Goal: Task Accomplishment & Management: Use online tool/utility

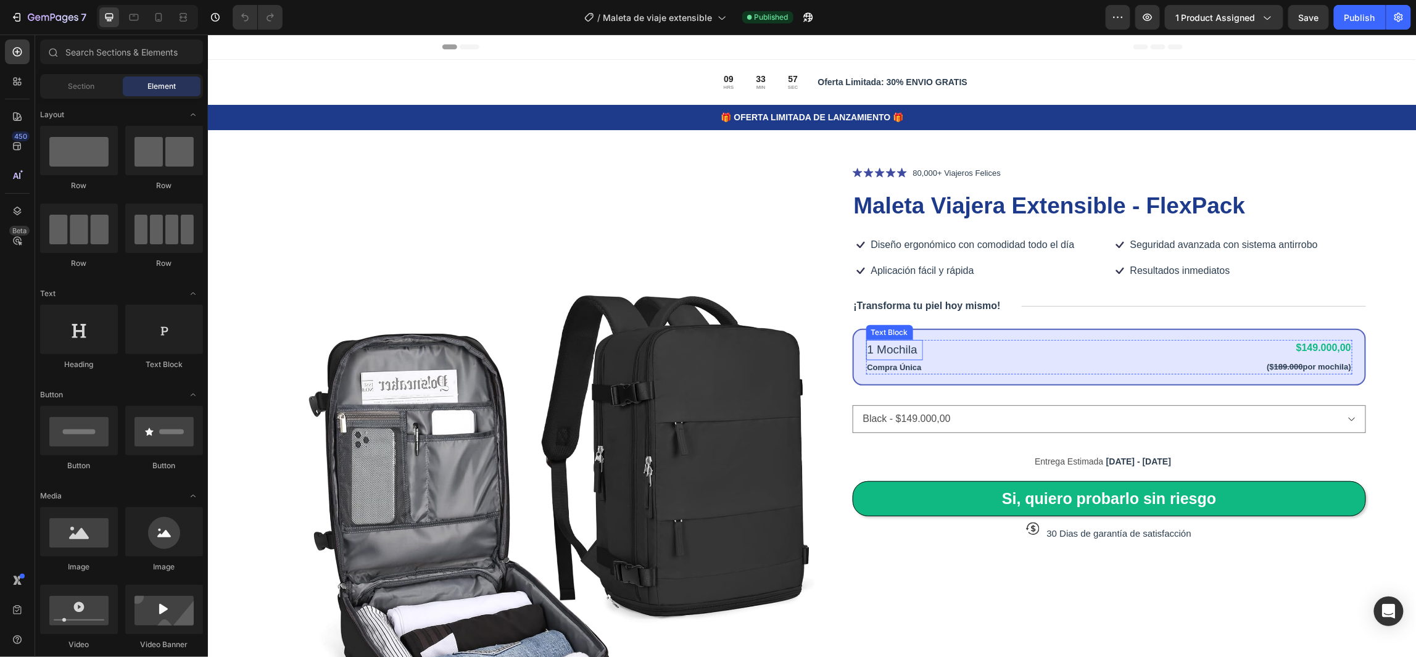
click at [884, 349] on p "1 Mochila" at bounding box center [894, 350] width 54 height 18
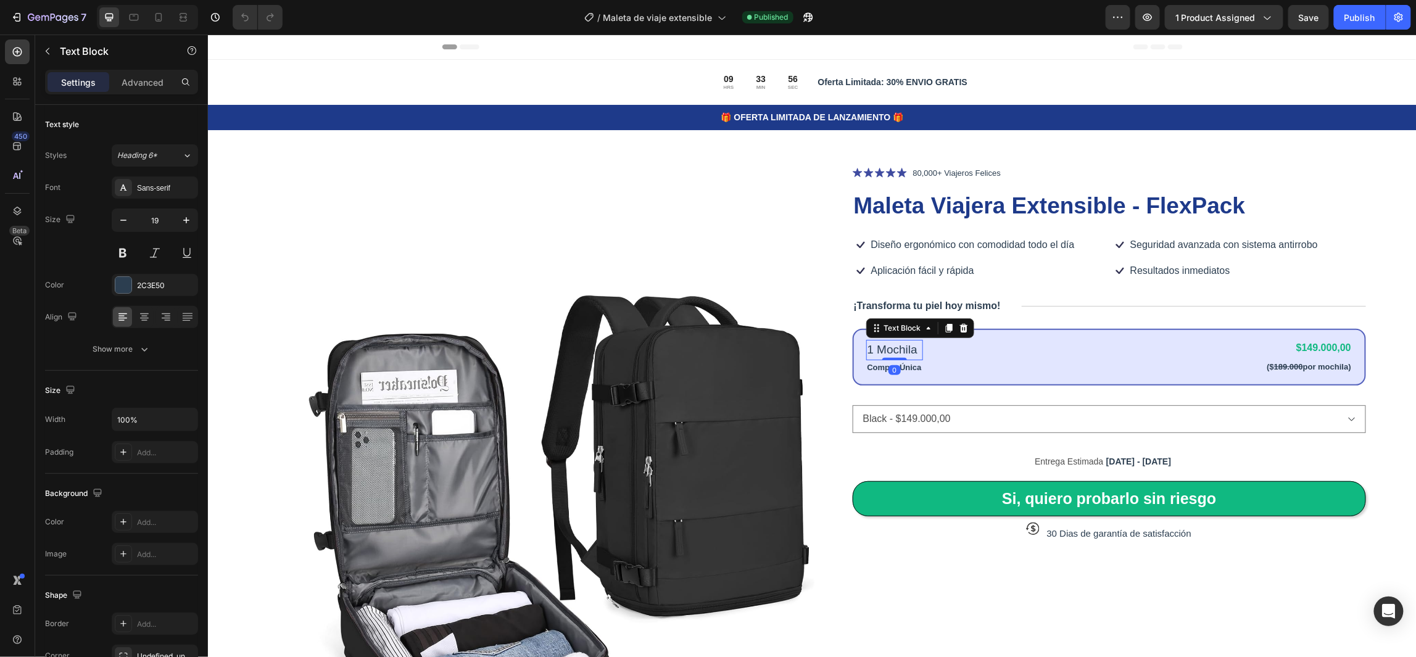
click at [884, 349] on p "1 Mochila" at bounding box center [894, 350] width 54 height 18
click at [1368, 355] on div "Product Images Icon Icon Icon Icon Icon Icon List 80,000+ Viajeros Felices Text…" at bounding box center [810, 552] width 1208 height 886
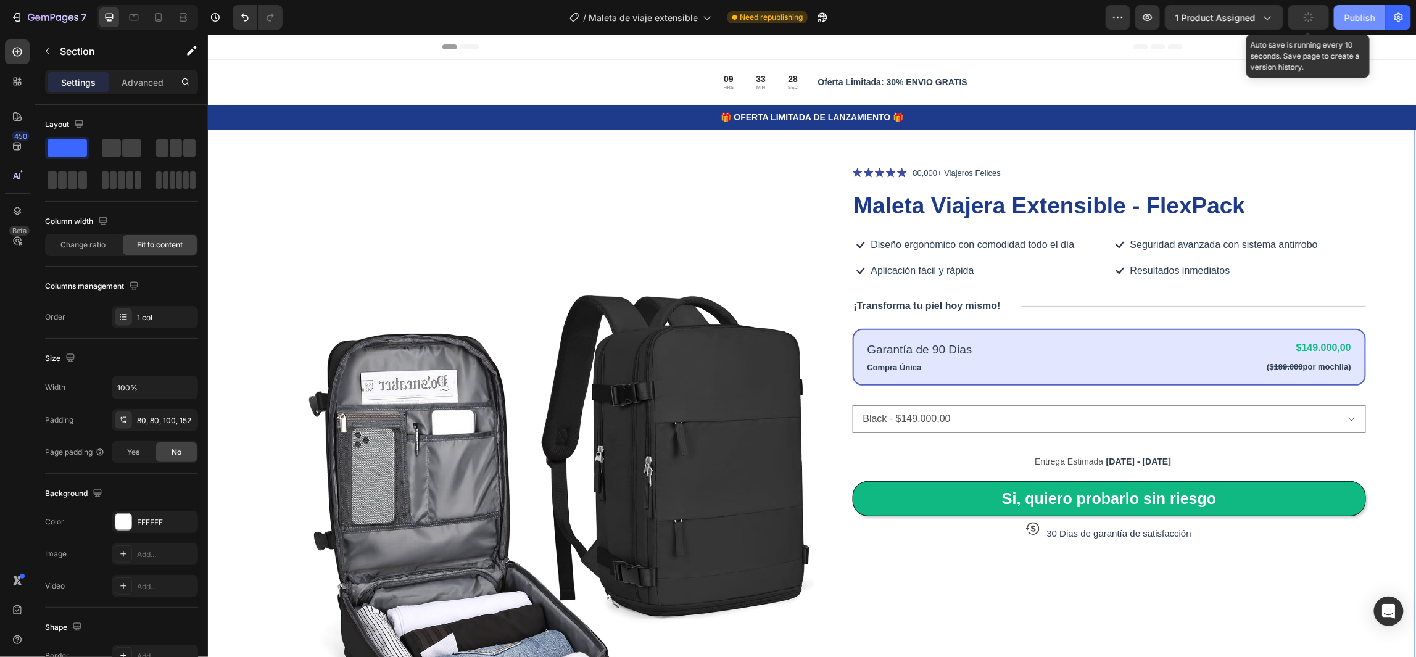
drag, startPoint x: 1305, startPoint y: 13, endPoint x: 1345, endPoint y: 20, distance: 41.3
click at [1305, 12] on icon "button" at bounding box center [1309, 17] width 14 height 14
click at [1365, 17] on div "Publish" at bounding box center [1359, 17] width 31 height 13
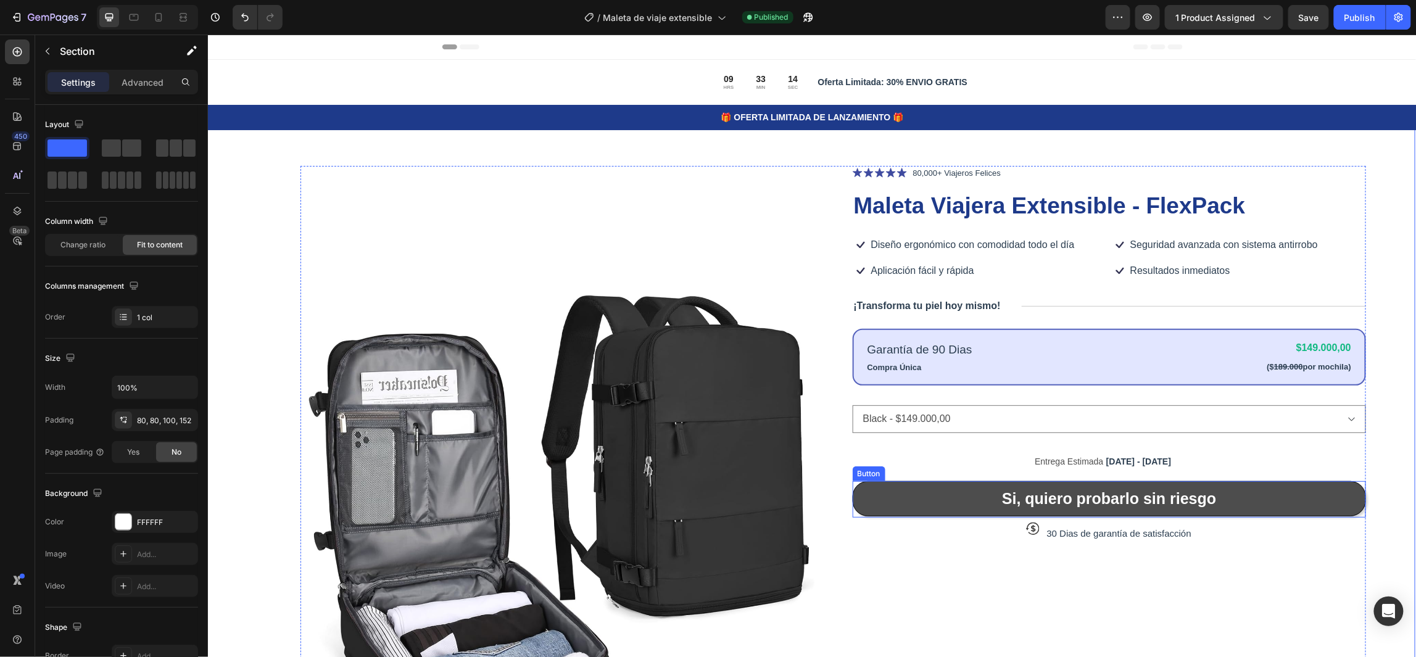
click at [869, 501] on button "Si, quiero probarlo sin riesgo" at bounding box center [1109, 498] width 514 height 35
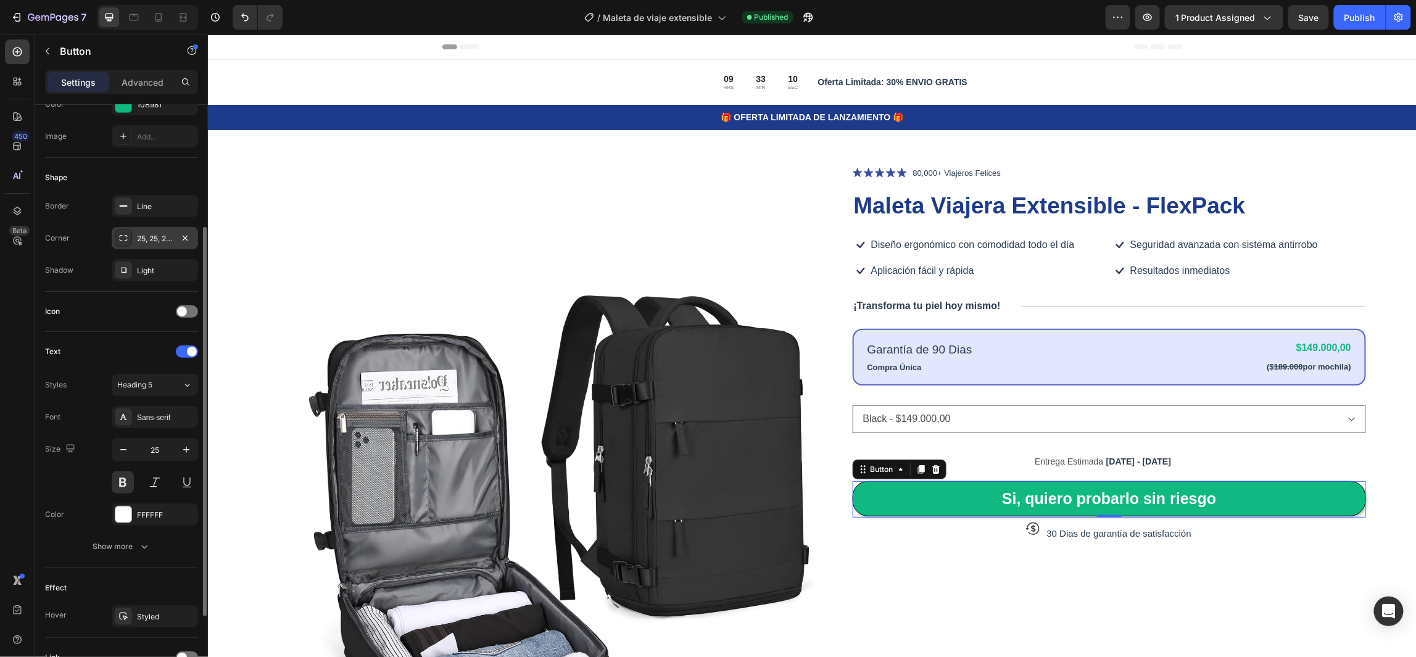
scroll to position [298, 0]
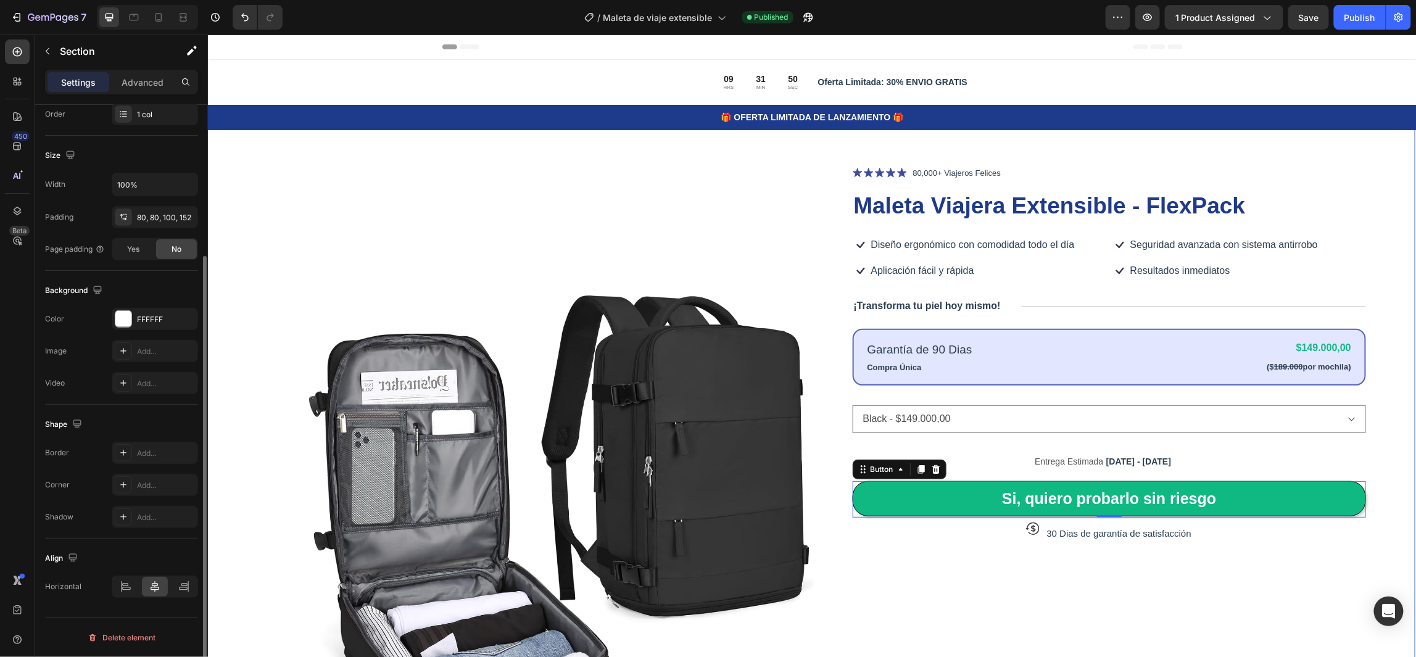
click at [1371, 360] on div "Product Images Icon Icon Icon Icon Icon Icon List 80,000+ Viajeros Felices Text…" at bounding box center [810, 552] width 1208 height 886
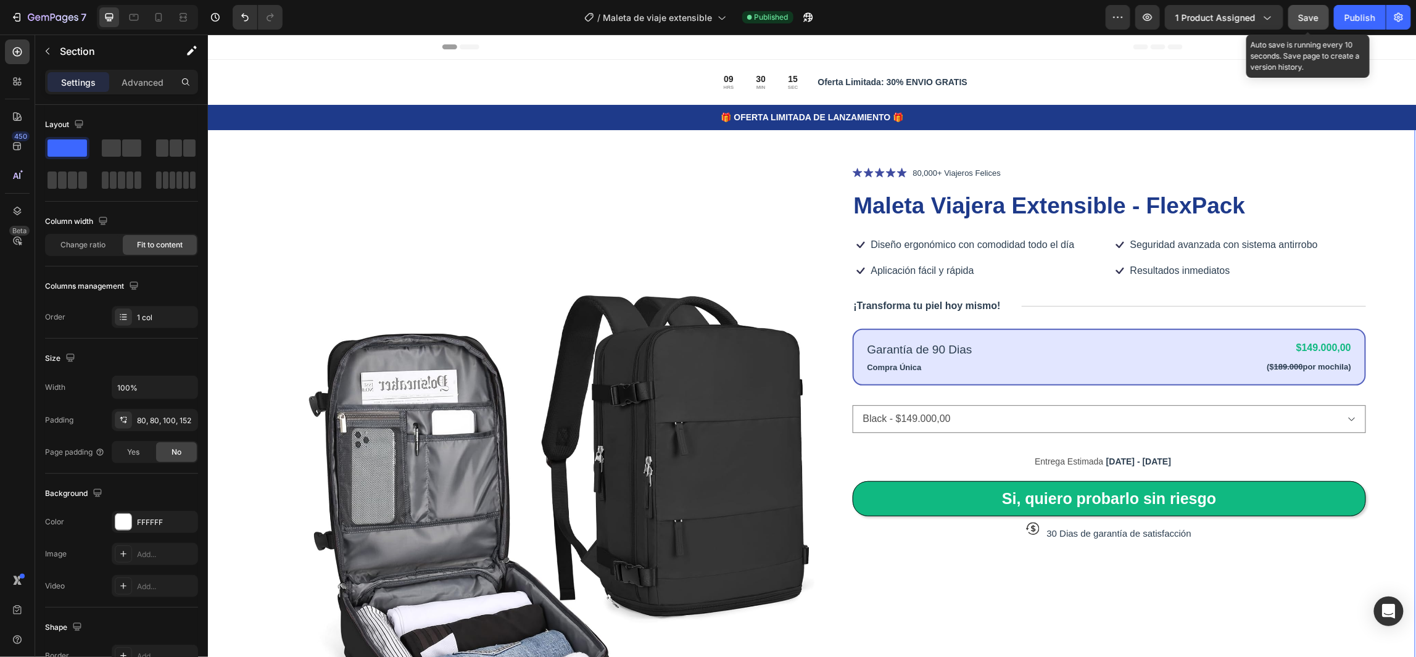
click at [1305, 14] on span "Save" at bounding box center [1309, 17] width 20 height 10
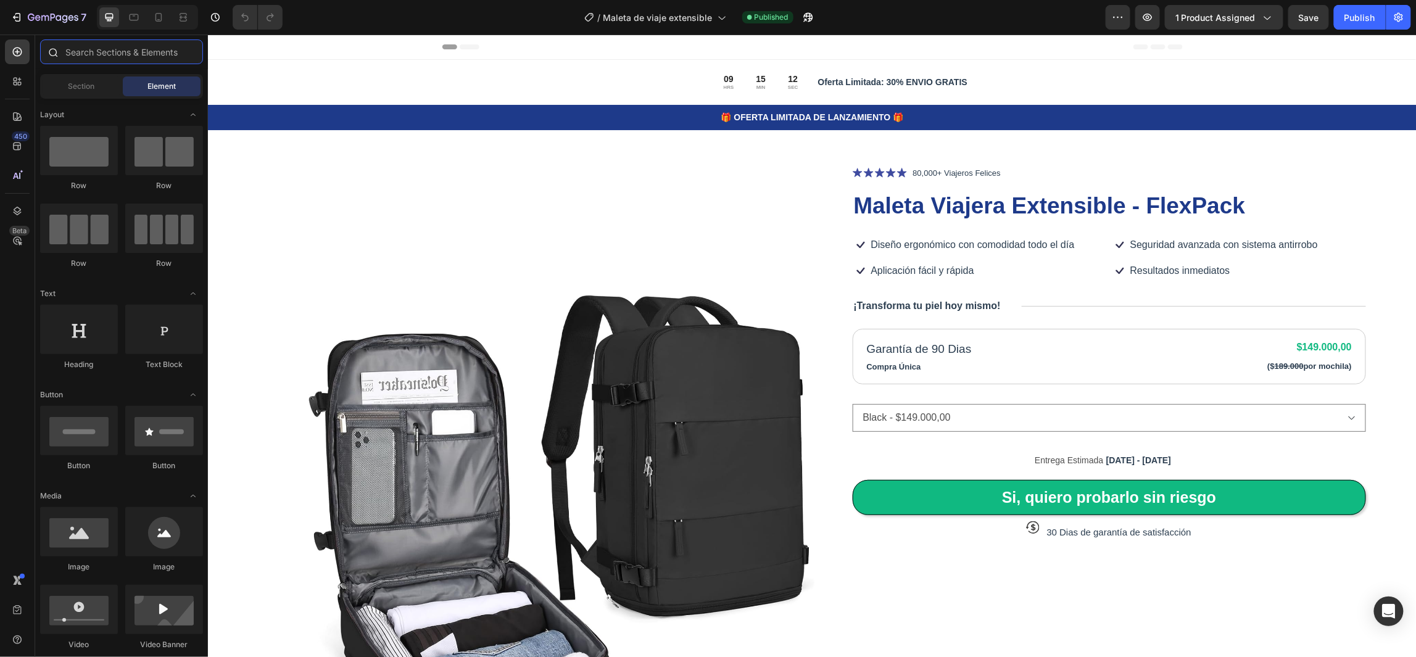
click at [94, 56] on input "text" at bounding box center [121, 51] width 163 height 25
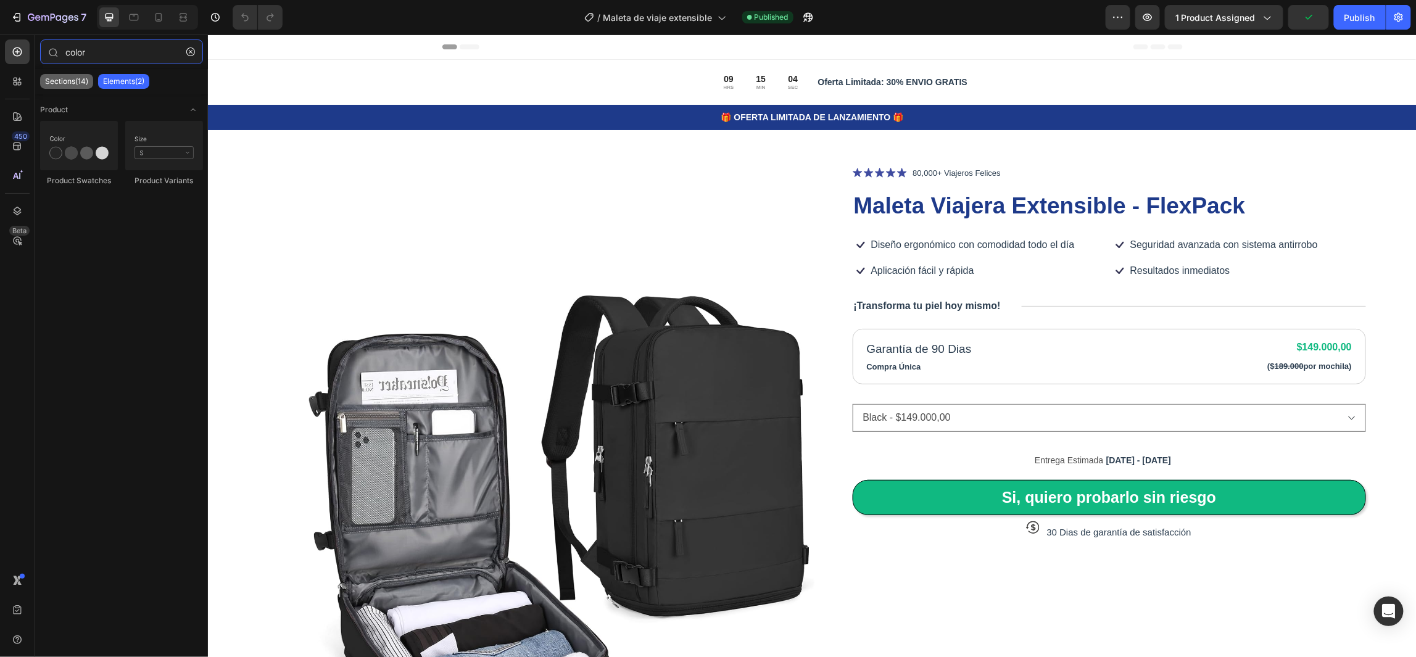
type input "color"
click at [72, 78] on p "Sections(14)" at bounding box center [66, 81] width 43 height 10
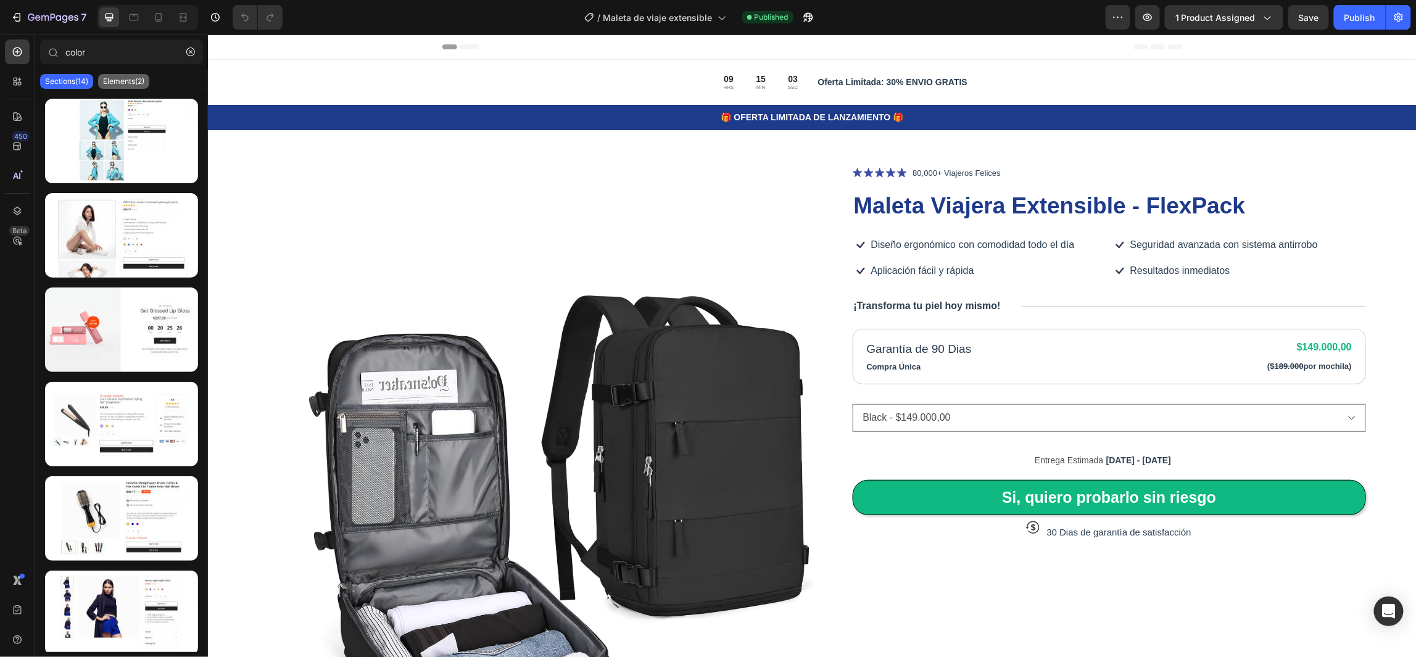
click at [110, 82] on p "Elements(2)" at bounding box center [123, 81] width 41 height 10
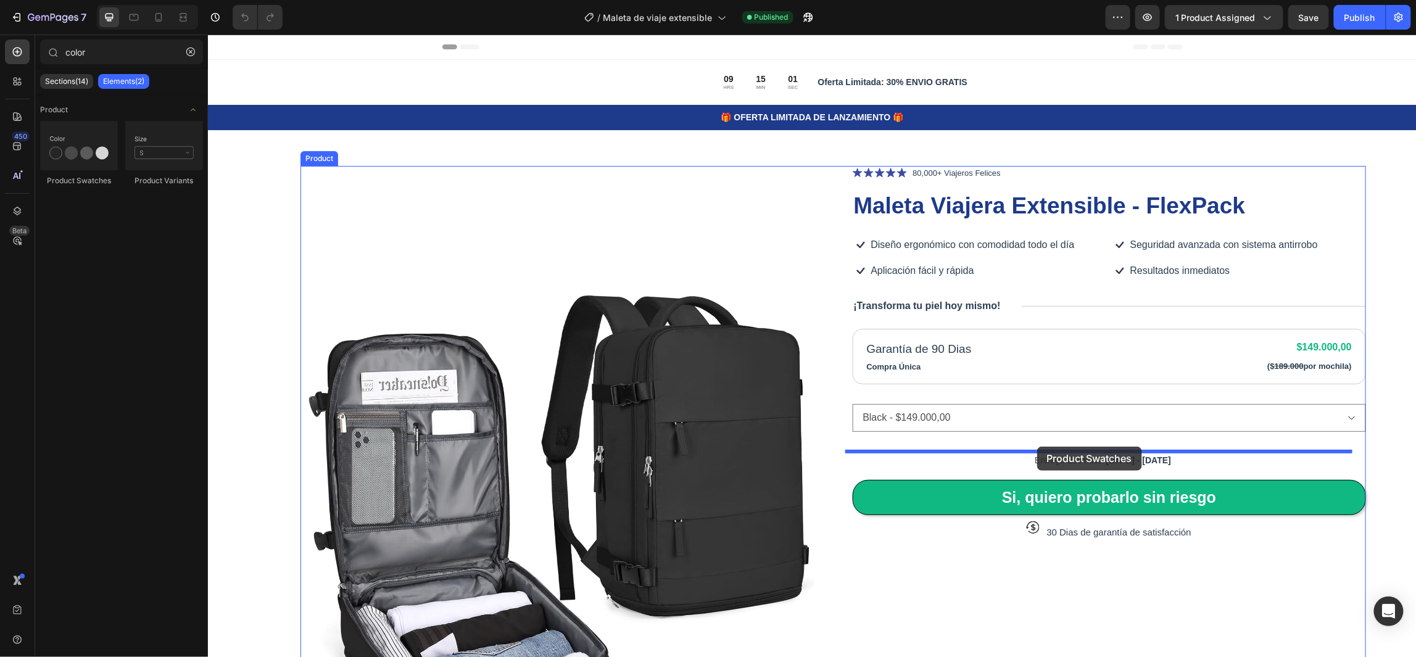
drag, startPoint x: 295, startPoint y: 174, endPoint x: 1036, endPoint y: 446, distance: 789.2
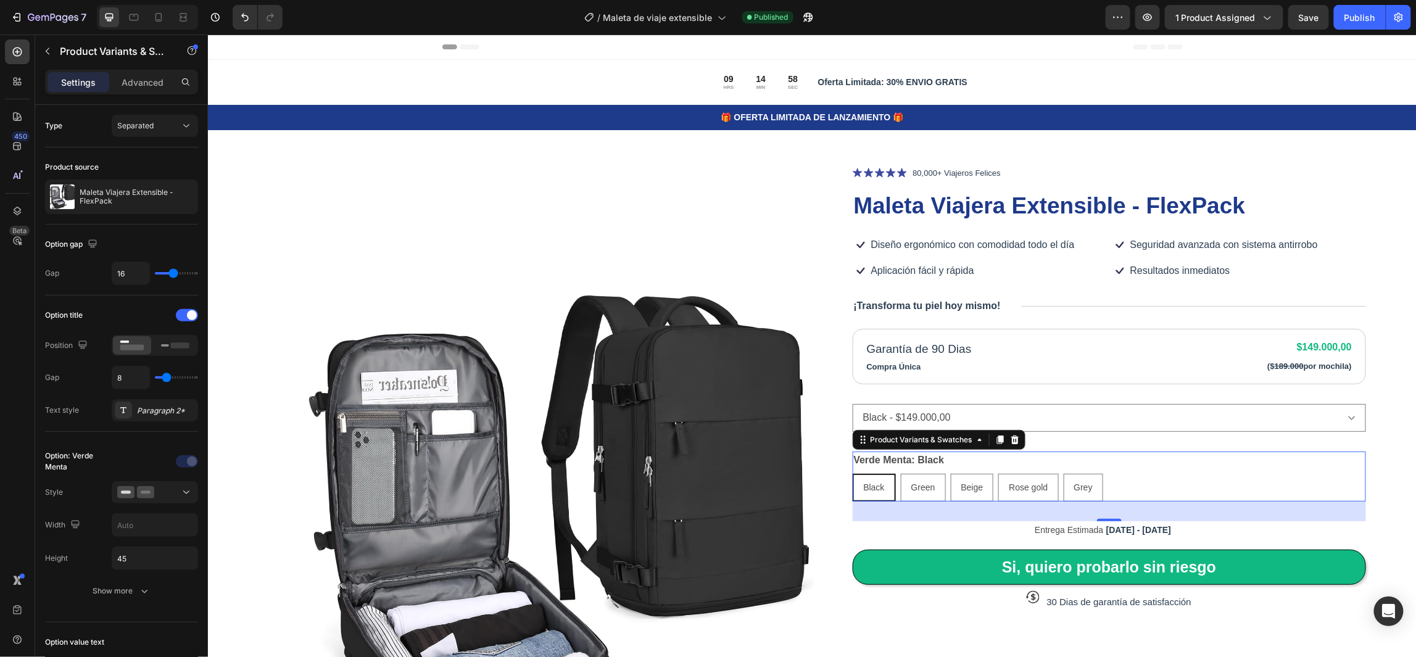
click at [877, 479] on div "Black" at bounding box center [873, 486] width 41 height 25
click at [852, 473] on input "Black Black Black" at bounding box center [851, 473] width 1 height 1
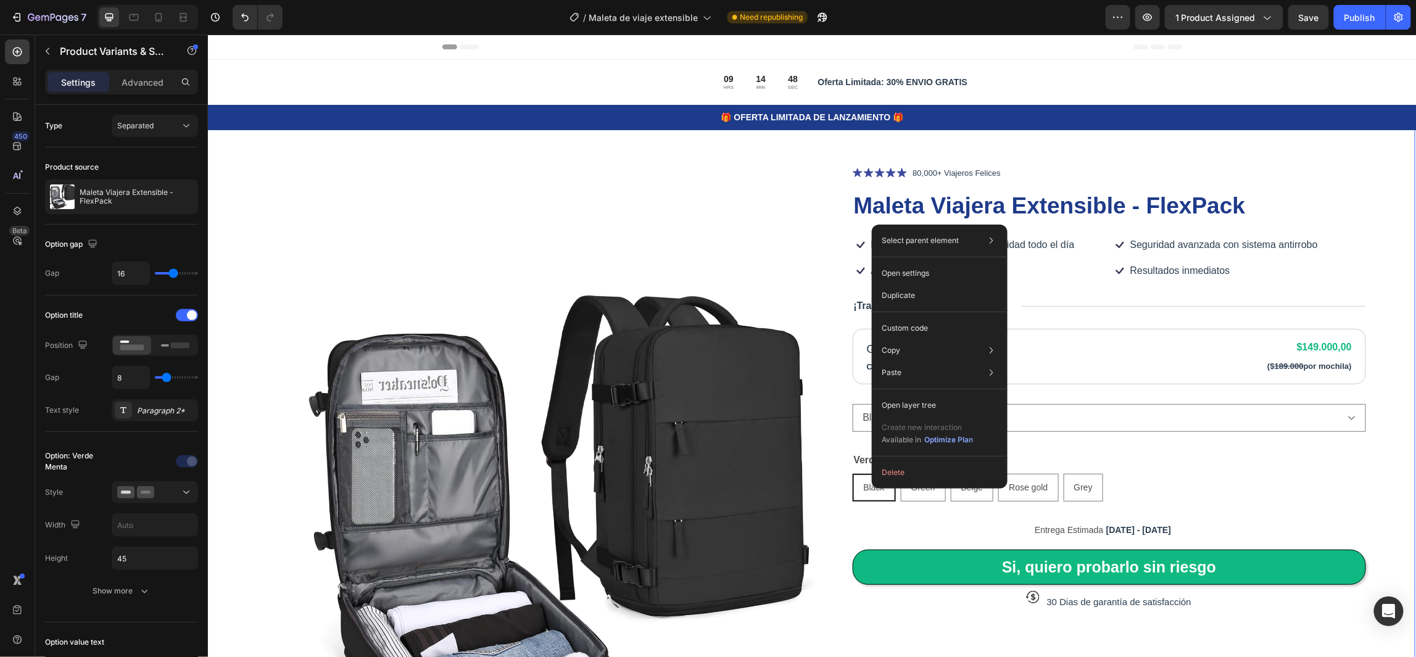
click at [1367, 452] on div "Product Images Icon Icon Icon Icon Icon Icon List 80,000+ Viajeros Felices Text…" at bounding box center [810, 552] width 1208 height 886
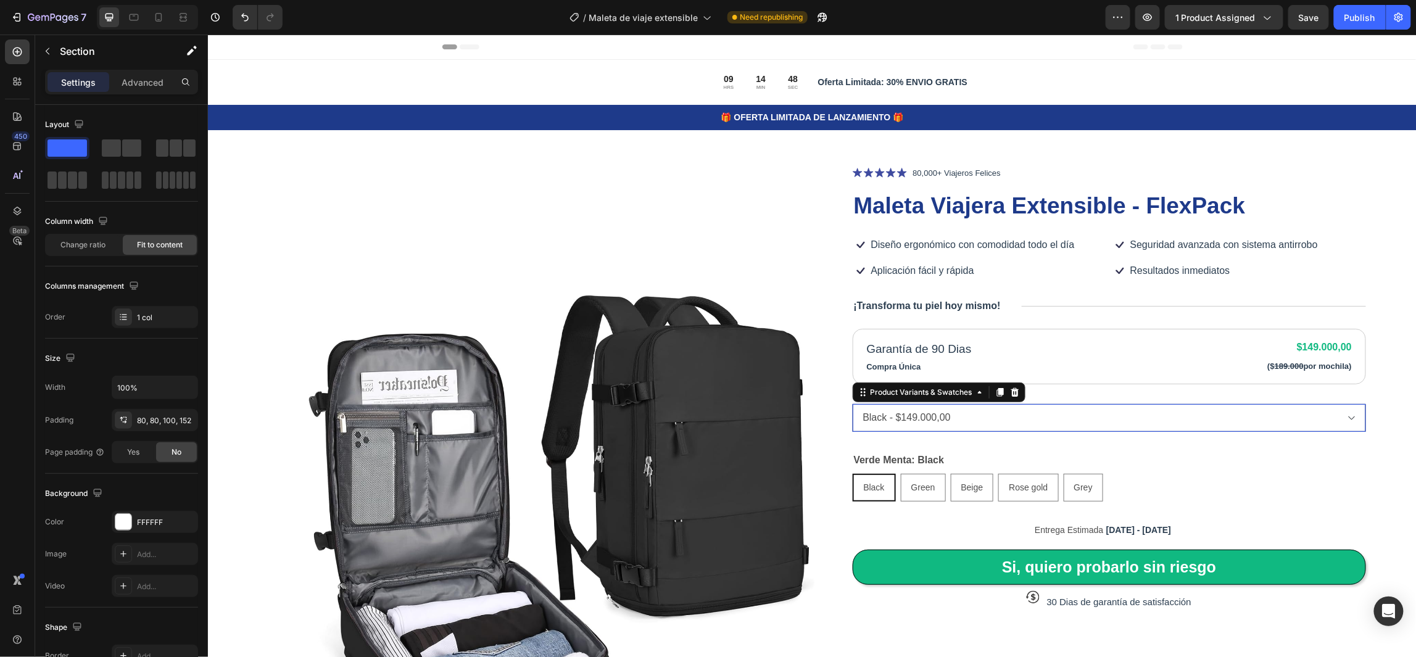
click at [971, 415] on select "Black - $149.000,00 Green - $149.000,00 Beige - $149.000,00 Rose gold - $149.00…" at bounding box center [1109, 417] width 514 height 28
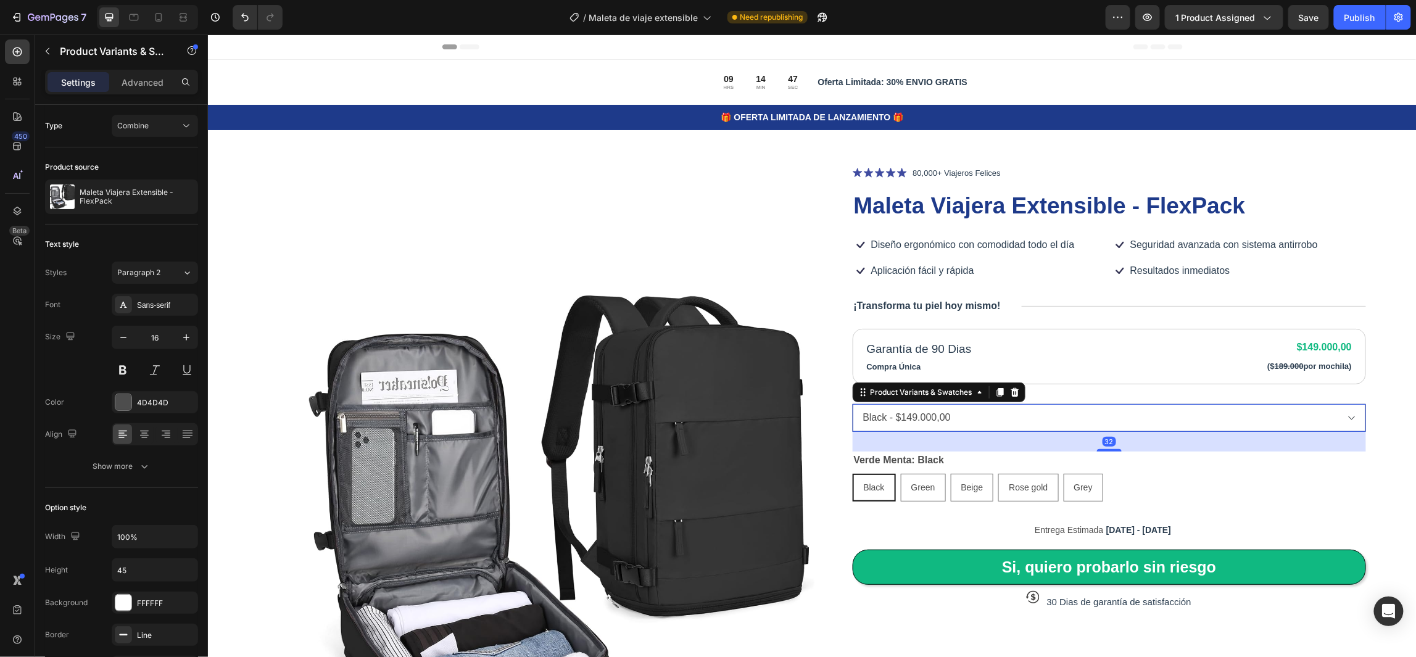
click at [997, 414] on select "Black - $149.000,00 Green - $149.000,00 Beige - $149.000,00 Rose gold - $149.00…" at bounding box center [1109, 417] width 514 height 28
click at [1369, 475] on div "Product Images Icon Icon Icon Icon Icon Icon List 80,000+ Viajeros Felices Text…" at bounding box center [810, 552] width 1208 height 886
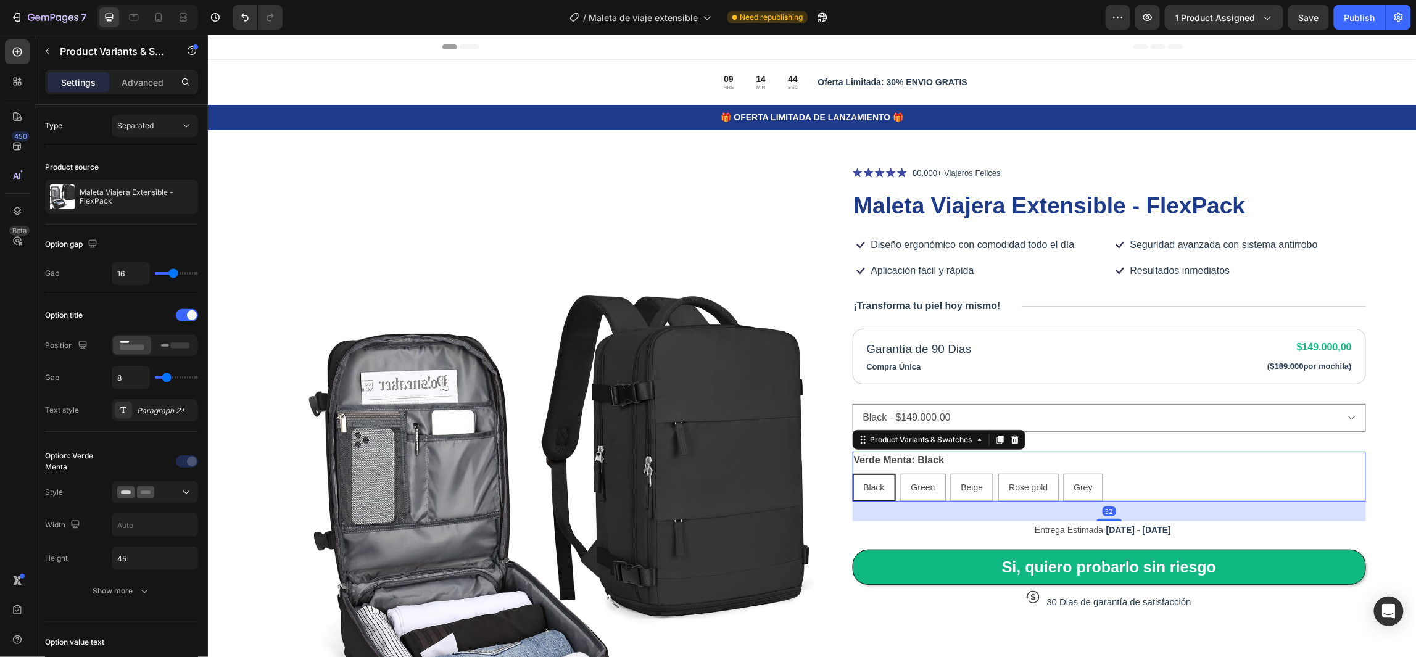
click at [870, 490] on span "Black" at bounding box center [873, 487] width 21 height 10
click at [852, 473] on input "Black Black Black" at bounding box center [851, 473] width 1 height 1
click at [936, 486] on div "Green" at bounding box center [923, 486] width 44 height 25
click at [900, 473] on input "Green Green Green" at bounding box center [899, 473] width 1 height 1
radio input "true"
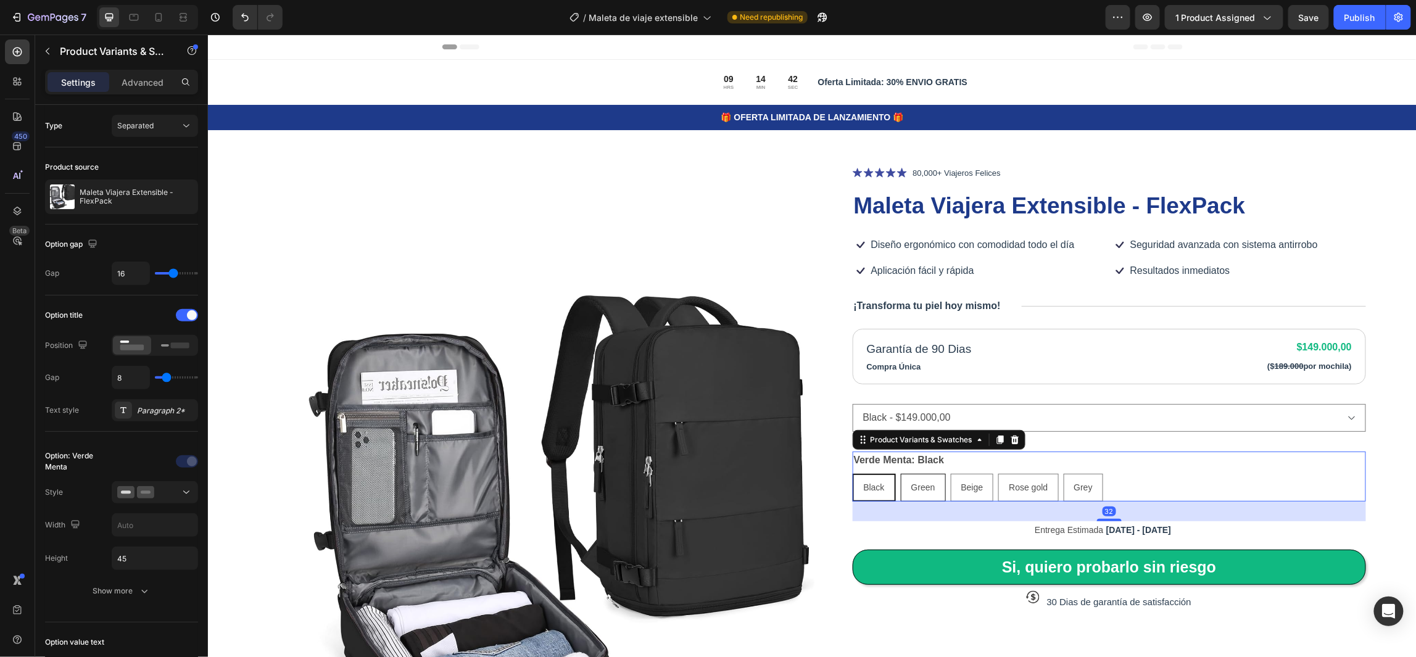
select select "581587692782027756"
click at [874, 487] on span "Black" at bounding box center [872, 487] width 21 height 10
click at [852, 473] on input "Black Black Black" at bounding box center [851, 473] width 1 height 1
radio input "true"
select select "581587692781962220"
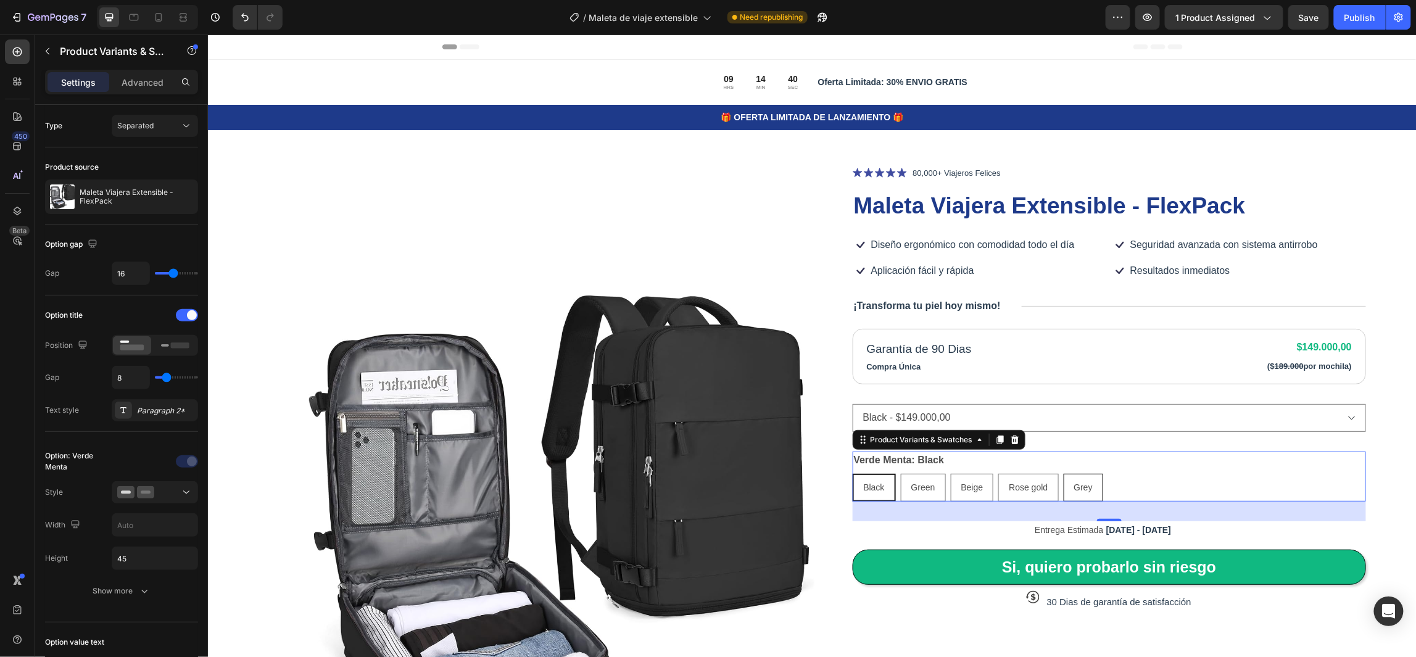
click at [1066, 481] on div "Grey" at bounding box center [1082, 486] width 38 height 25
click at [1063, 473] on input "Grey Grey Grey" at bounding box center [1062, 473] width 1 height 1
radio input "true"
select select "581587692781896684"
click at [878, 485] on div "Black" at bounding box center [873, 486] width 41 height 25
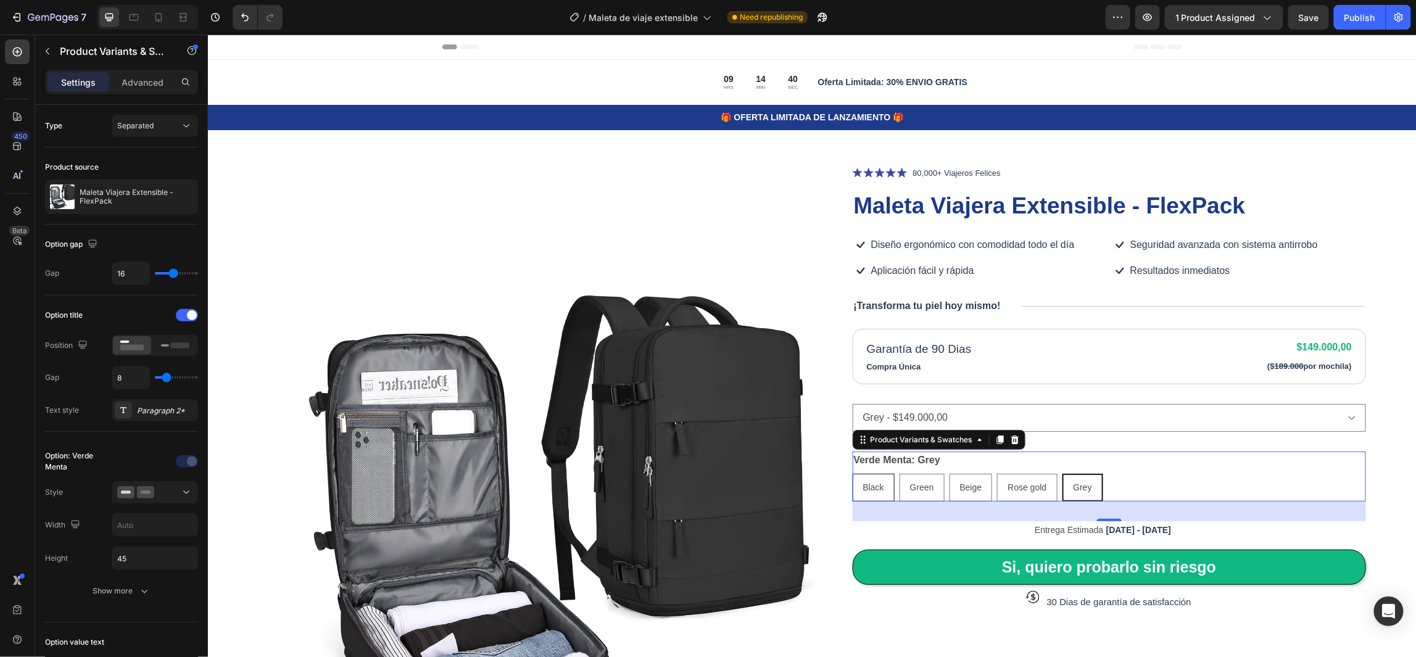
click at [852, 473] on input "Black Black Black" at bounding box center [851, 473] width 1 height 1
radio input "true"
select select "581587692781962220"
click at [870, 488] on span "Black" at bounding box center [873, 487] width 21 height 10
click at [852, 473] on input "Black Black Black" at bounding box center [851, 473] width 1 height 1
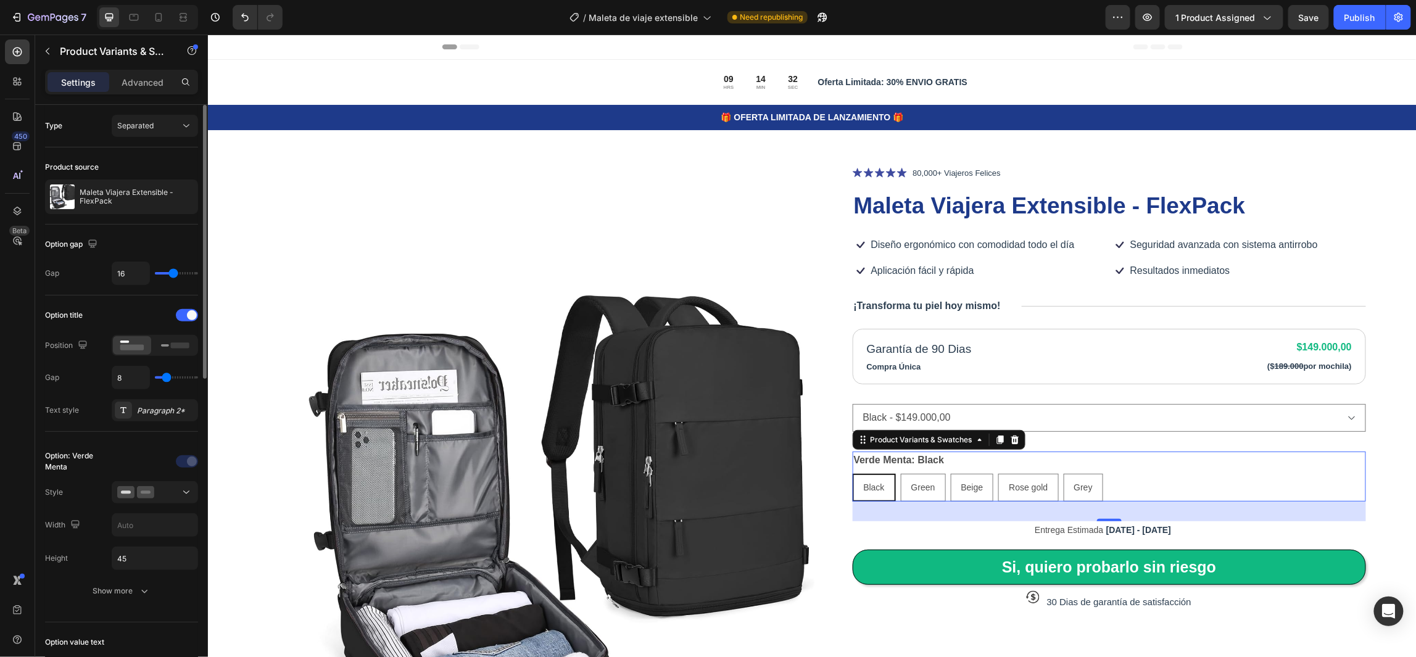
type input "11"
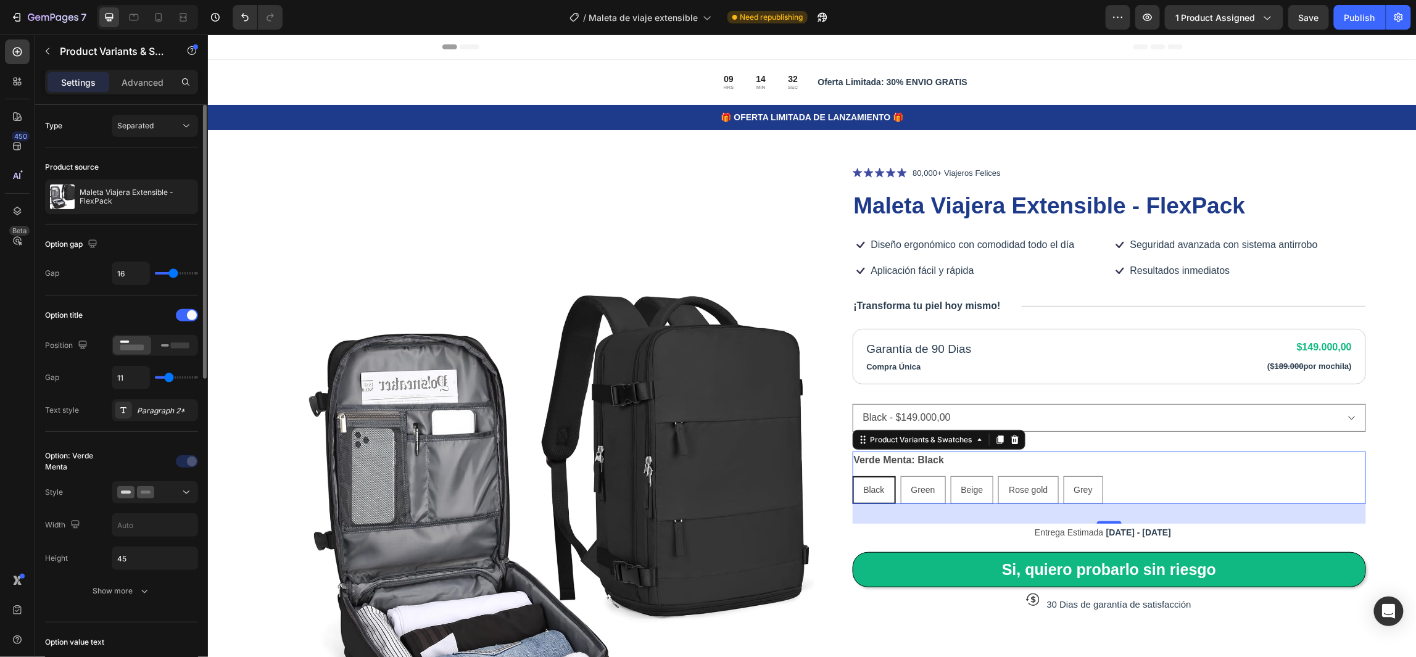
type input "12"
type input "13"
type input "14"
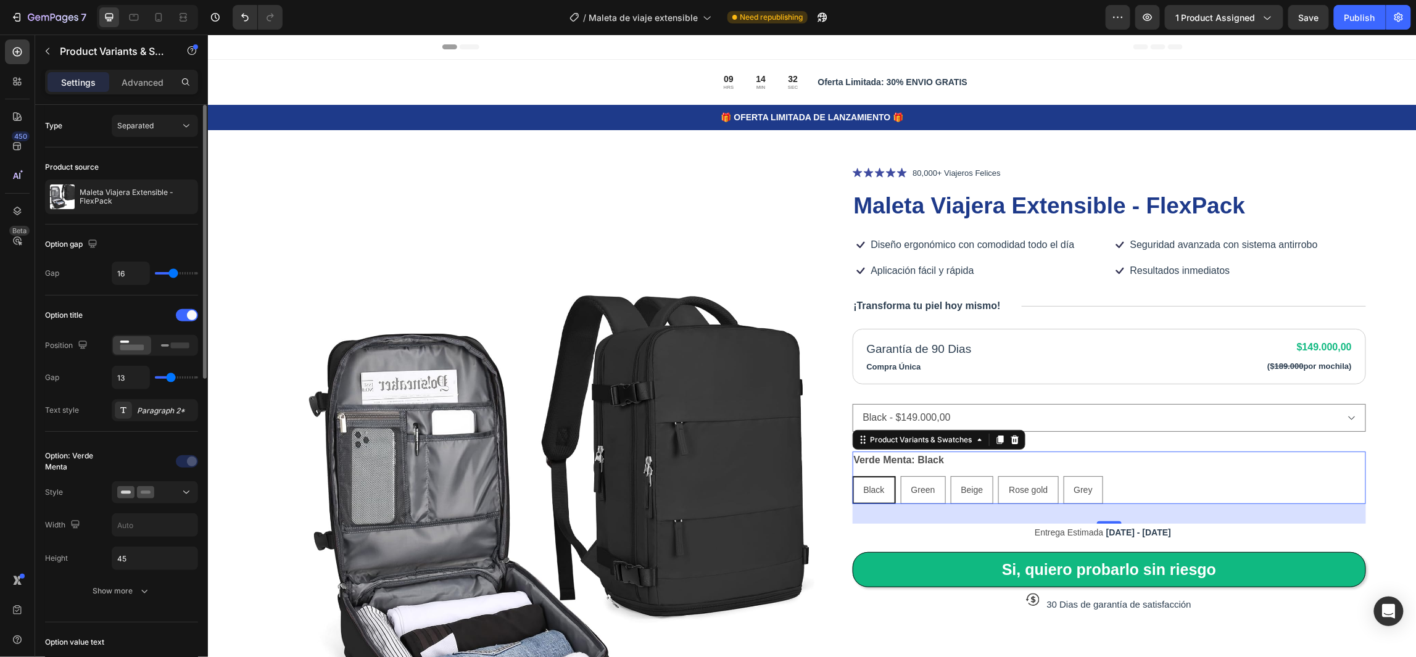
type input "14"
type input "15"
type input "16"
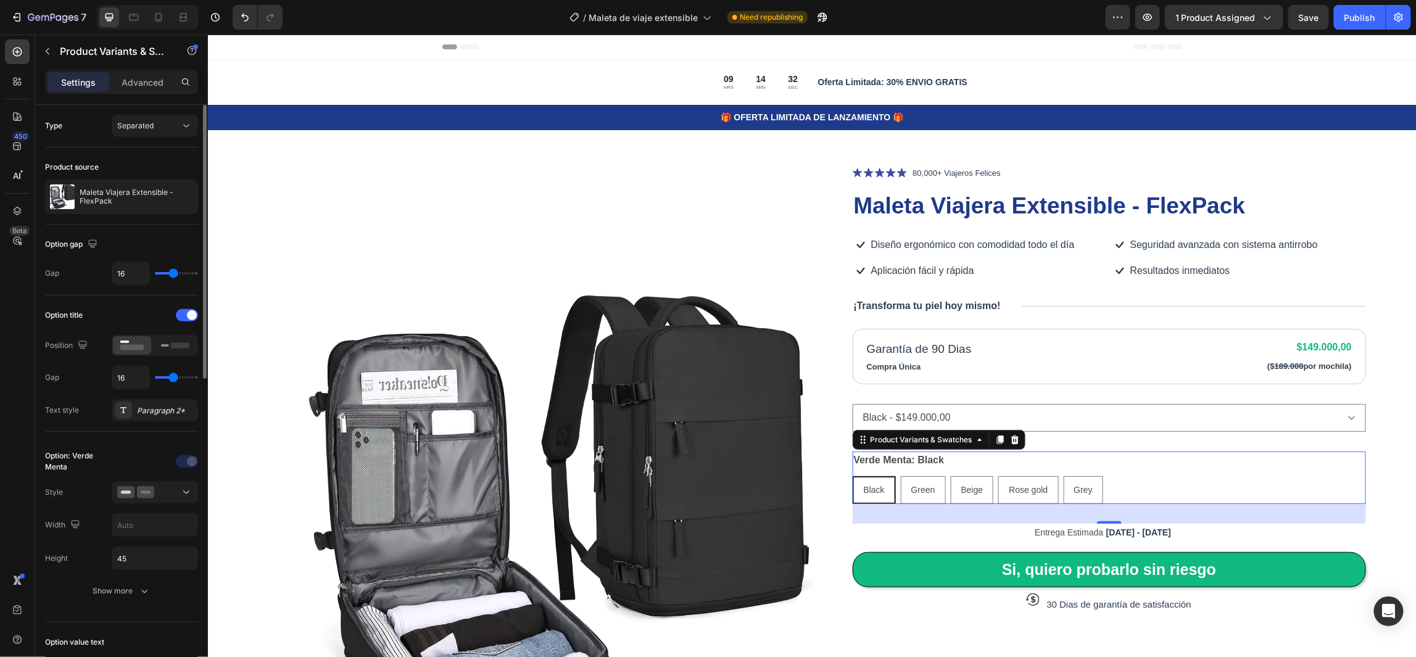
type input "18"
type input "20"
type input "21"
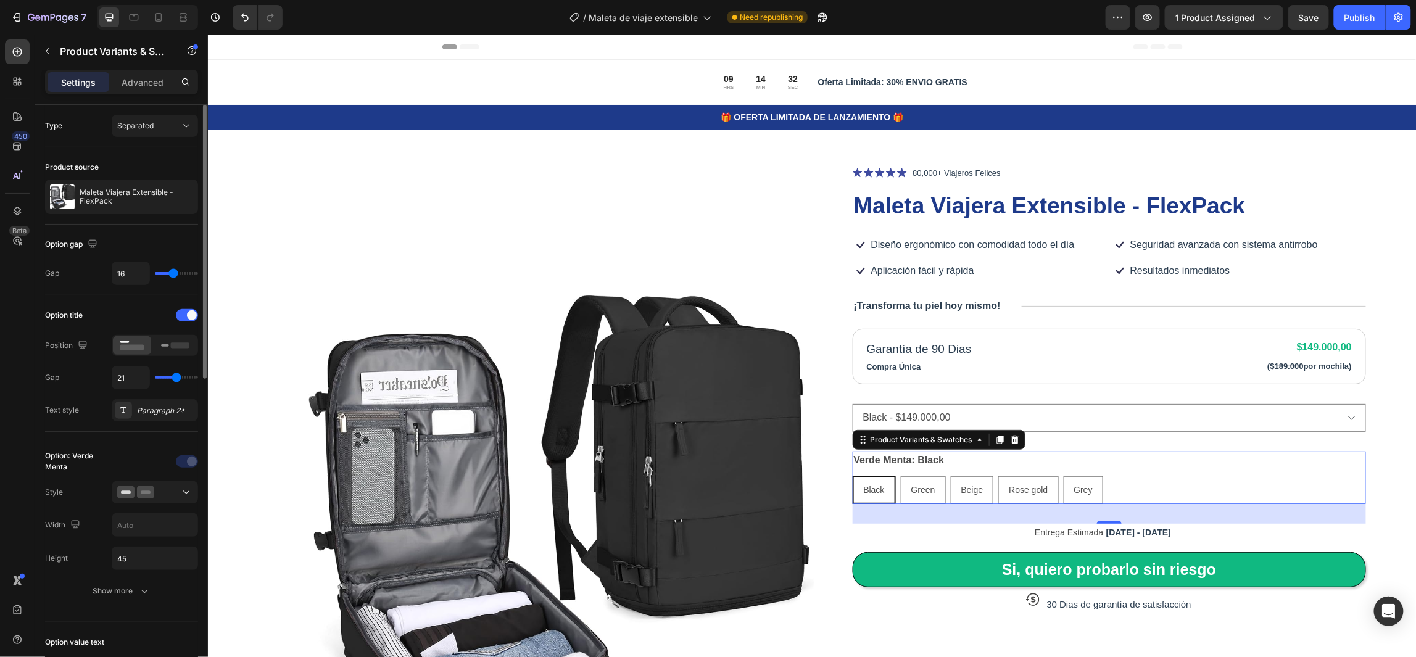
type input "21"
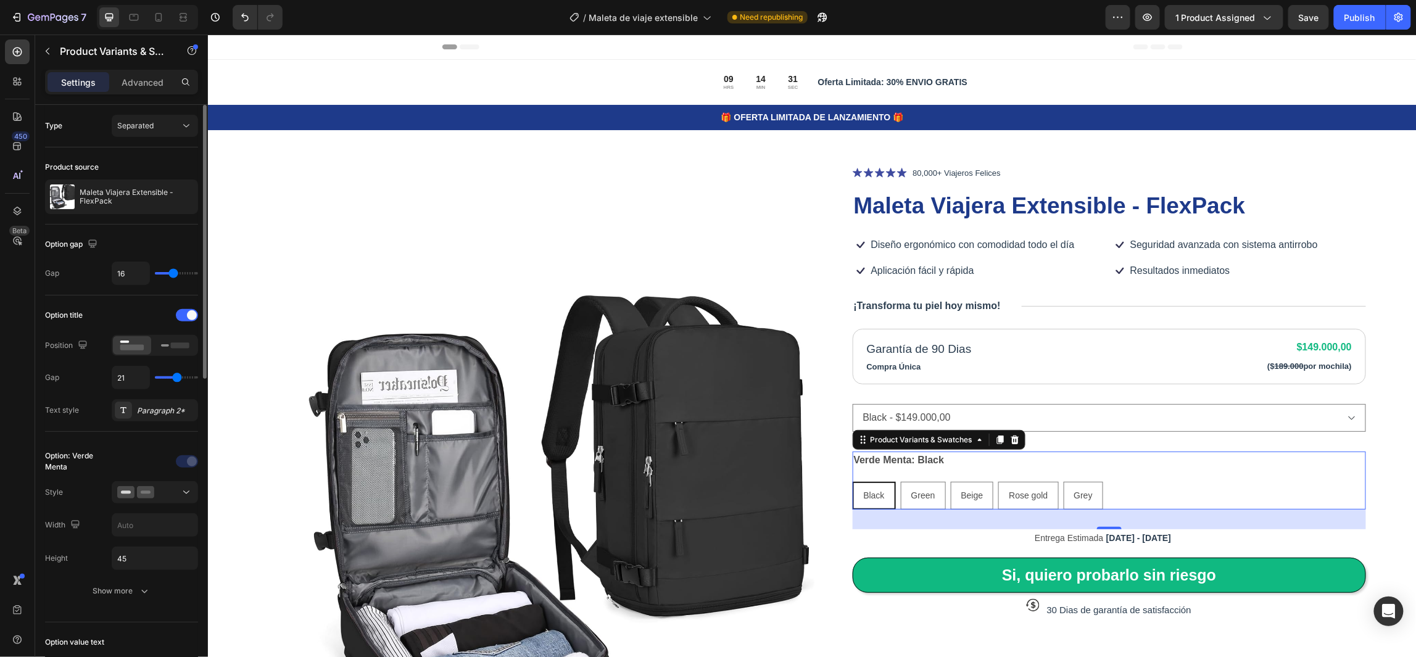
type input "18"
type input "13"
type input "6"
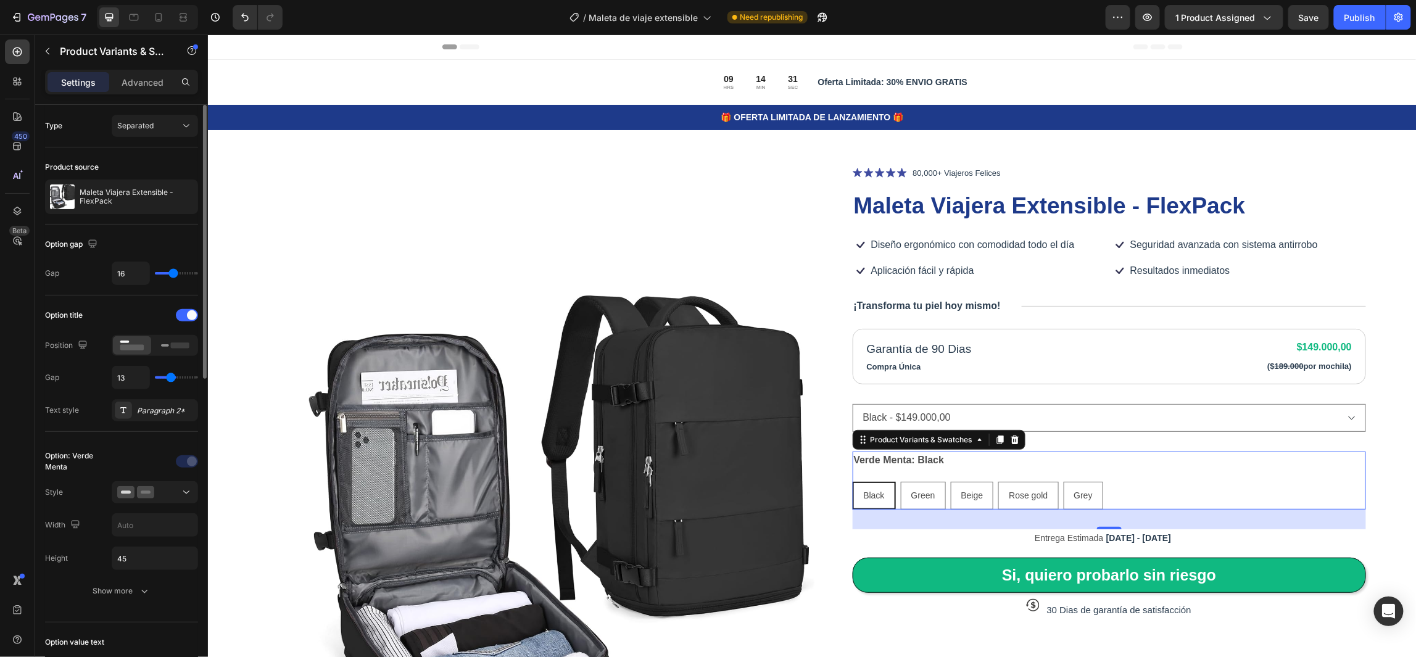
type input "6"
type input "0"
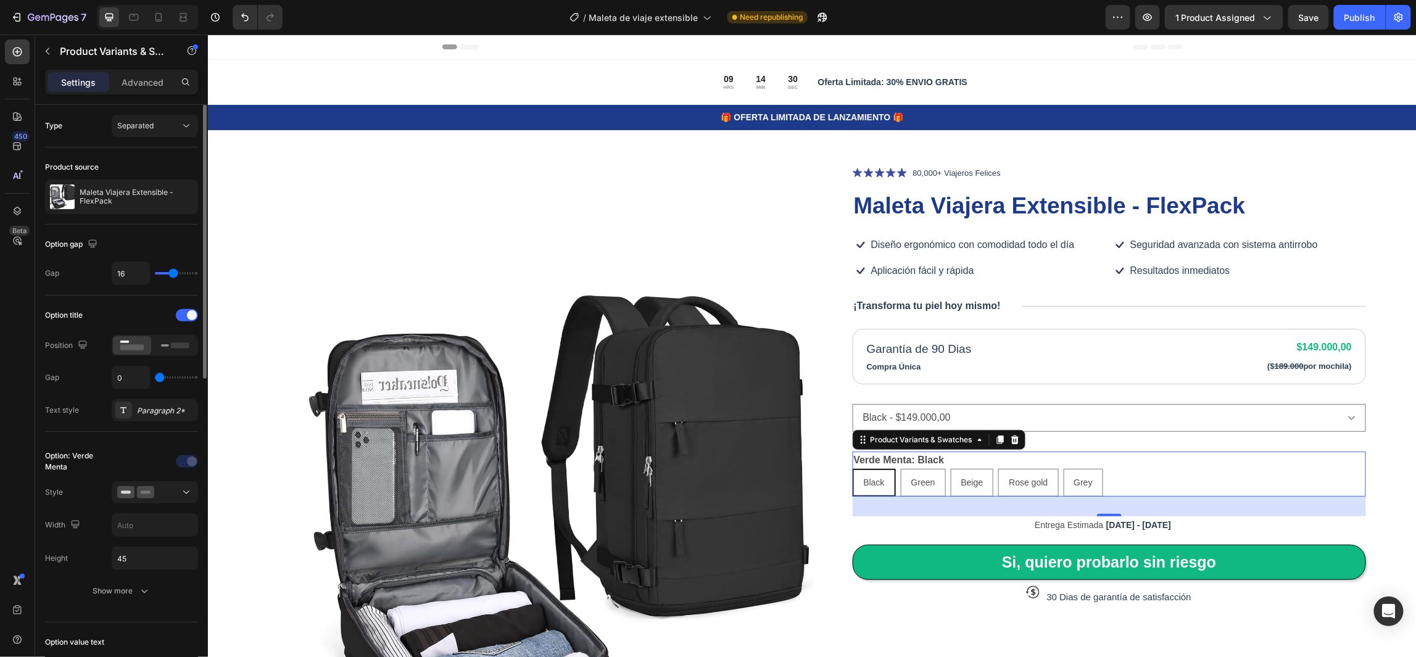
drag, startPoint x: 166, startPoint y: 381, endPoint x: 151, endPoint y: 379, distance: 15.5
type input "0"
click at [155, 379] on input "range" at bounding box center [176, 377] width 43 height 2
click at [161, 410] on div "Paragraph 2*" at bounding box center [166, 410] width 58 height 11
click at [131, 442] on div "Option: Verde Menta Style Width Height 45 Show more" at bounding box center [121, 527] width 153 height 170
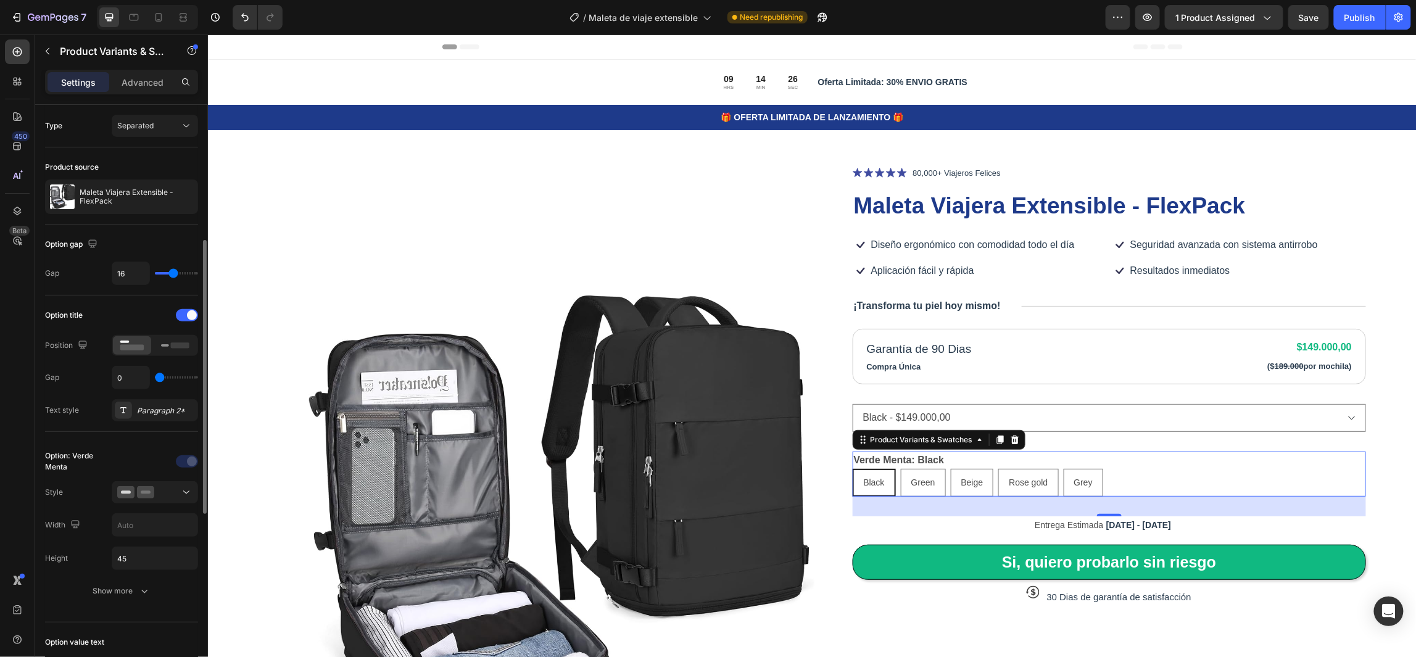
scroll to position [93, 0]
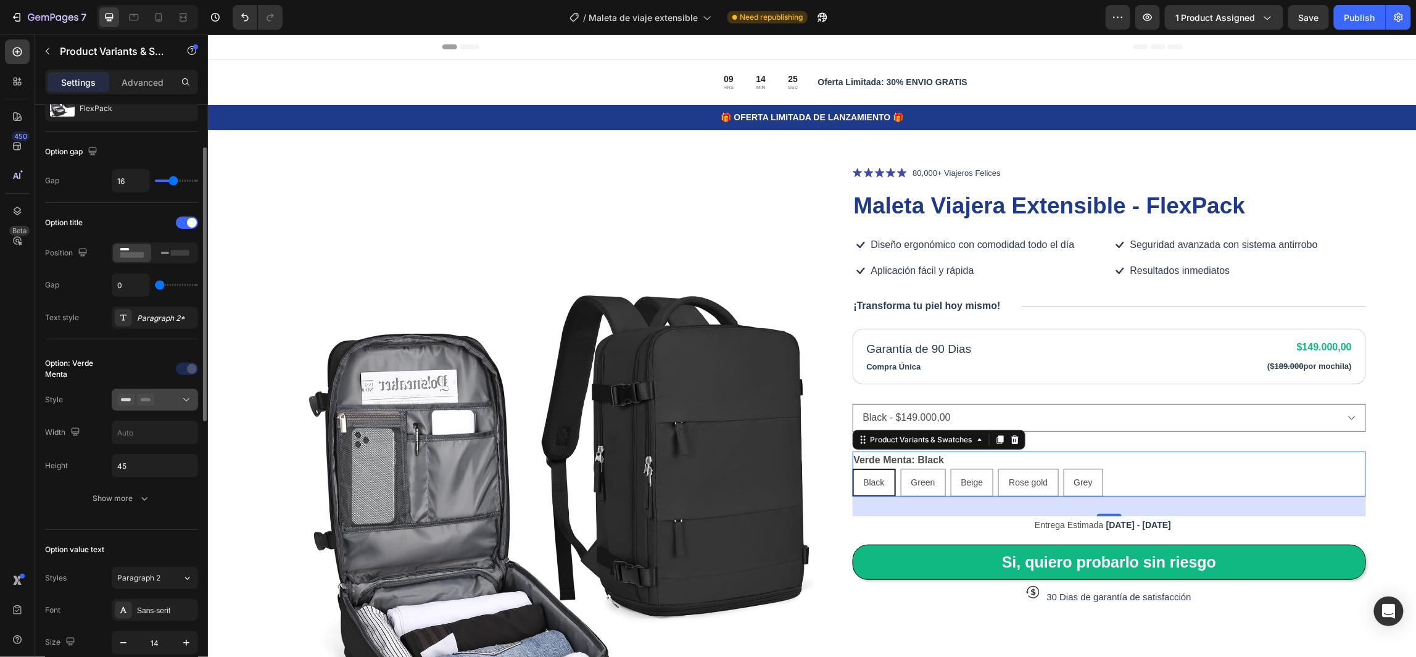
click at [190, 397] on icon at bounding box center [186, 400] width 12 height 12
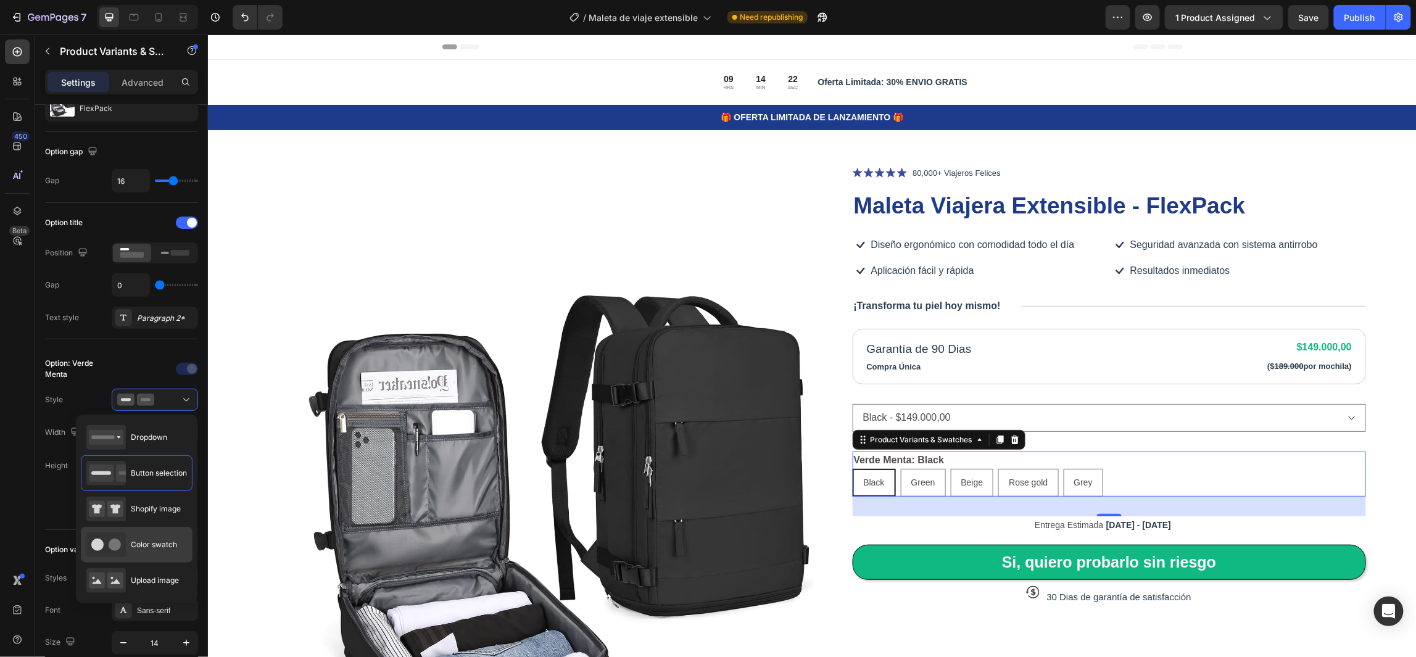
click at [171, 543] on span "Color swatch" at bounding box center [154, 544] width 46 height 11
type input "45"
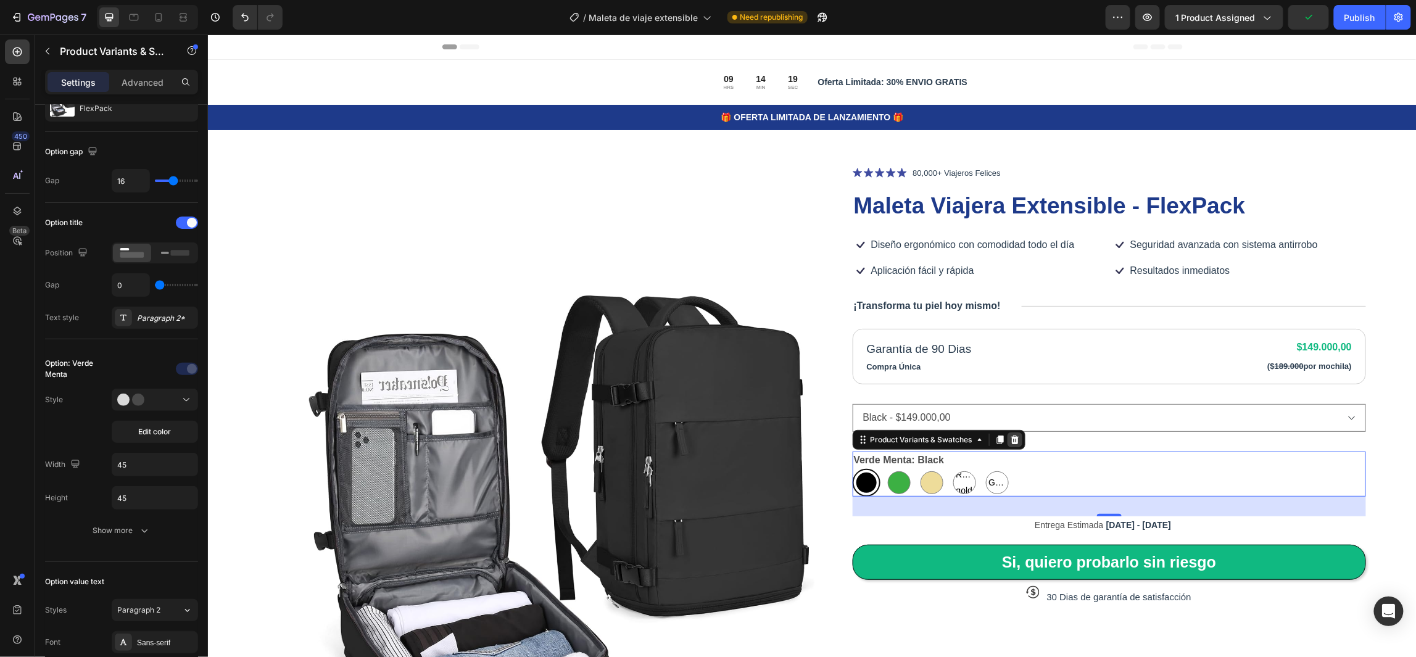
click at [1010, 440] on icon at bounding box center [1014, 439] width 8 height 9
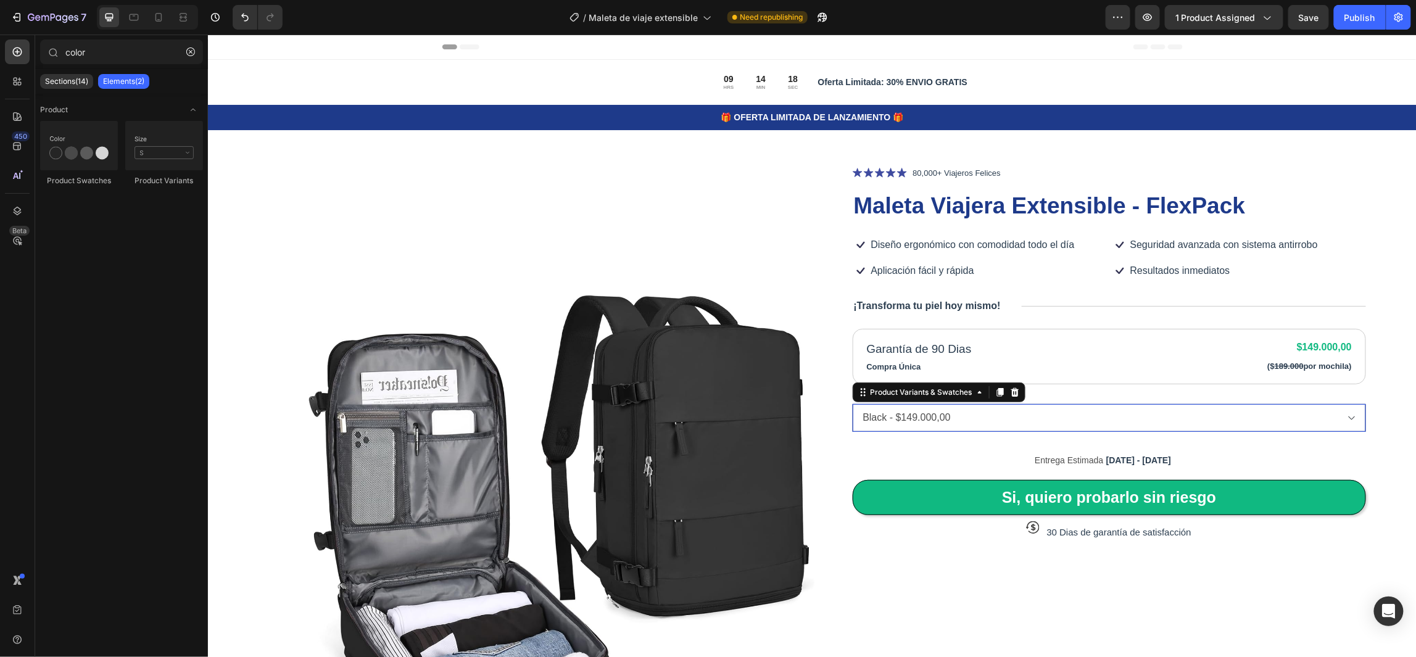
drag, startPoint x: 1180, startPoint y: 415, endPoint x: 1177, endPoint y: 421, distance: 6.9
click at [1180, 415] on select "Black - $149.000,00 Green - $149.000,00 Beige - $149.000,00 Rose gold - $149.00…" at bounding box center [1109, 417] width 514 height 28
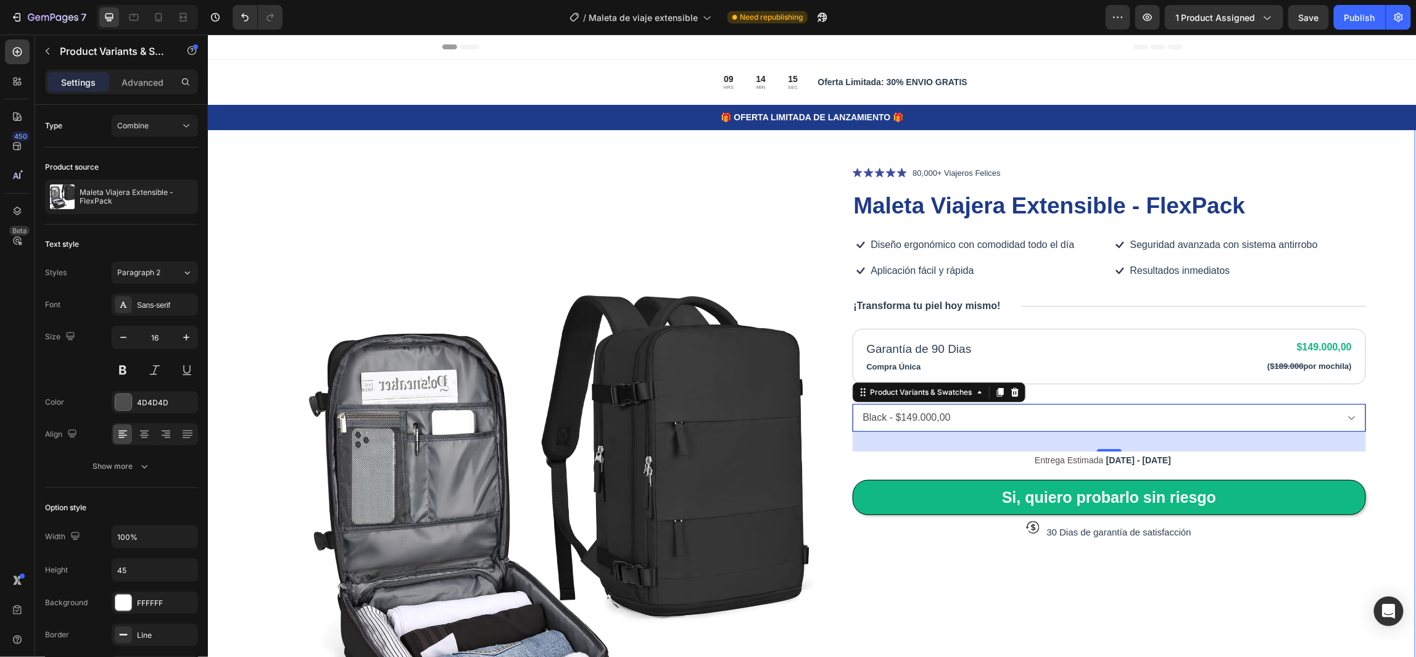
drag, startPoint x: 1365, startPoint y: 427, endPoint x: 1298, endPoint y: 419, distance: 67.7
click at [1366, 425] on div "Product Images Icon Icon Icon Icon Icon Icon List 80,000+ Viajeros Felices Text…" at bounding box center [810, 552] width 1208 height 886
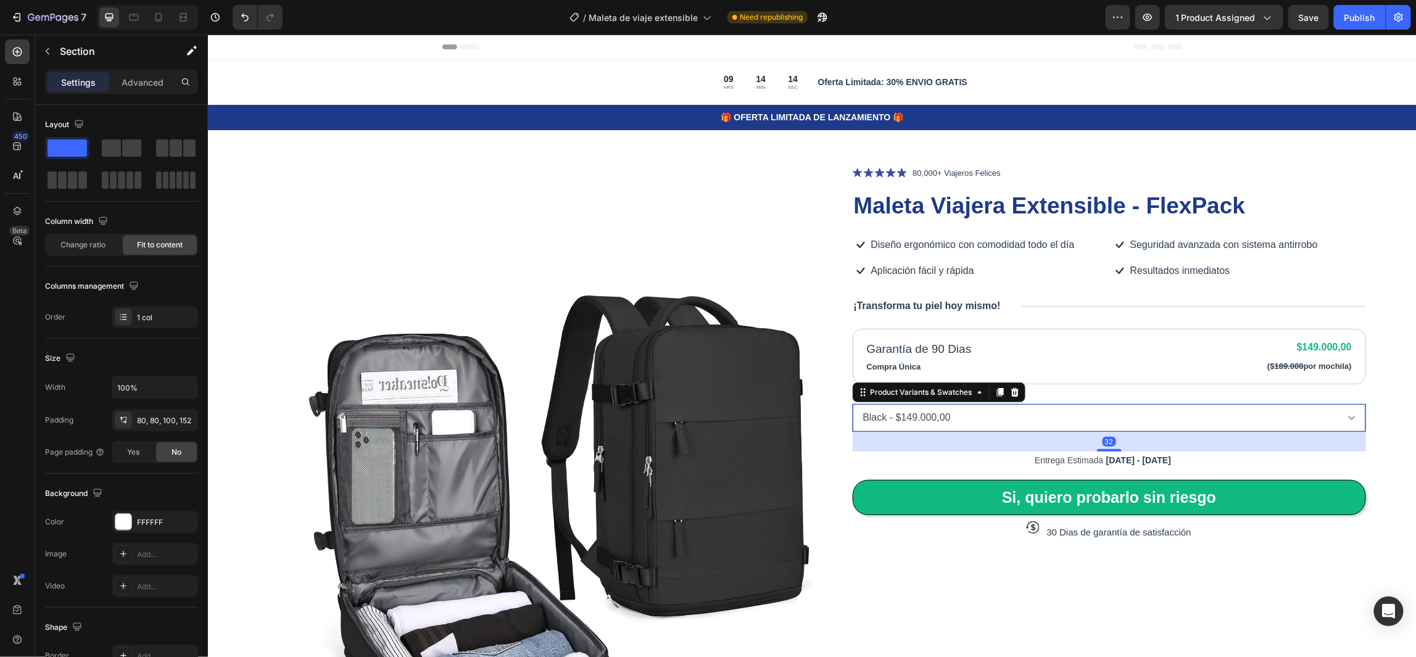
drag, startPoint x: 1094, startPoint y: 414, endPoint x: 1111, endPoint y: 422, distance: 18.5
click at [1094, 414] on select "Black - $149.000,00 Green - $149.000,00 Beige - $149.000,00 Rose gold - $149.00…" at bounding box center [1109, 417] width 514 height 28
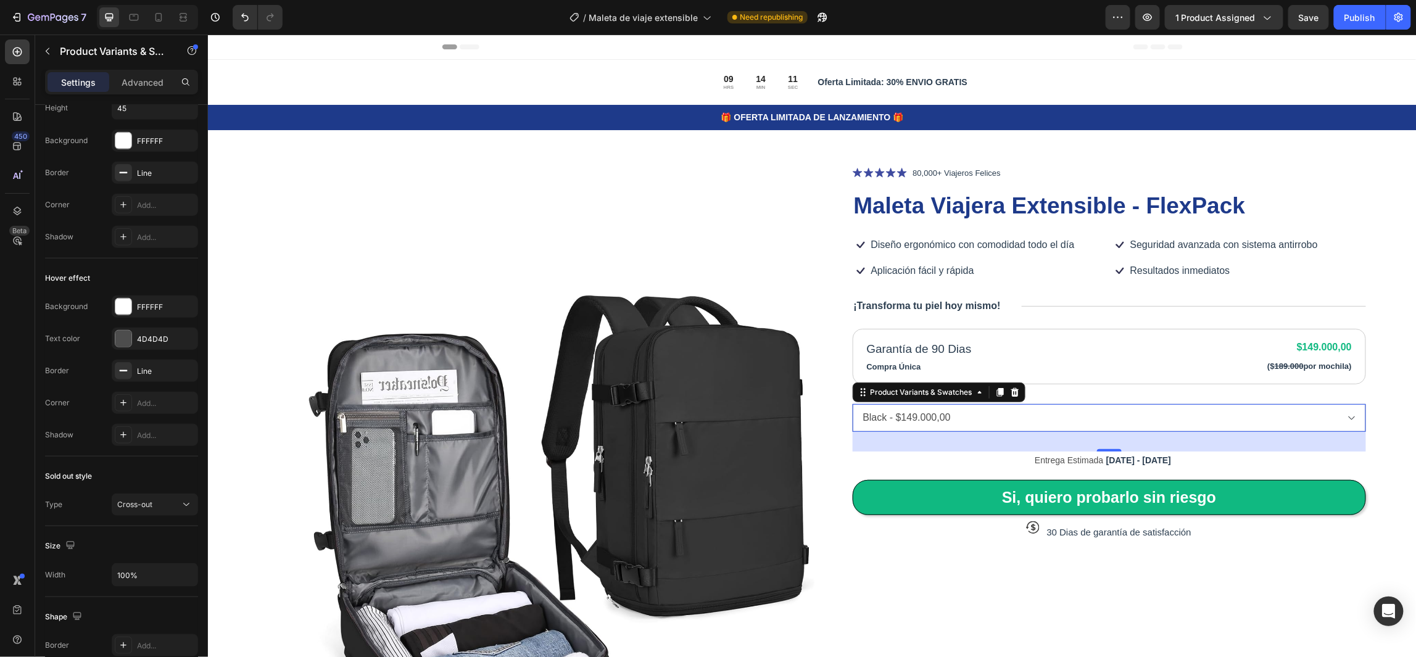
scroll to position [0, 0]
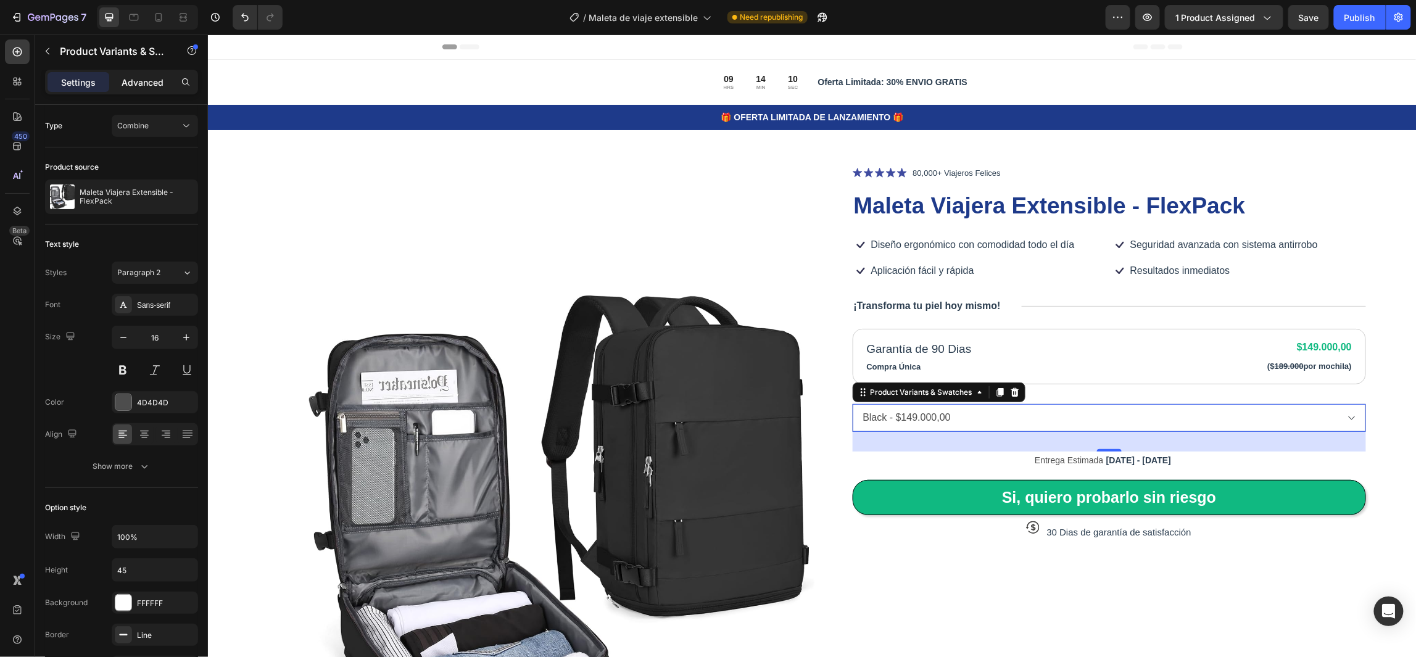
click at [146, 80] on p "Advanced" at bounding box center [143, 82] width 42 height 13
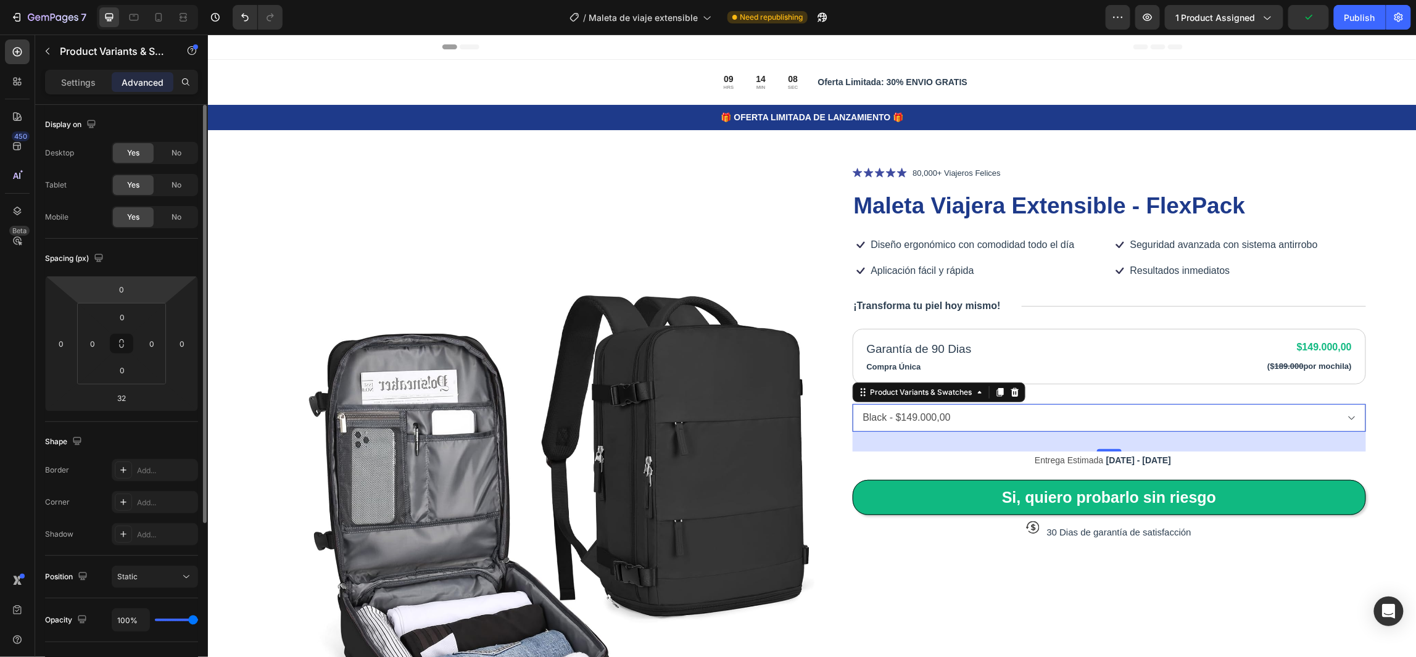
drag, startPoint x: 73, startPoint y: 82, endPoint x: 90, endPoint y: 96, distance: 21.5
click at [75, 82] on p "Settings" at bounding box center [78, 82] width 35 height 13
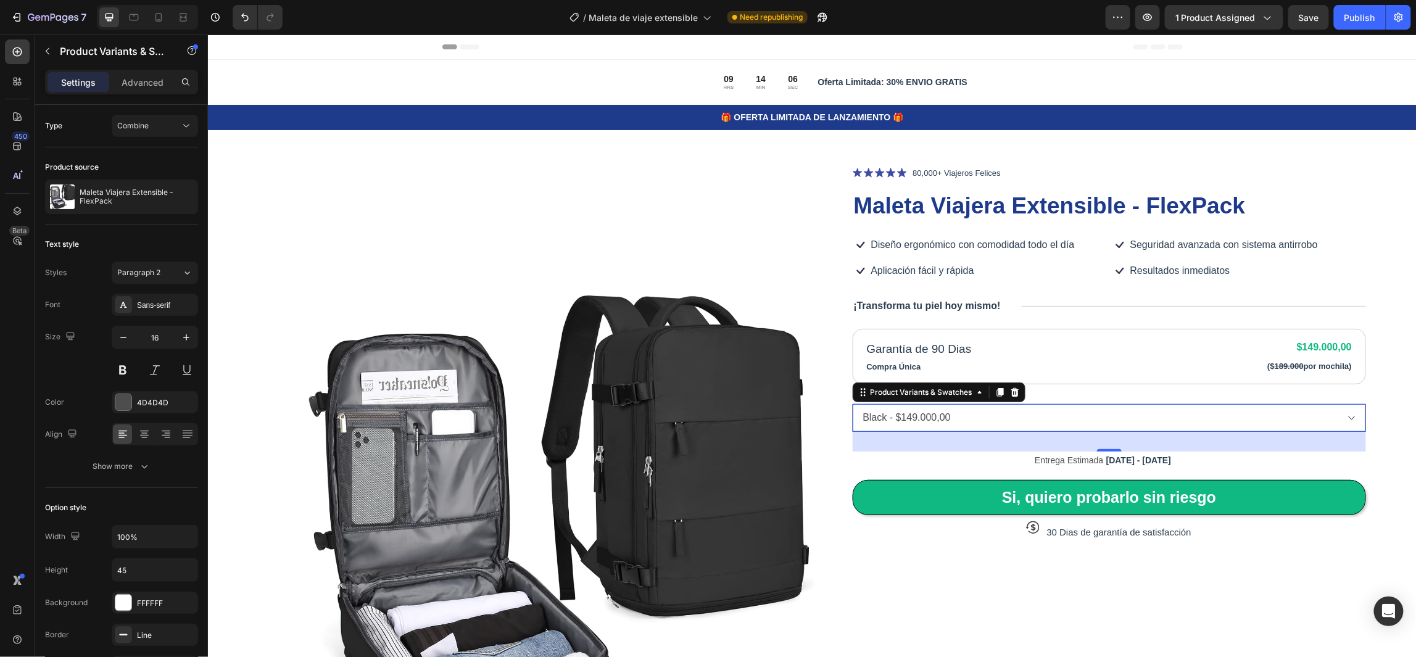
click at [852, 409] on select "Black - $149.000,00 Green - $149.000,00 Beige - $149.000,00 Rose gold - $149.00…" at bounding box center [1109, 417] width 514 height 28
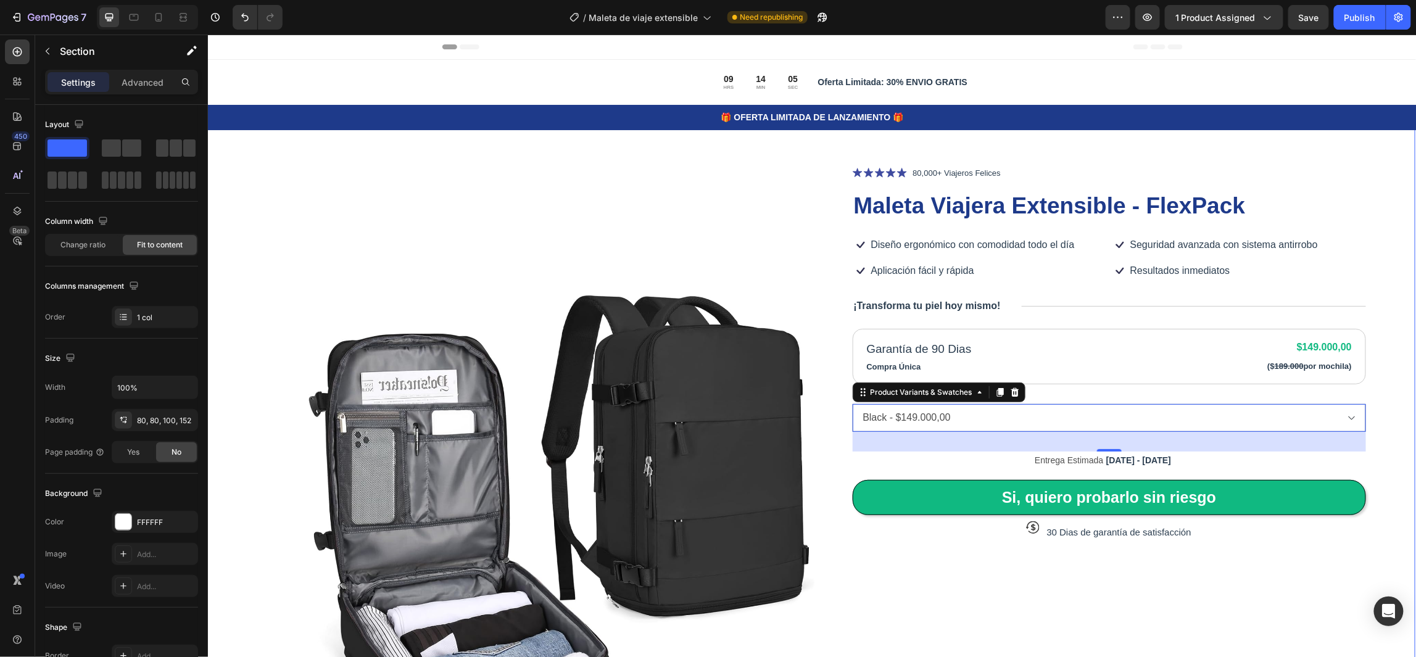
click at [1377, 433] on div "Product Images Icon Icon Icon Icon Icon Icon List 80,000+ Viajeros Felices Text…" at bounding box center [810, 552] width 1208 height 886
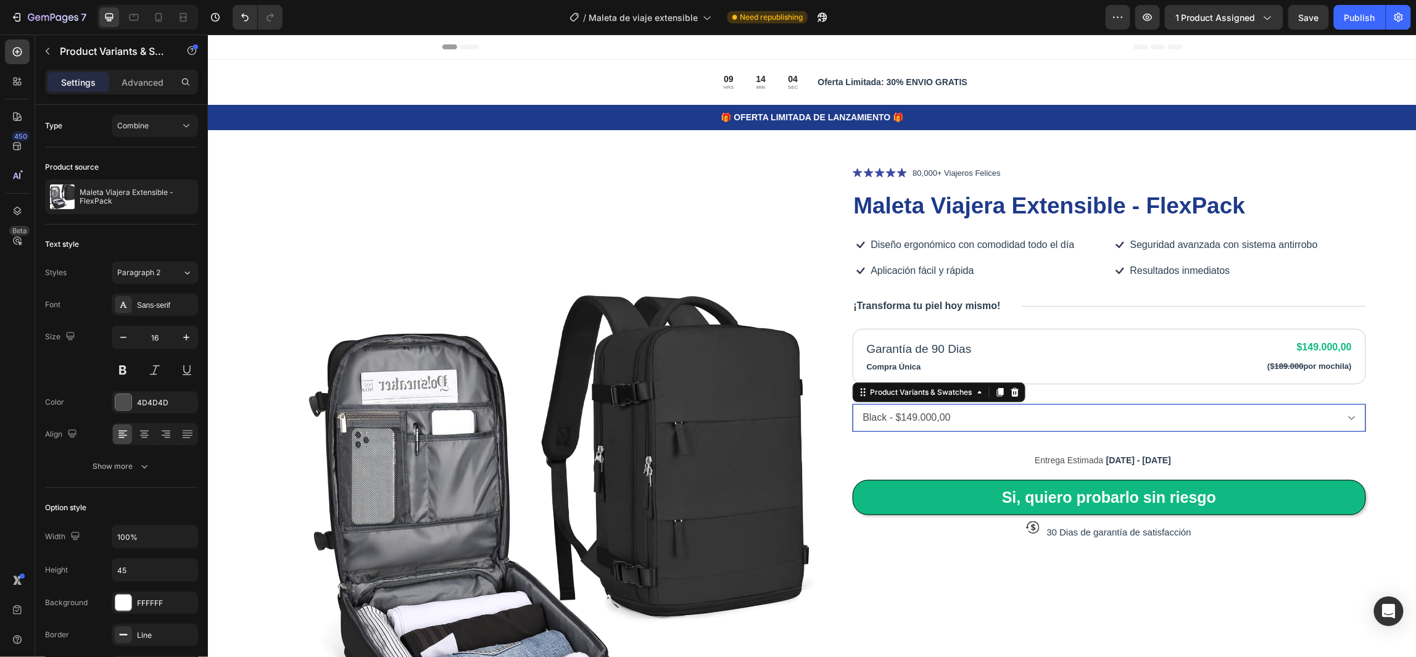
click at [1348, 411] on select "Black - $149.000,00 Green - $149.000,00 Beige - $149.000,00 Rose gold - $149.00…" at bounding box center [1109, 417] width 514 height 28
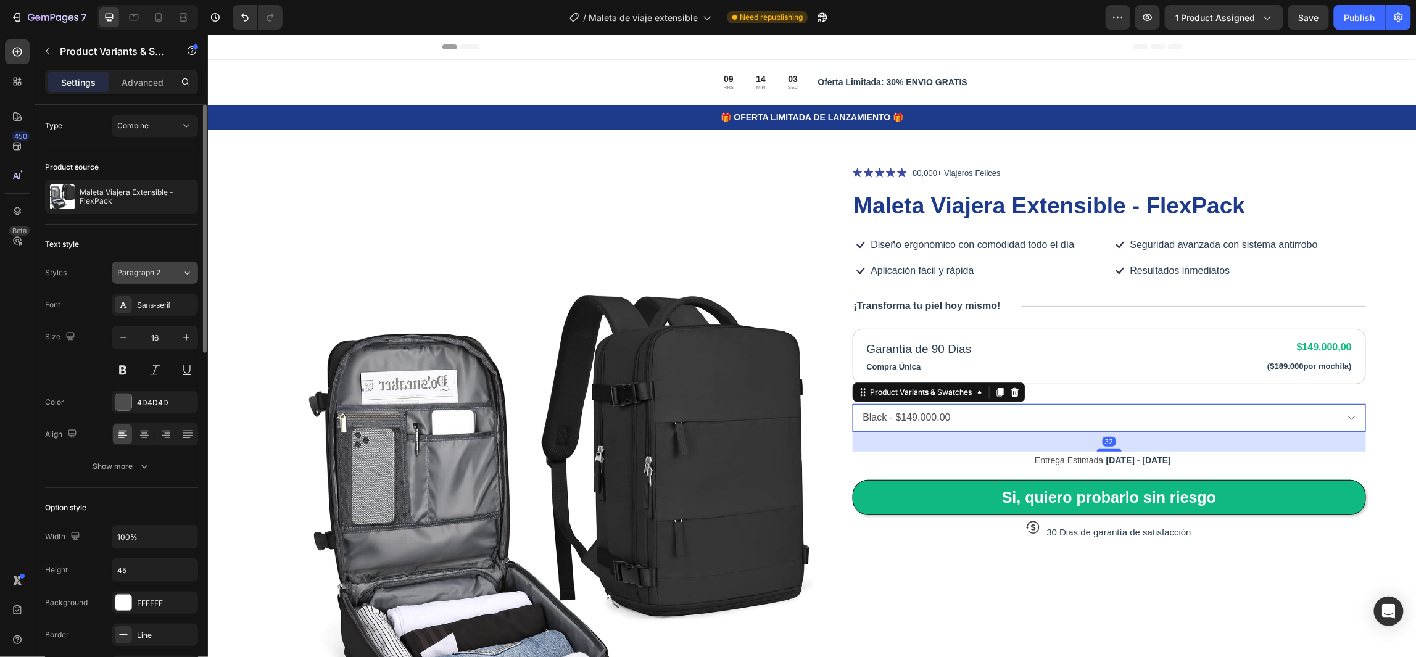
click at [182, 275] on icon at bounding box center [187, 272] width 10 height 12
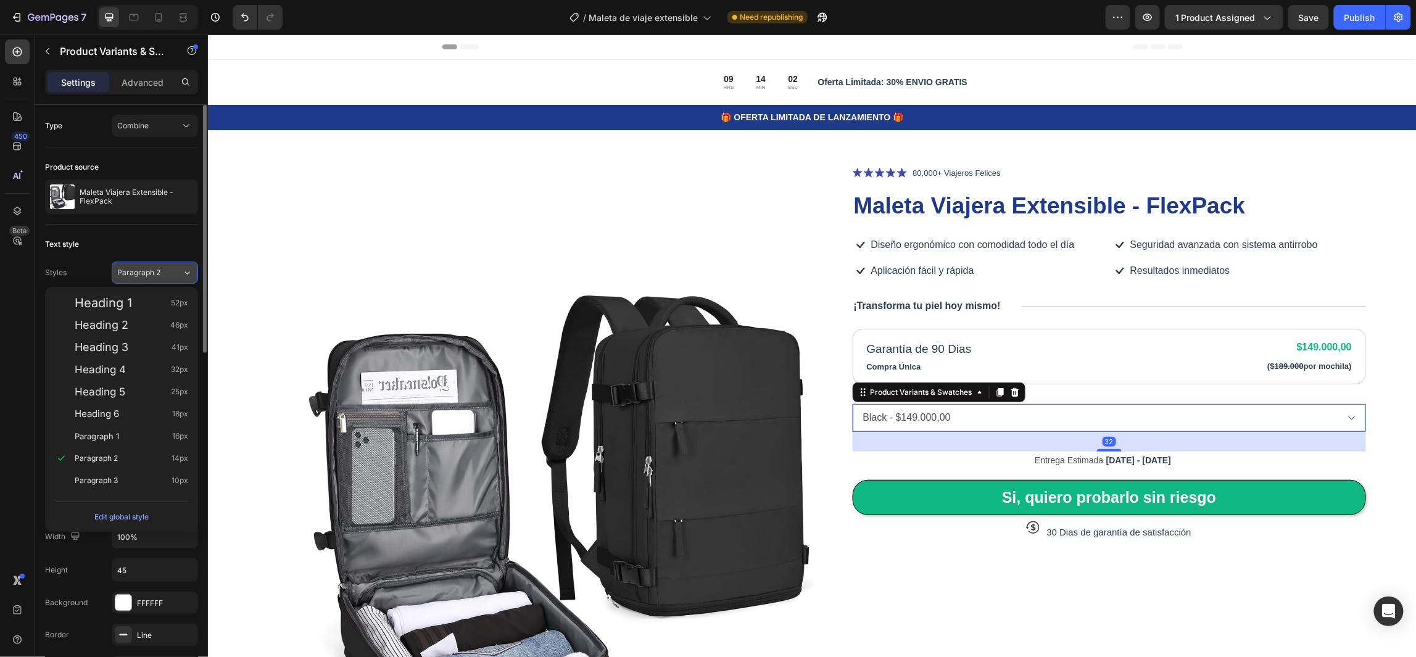
click at [182, 275] on icon at bounding box center [187, 272] width 10 height 12
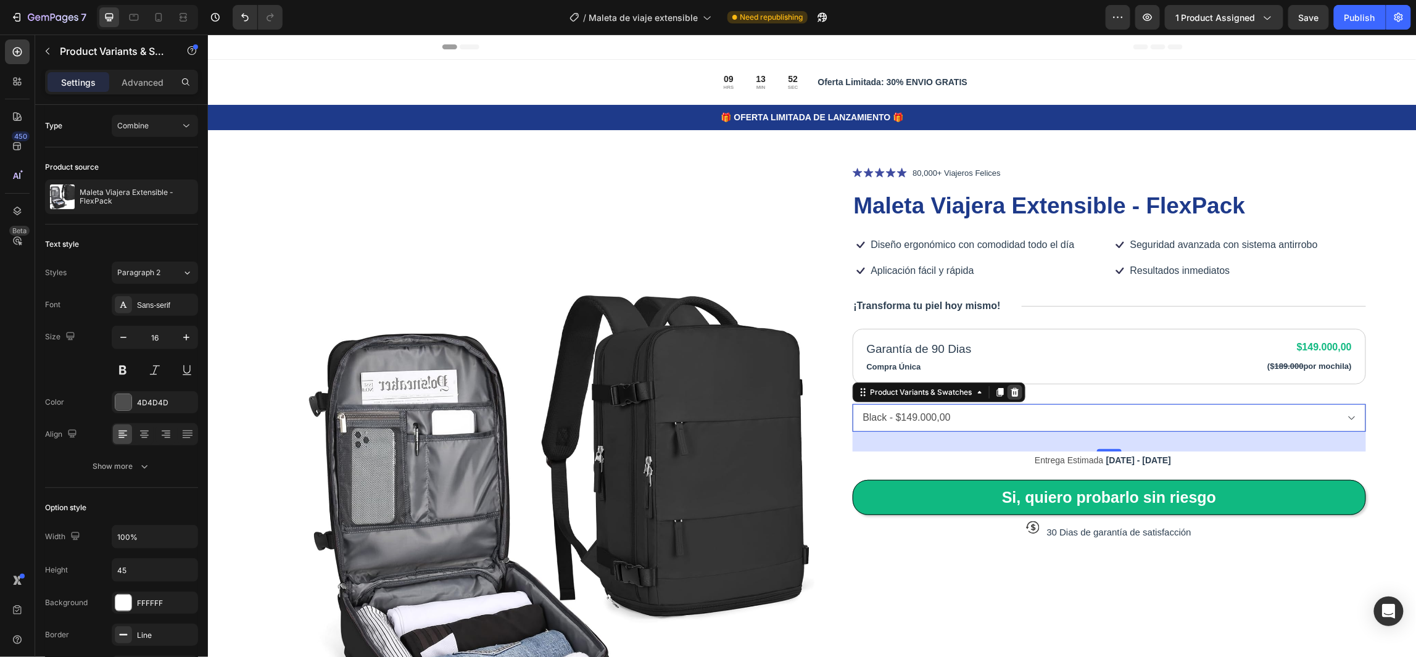
click at [1010, 389] on icon at bounding box center [1014, 391] width 8 height 9
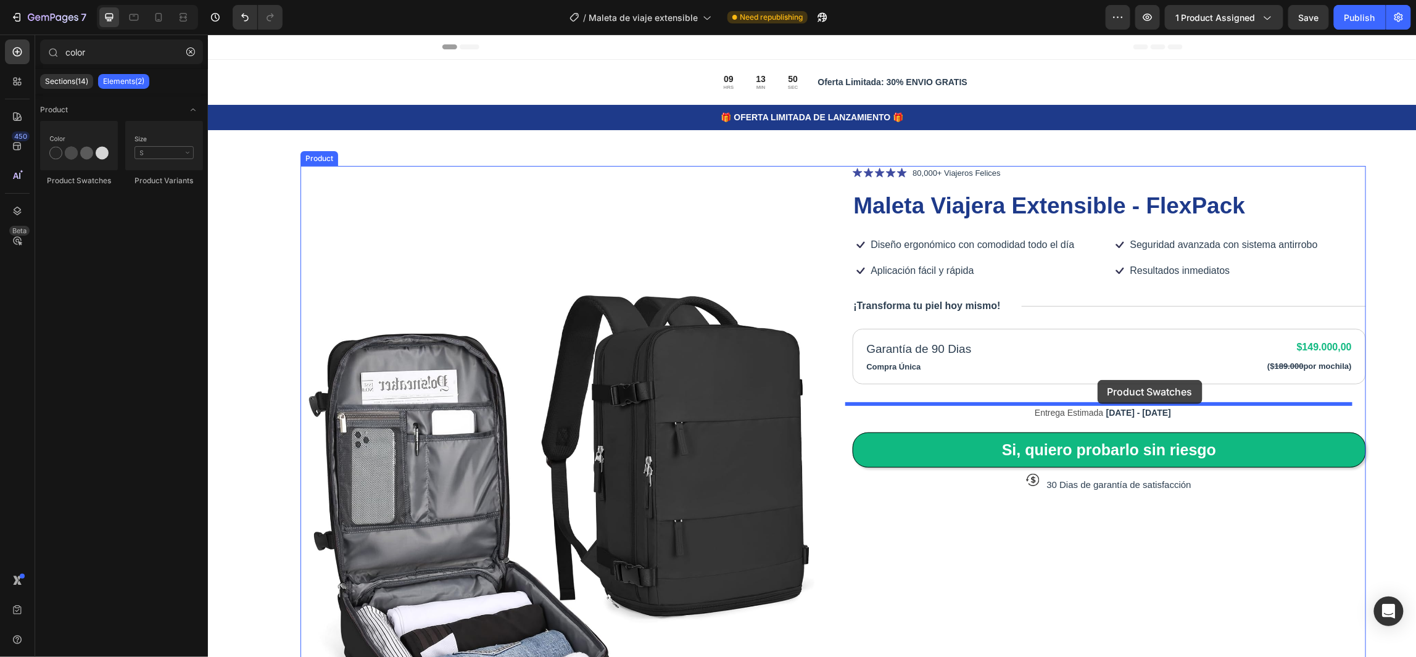
drag, startPoint x: 282, startPoint y: 196, endPoint x: 1097, endPoint y: 379, distance: 835.4
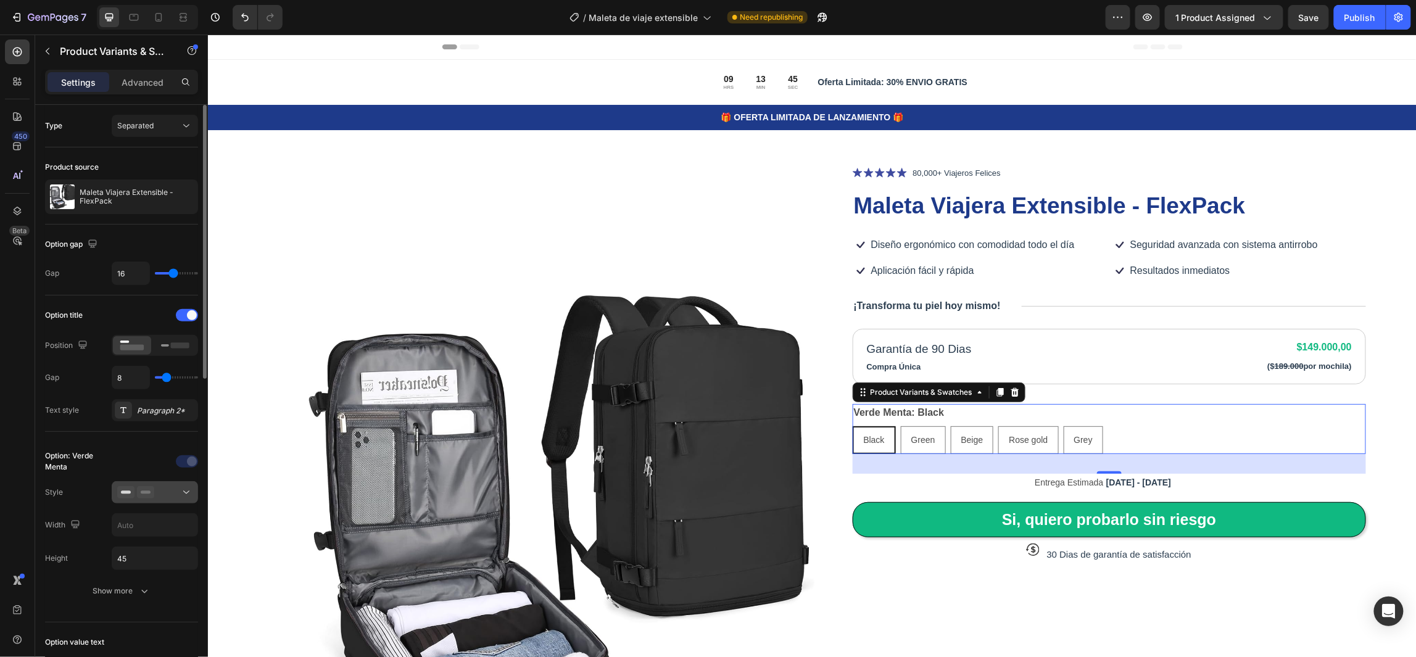
click at [194, 488] on button at bounding box center [155, 492] width 86 height 22
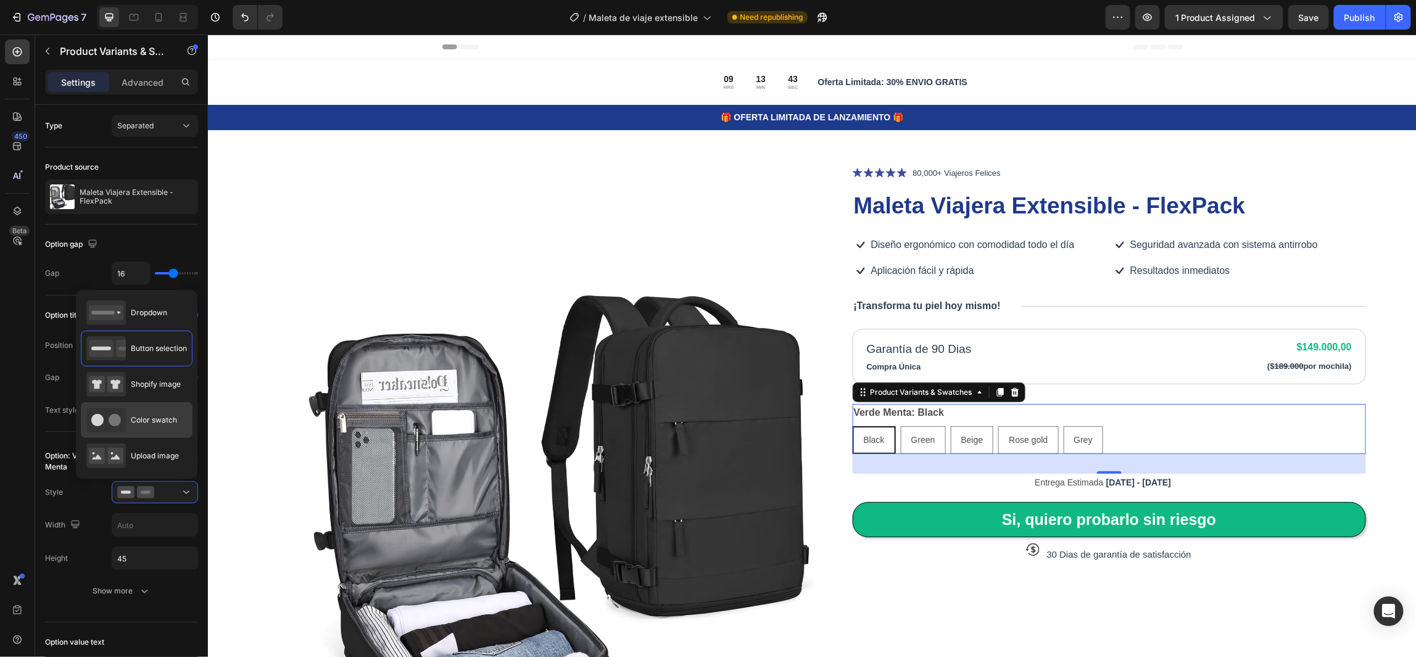
click at [155, 423] on span "Color swatch" at bounding box center [154, 420] width 46 height 11
type input "45"
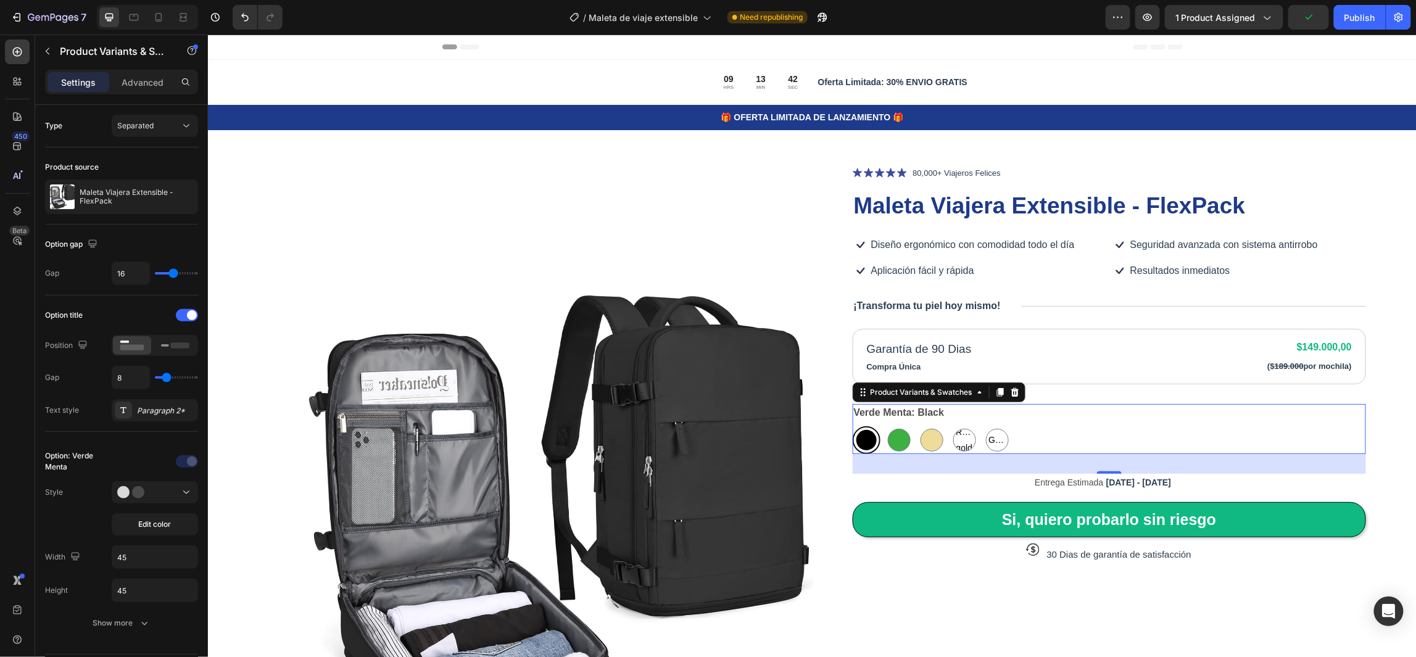
click at [866, 440] on div at bounding box center [866, 439] width 20 height 20
click at [852, 426] on input "Black Black" at bounding box center [851, 425] width 1 height 1
click at [175, 492] on div at bounding box center [154, 492] width 75 height 12
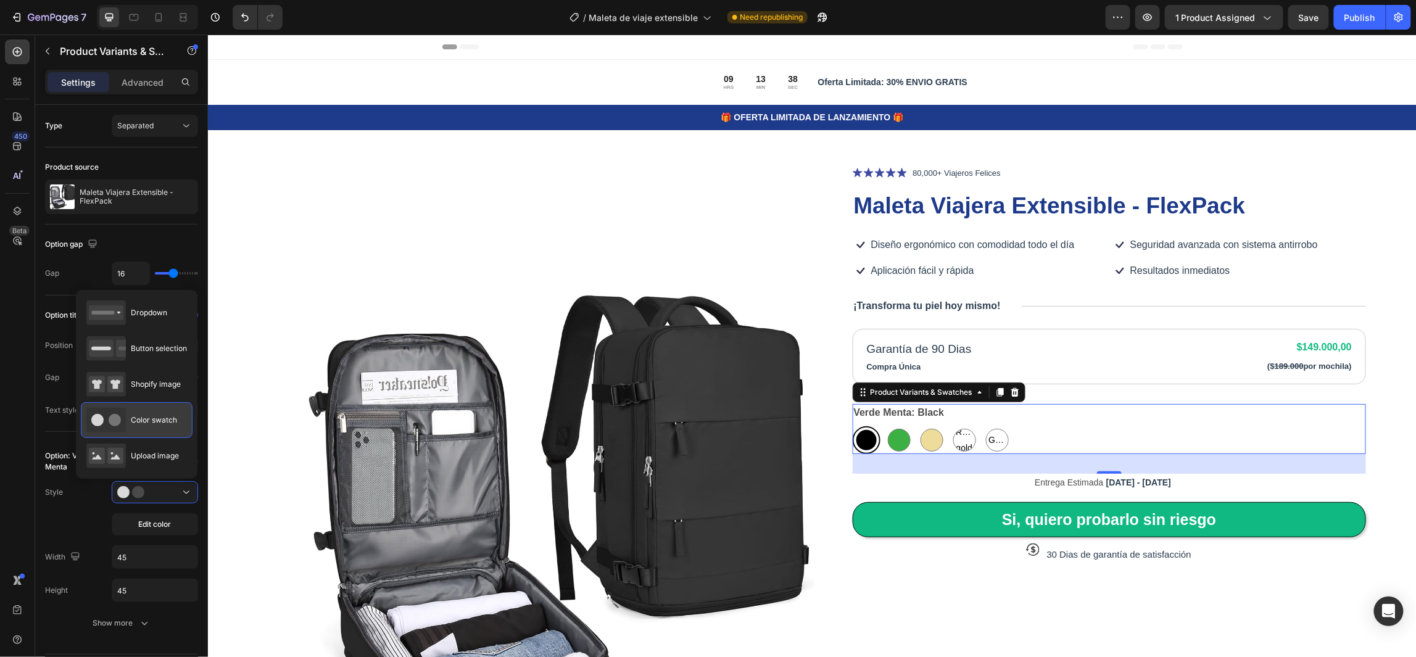
click at [157, 421] on span "Color swatch" at bounding box center [154, 420] width 46 height 11
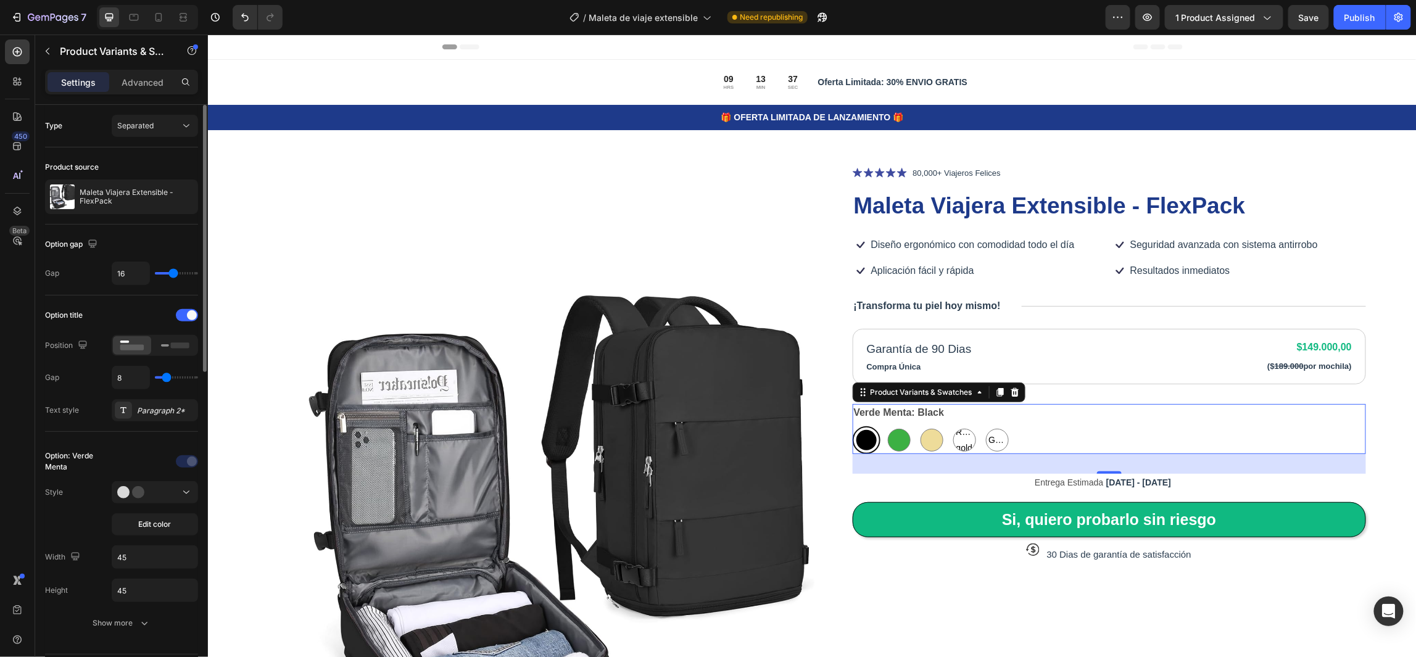
click at [895, 439] on div at bounding box center [898, 439] width 23 height 23
click at [885, 426] on input "Green Green" at bounding box center [884, 425] width 1 height 1
radio input "true"
click at [140, 88] on p "Advanced" at bounding box center [143, 82] width 42 height 13
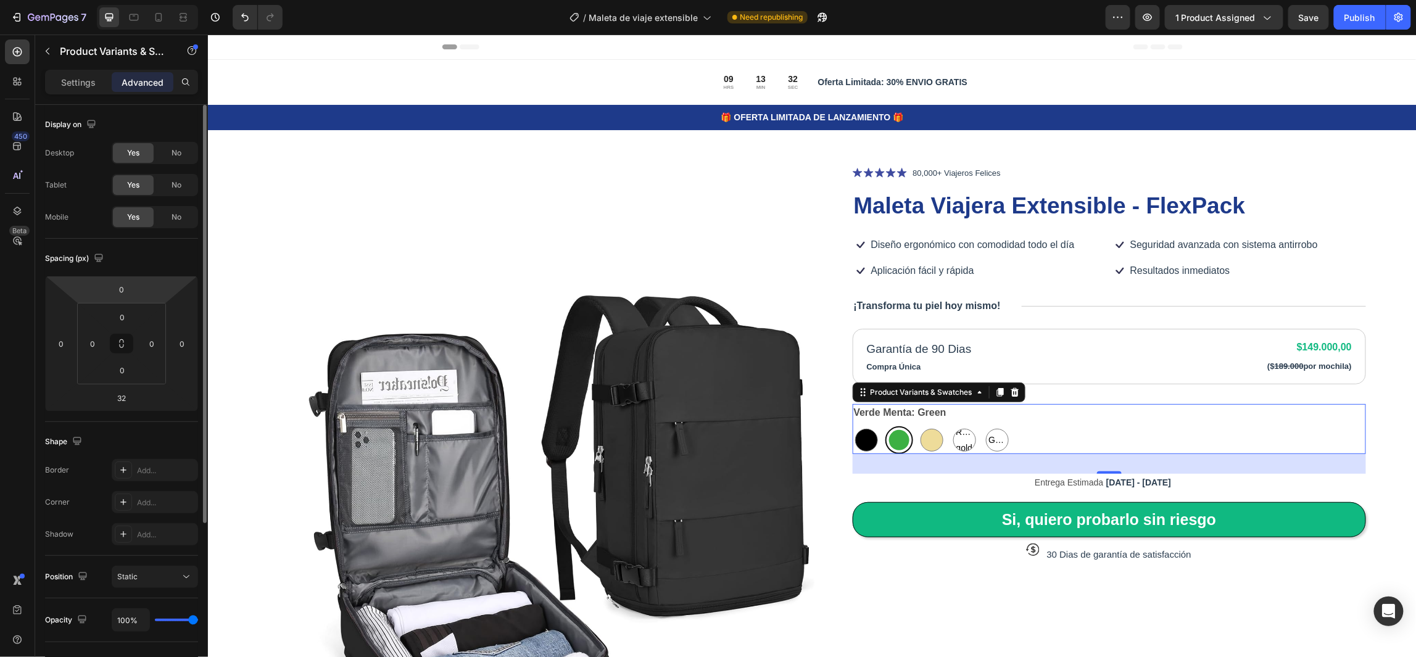
click at [72, 80] on p "Settings" at bounding box center [78, 82] width 35 height 13
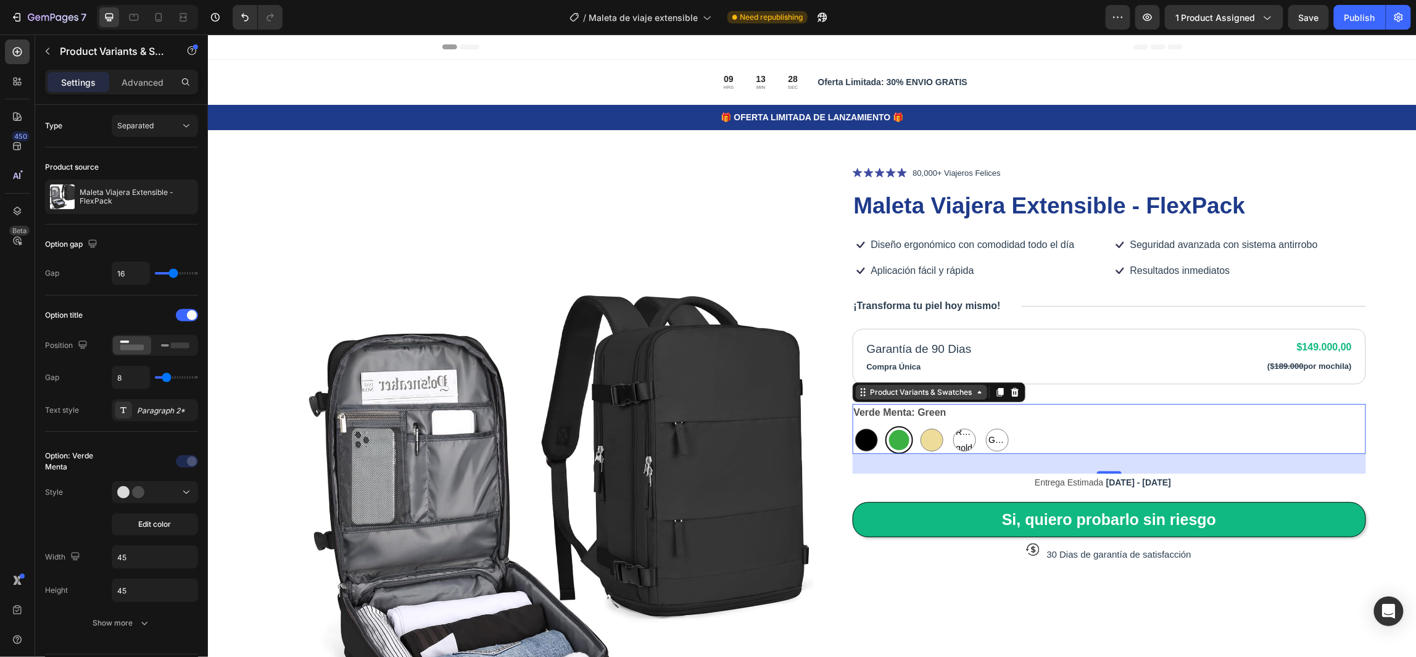
click at [869, 397] on div "Product Variants & Swatches" at bounding box center [920, 391] width 107 height 11
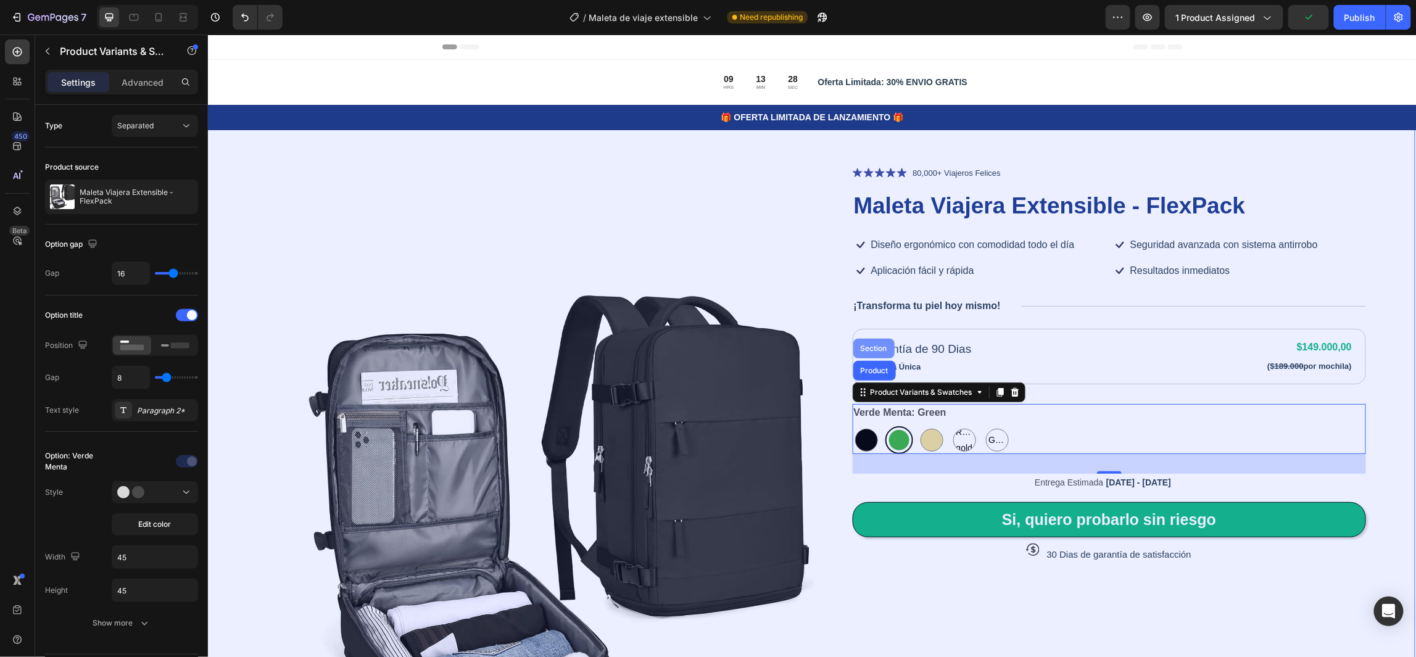
click at [865, 346] on div "Section" at bounding box center [872, 347] width 31 height 7
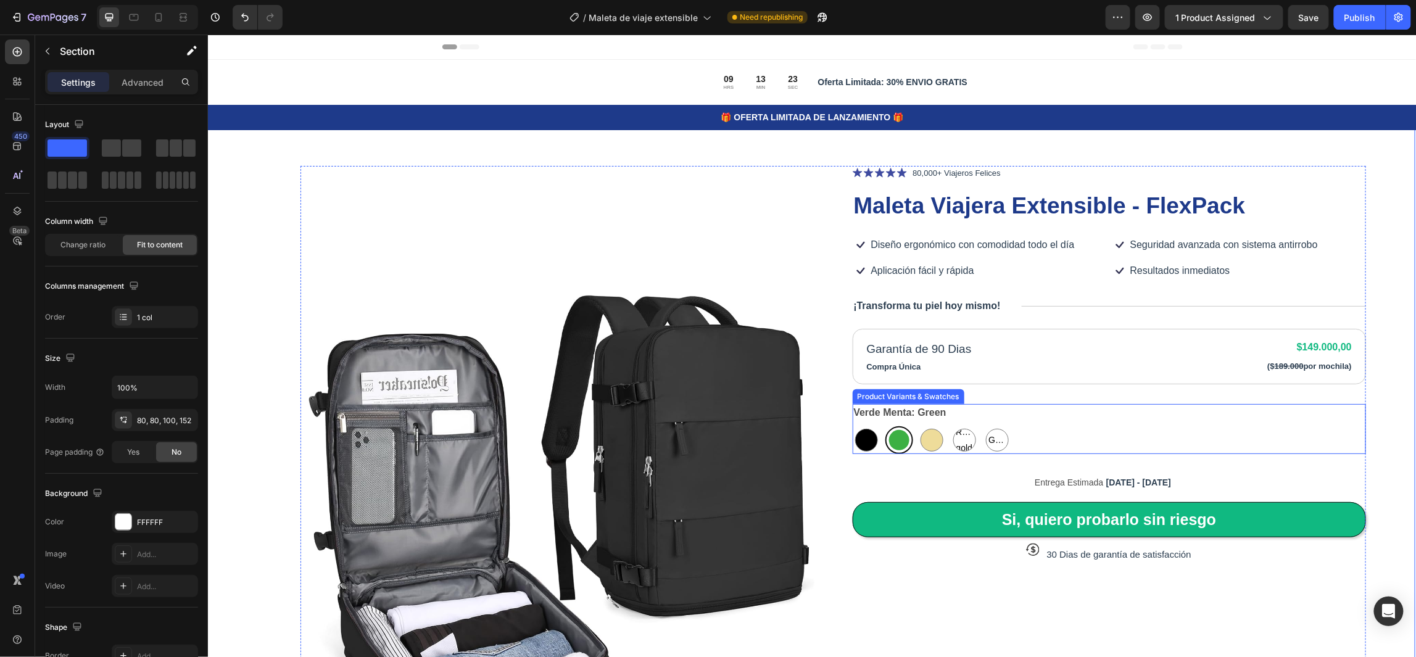
click at [919, 423] on div "Verde Menta: Green Black Black Green Green Beige Beige Rose gold Rose gold Rose…" at bounding box center [1109, 428] width 514 height 50
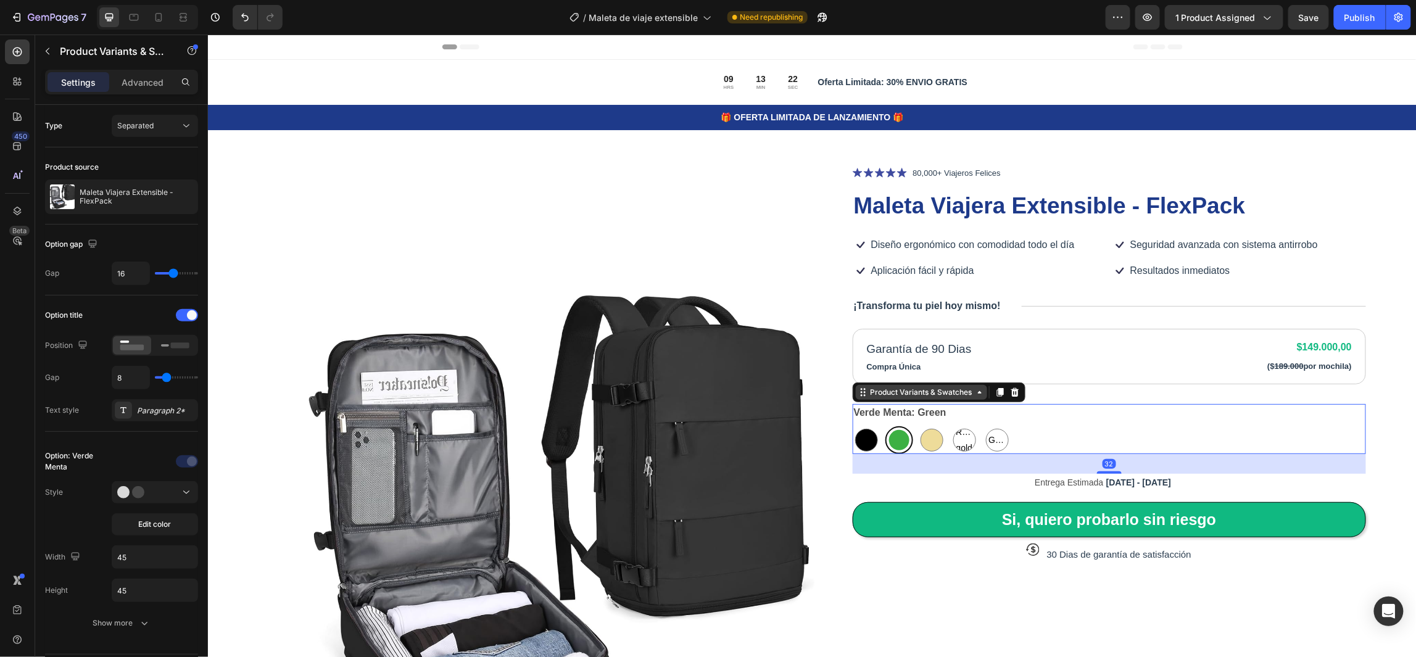
click at [910, 392] on div "Product Variants & Swatches" at bounding box center [920, 391] width 107 height 11
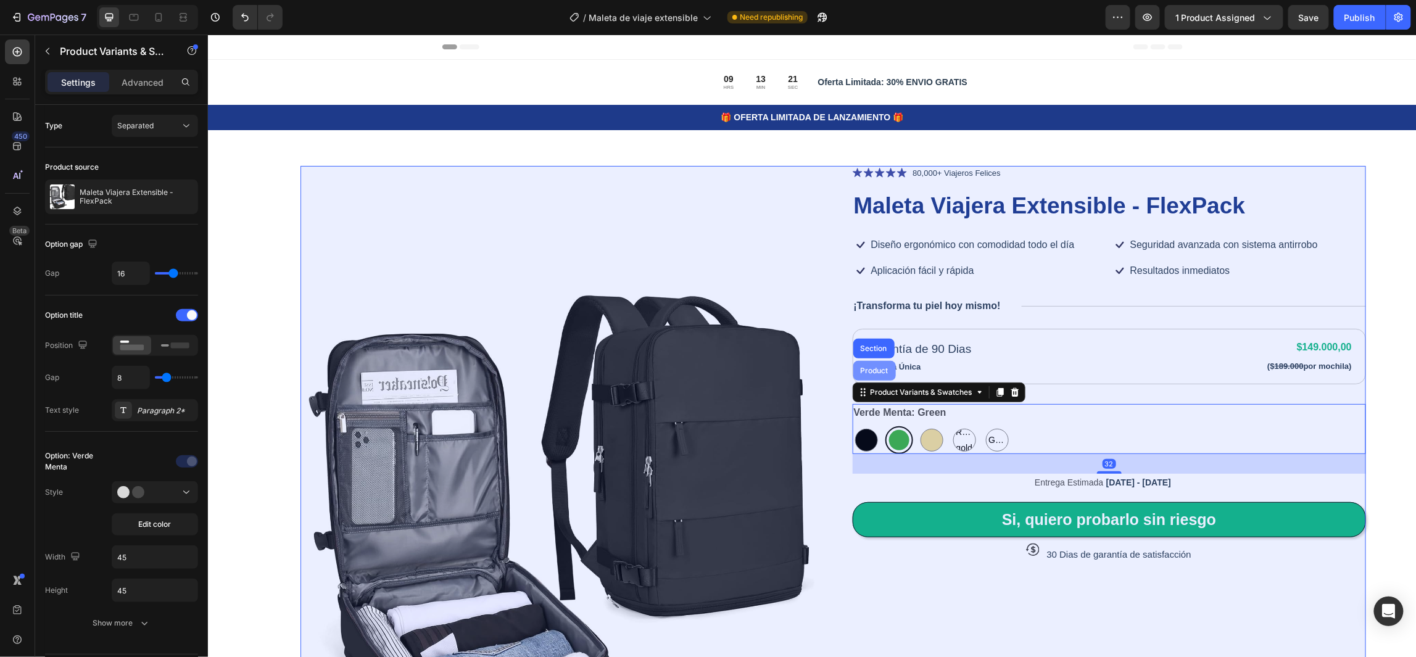
click at [873, 373] on div "Product" at bounding box center [873, 369] width 33 height 7
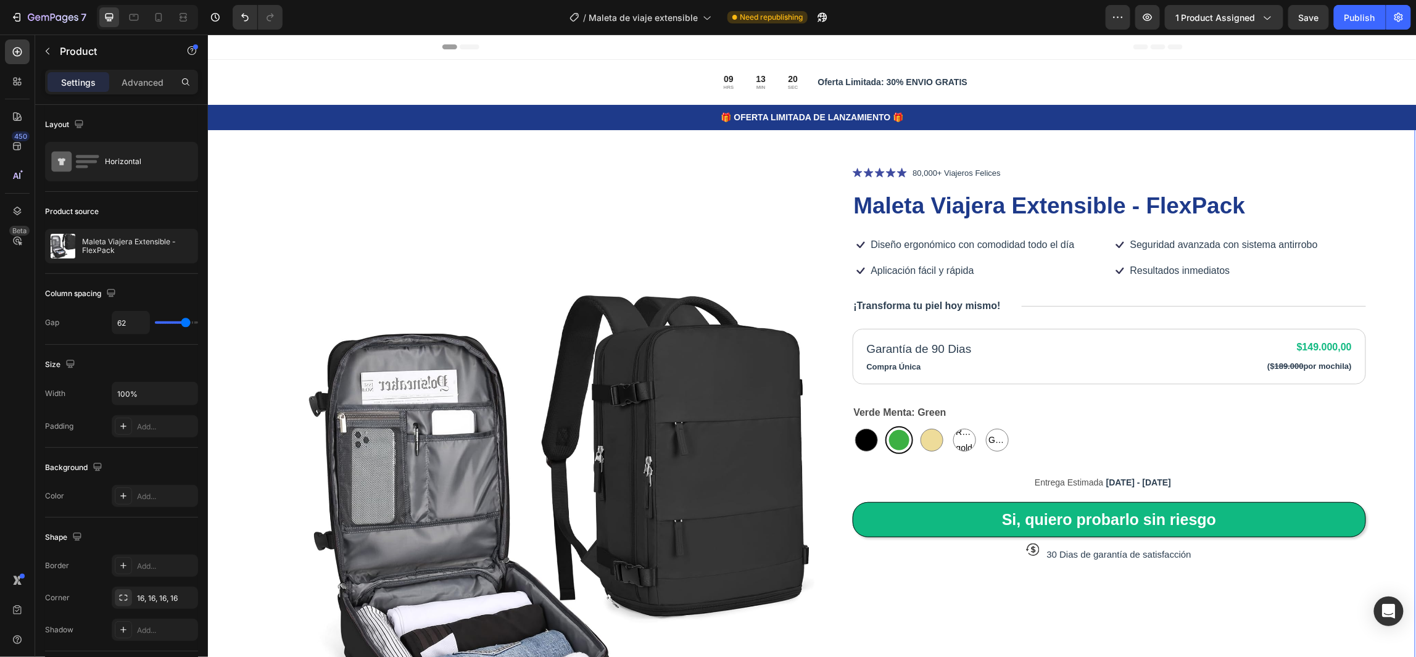
click at [1368, 392] on div "Product Images Icon Icon Icon Icon Icon Icon List 80,000+ Viajeros Felices Text…" at bounding box center [810, 552] width 1208 height 886
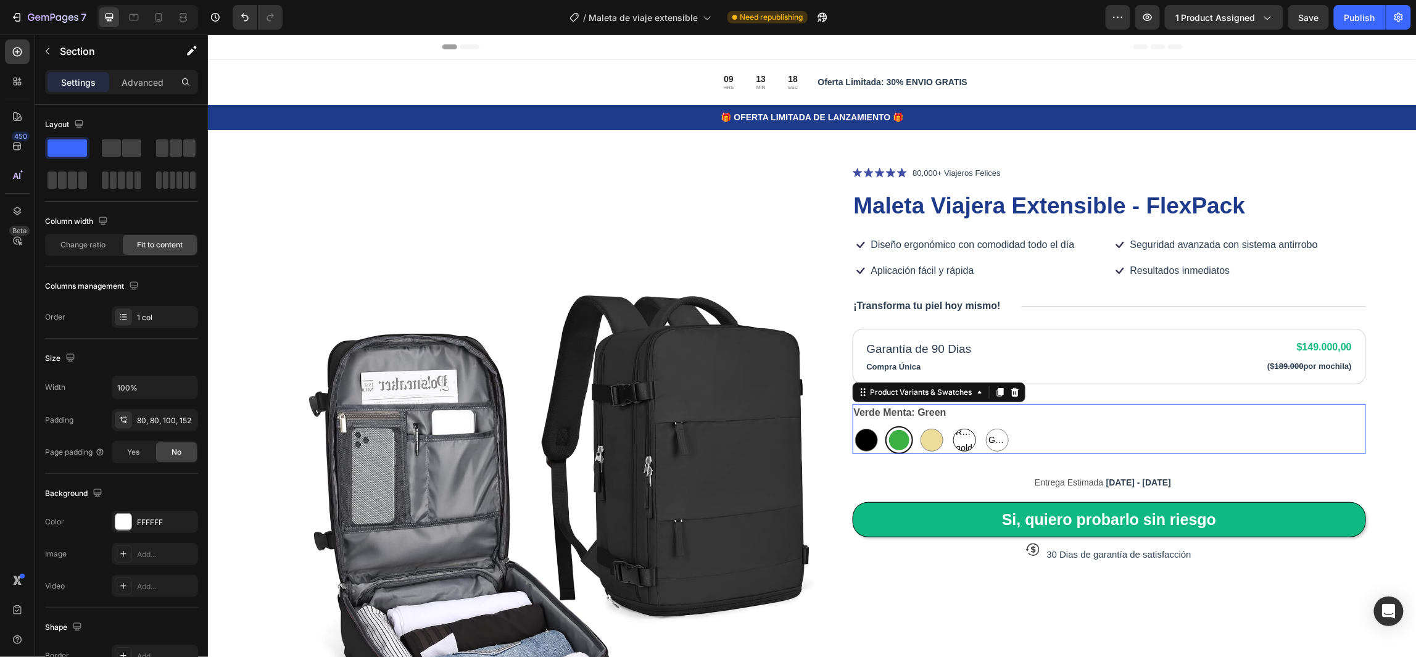
click at [960, 442] on span "Rose gold" at bounding box center [964, 439] width 22 height 31
click at [950, 426] on input "Rose gold Rose gold Rose gold" at bounding box center [949, 425] width 1 height 1
radio input "true"
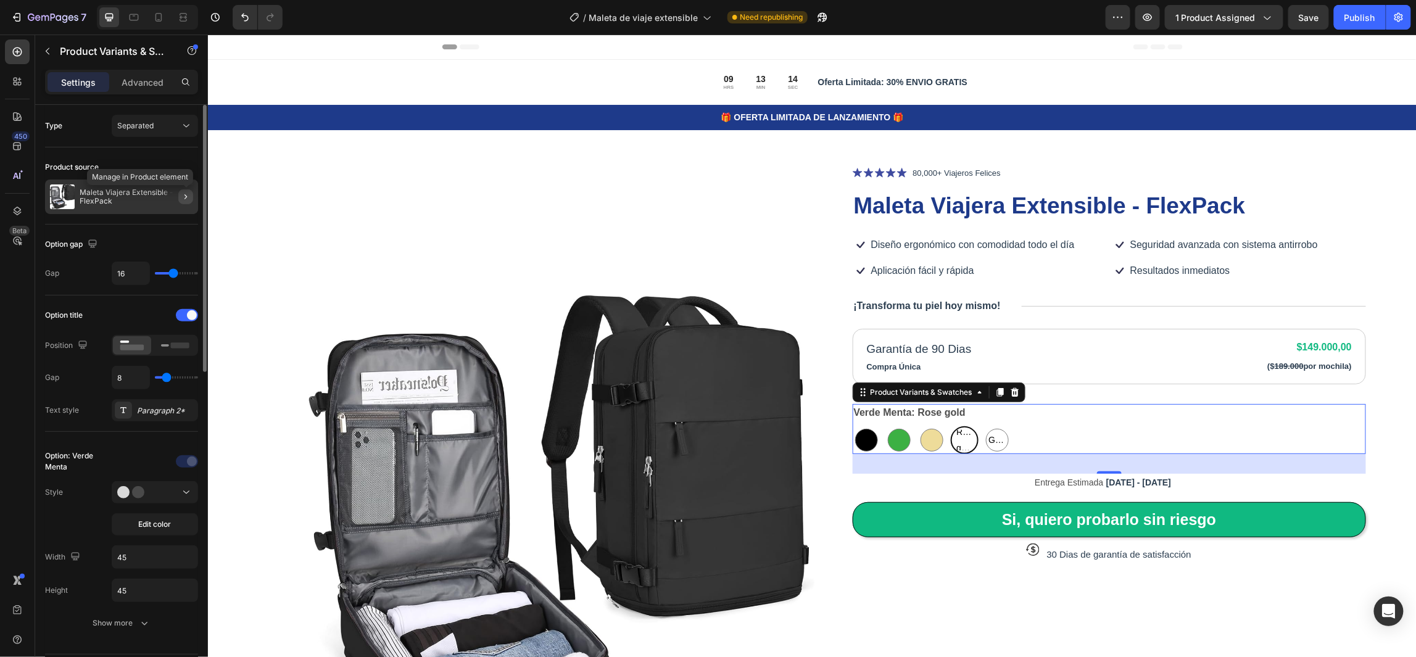
click at [184, 196] on icon "button" at bounding box center [186, 197] width 10 height 10
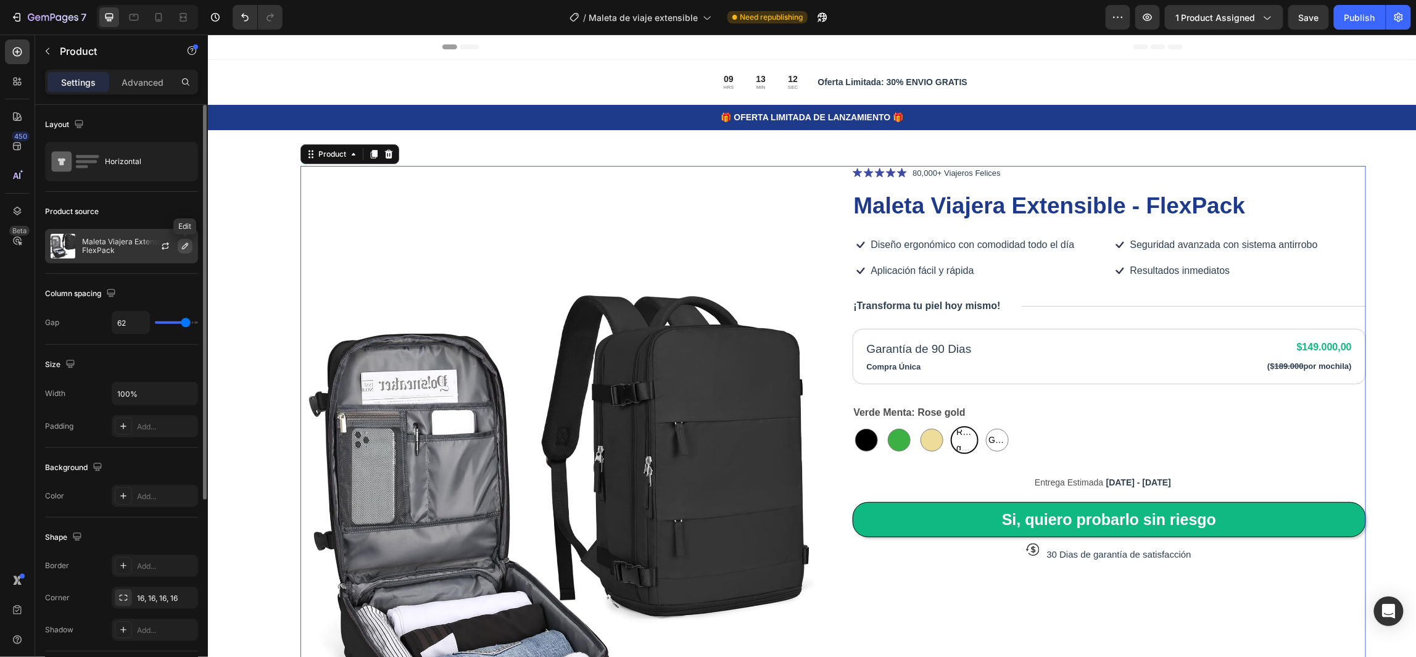
click at [186, 247] on icon "button" at bounding box center [185, 246] width 10 height 10
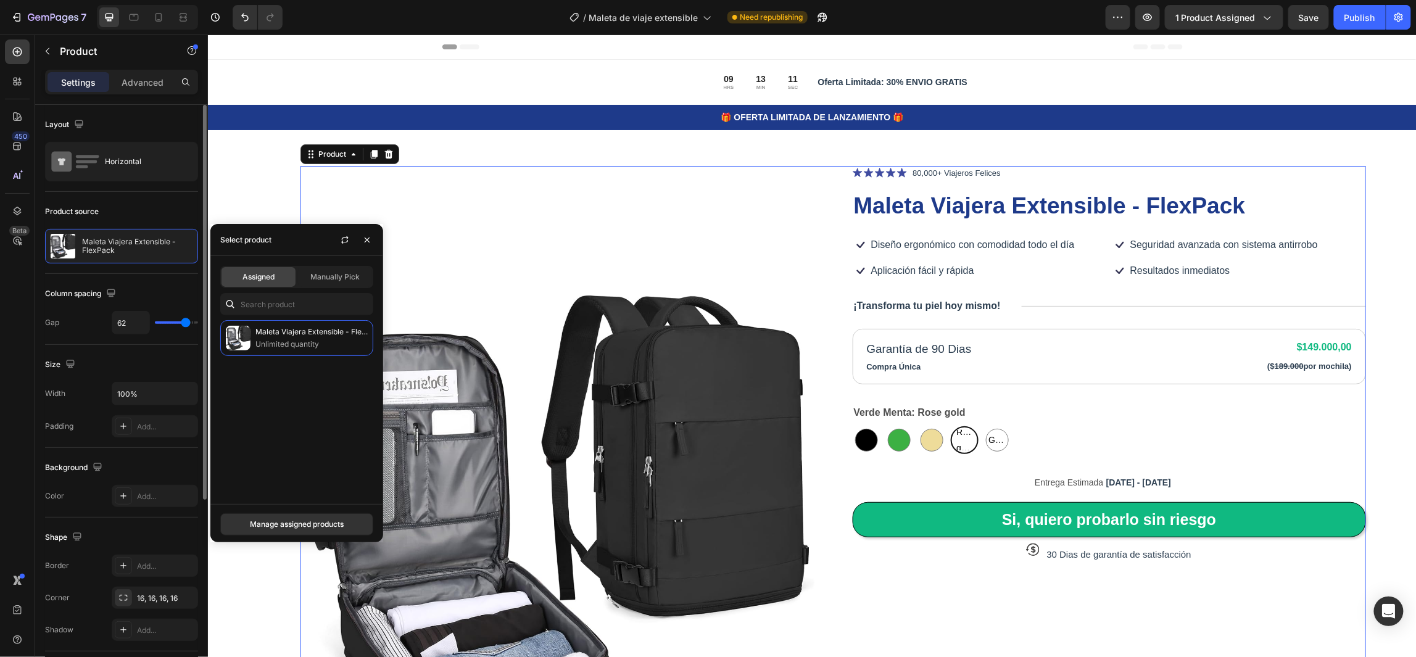
click at [169, 212] on div "Product source" at bounding box center [121, 212] width 153 height 20
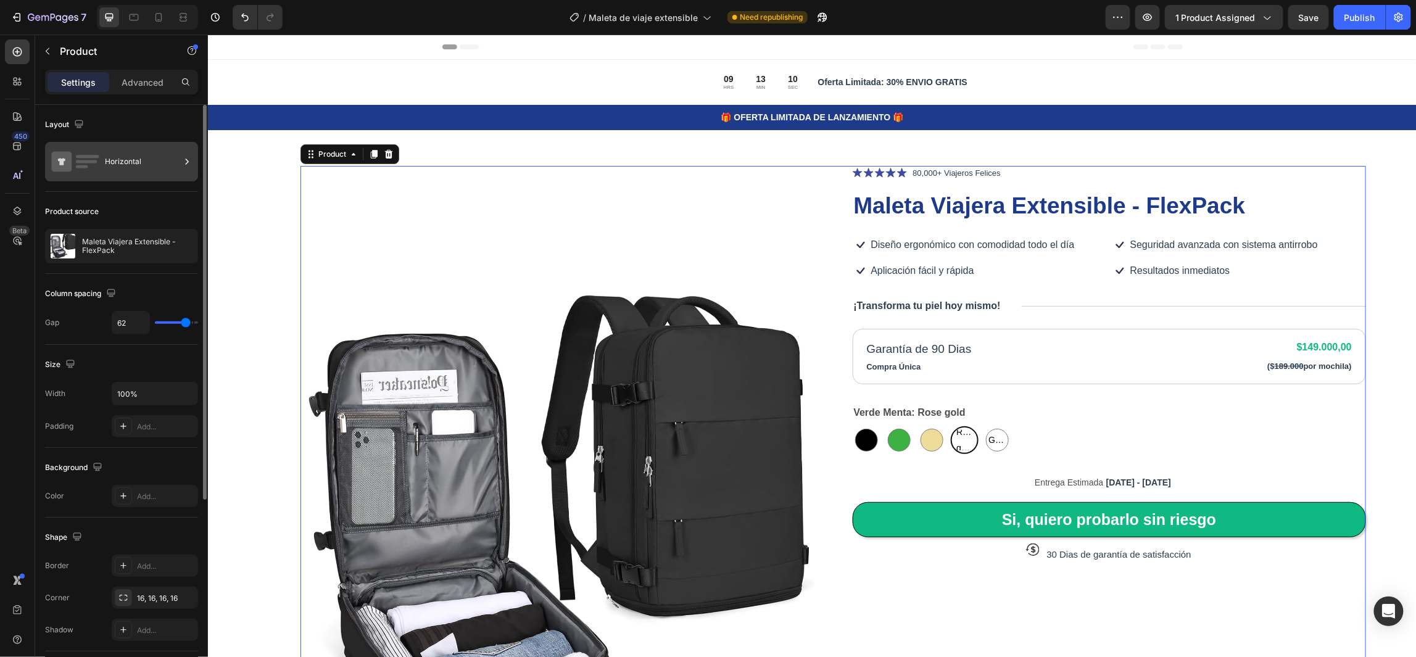
click at [171, 161] on div "Horizontal" at bounding box center [142, 161] width 75 height 28
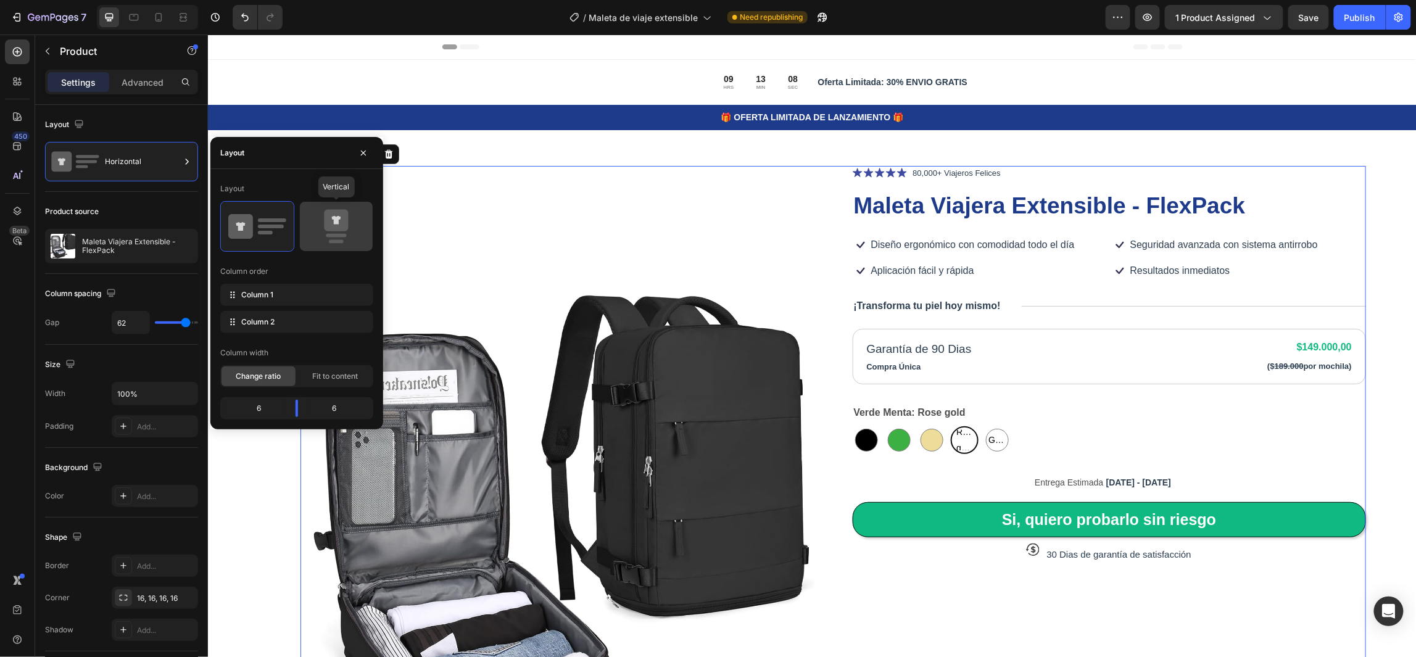
click at [353, 228] on icon at bounding box center [336, 226] width 58 height 35
type input "0"
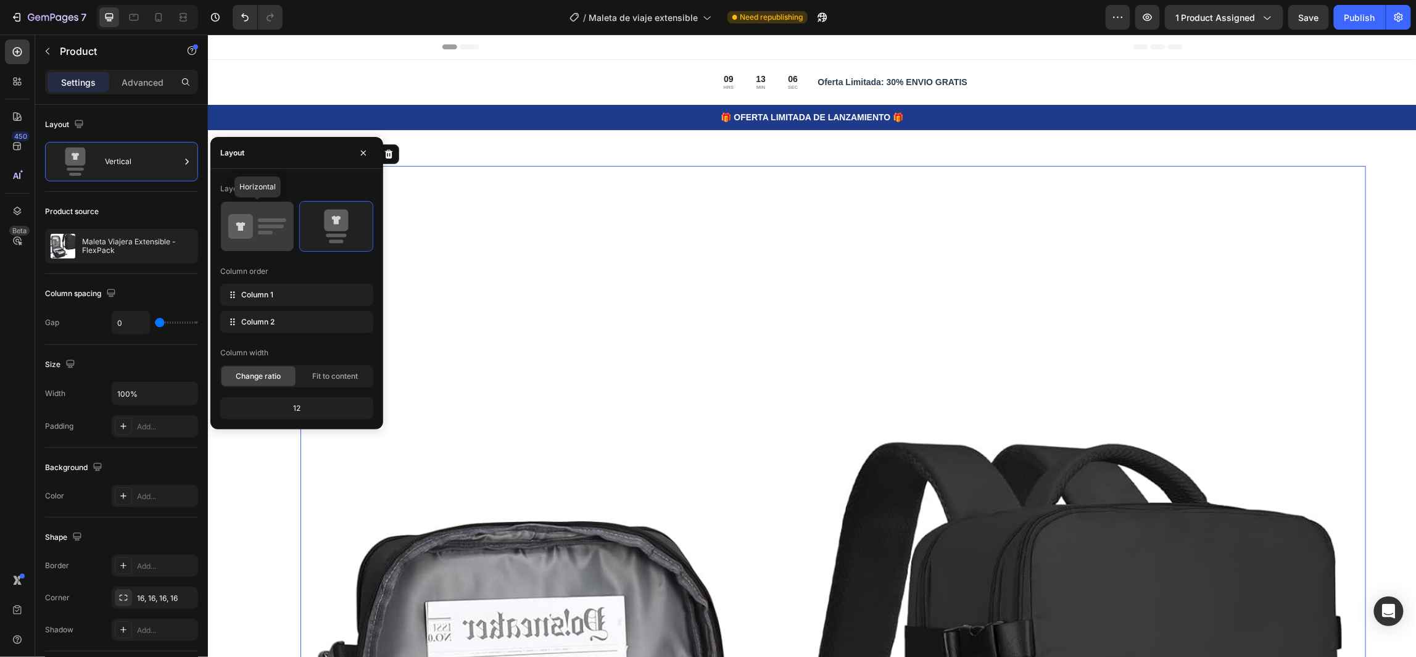
click at [251, 219] on icon at bounding box center [240, 226] width 25 height 25
type input "62"
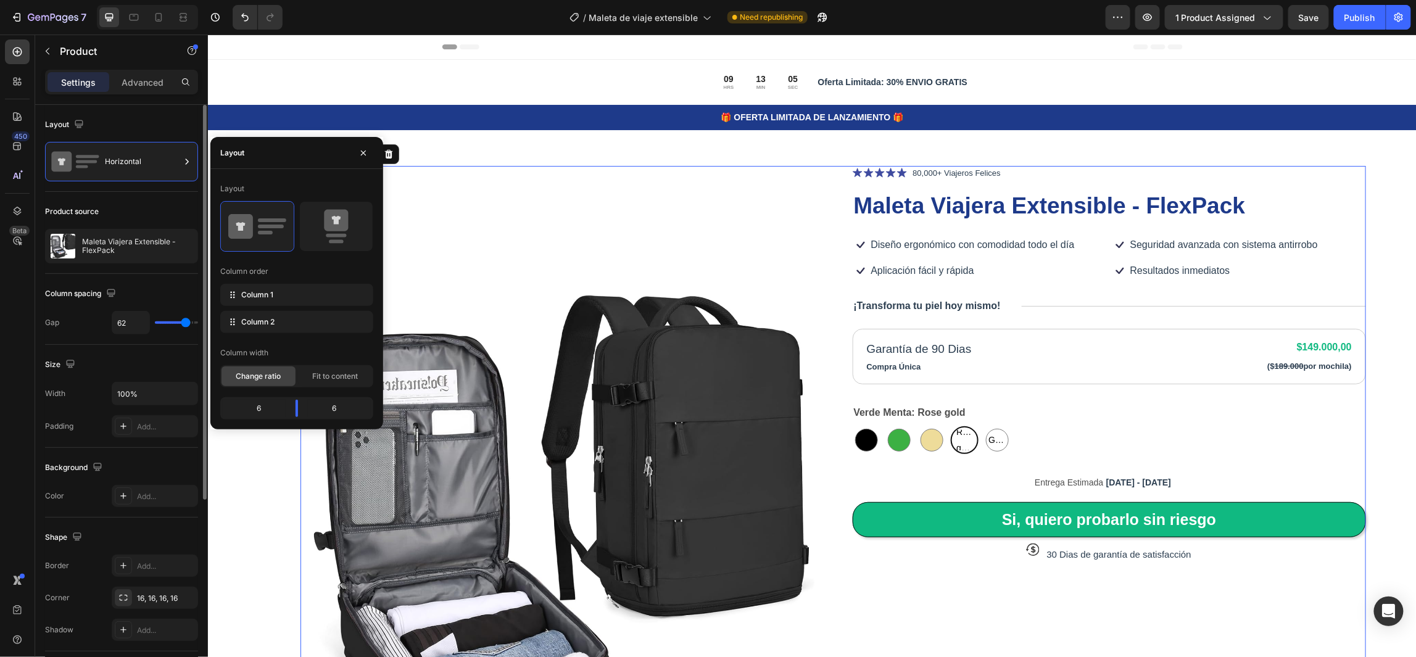
click at [160, 209] on div "Product source" at bounding box center [121, 212] width 153 height 20
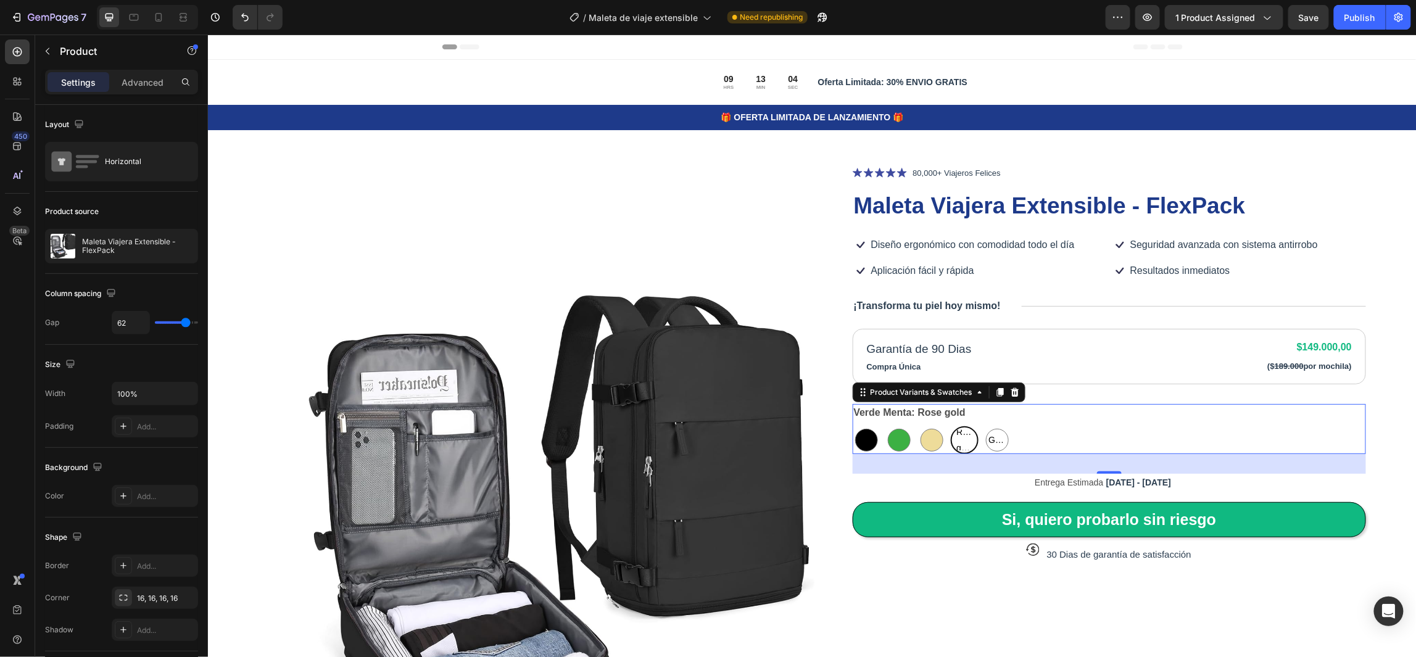
click at [954, 437] on span "Rose gold" at bounding box center [964, 439] width 20 height 31
click at [950, 426] on input "Rose gold Rose gold Rose gold" at bounding box center [949, 425] width 1 height 1
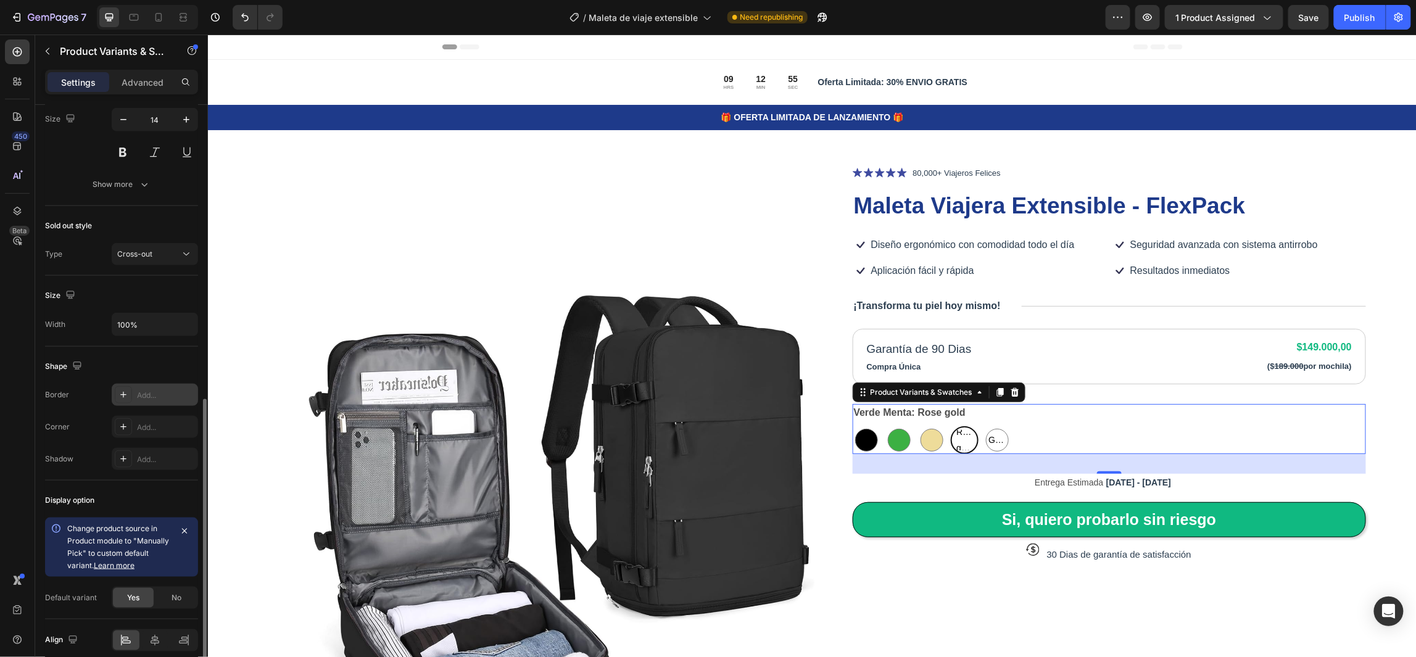
scroll to position [703, 0]
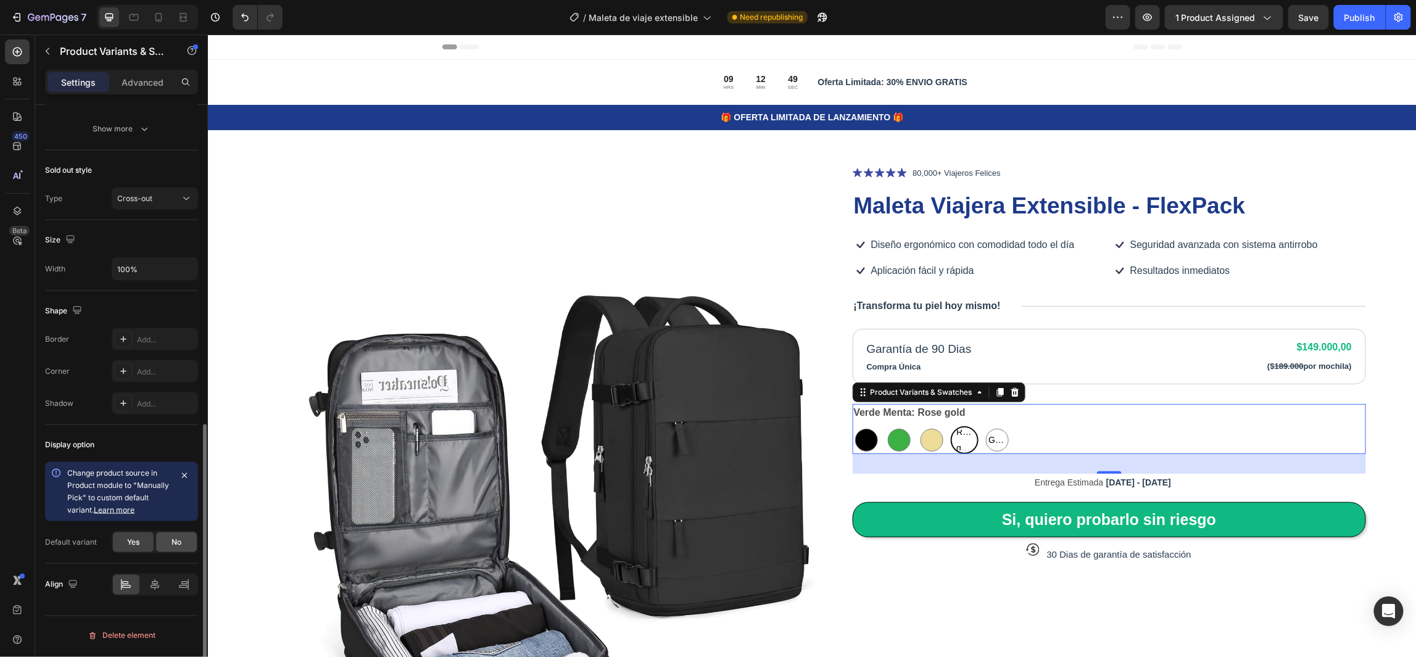
click at [170, 540] on div "No" at bounding box center [176, 542] width 41 height 20
radio input "true"
click at [168, 577] on input "Please select an option" at bounding box center [155, 574] width 86 height 22
click at [134, 547] on span "Yes" at bounding box center [133, 542] width 12 height 11
click at [892, 434] on div at bounding box center [898, 439] width 23 height 23
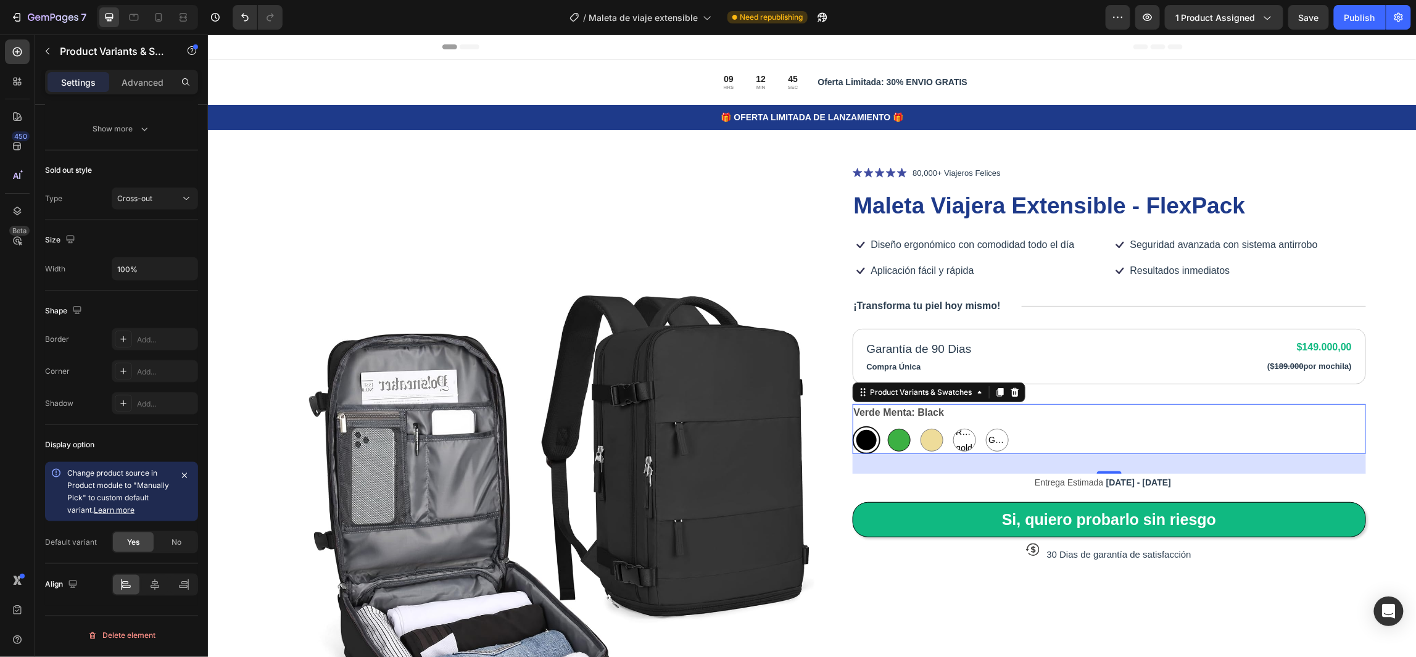
click at [885, 426] on input "Green Green" at bounding box center [884, 425] width 1 height 1
radio input "true"
click at [956, 438] on span "Rose gold" at bounding box center [964, 439] width 22 height 31
click at [950, 426] on input "Rose gold Rose gold Rose gold" at bounding box center [949, 425] width 1 height 1
radio input "true"
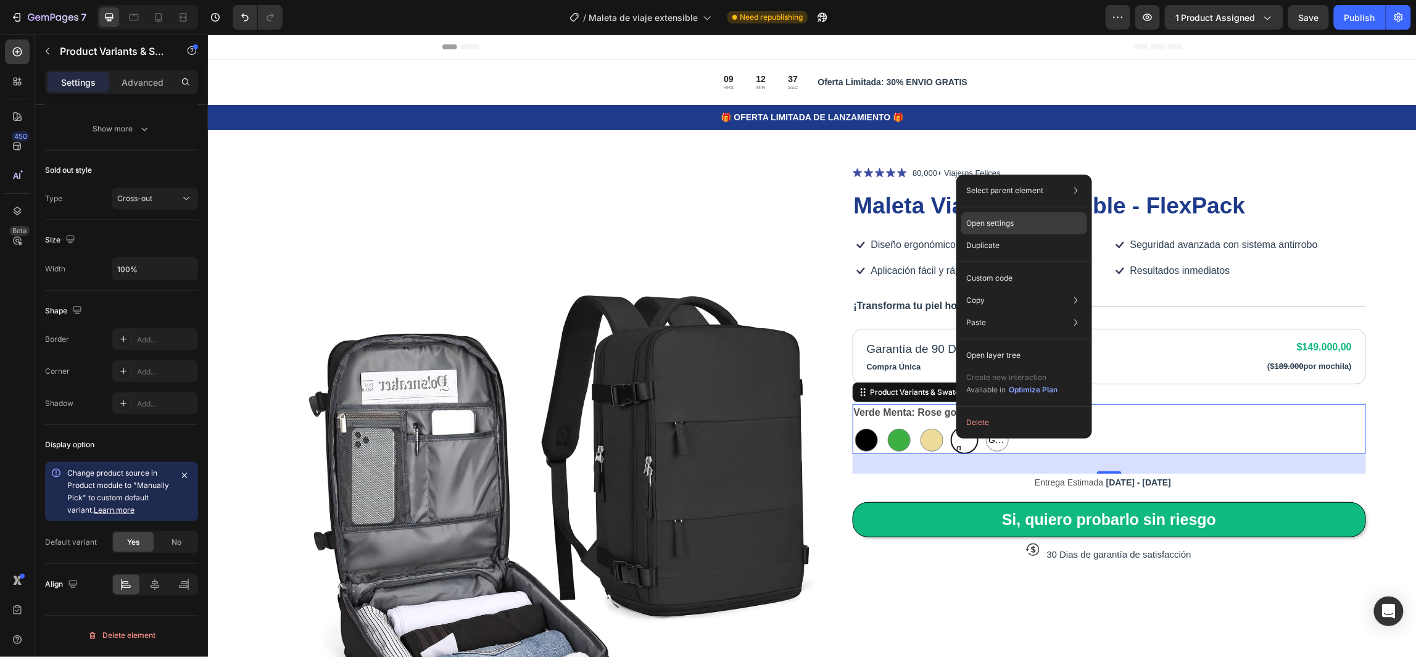
click at [1031, 217] on div "Open settings" at bounding box center [1024, 223] width 126 height 22
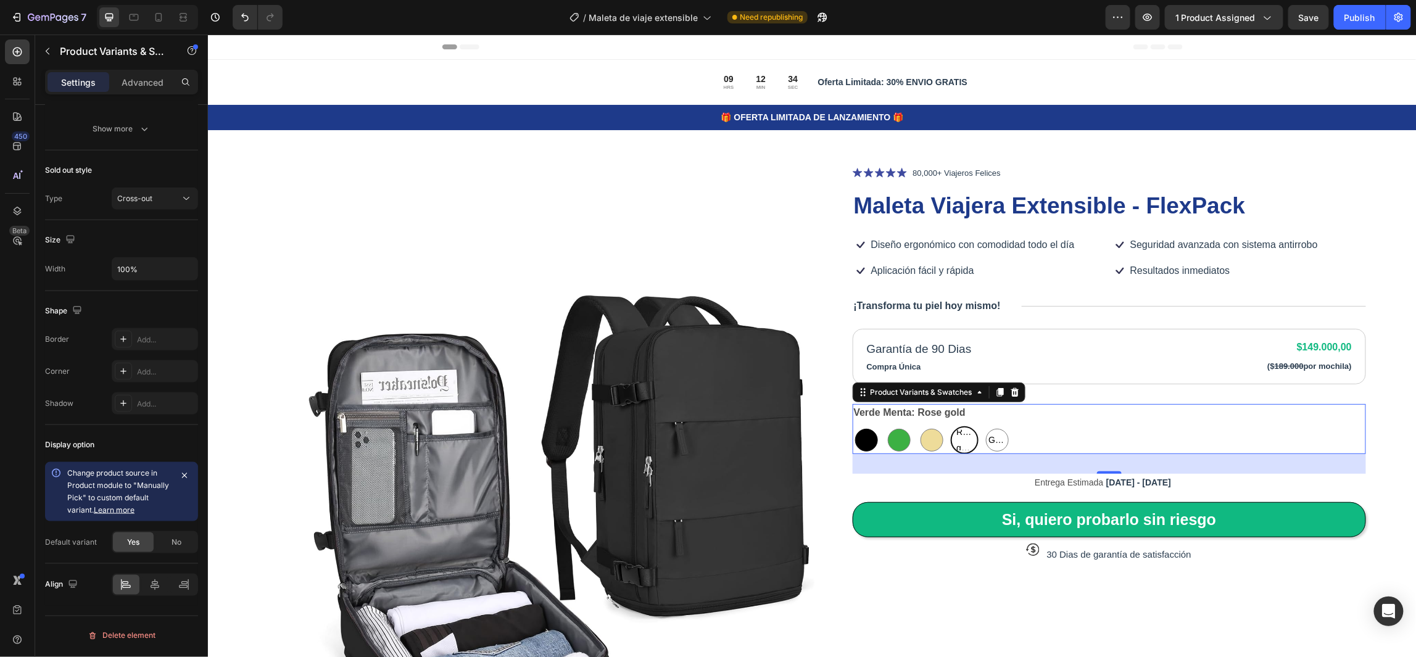
click at [856, 433] on div at bounding box center [865, 439] width 23 height 23
click at [852, 426] on input "Black Black" at bounding box center [851, 425] width 1 height 1
radio input "true"
click at [892, 437] on div at bounding box center [898, 439] width 23 height 23
click at [885, 426] on input "Green Green" at bounding box center [884, 425] width 1 height 1
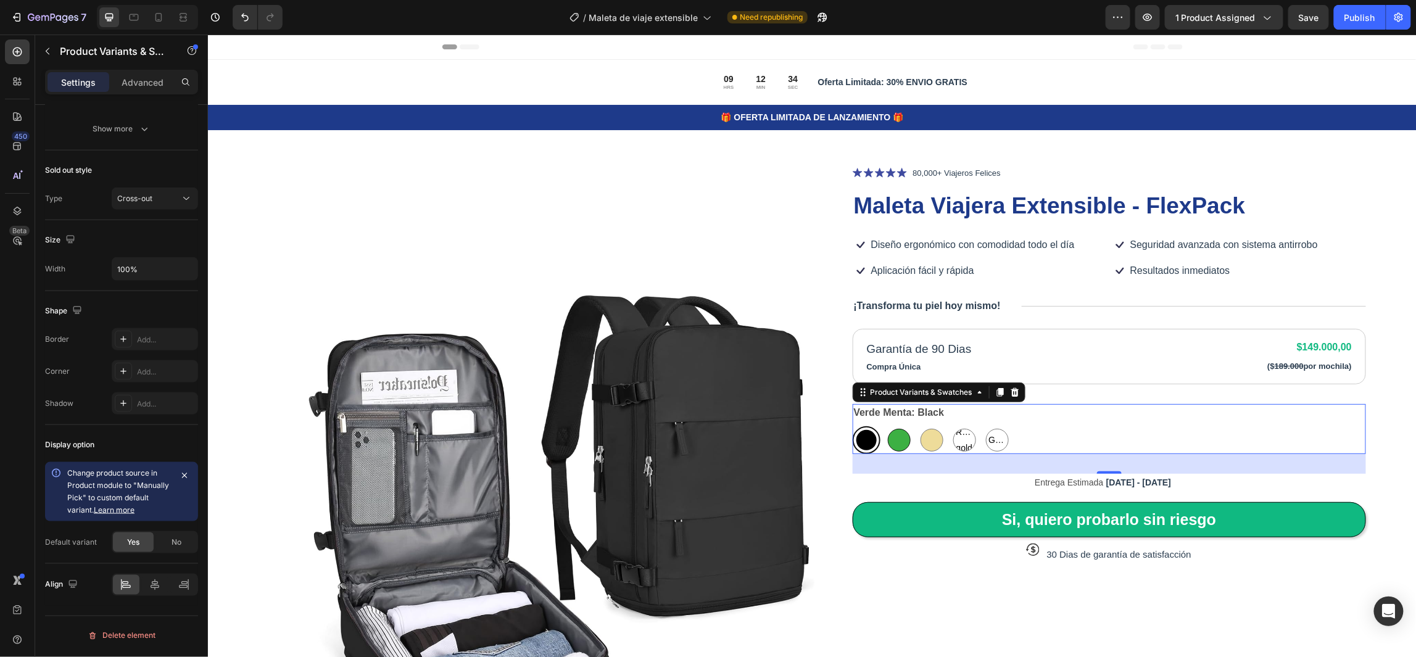
radio input "true"
click at [863, 442] on div at bounding box center [865, 439] width 23 height 23
click at [852, 426] on input "Black Black" at bounding box center [851, 425] width 1 height 1
radio input "true"
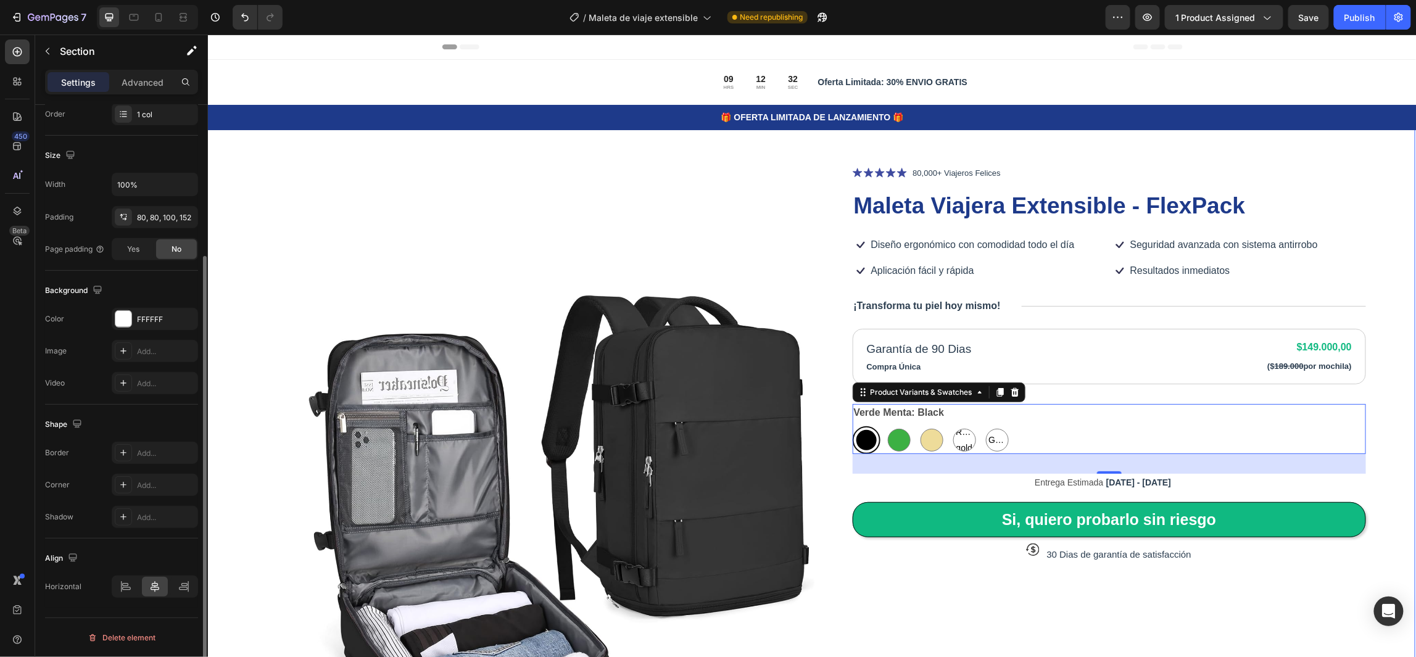
click at [1363, 426] on div "Product Images Icon Icon Icon Icon Icon Icon List 80,000+ Viajeros Felices Text…" at bounding box center [810, 552] width 1208 height 886
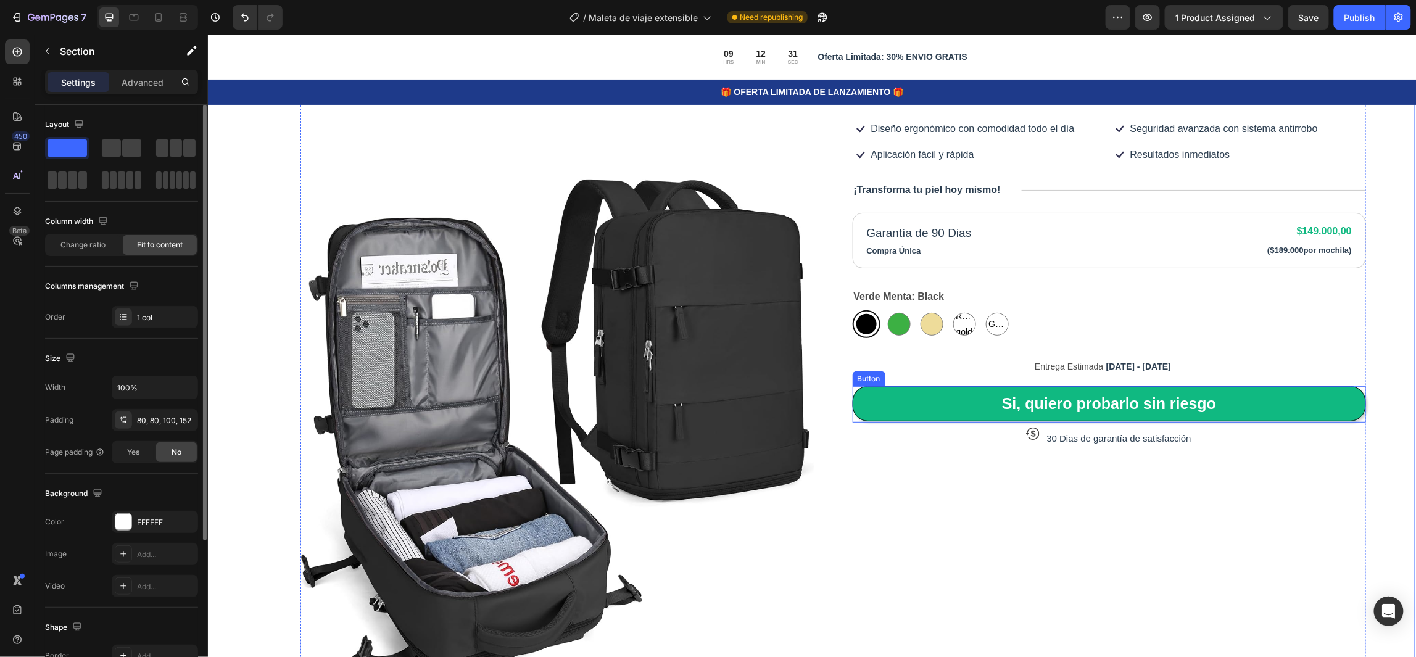
scroll to position [0, 0]
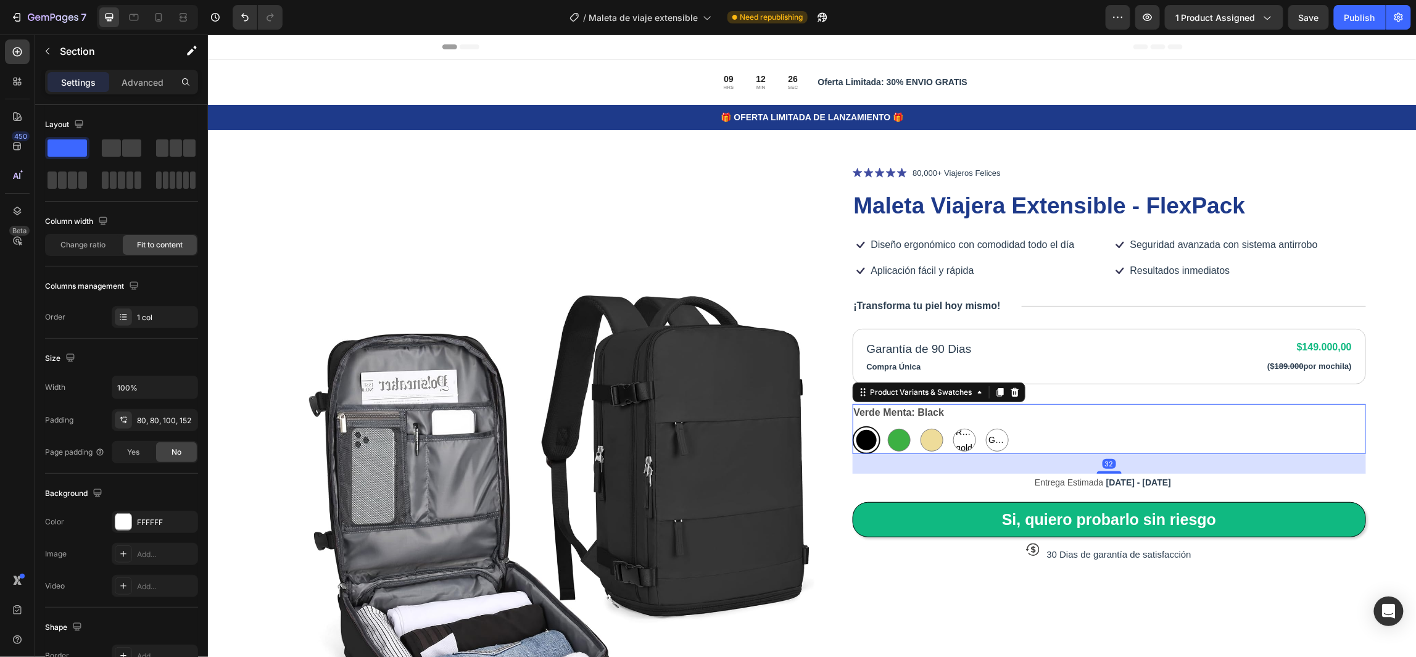
click at [862, 440] on div at bounding box center [866, 439] width 20 height 20
click at [852, 426] on input "Black Black" at bounding box center [851, 425] width 1 height 1
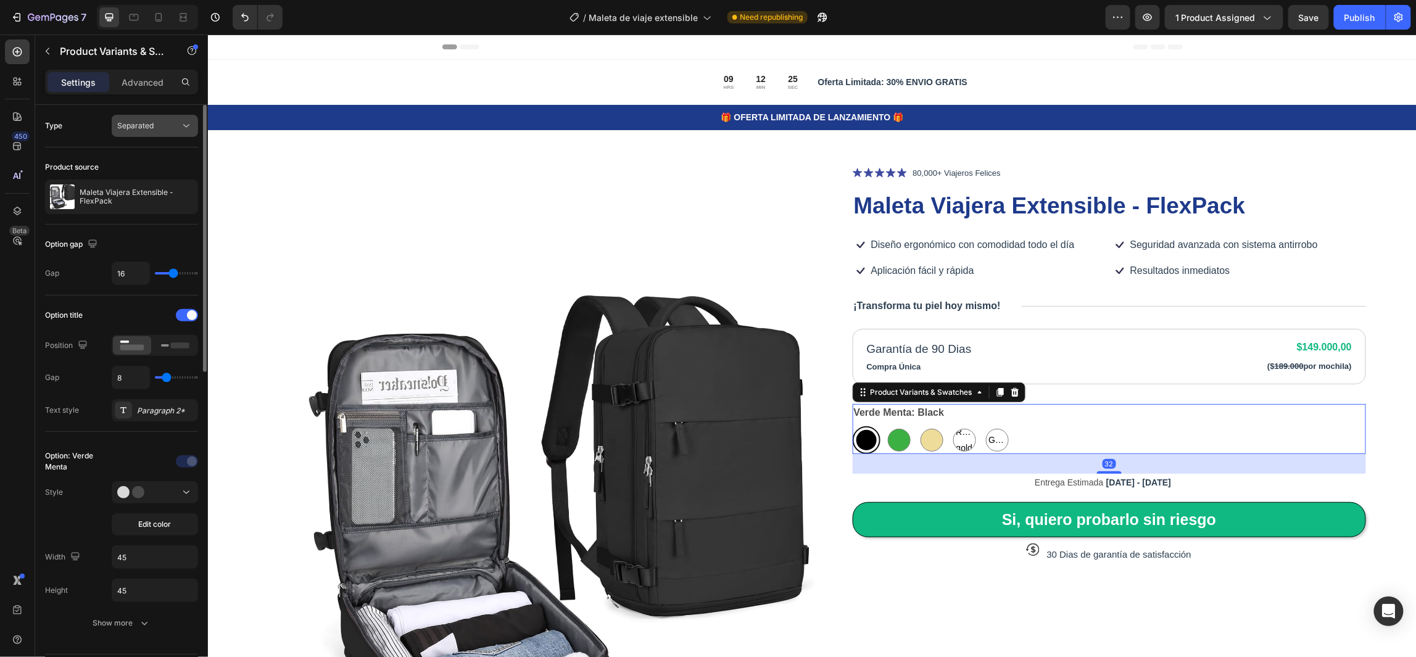
click at [157, 121] on div "Separated" at bounding box center [148, 125] width 63 height 11
click at [136, 83] on p "Advanced" at bounding box center [143, 82] width 42 height 13
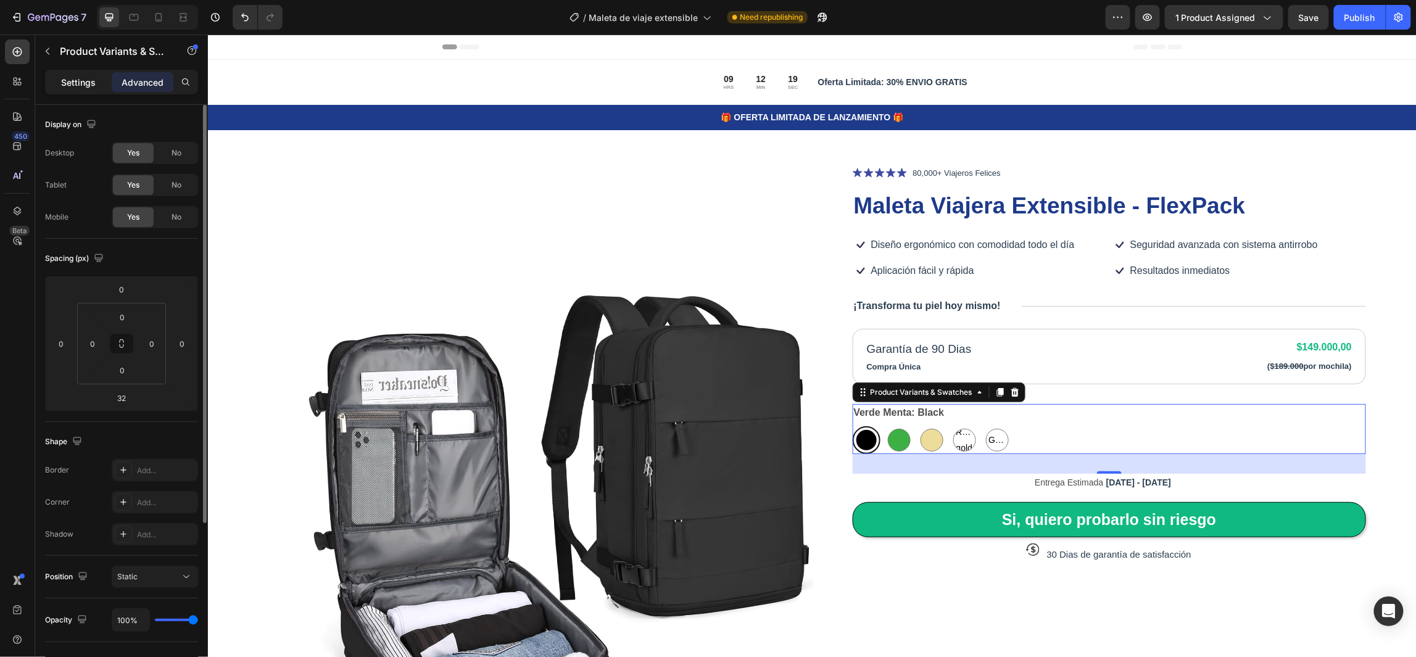
click at [80, 91] on div "Settings Advanced" at bounding box center [121, 82] width 153 height 25
click at [81, 87] on p "Settings" at bounding box center [78, 82] width 35 height 13
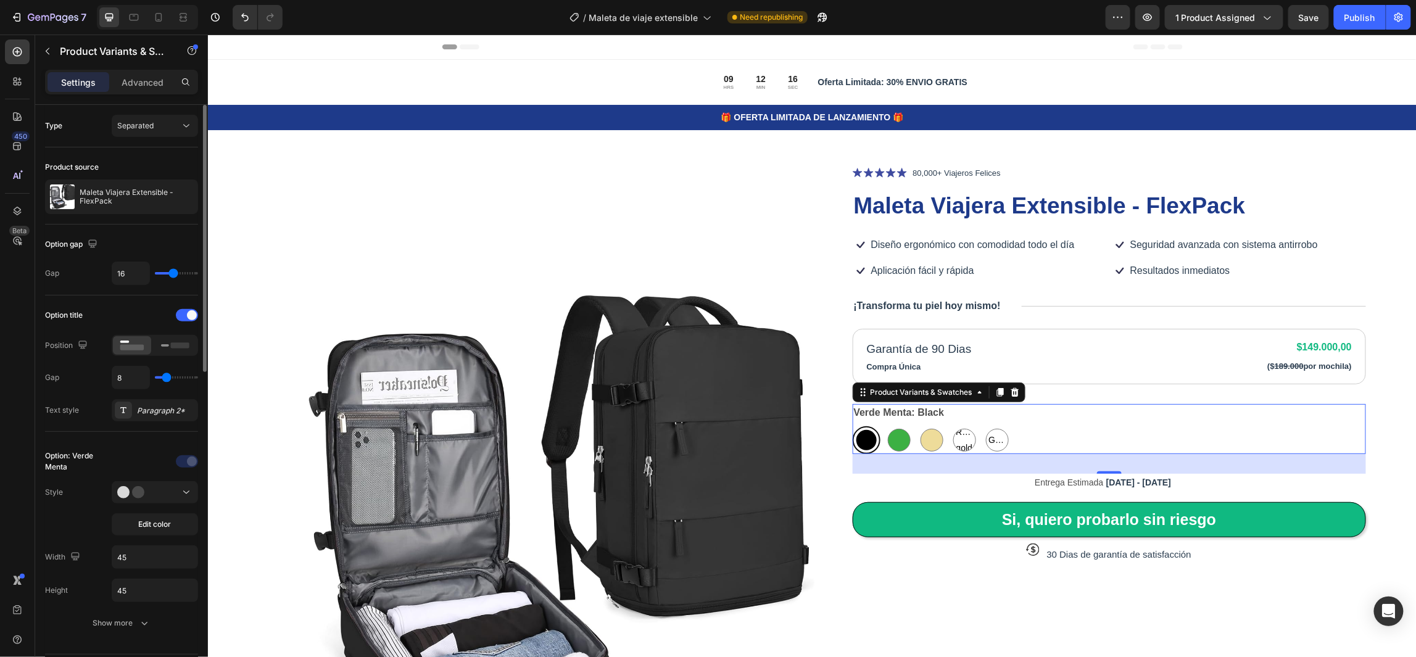
scroll to position [93, 0]
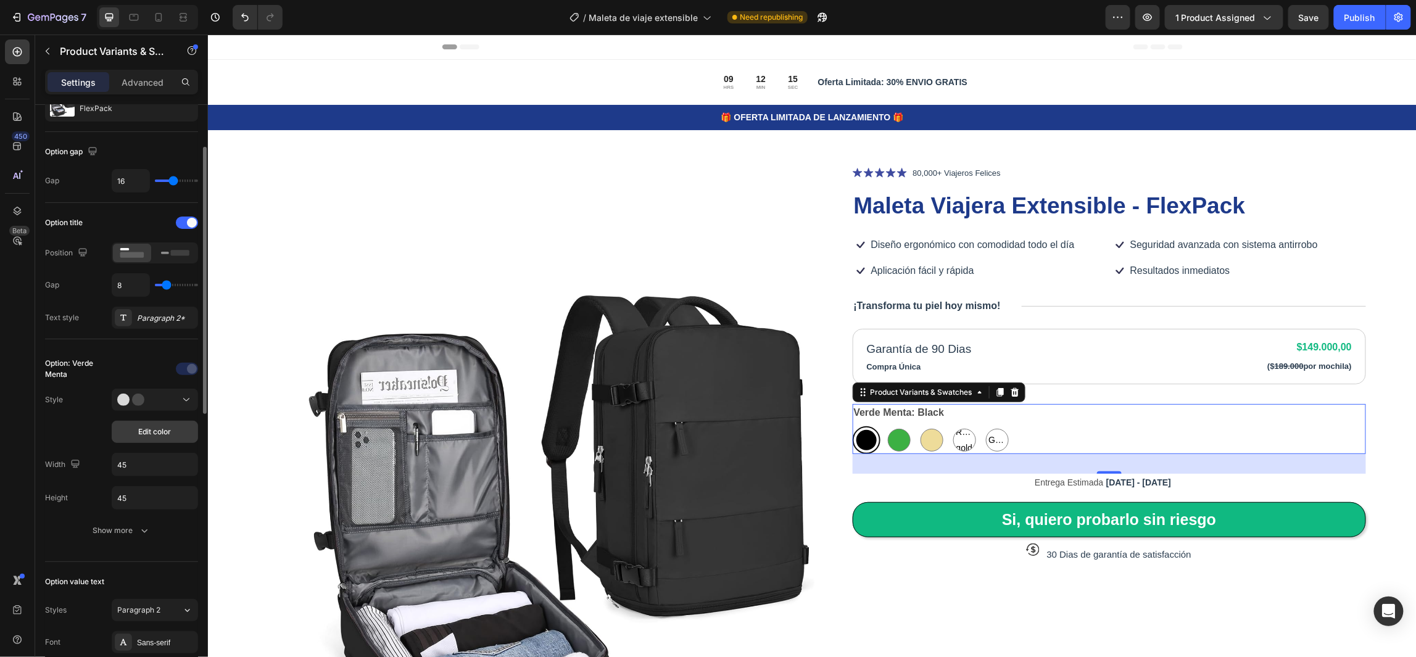
click at [171, 432] on button "Edit color" at bounding box center [155, 432] width 86 height 22
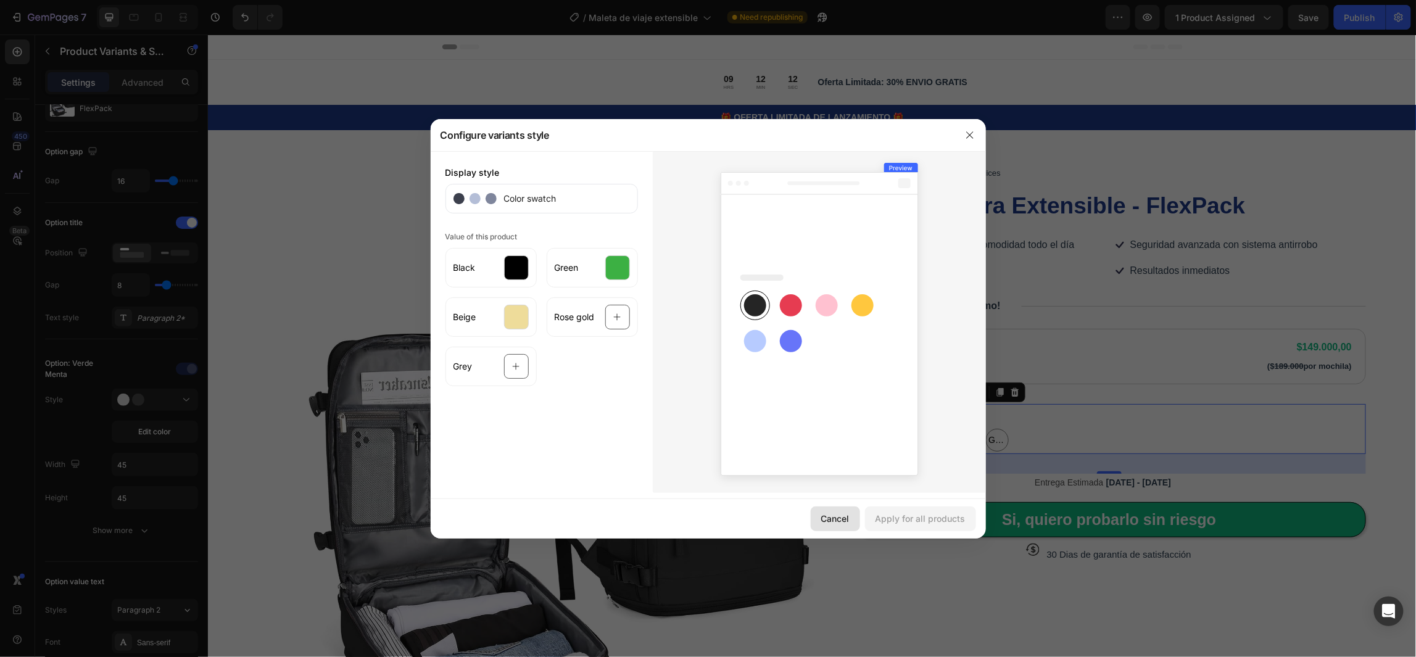
click at [840, 516] on div "Cancel" at bounding box center [835, 518] width 28 height 13
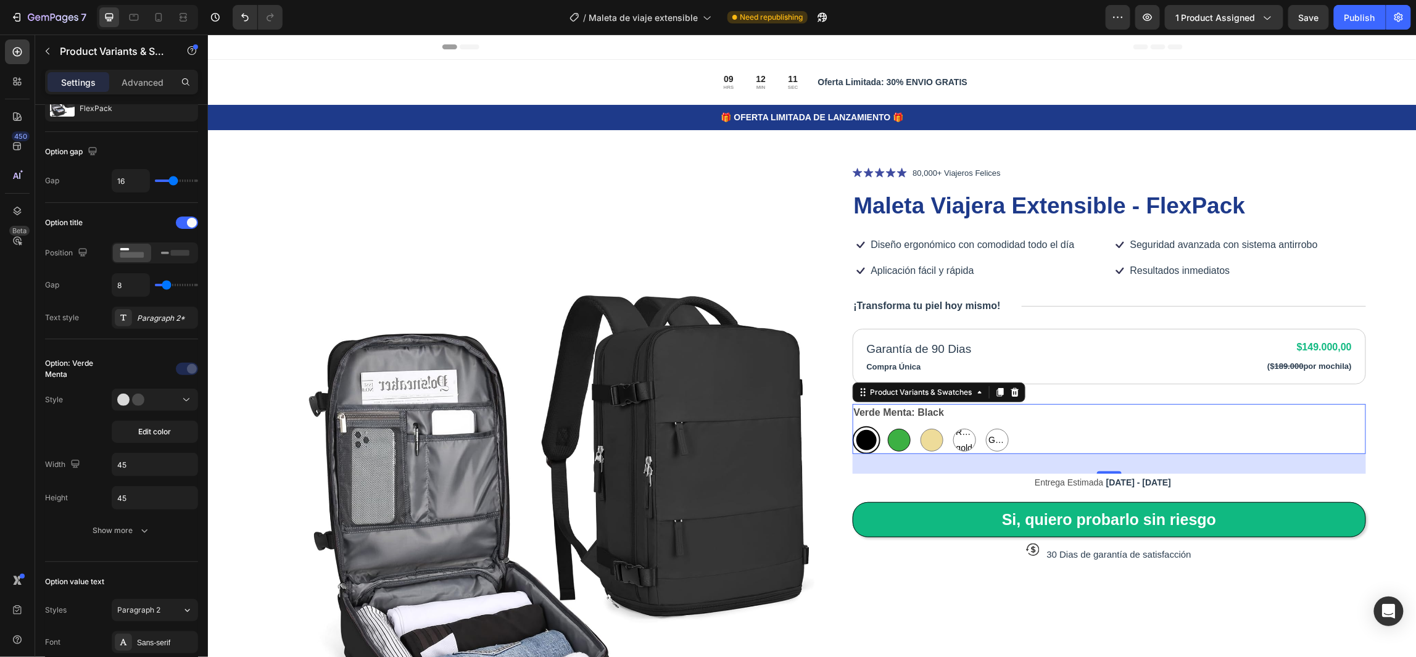
click at [893, 440] on div at bounding box center [898, 439] width 23 height 23
click at [885, 426] on input "Green Green" at bounding box center [884, 425] width 1 height 1
radio input "true"
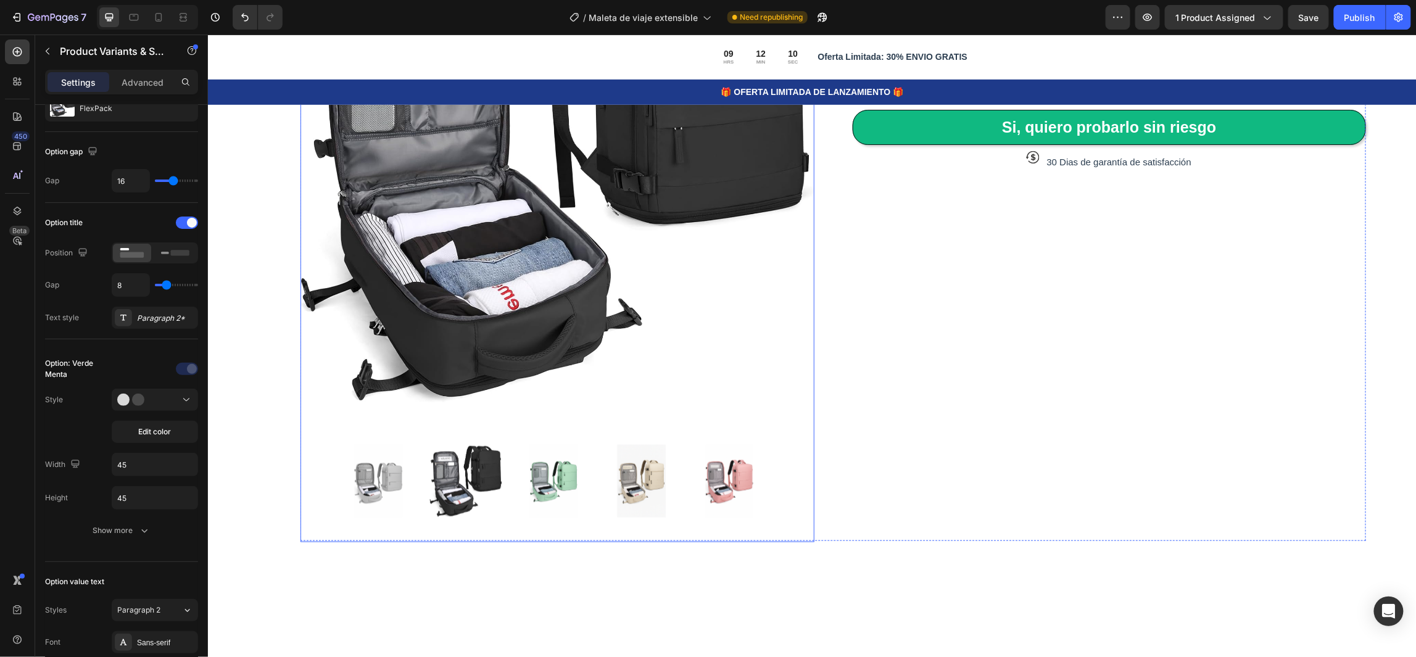
scroll to position [555, 0]
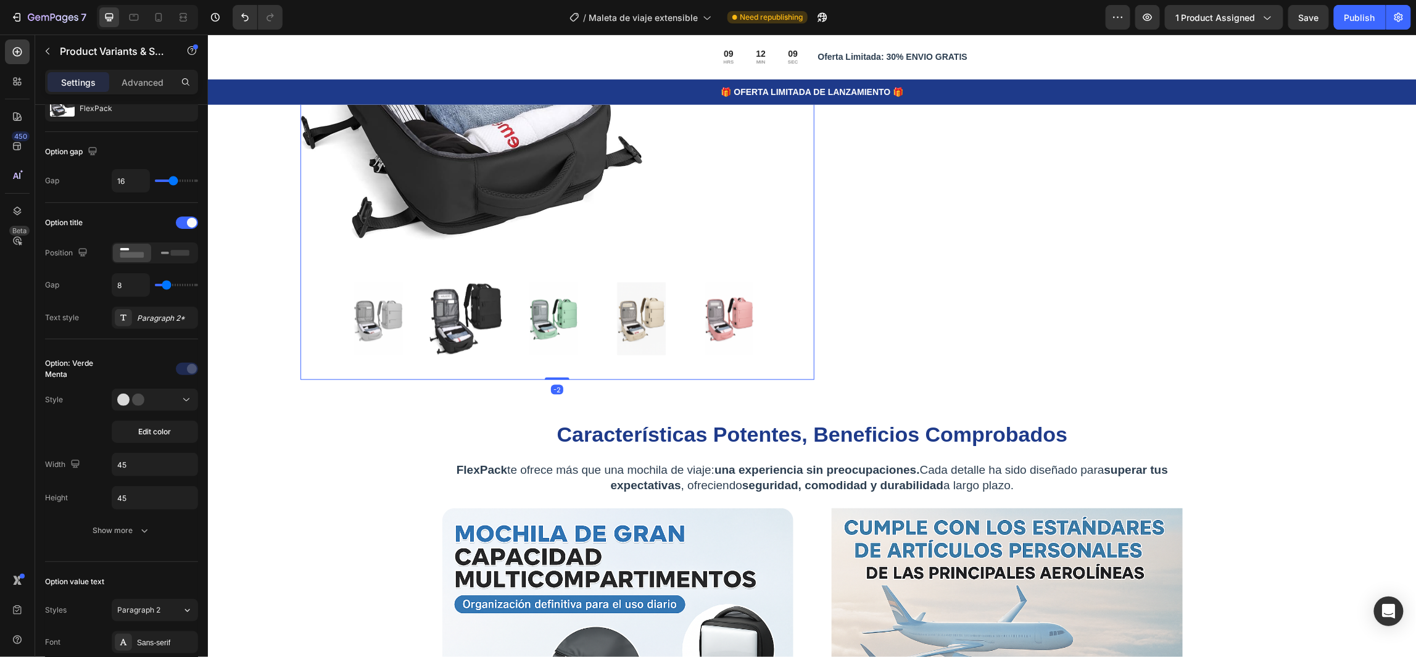
click at [548, 307] on img at bounding box center [553, 318] width 73 height 73
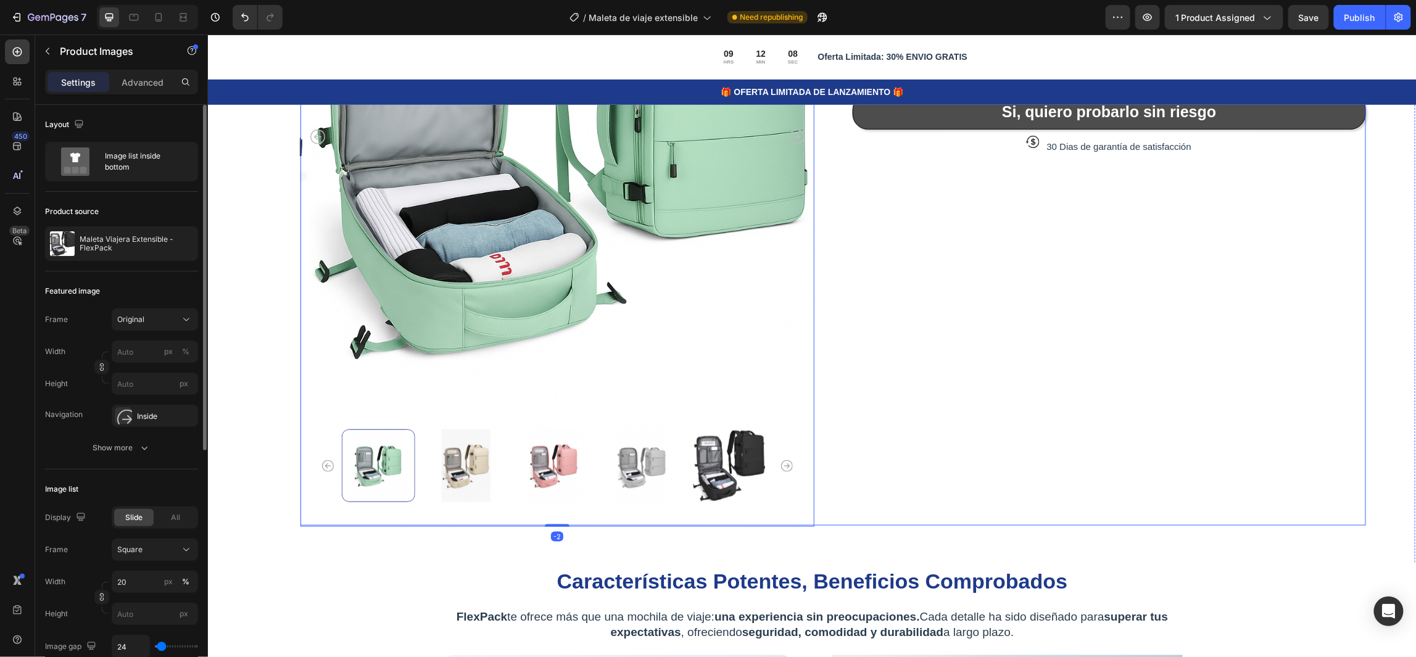
scroll to position [185, 0]
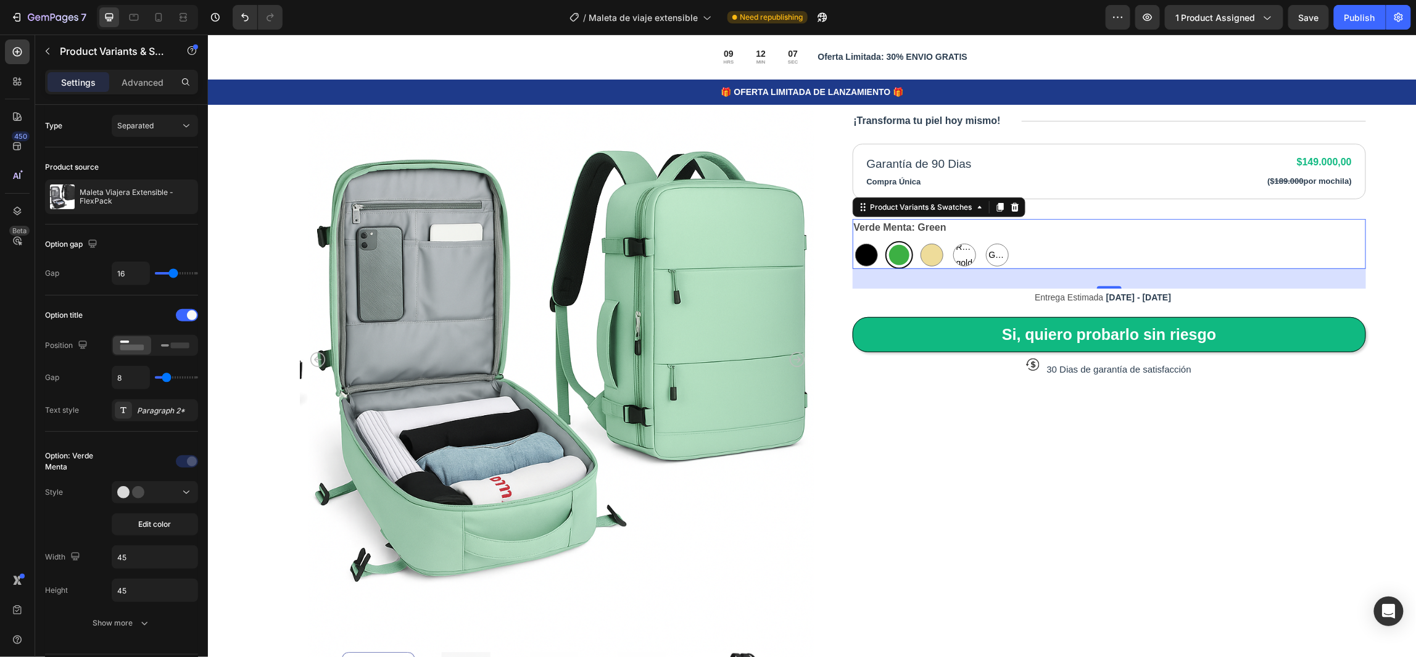
click at [896, 256] on div at bounding box center [898, 254] width 20 height 20
click at [885, 241] on input "Green Green" at bounding box center [884, 240] width 1 height 1
click at [896, 255] on div at bounding box center [898, 254] width 20 height 20
click at [885, 241] on input "Green Green" at bounding box center [884, 240] width 1 height 1
click at [169, 527] on span "Edit color" at bounding box center [155, 524] width 33 height 11
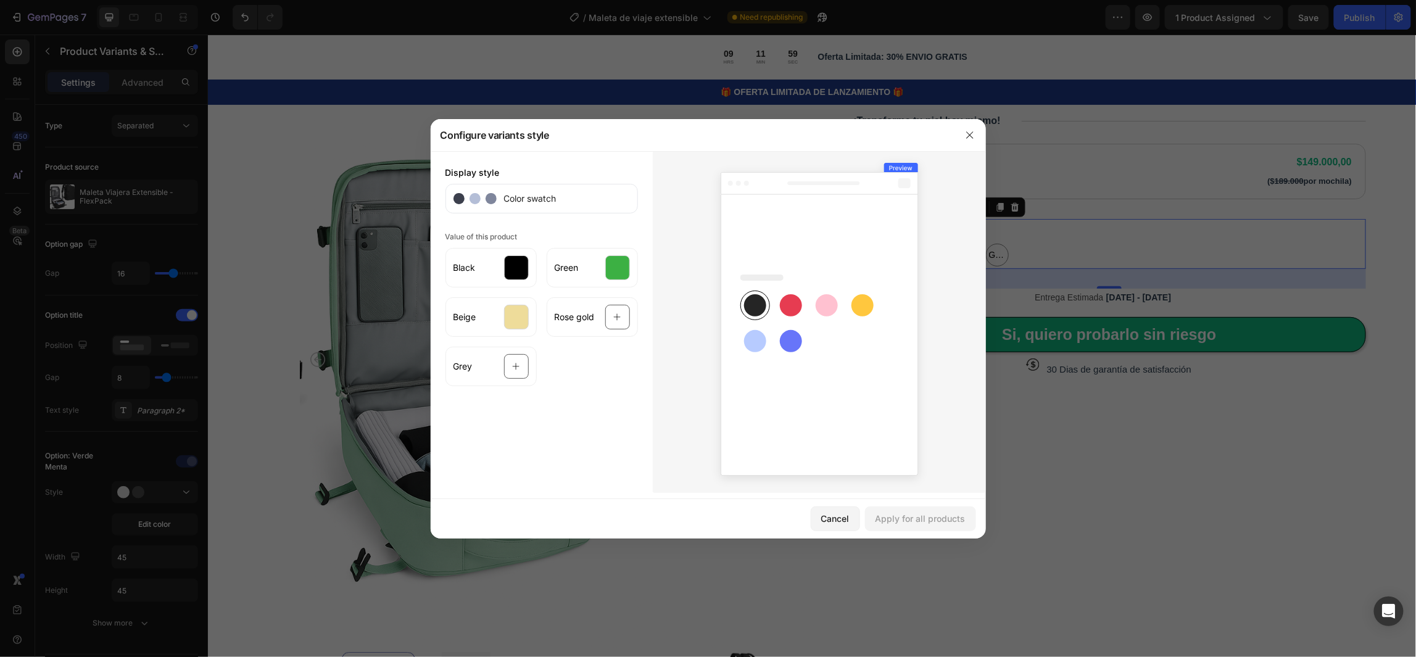
click at [517, 200] on span "Color swatch" at bounding box center [527, 198] width 60 height 13
click at [520, 197] on span "Color swatch" at bounding box center [527, 198] width 60 height 13
click at [590, 265] on div "Green" at bounding box center [592, 267] width 91 height 39
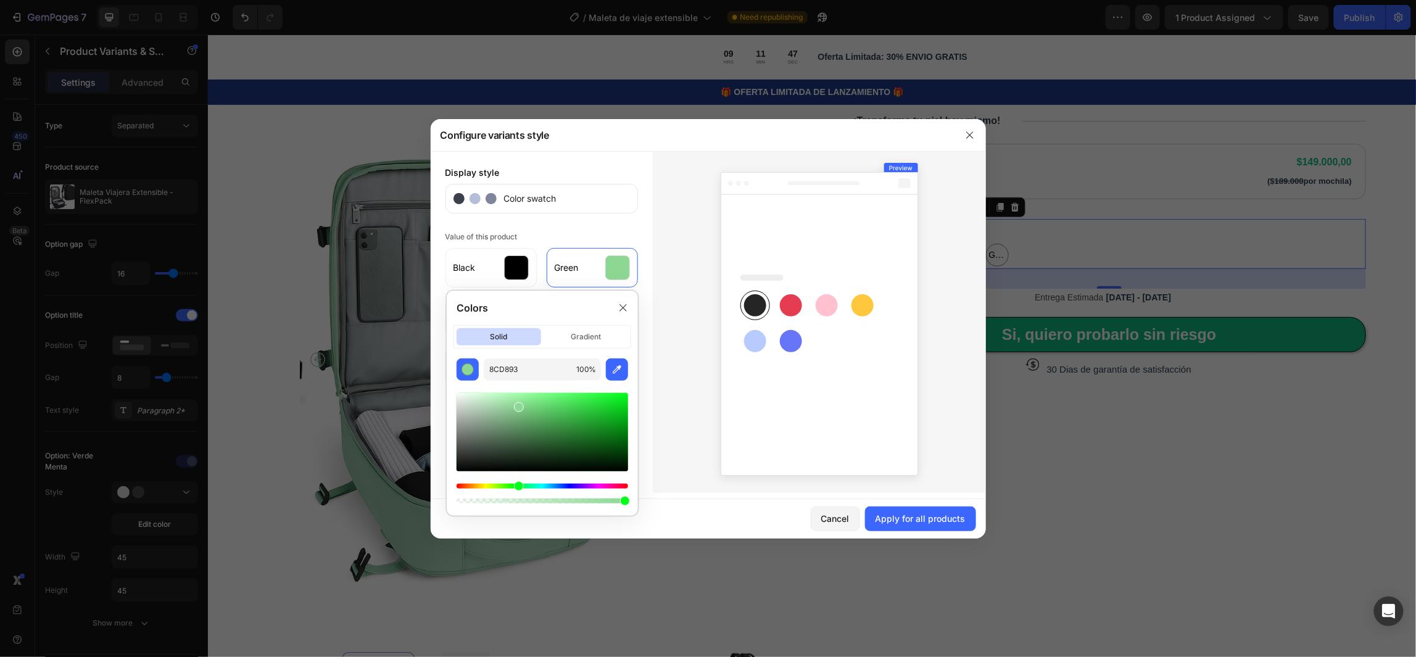
type input "96DD9D"
drag, startPoint x: 558, startPoint y: 420, endPoint x: 513, endPoint y: 403, distance: 48.8
click at [513, 403] on div at bounding box center [541, 432] width 171 height 78
click at [625, 306] on icon at bounding box center [623, 308] width 10 height 10
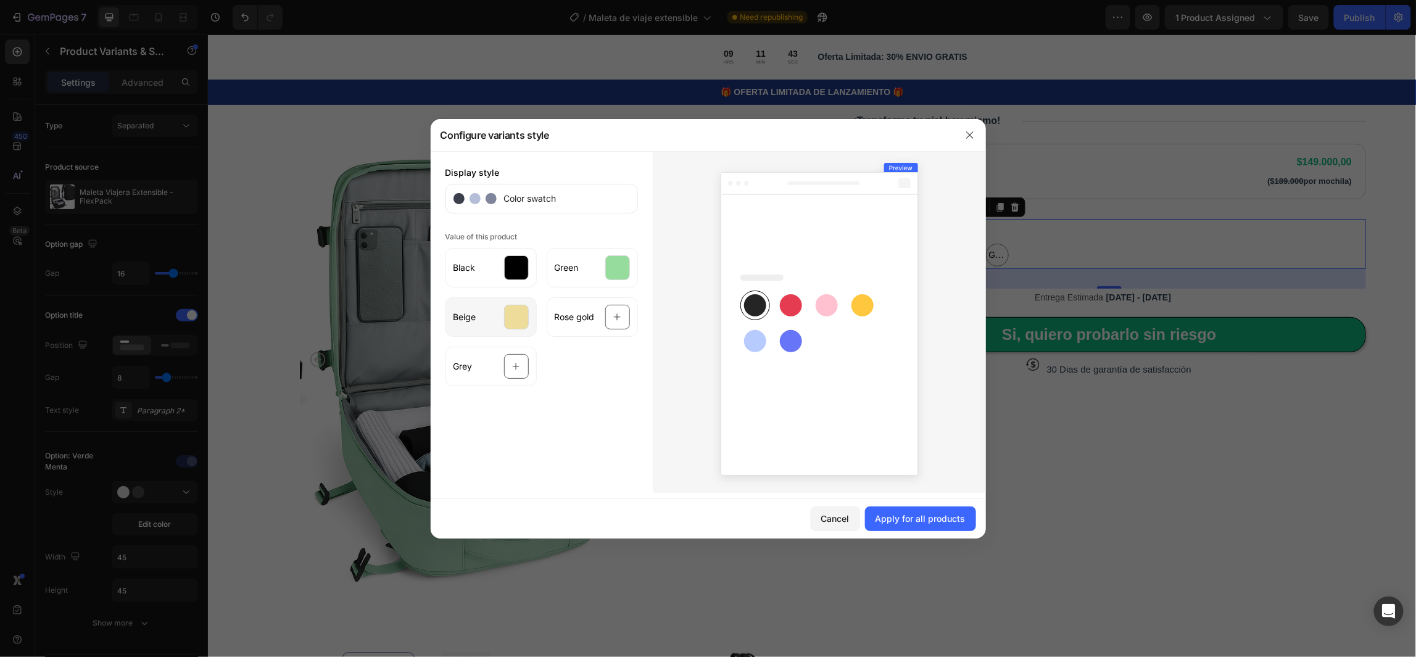
click at [479, 320] on div "Beige" at bounding box center [490, 316] width 91 height 39
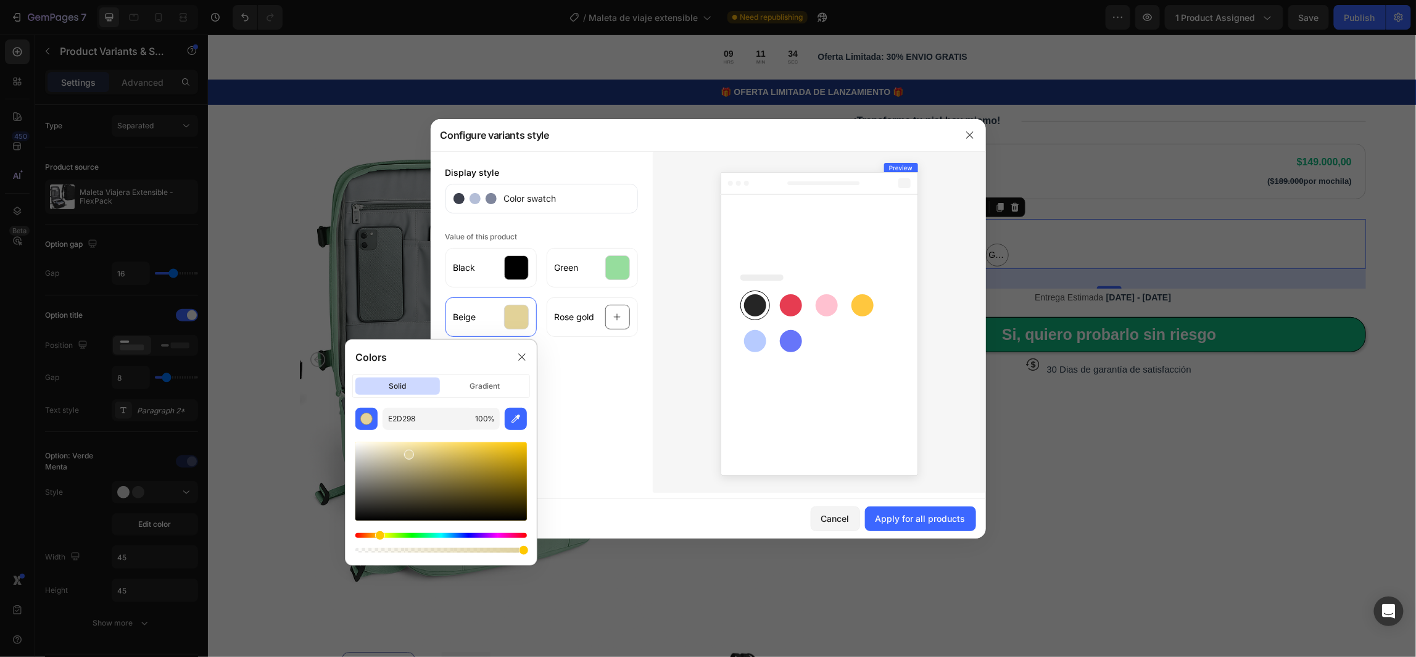
type input "DDCF9B"
drag, startPoint x: 419, startPoint y: 453, endPoint x: 408, endPoint y: 452, distance: 11.1
click at [408, 452] on div at bounding box center [409, 455] width 10 height 10
click at [582, 378] on div "Black Green Beige Rose gold Grey" at bounding box center [541, 314] width 192 height 143
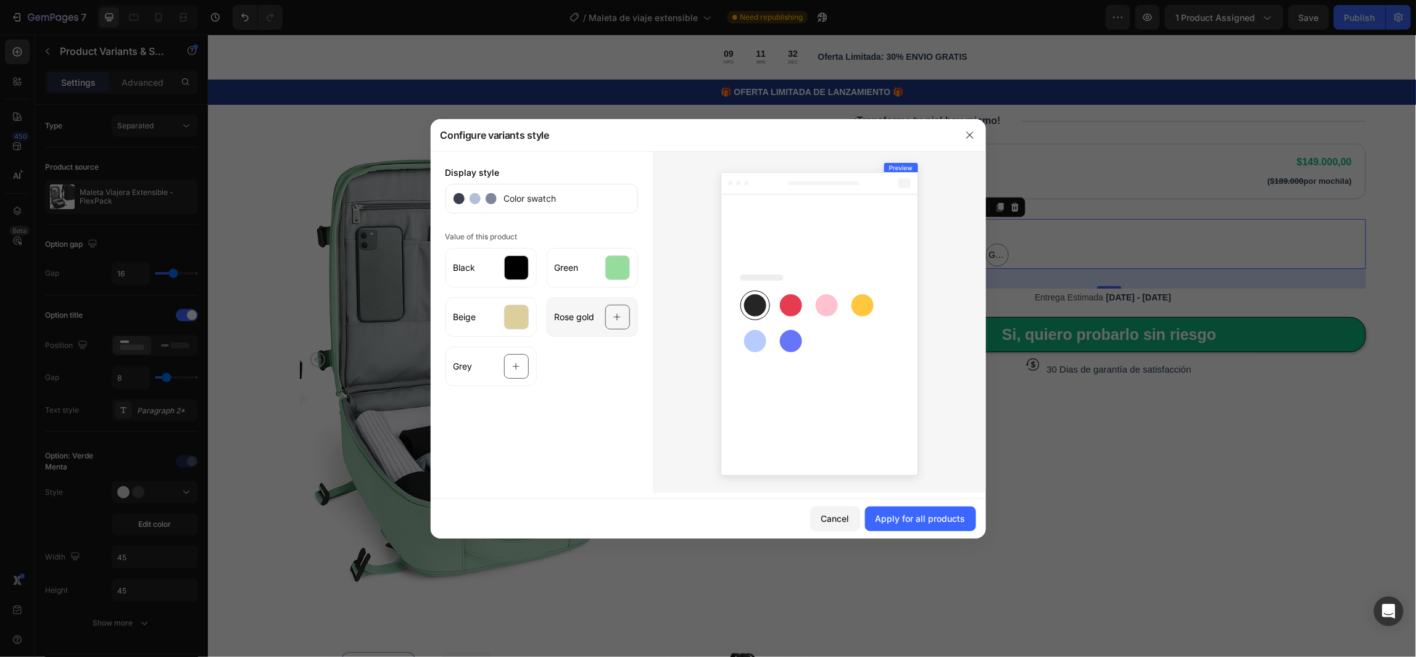
click at [616, 316] on icon at bounding box center [617, 316] width 8 height 23
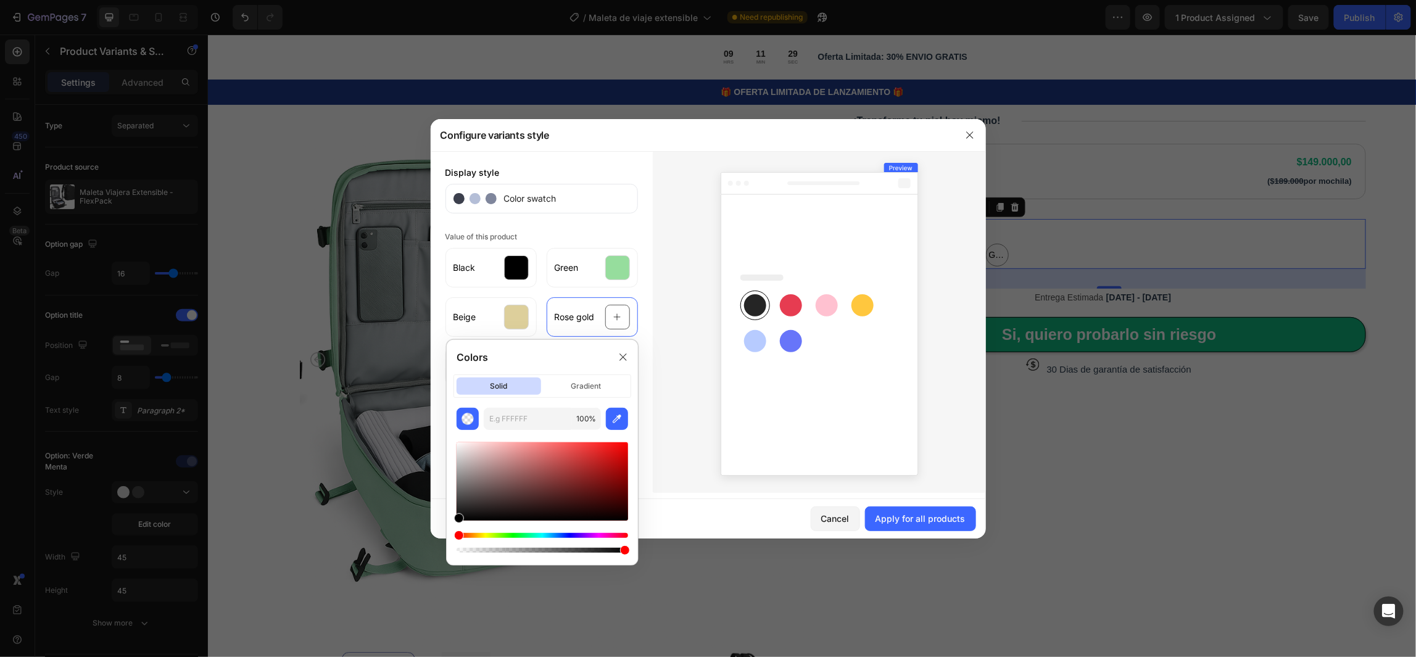
click at [597, 536] on div "Hue" at bounding box center [541, 535] width 171 height 5
click at [603, 532] on div at bounding box center [541, 497] width 171 height 115
click at [601, 534] on div "Hue" at bounding box center [541, 535] width 171 height 5
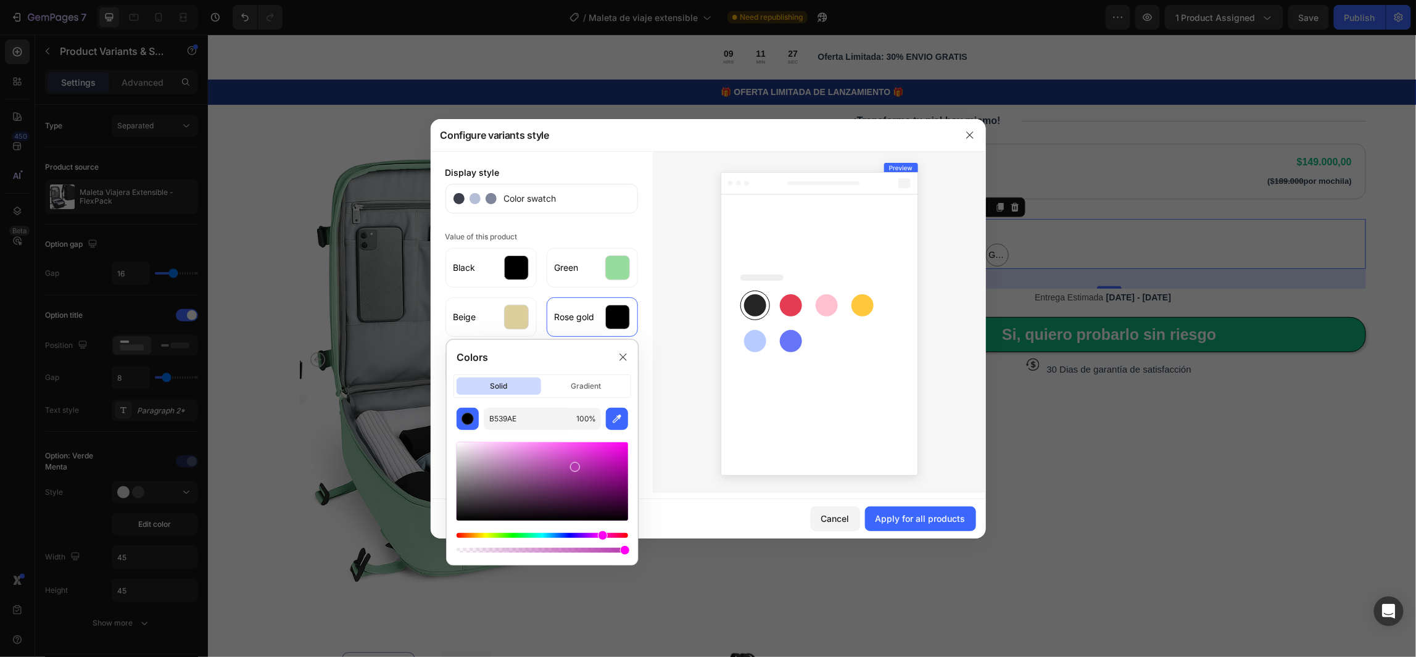
click at [573, 465] on div at bounding box center [541, 481] width 171 height 78
drag, startPoint x: 568, startPoint y: 465, endPoint x: 547, endPoint y: 466, distance: 20.4
click at [547, 466] on div at bounding box center [541, 481] width 171 height 78
click at [538, 453] on div at bounding box center [541, 481] width 171 height 78
click at [521, 456] on div at bounding box center [541, 481] width 171 height 78
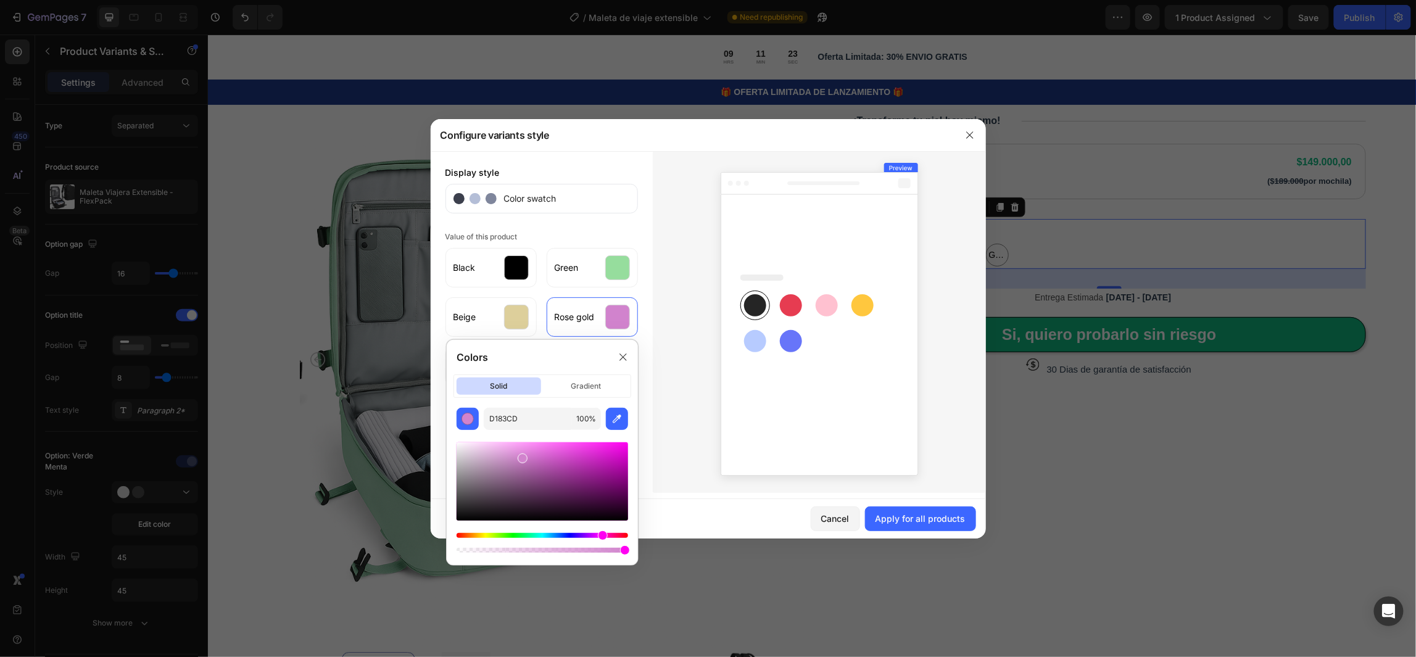
click at [539, 451] on div at bounding box center [541, 481] width 171 height 78
click at [526, 449] on div at bounding box center [541, 481] width 171 height 78
click at [524, 449] on div at bounding box center [527, 452] width 10 height 10
type input "E88DE3"
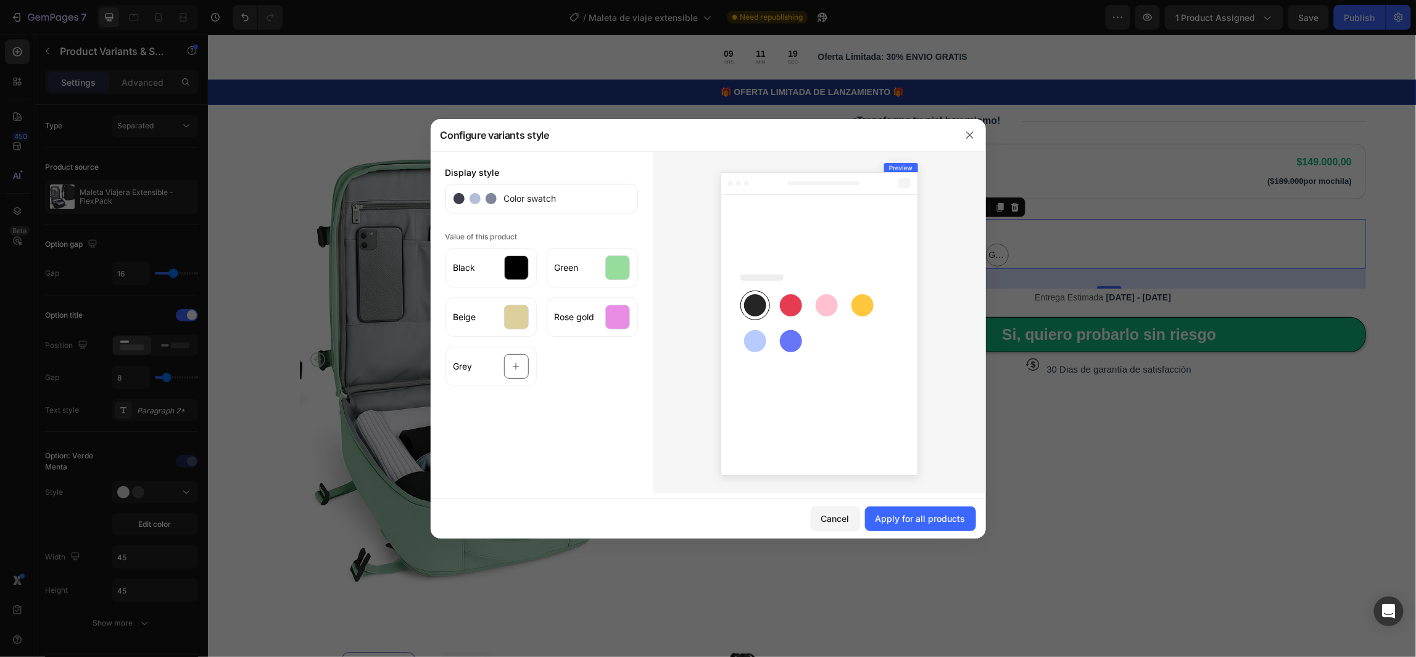
click at [664, 393] on div at bounding box center [819, 322] width 333 height 342
click at [524, 368] on div at bounding box center [516, 366] width 25 height 25
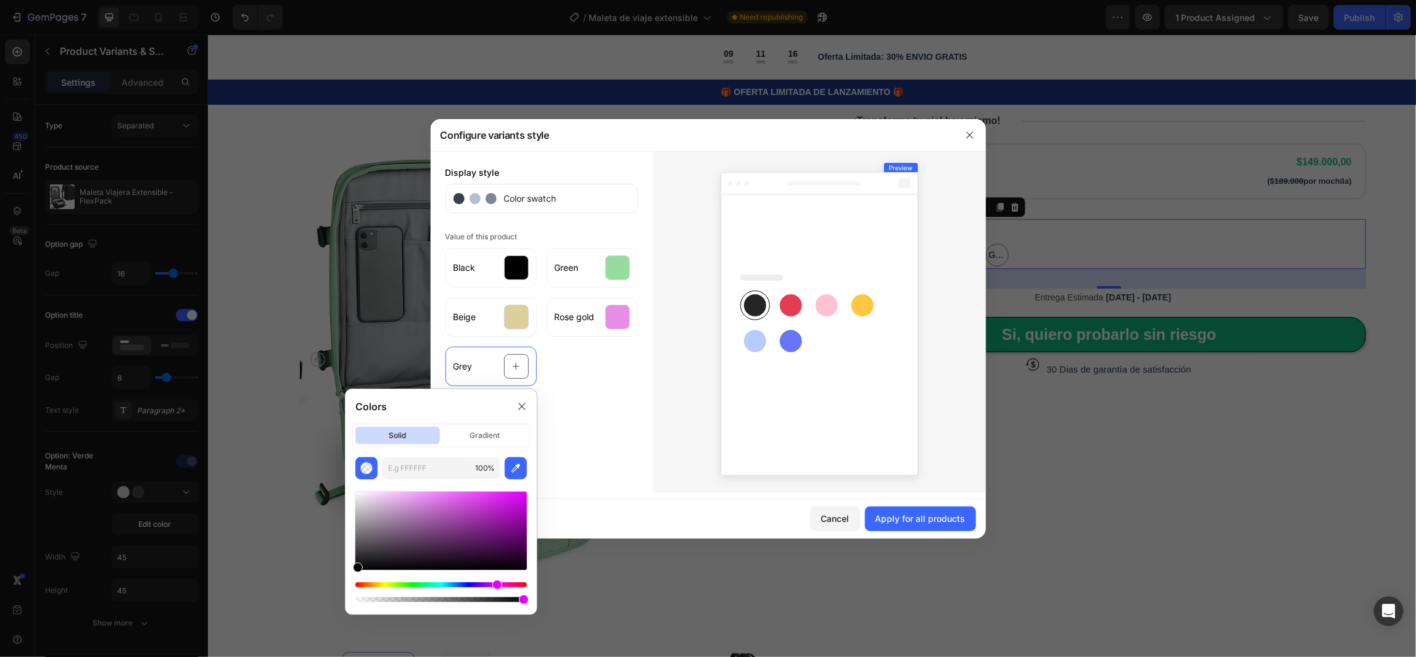
type input "44"
click at [431, 600] on div at bounding box center [440, 599] width 171 height 5
type input "000000"
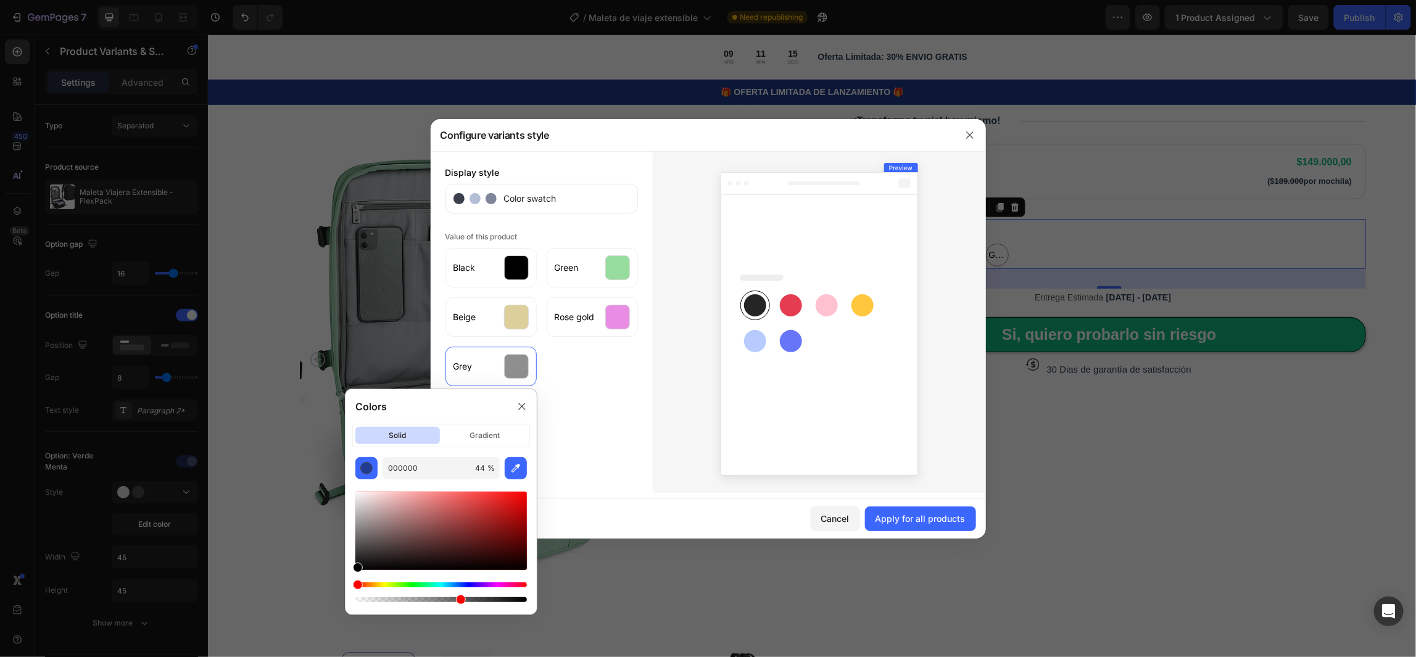
click at [458, 598] on div at bounding box center [440, 599] width 171 height 5
click at [487, 597] on div at bounding box center [440, 599] width 171 height 5
type input "77"
click at [410, 534] on div at bounding box center [440, 531] width 171 height 78
drag, startPoint x: 410, startPoint y: 534, endPoint x: 404, endPoint y: 538, distance: 6.7
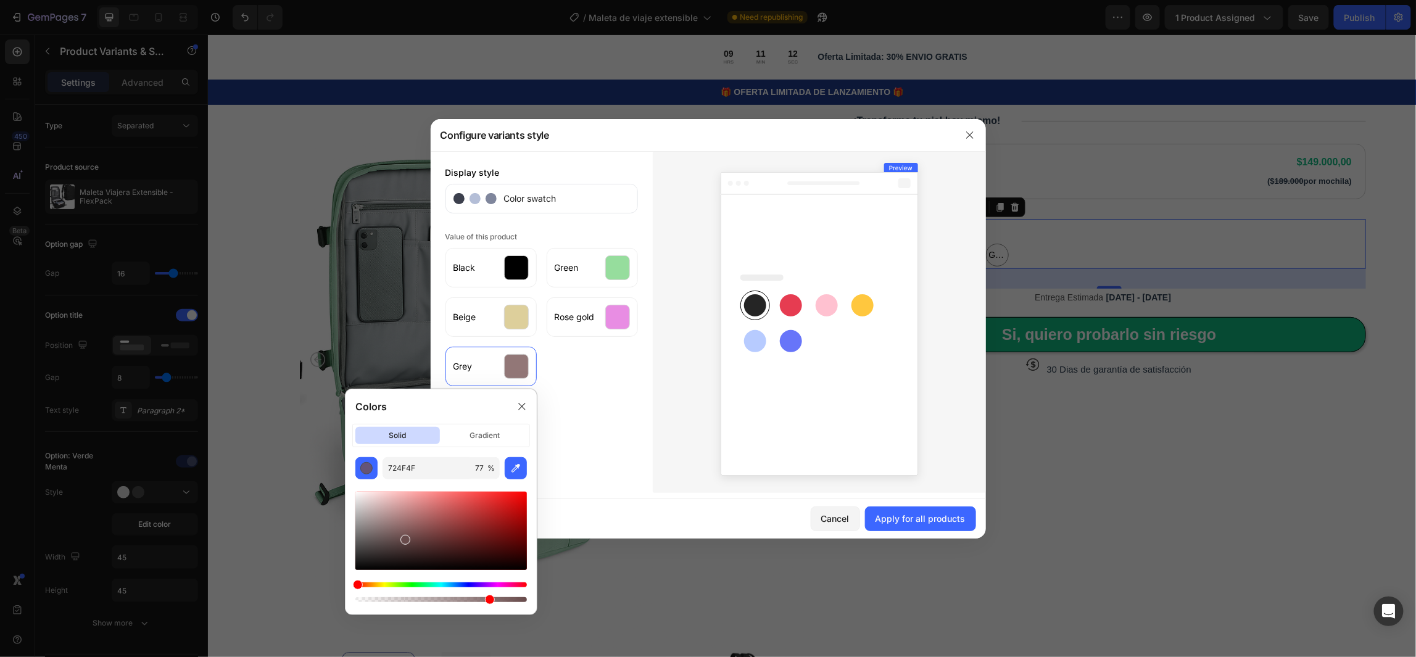
click at [404, 538] on div at bounding box center [405, 540] width 10 height 10
click at [390, 523] on div at bounding box center [440, 531] width 171 height 78
click at [379, 502] on div at bounding box center [440, 531] width 171 height 78
click at [380, 527] on div at bounding box center [440, 531] width 171 height 78
click at [369, 534] on div at bounding box center [440, 531] width 171 height 78
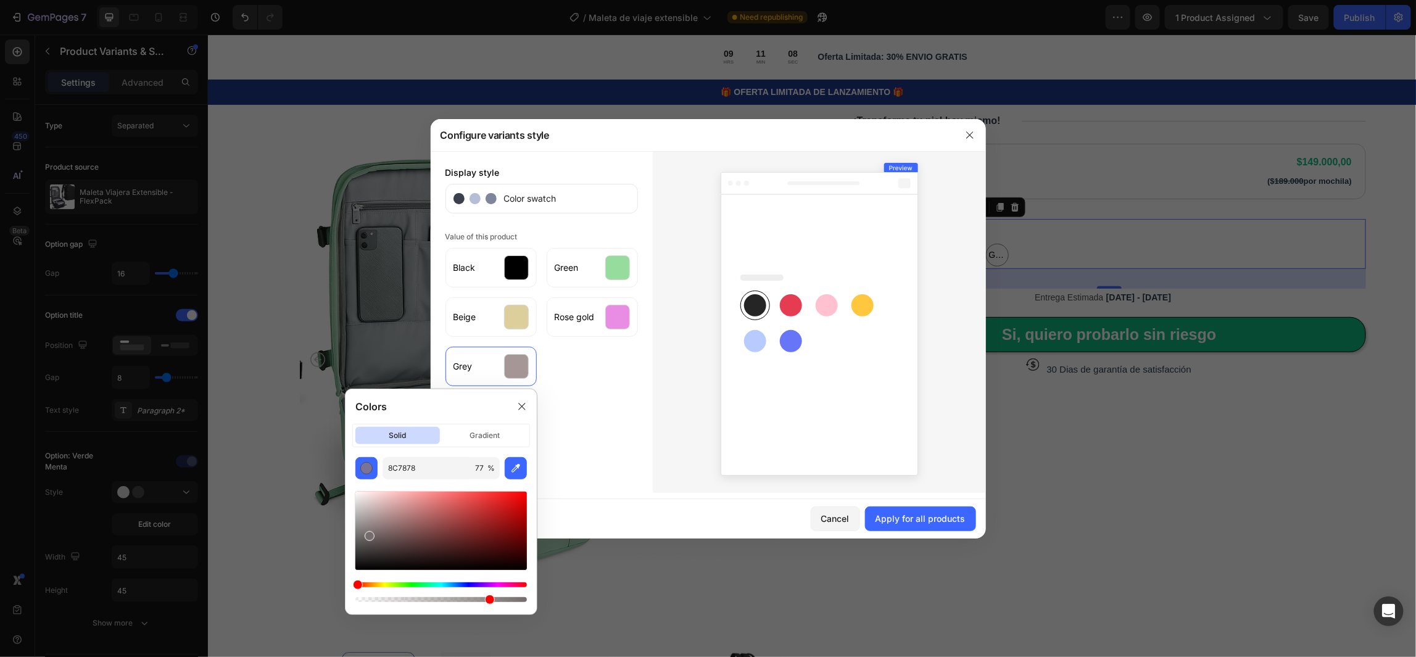
type input "756D6D"
click at [625, 421] on div "Display style Color swatch Value of this product Black Green Beige Rose gold Gr…" at bounding box center [542, 322] width 222 height 342
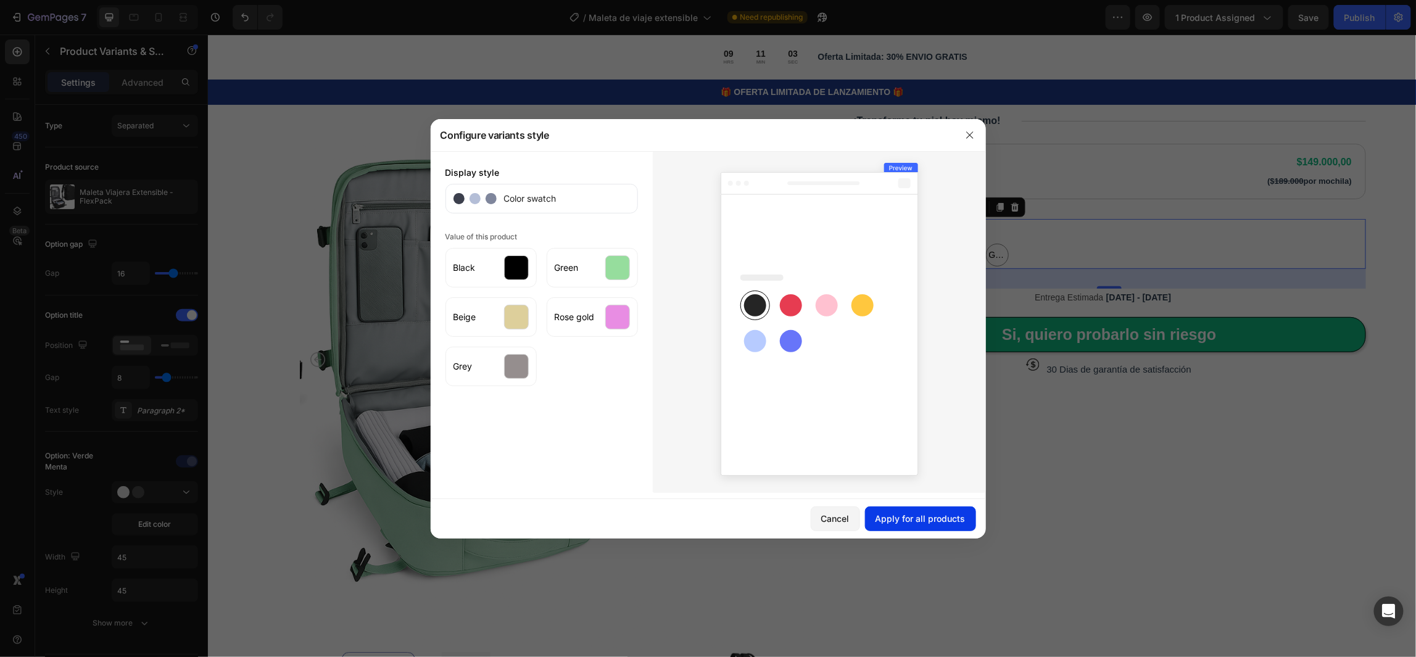
click at [901, 519] on div "Apply for all products" at bounding box center [920, 518] width 90 height 13
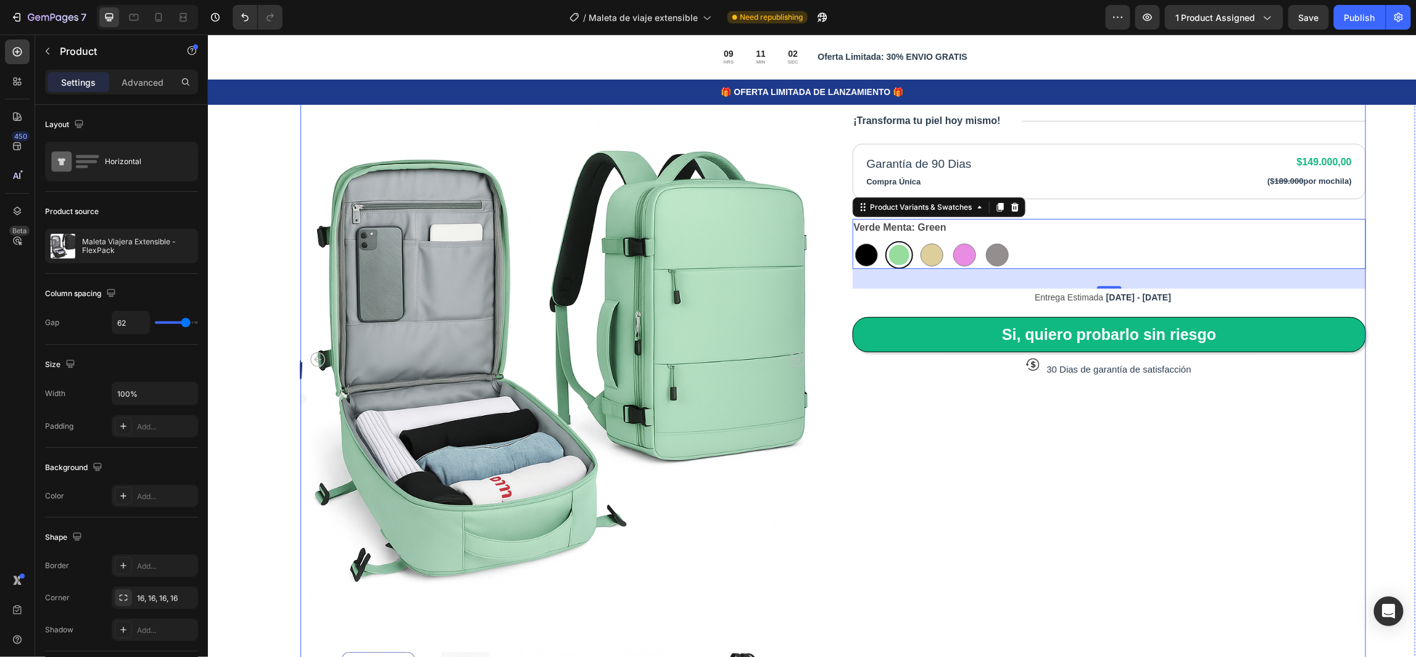
click at [1304, 418] on div "Icon Icon Icon Icon Icon Icon List 80,000+ Viajeros Felices Text Block Row Male…" at bounding box center [1109, 364] width 514 height 768
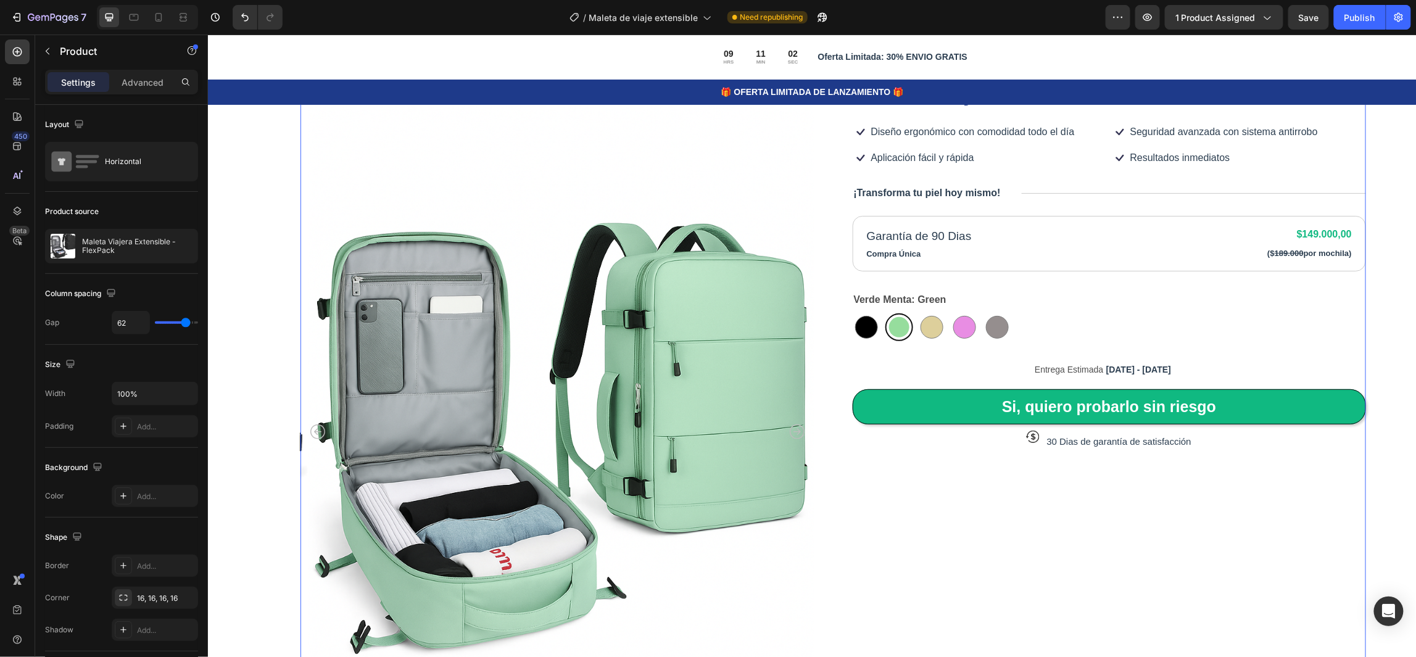
scroll to position [0, 0]
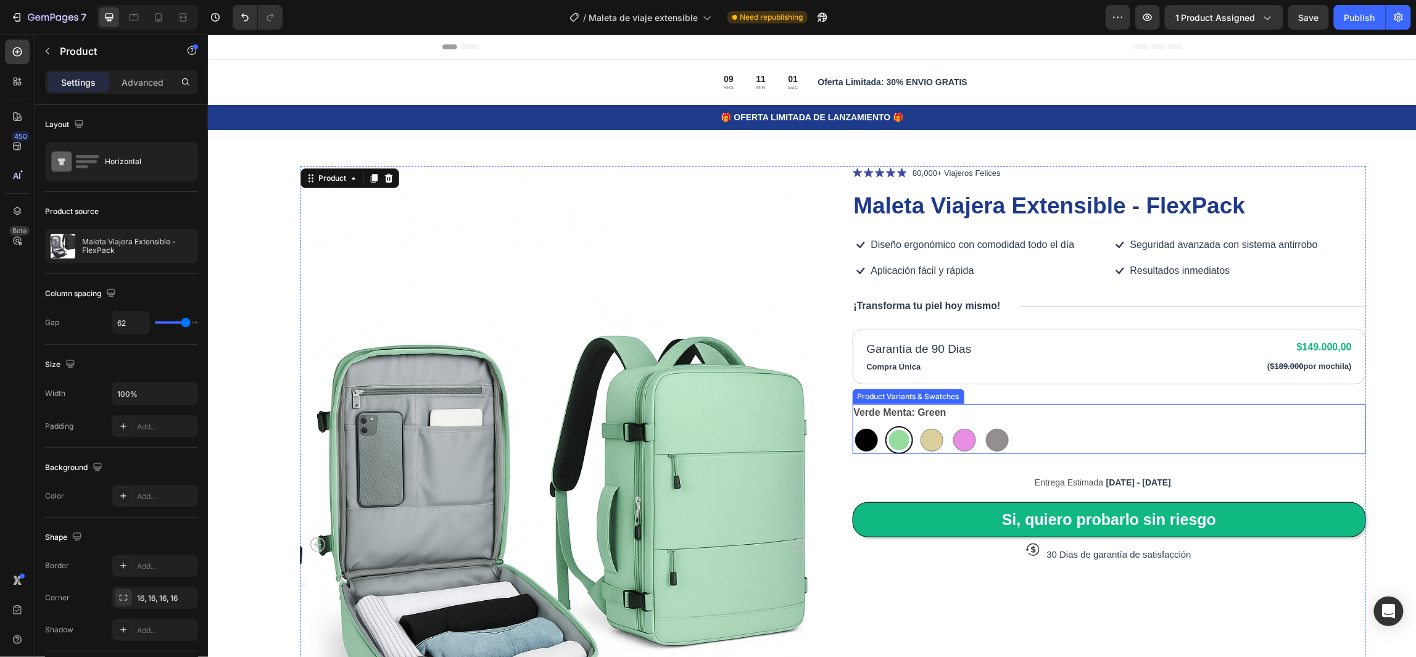
click at [854, 440] on div at bounding box center [865, 439] width 23 height 23
click at [851, 426] on input "Black Black" at bounding box center [851, 425] width 1 height 1
radio input "true"
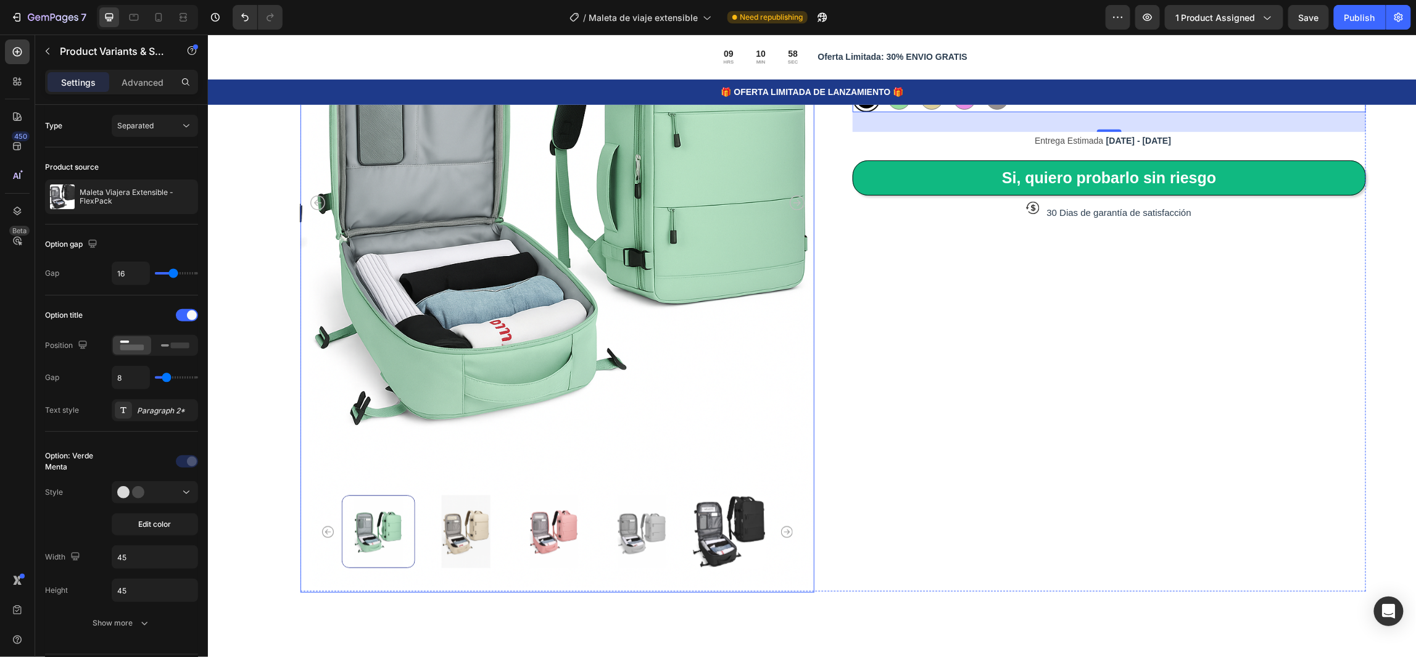
scroll to position [370, 0]
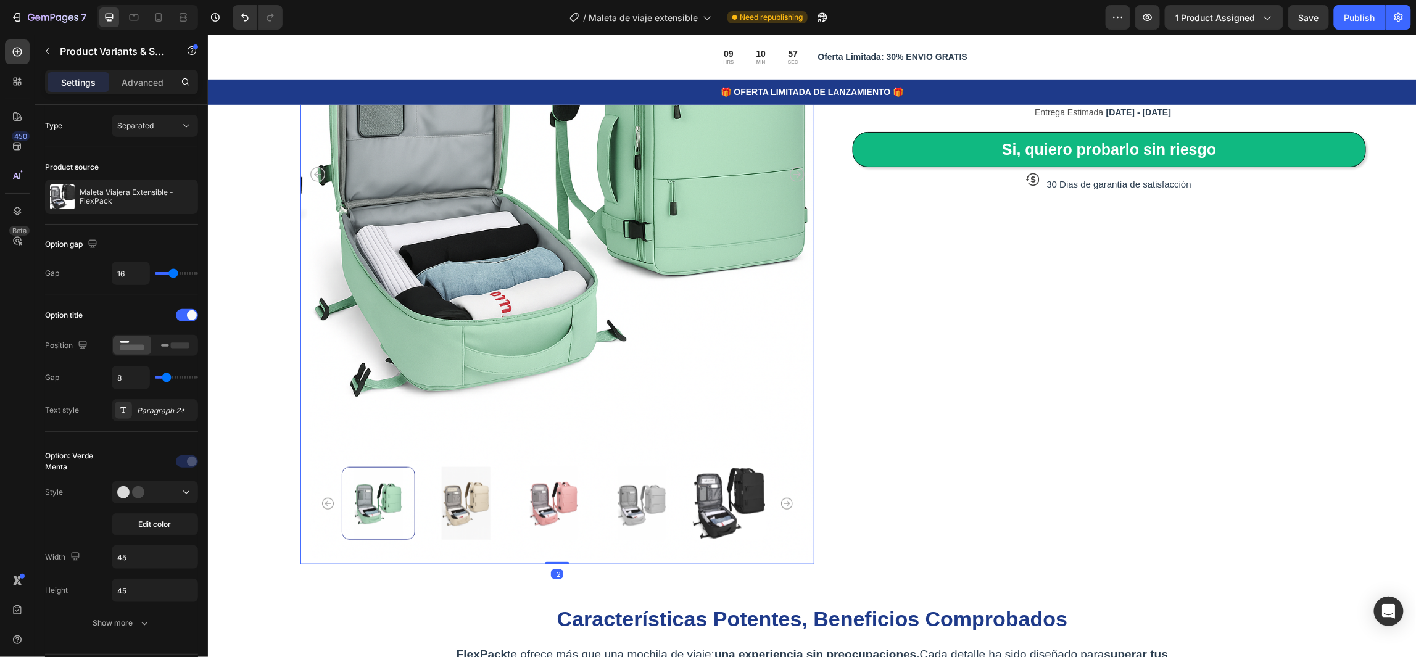
click at [716, 490] on img at bounding box center [728, 502] width 73 height 73
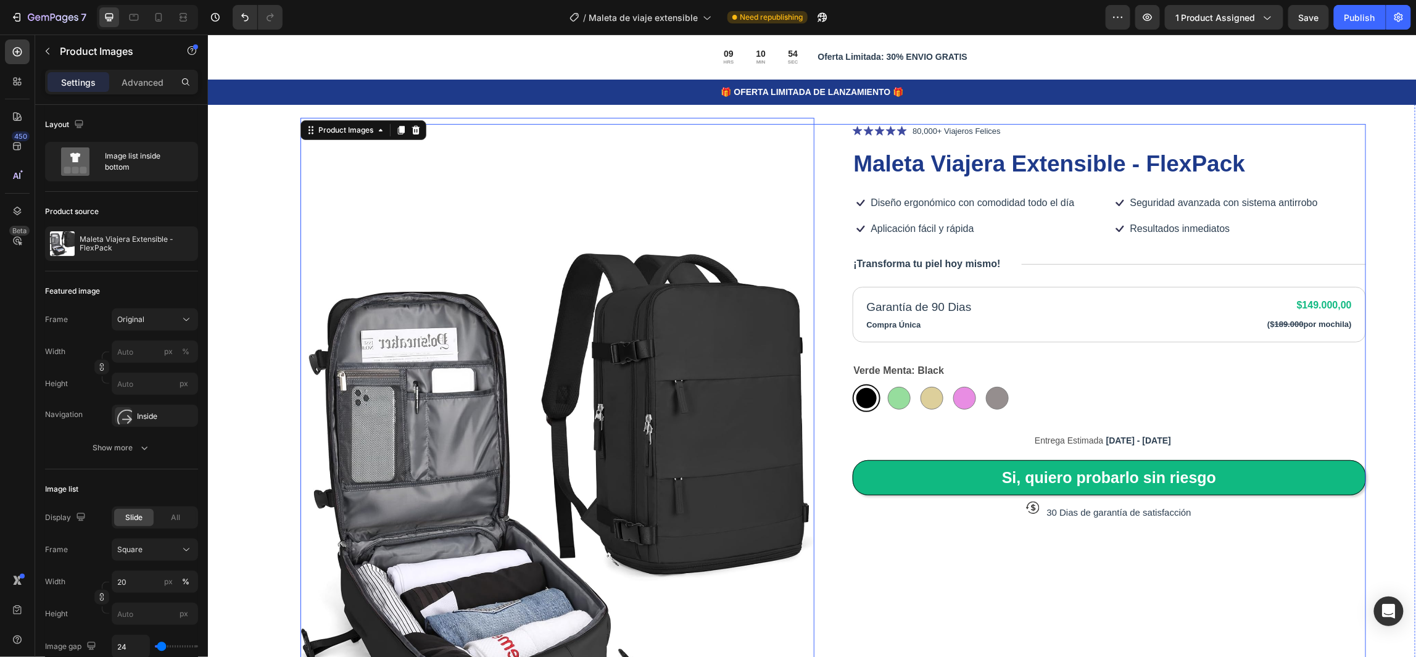
scroll to position [0, 0]
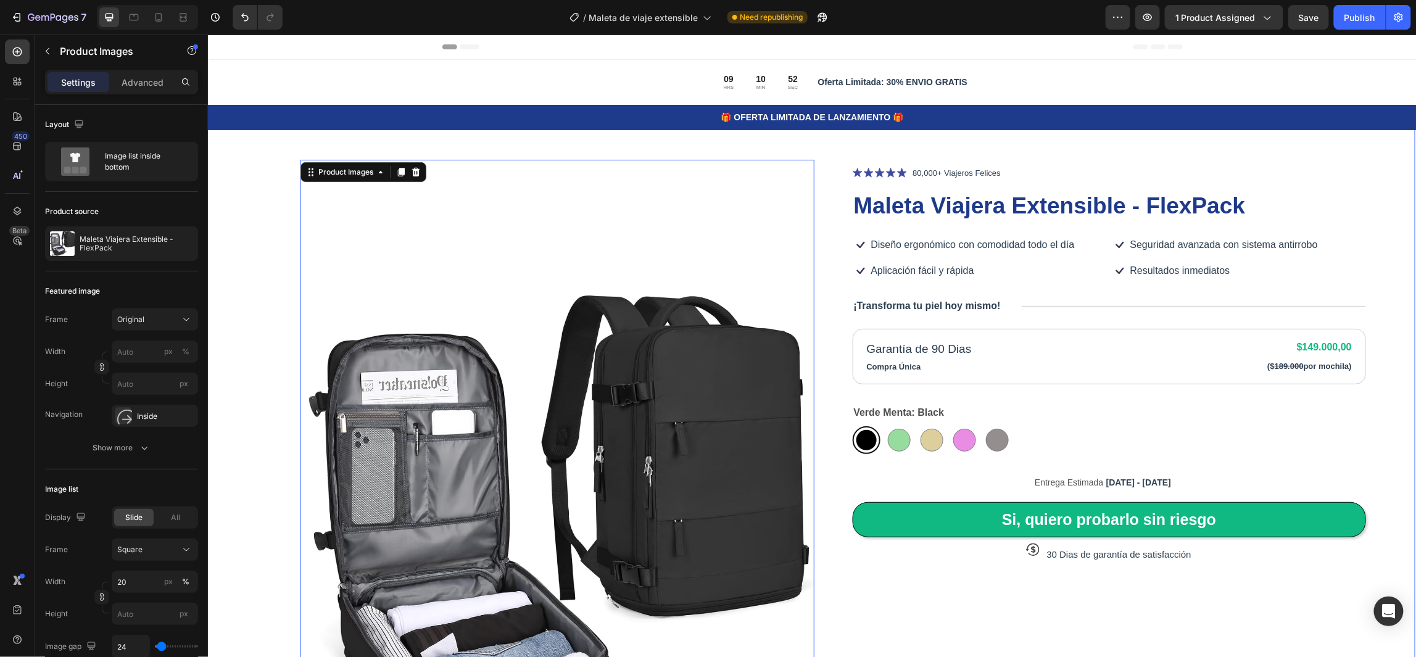
click at [1380, 378] on div "Product Images -2 Icon Icon Icon Icon Icon Icon List 80,000+ Viajeros Felices T…" at bounding box center [810, 552] width 1208 height 886
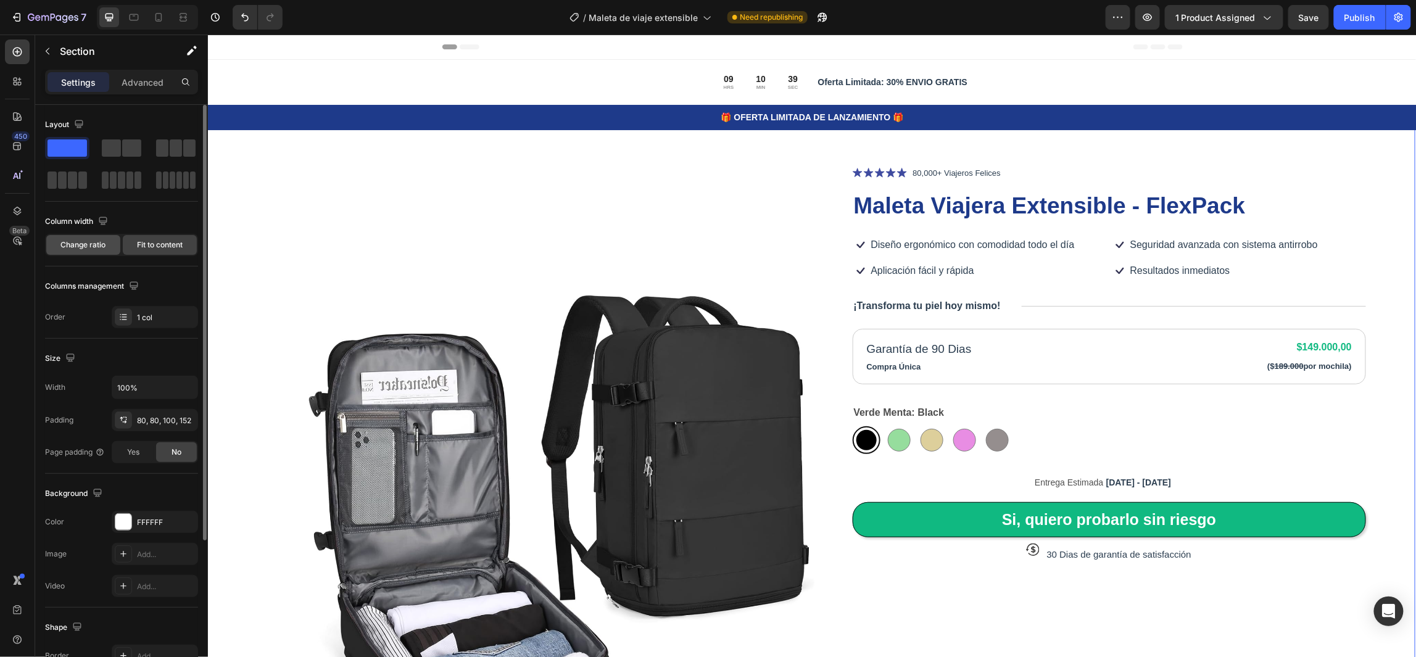
click at [85, 250] on div "Change ratio" at bounding box center [83, 245] width 74 height 20
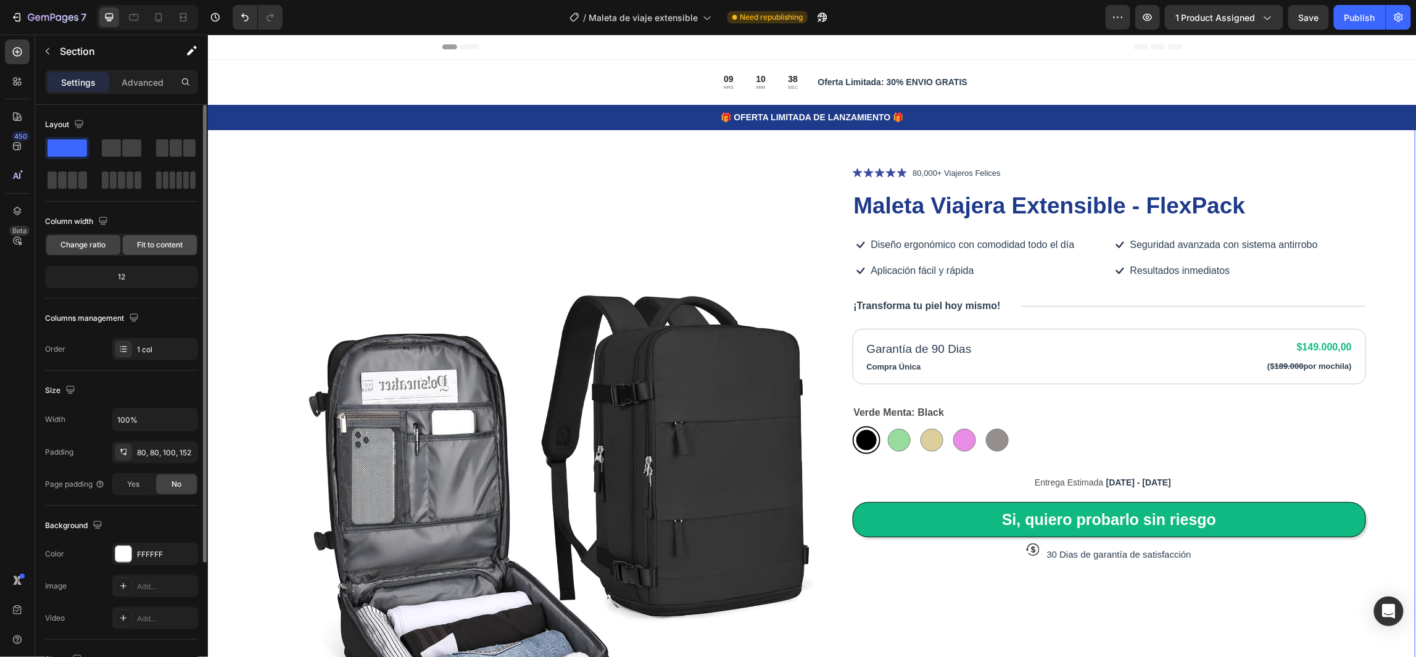
drag, startPoint x: 147, startPoint y: 249, endPoint x: 6, endPoint y: 267, distance: 142.5
click at [149, 247] on span "Fit to content" at bounding box center [160, 244] width 46 height 11
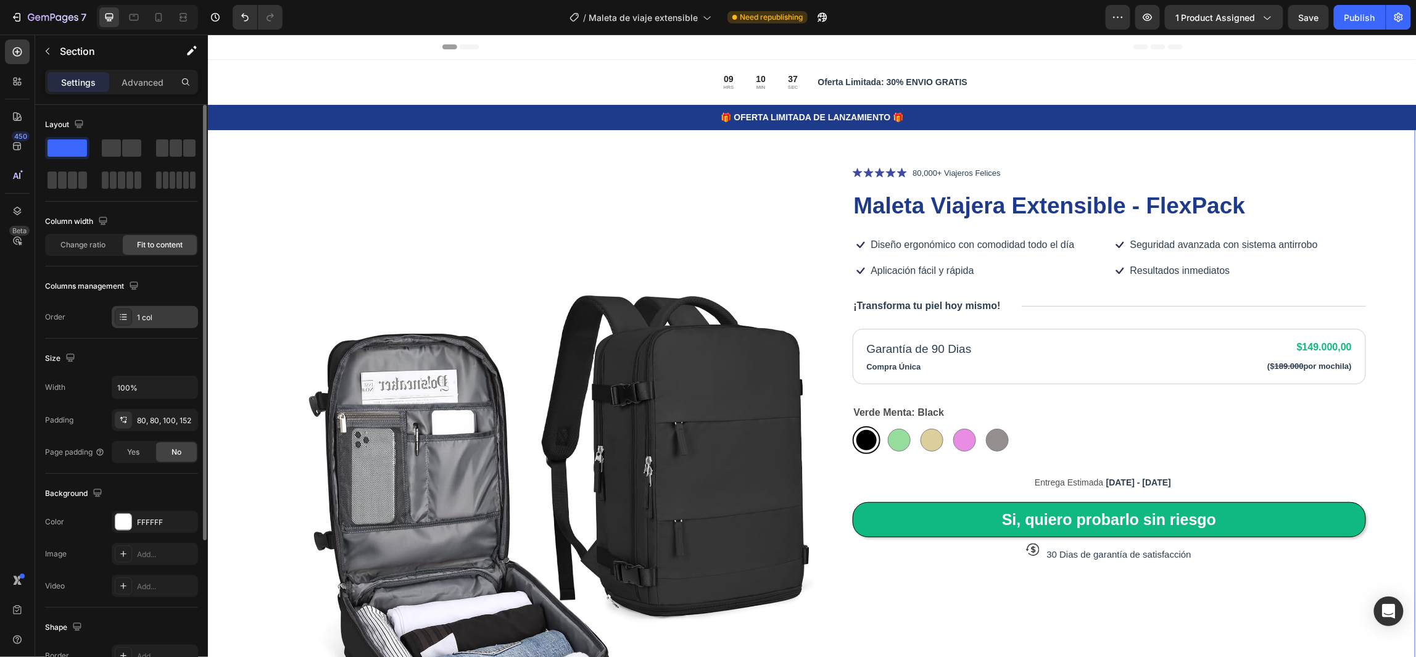
click at [168, 315] on div "1 col" at bounding box center [166, 317] width 58 height 11
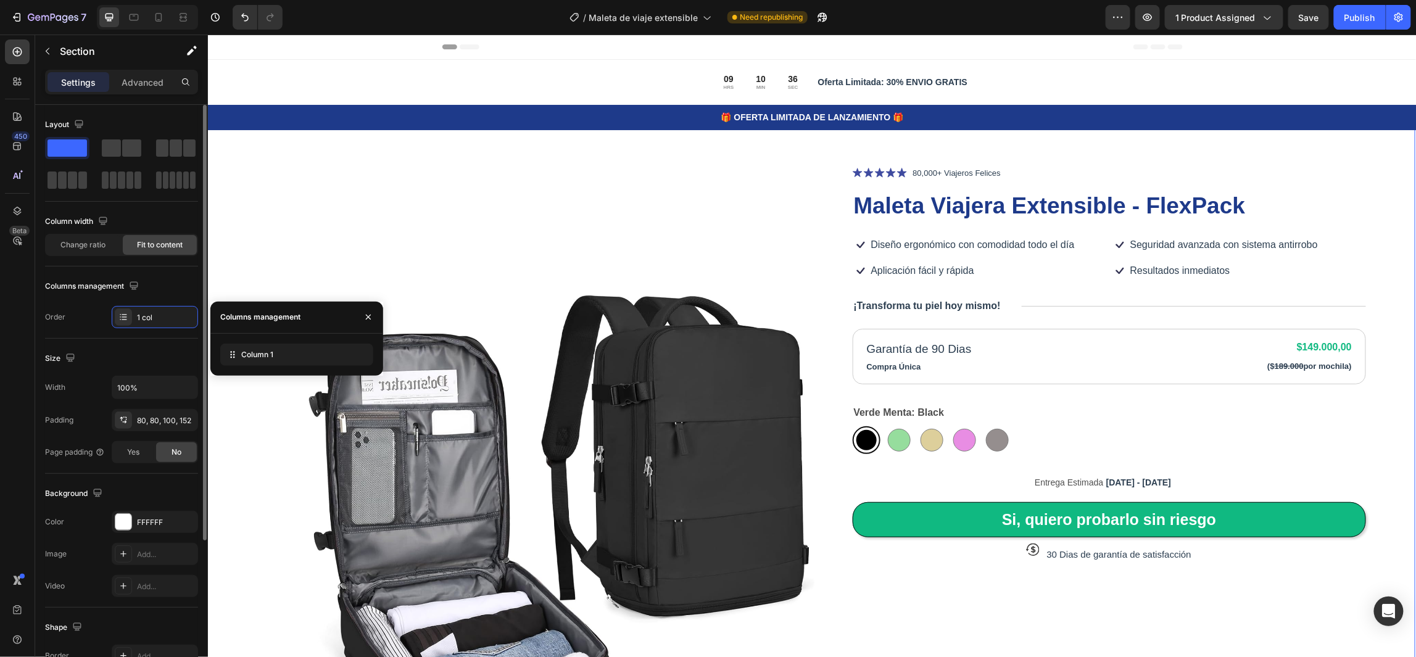
click at [168, 288] on div "Columns management" at bounding box center [121, 286] width 153 height 20
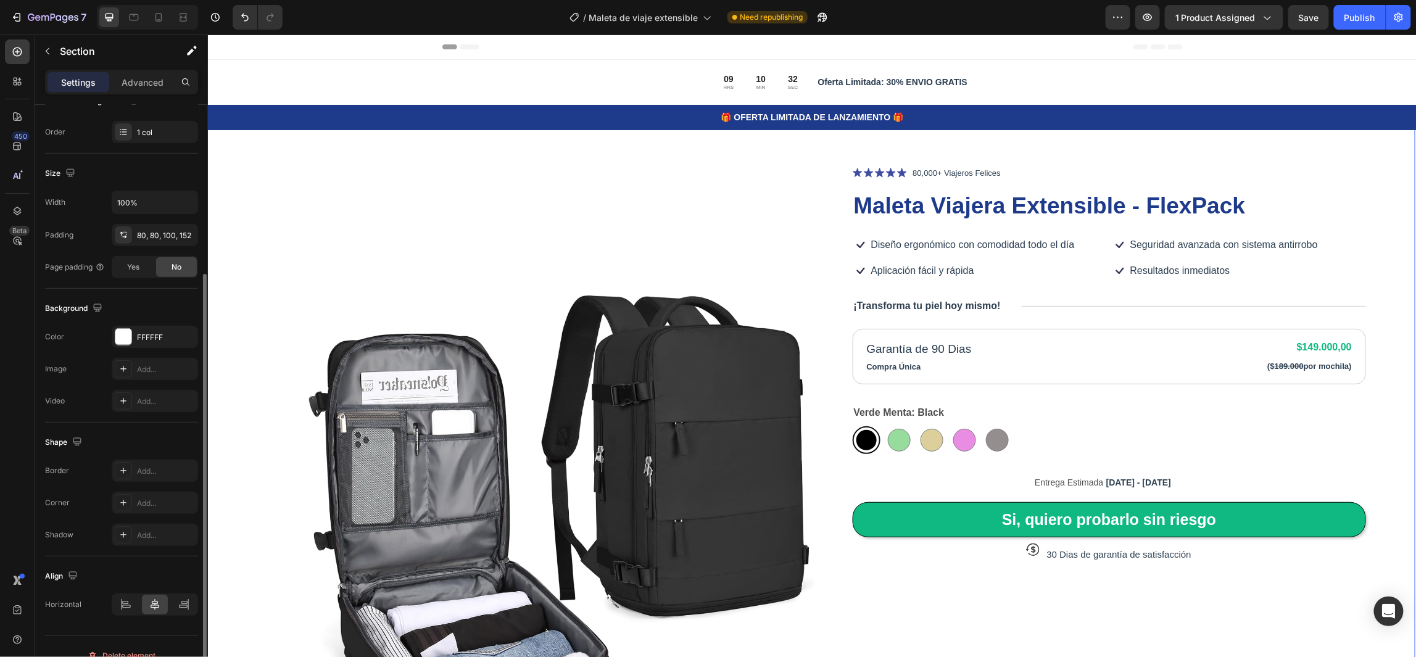
scroll to position [203, 0]
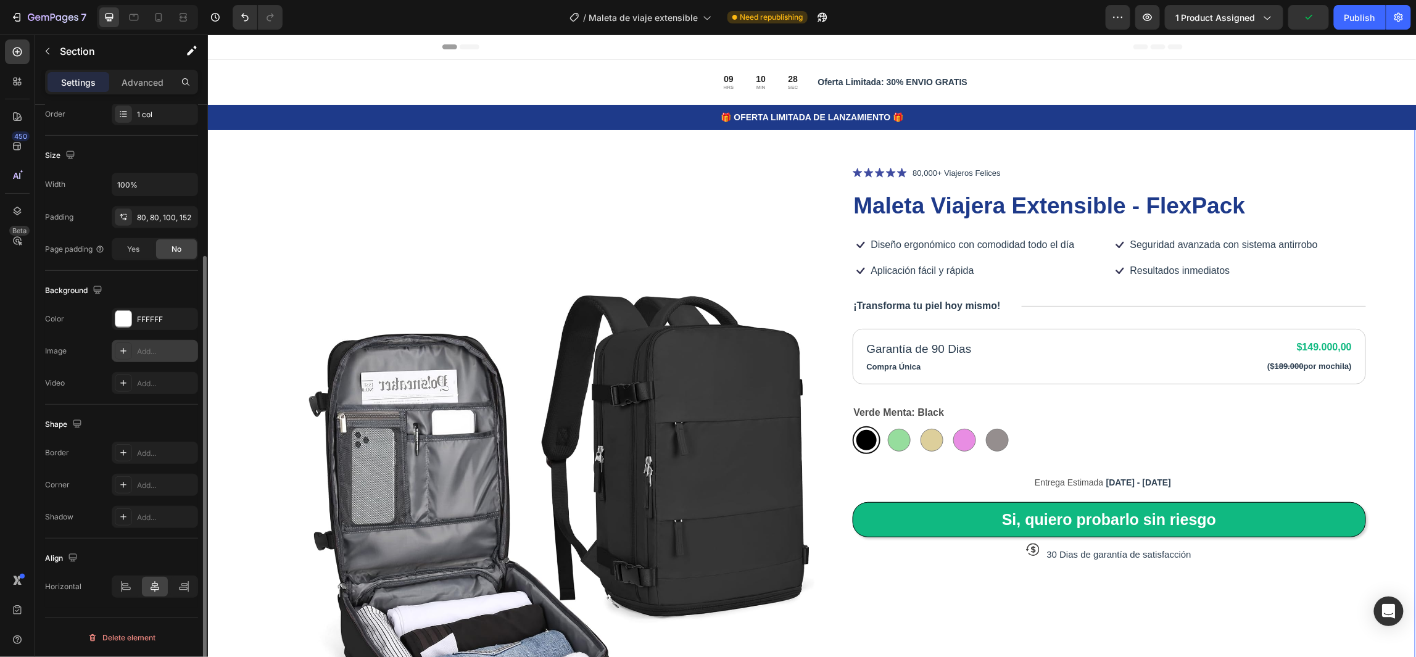
click at [123, 353] on icon at bounding box center [123, 351] width 6 height 6
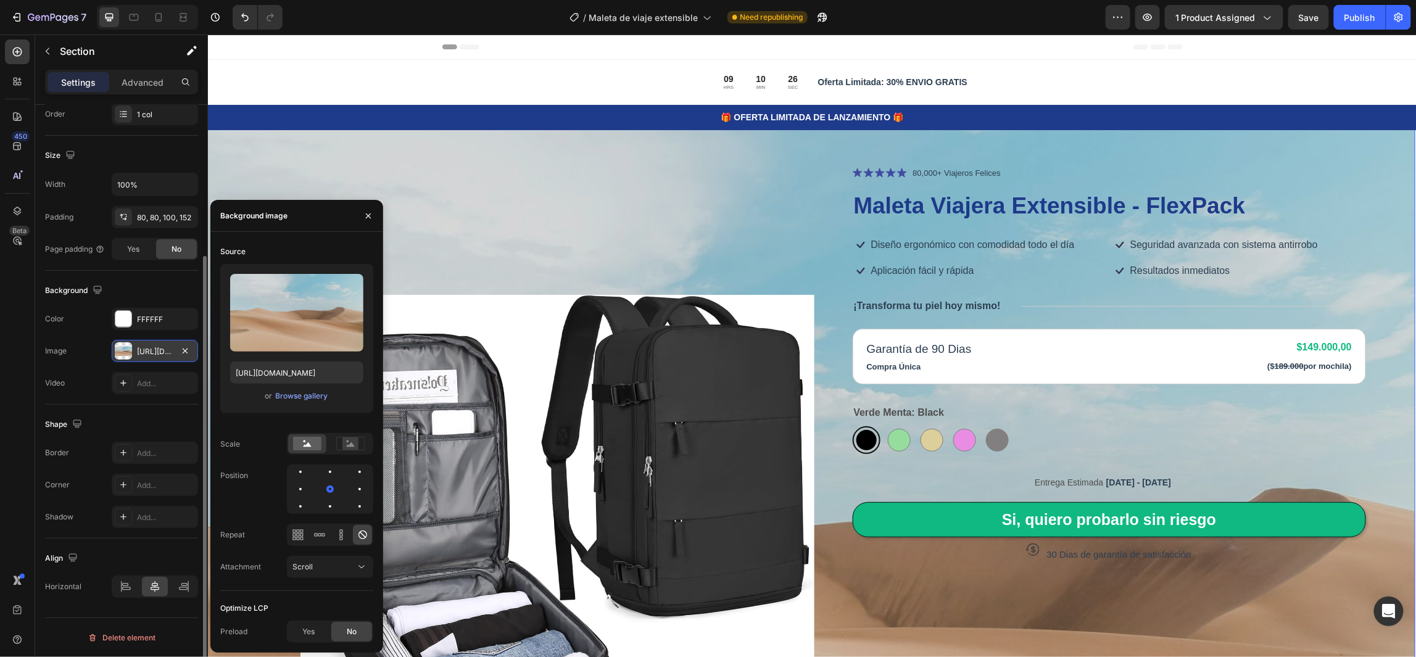
click at [123, 353] on div at bounding box center [123, 350] width 17 height 17
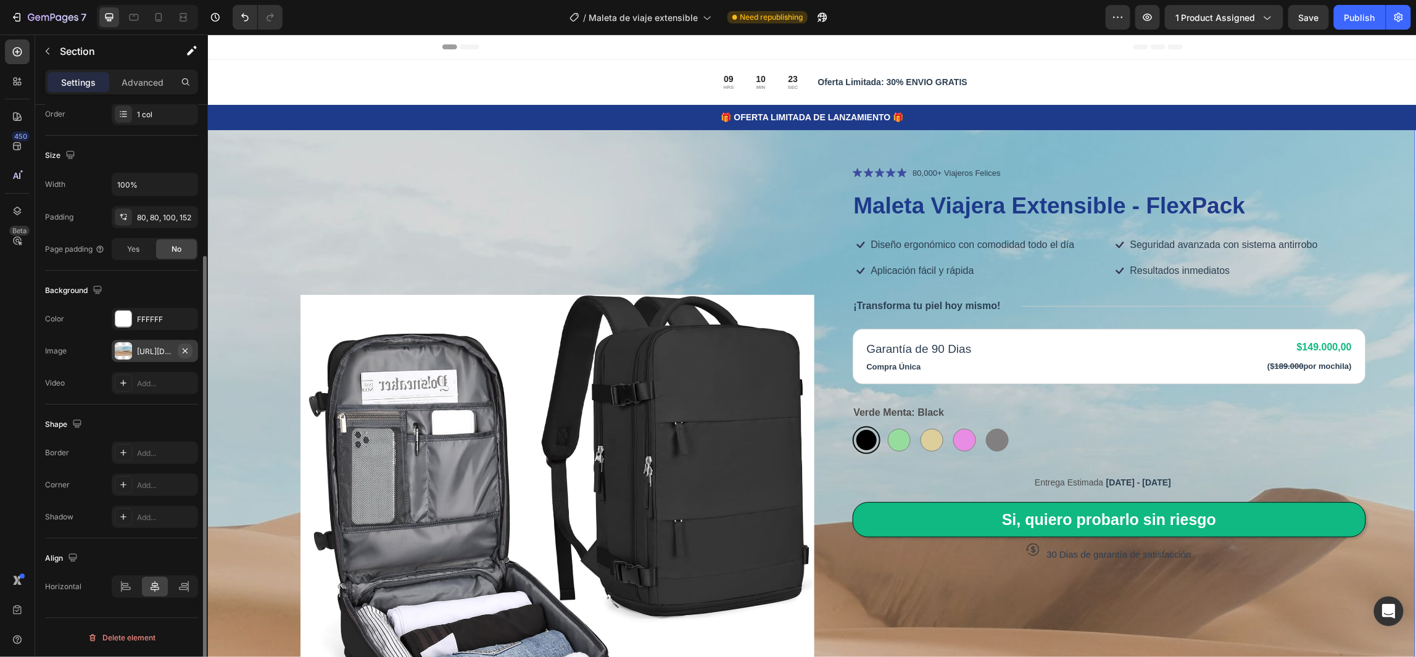
click at [184, 350] on icon "button" at bounding box center [185, 351] width 10 height 10
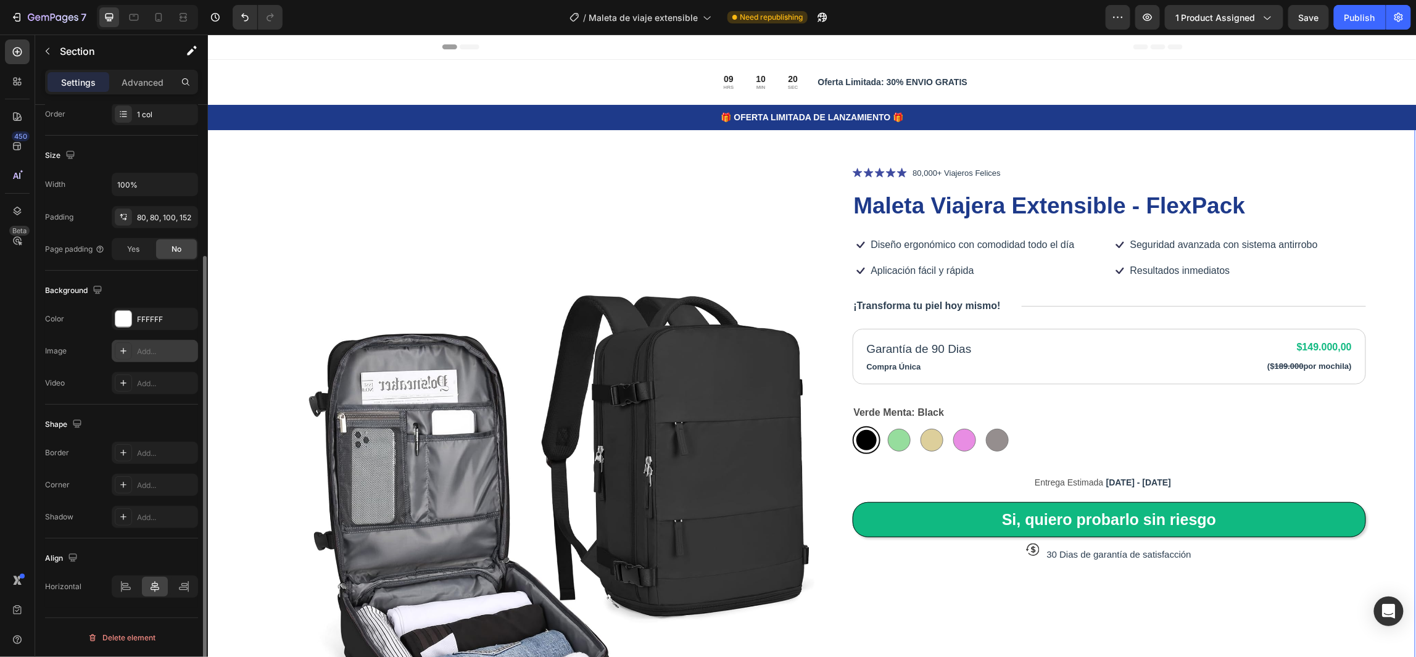
click at [83, 86] on p "Settings" at bounding box center [78, 82] width 35 height 13
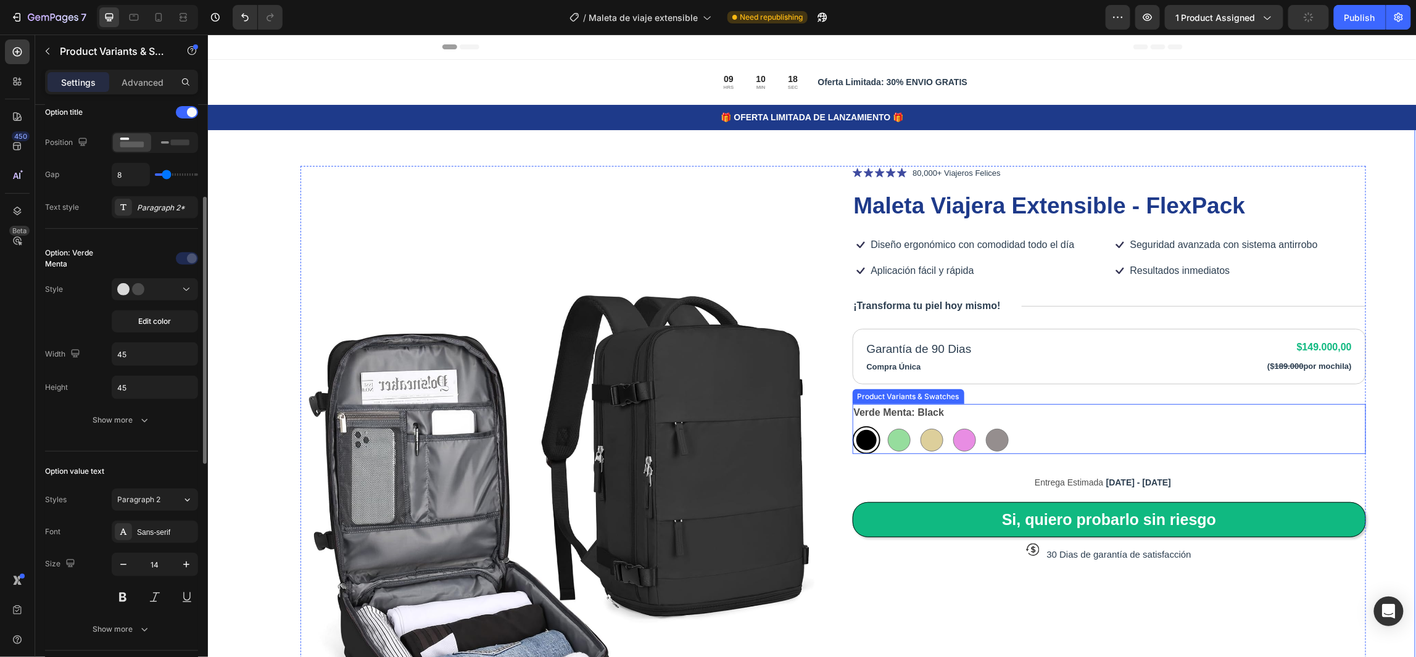
click at [1045, 423] on div "Verde Menta: Black Black Black Green Green Beige Beige Rose gold Rose gold Grey…" at bounding box center [1109, 428] width 514 height 50
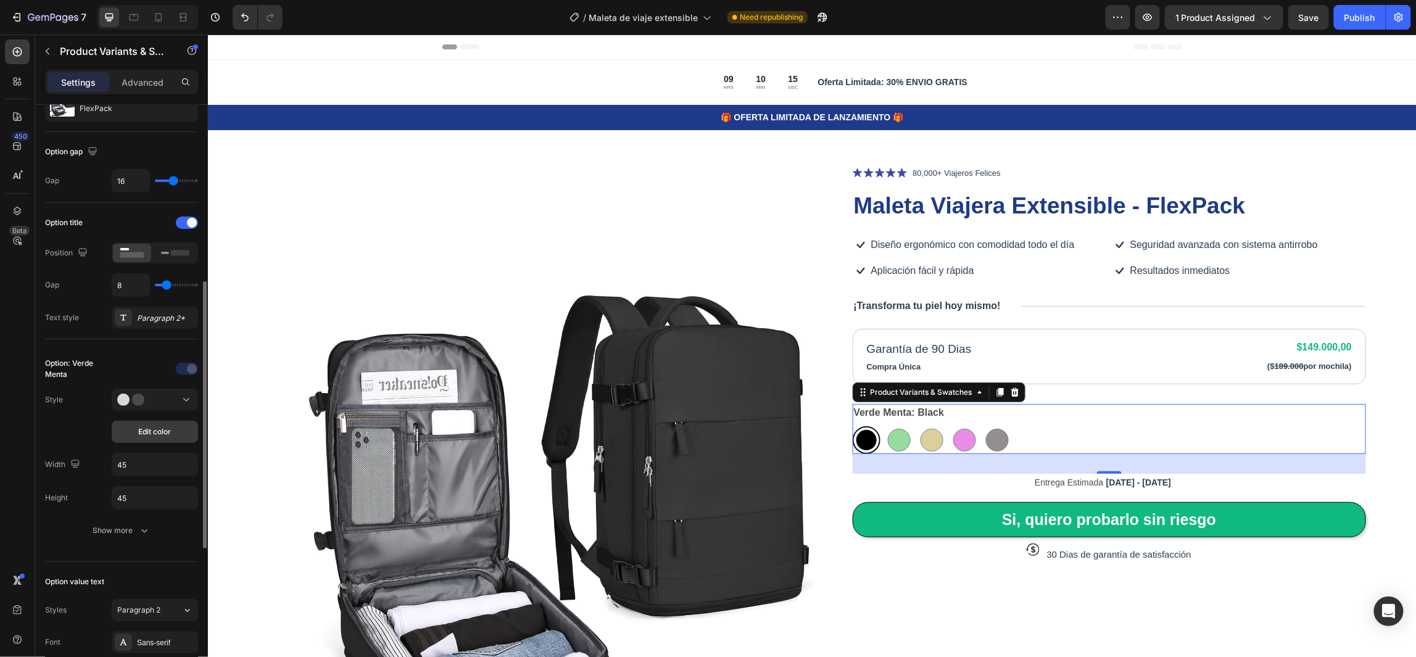
scroll to position [185, 0]
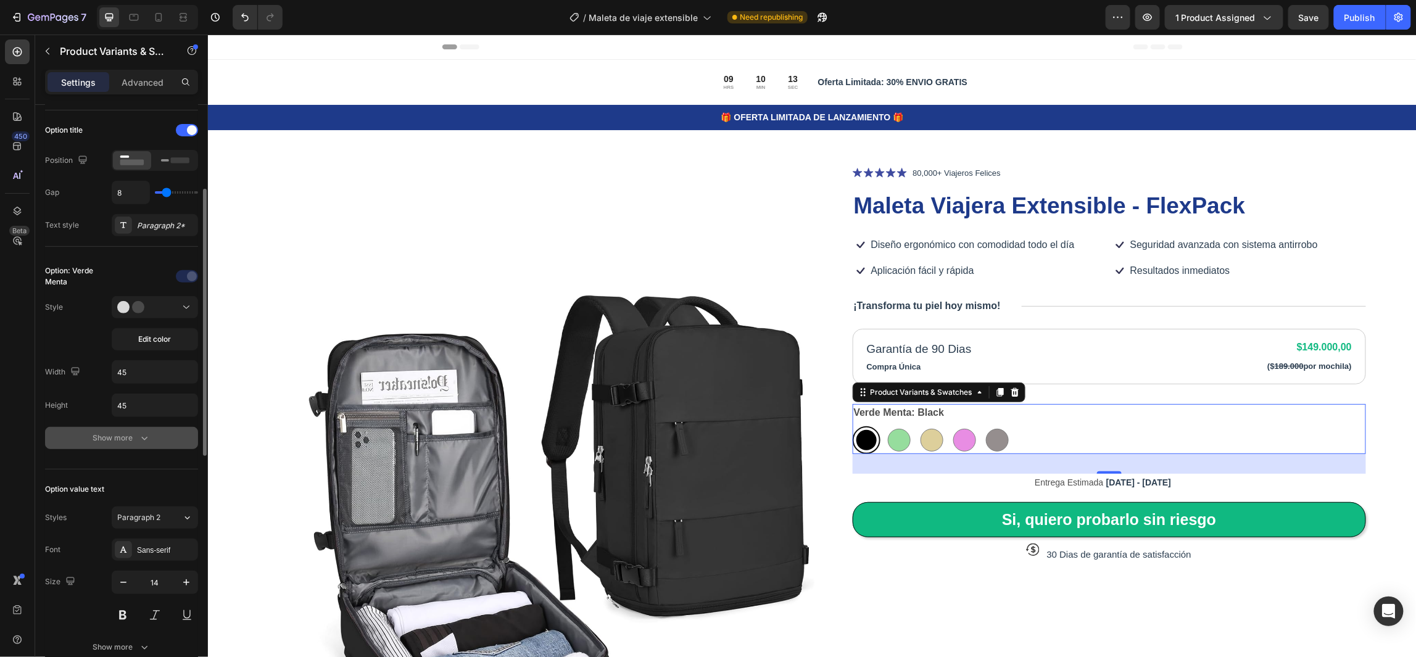
click at [123, 438] on div "Show more" at bounding box center [121, 438] width 57 height 12
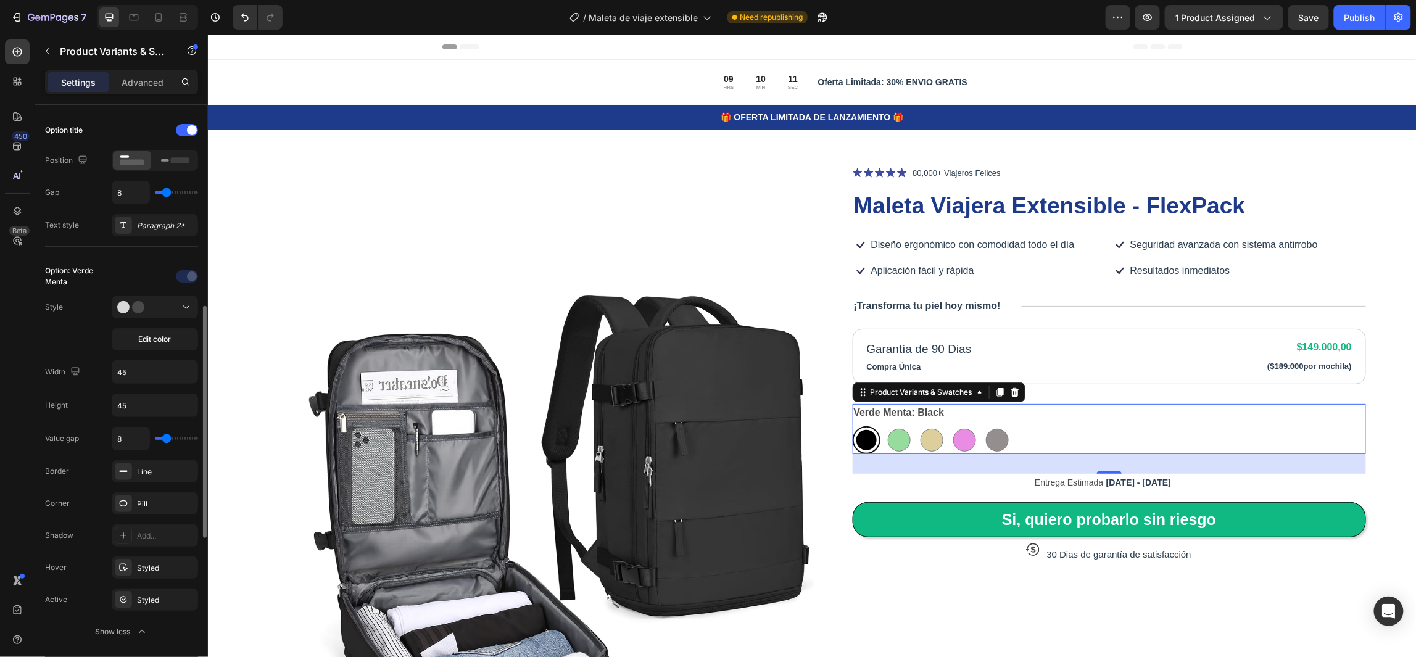
scroll to position [277, 0]
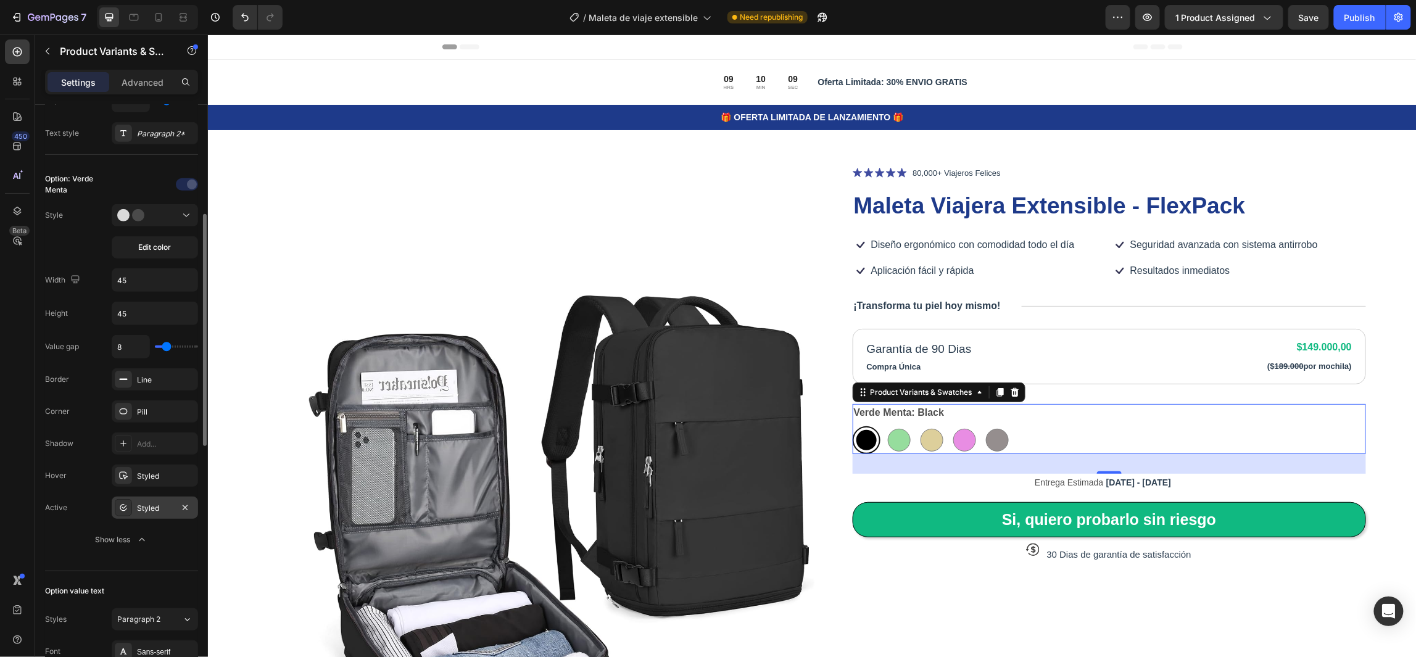
click at [150, 510] on div "Styled" at bounding box center [155, 508] width 36 height 11
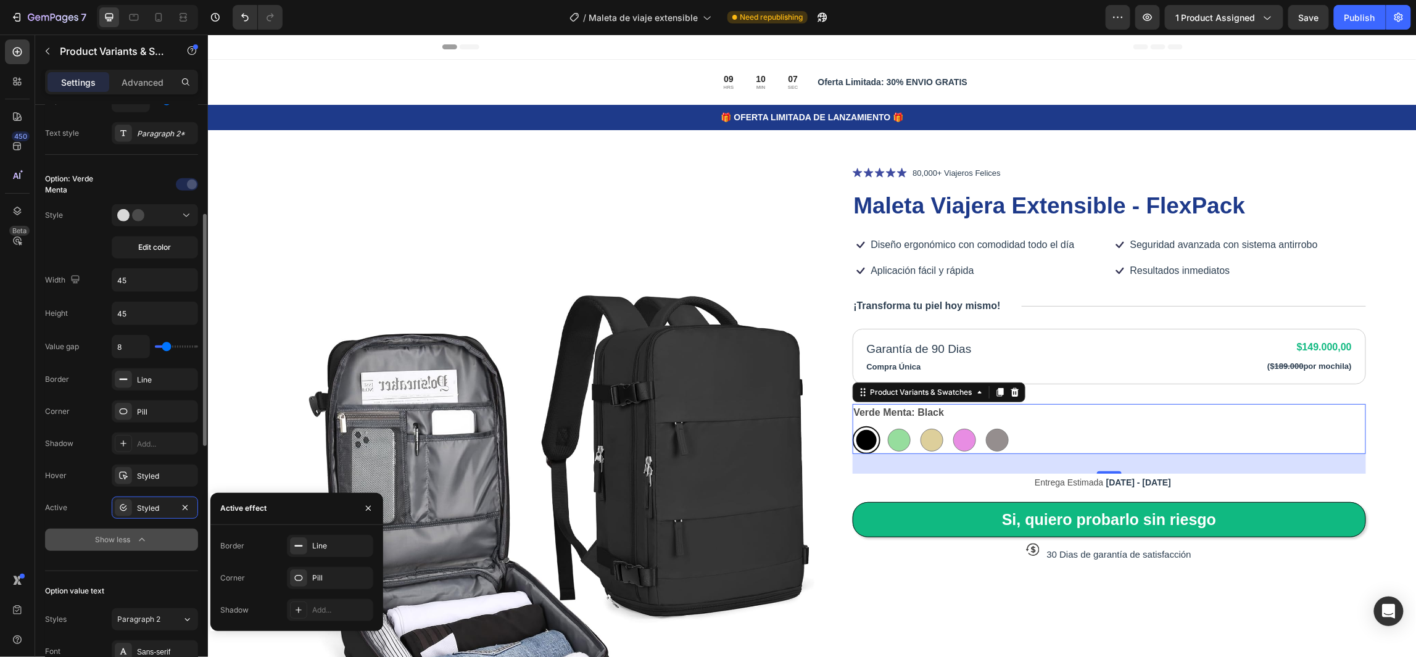
click at [76, 543] on button "Show less" at bounding box center [121, 540] width 153 height 22
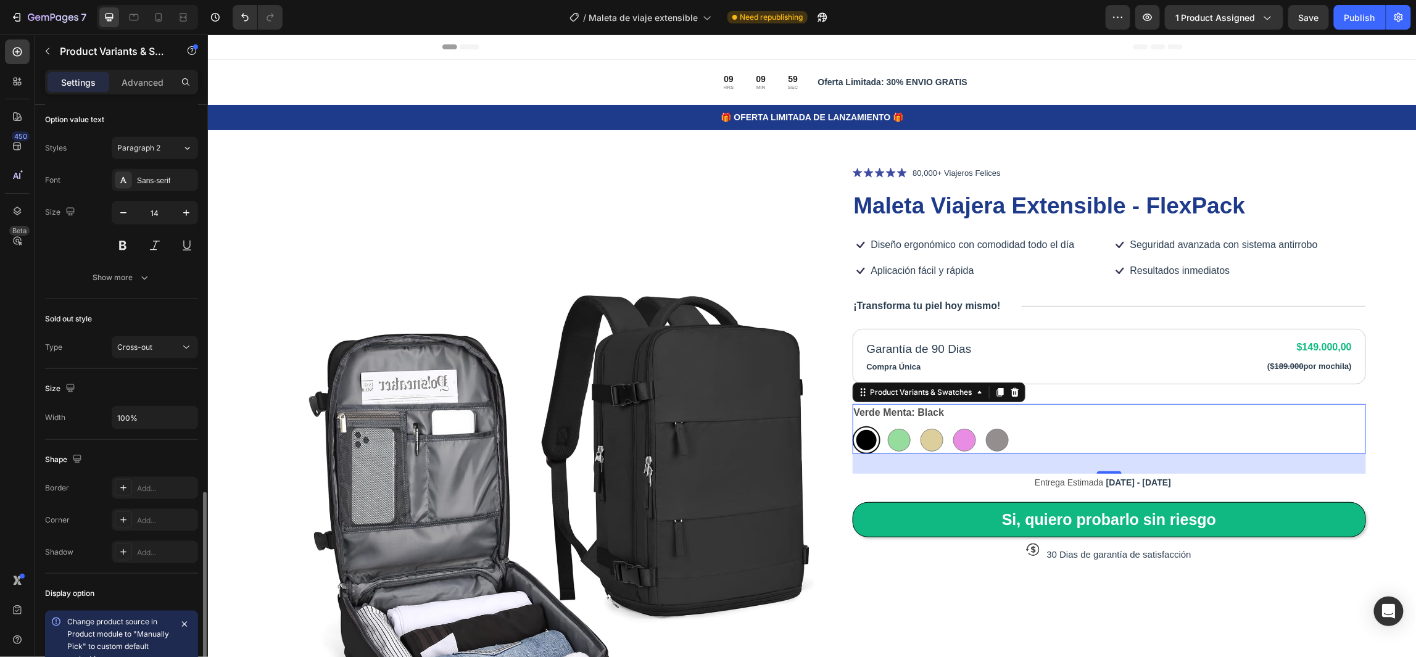
scroll to position [648, 0]
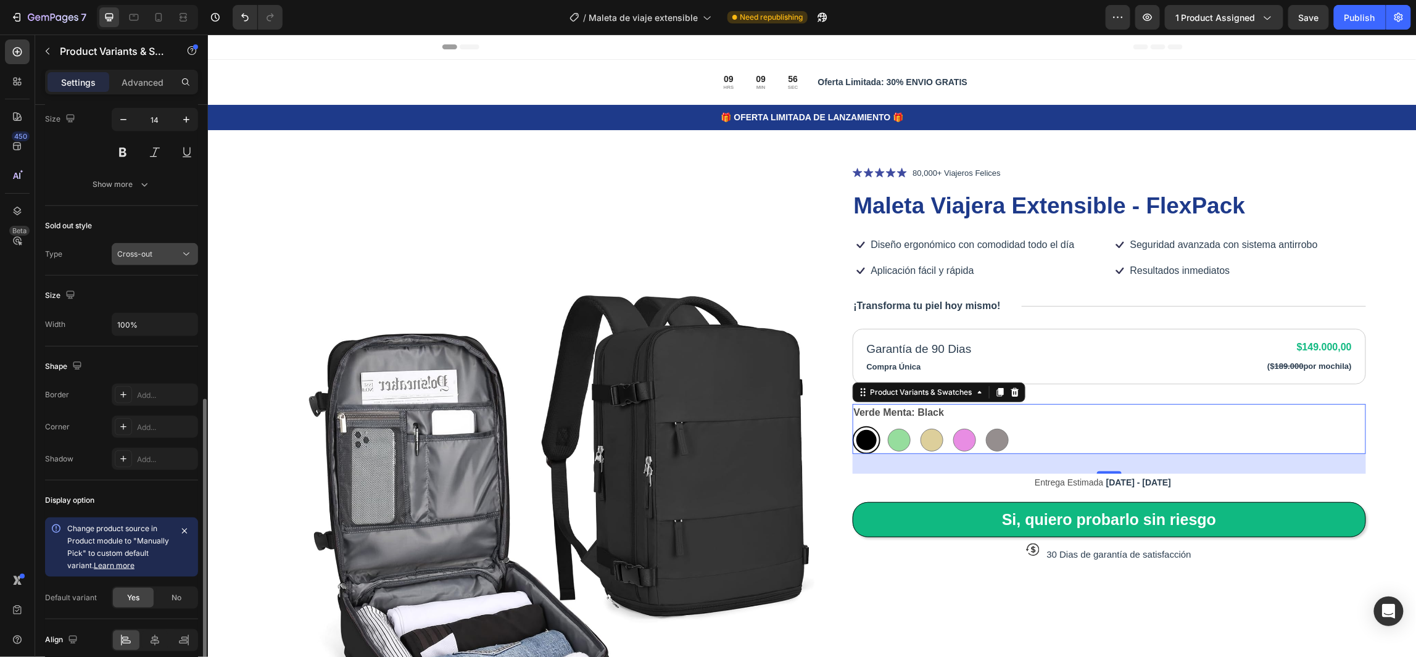
click at [165, 254] on div "Cross-out" at bounding box center [148, 254] width 63 height 11
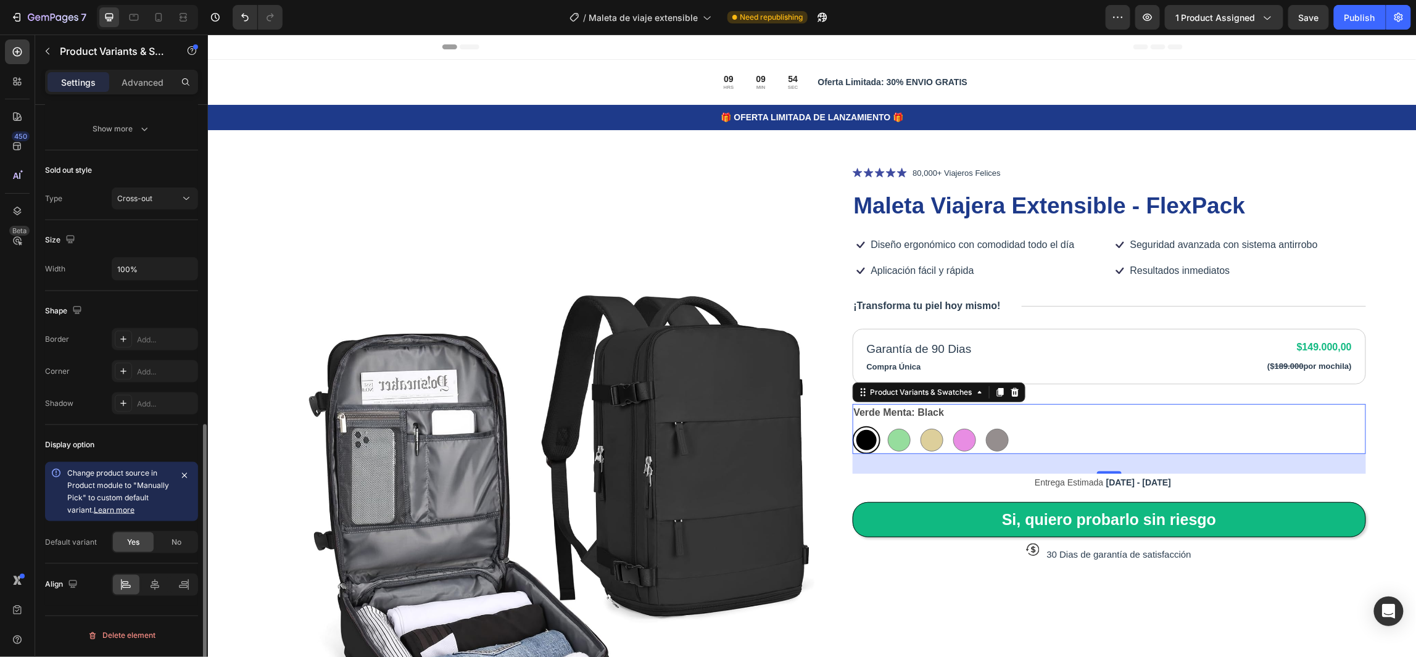
scroll to position [610, 0]
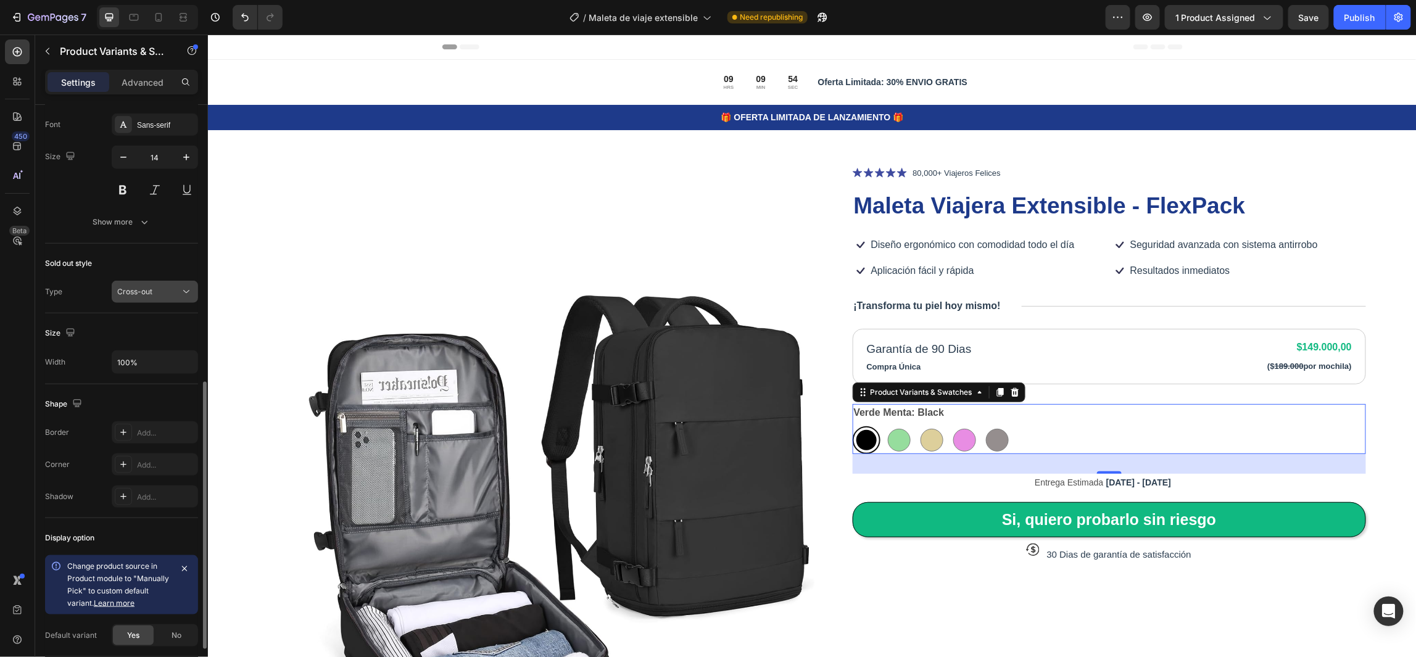
click at [171, 284] on button "Cross-out" at bounding box center [155, 292] width 86 height 22
click at [139, 258] on div "Sold out style" at bounding box center [121, 264] width 153 height 20
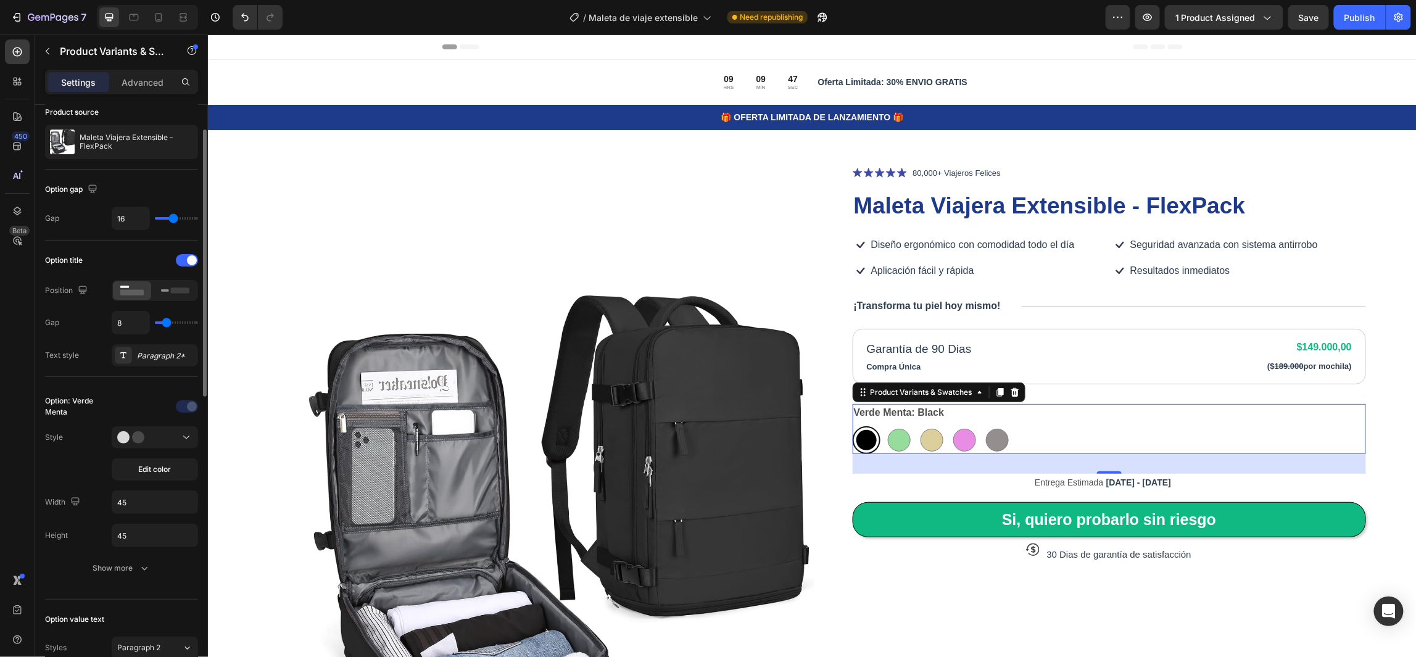
scroll to position [0, 0]
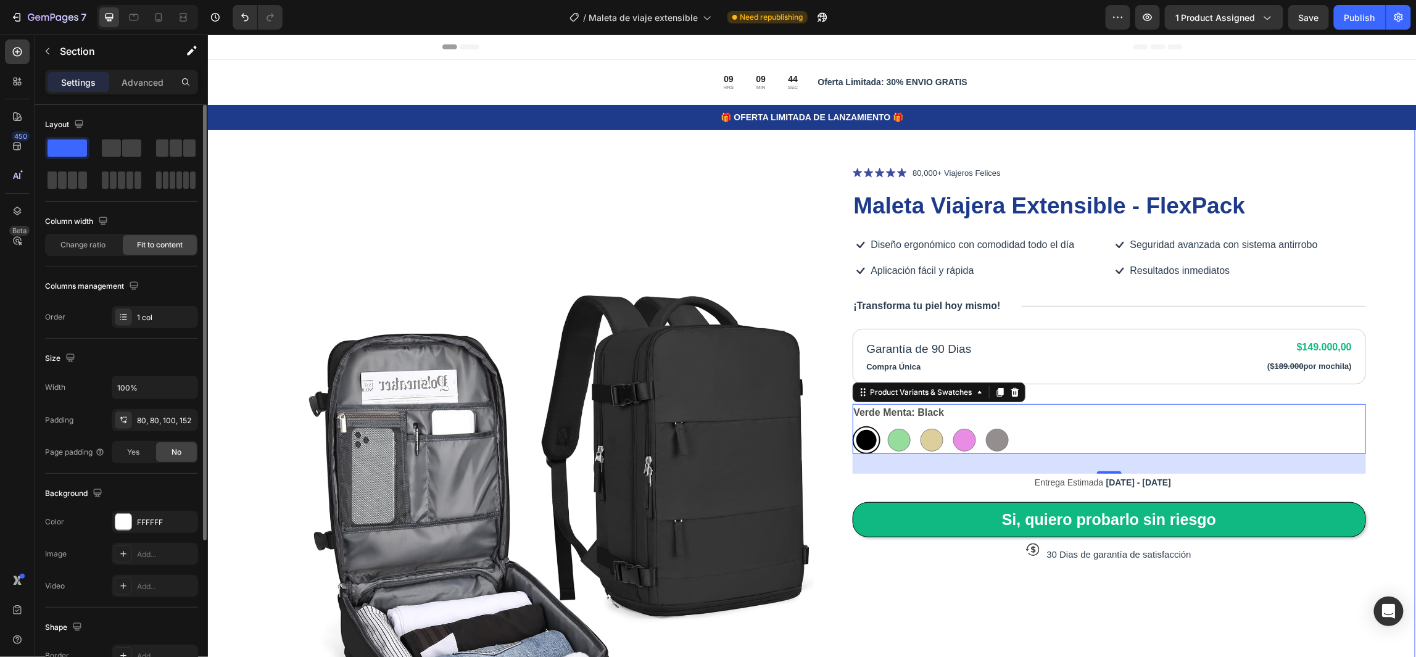
click at [1373, 368] on div "Product Images Icon Icon Icon Icon Icon Icon List 80,000+ Viajeros Felices Text…" at bounding box center [810, 552] width 1208 height 886
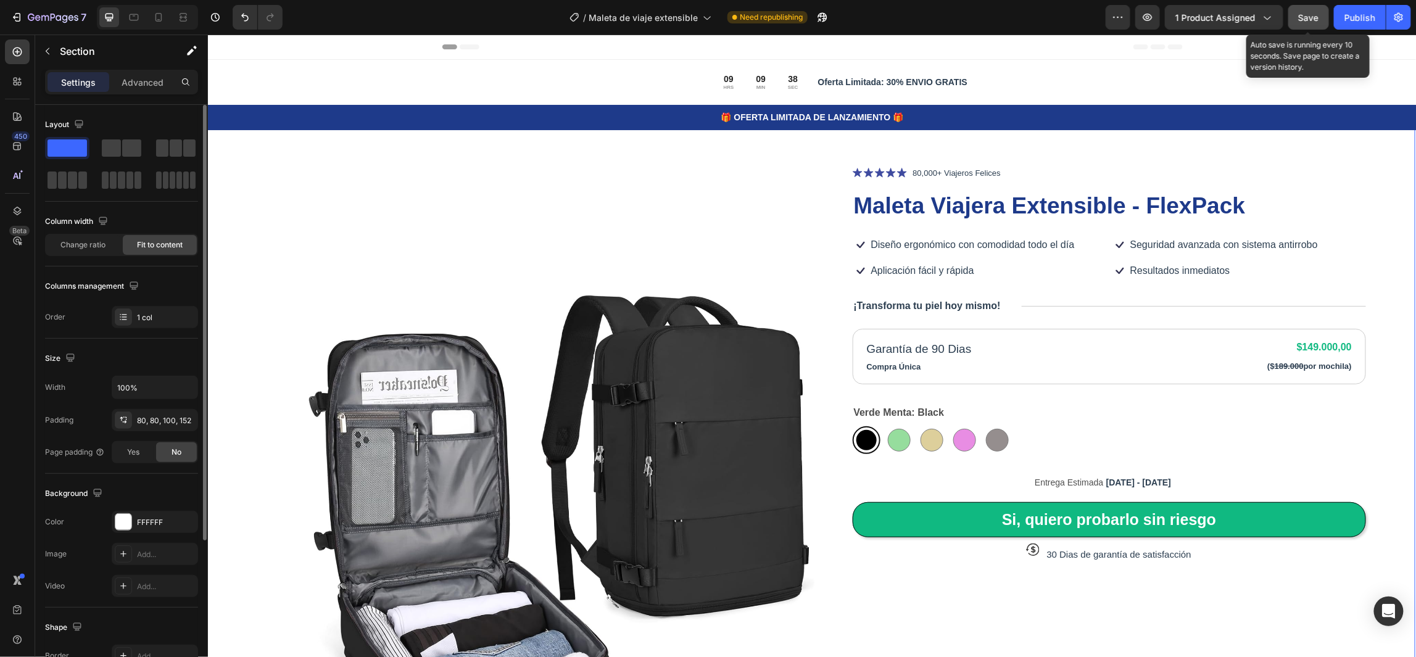
click at [1300, 18] on span "Save" at bounding box center [1309, 17] width 20 height 10
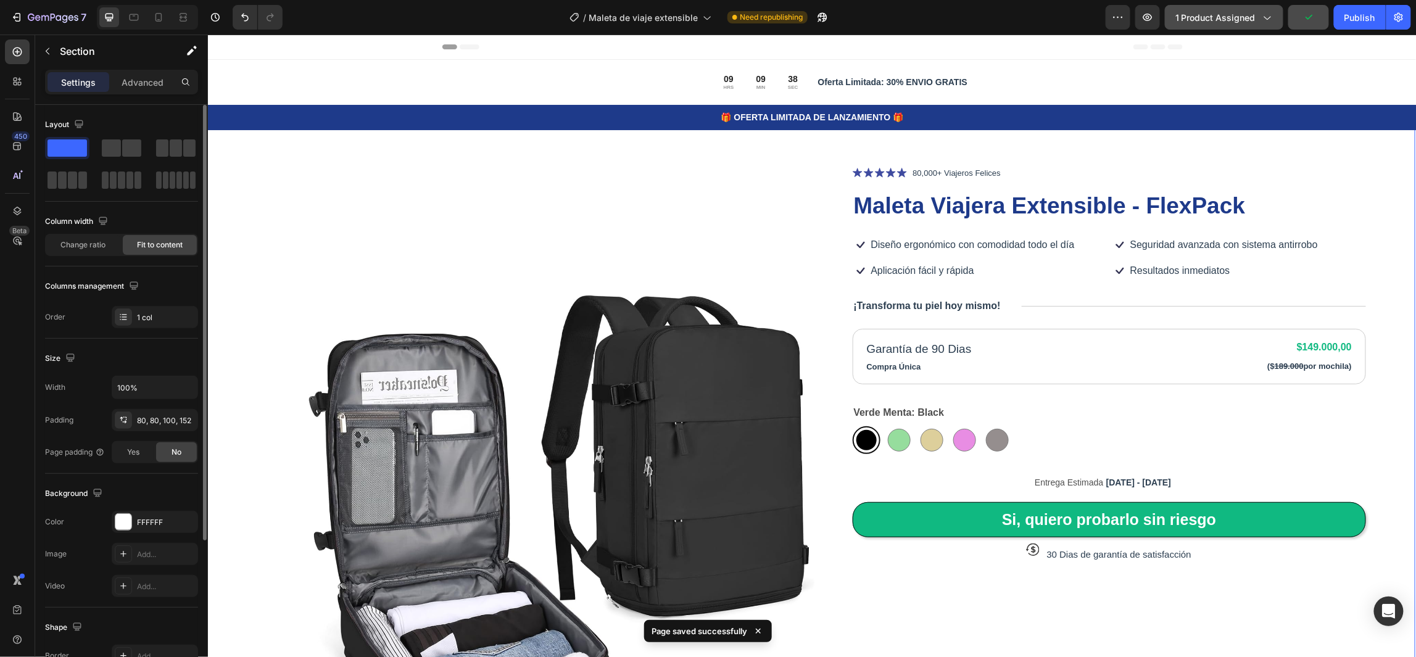
click at [1215, 20] on span "1 product assigned" at bounding box center [1215, 17] width 80 height 13
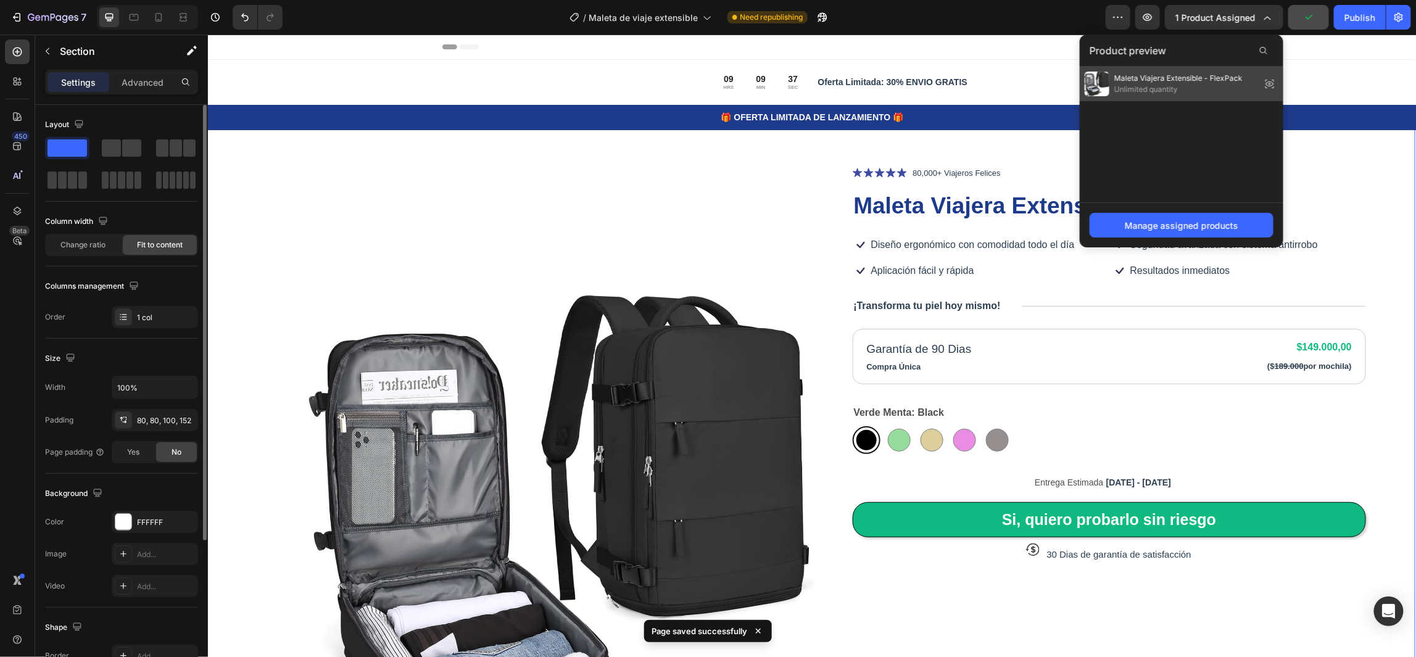
click at [1139, 86] on span "Unlimited quantity" at bounding box center [1178, 89] width 128 height 11
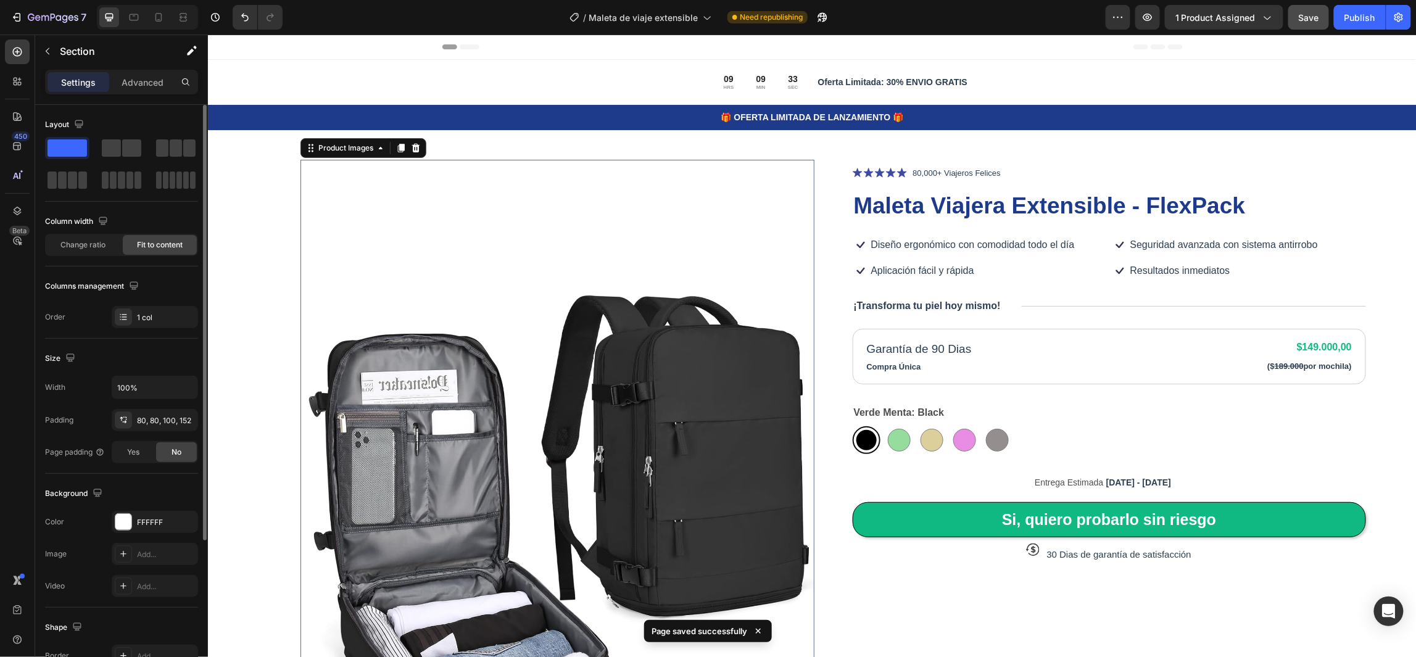
click at [419, 283] on img at bounding box center [557, 544] width 514 height 770
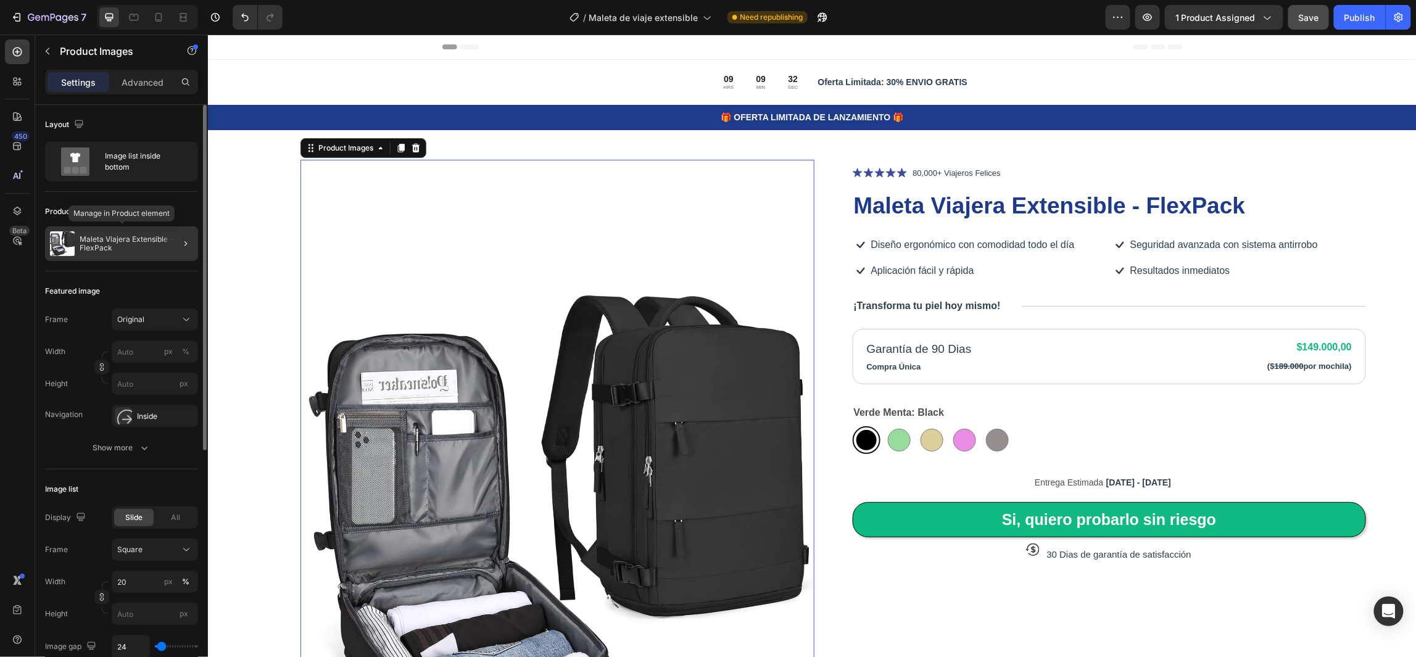
click at [126, 246] on p "Maleta Viajera Extensible - FlexPack" at bounding box center [137, 243] width 114 height 17
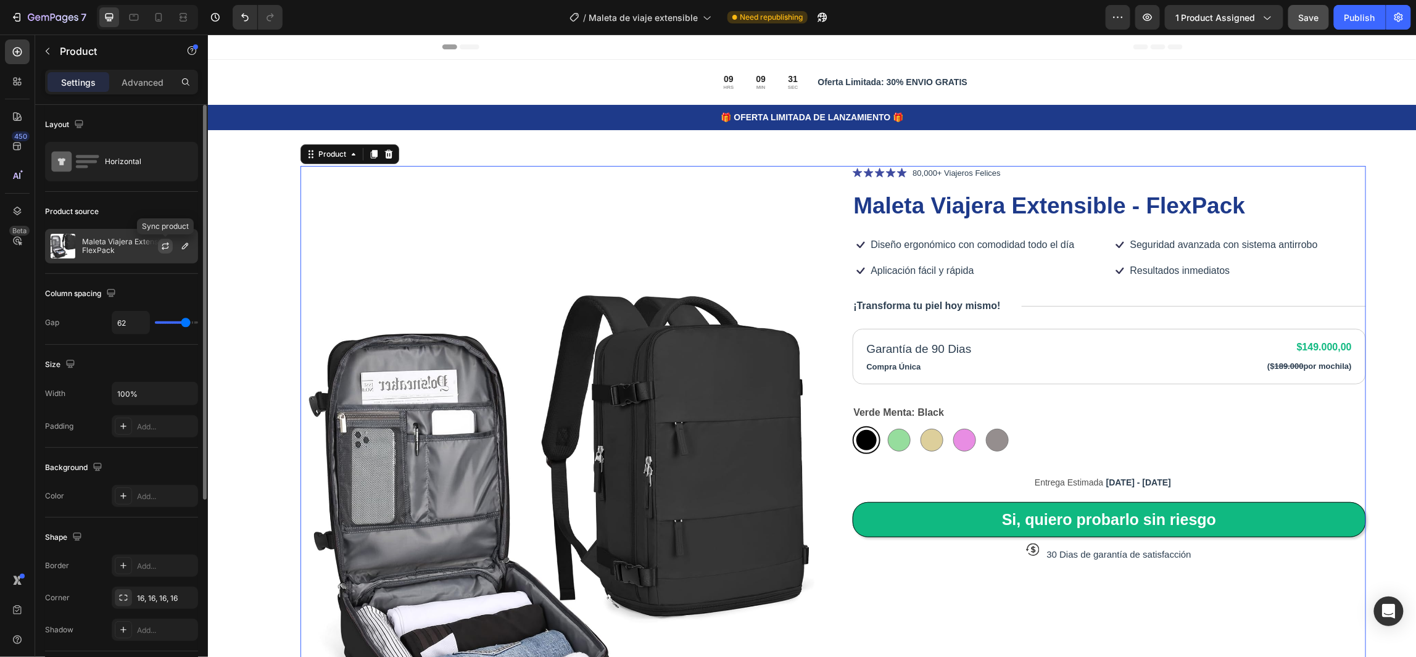
click at [165, 246] on icon "button" at bounding box center [165, 246] width 10 height 10
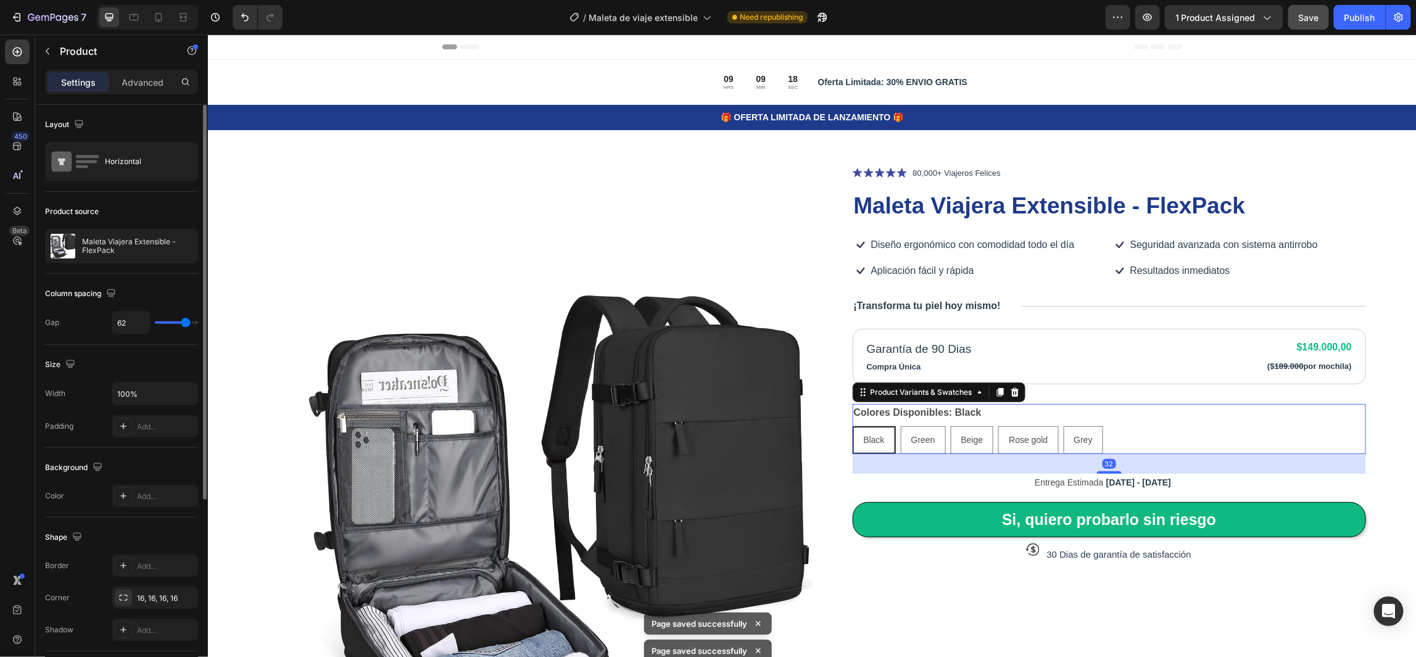
click at [1166, 419] on div "Colores Disponibles: Black Black Black Black Green Green Green Beige Beige Beig…" at bounding box center [1109, 428] width 514 height 50
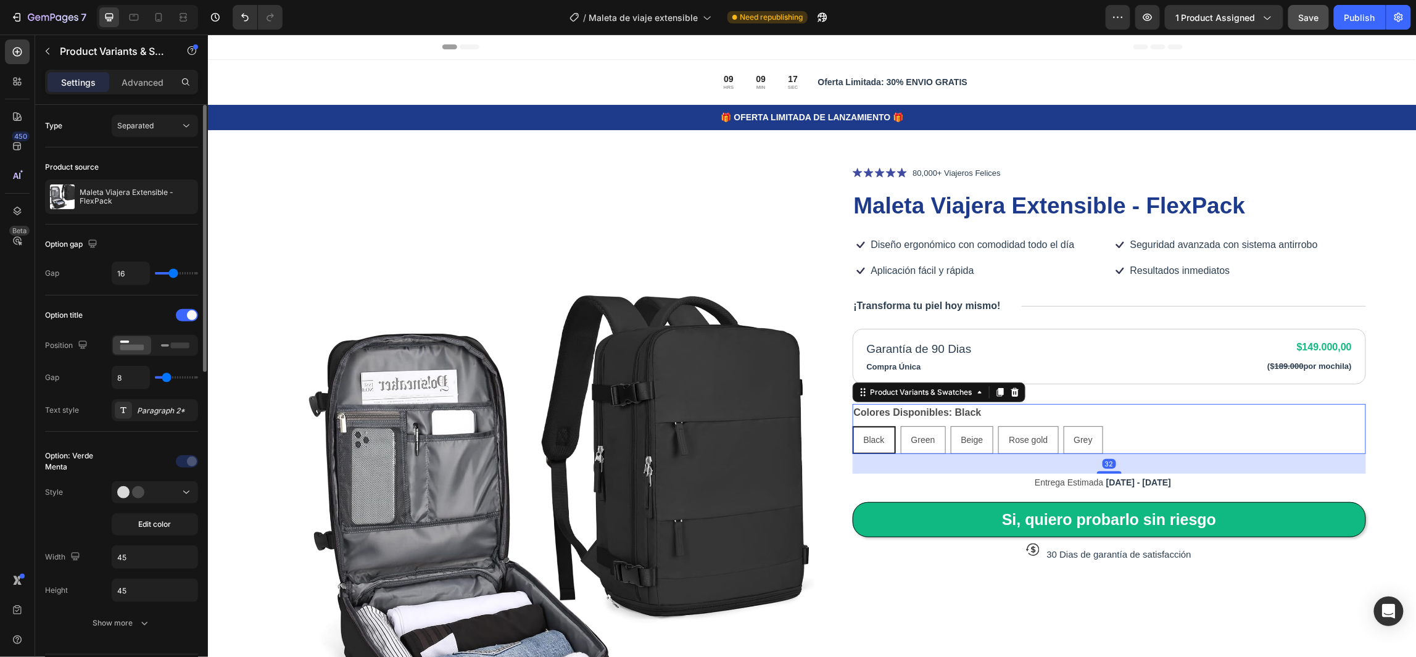
click at [871, 437] on span "Black" at bounding box center [873, 439] width 21 height 10
click at [852, 426] on input "Black Black Black" at bounding box center [851, 425] width 1 height 1
click at [920, 440] on span "Green" at bounding box center [922, 439] width 24 height 10
click at [900, 426] on input "Green Green Green" at bounding box center [899, 425] width 1 height 1
radio input "true"
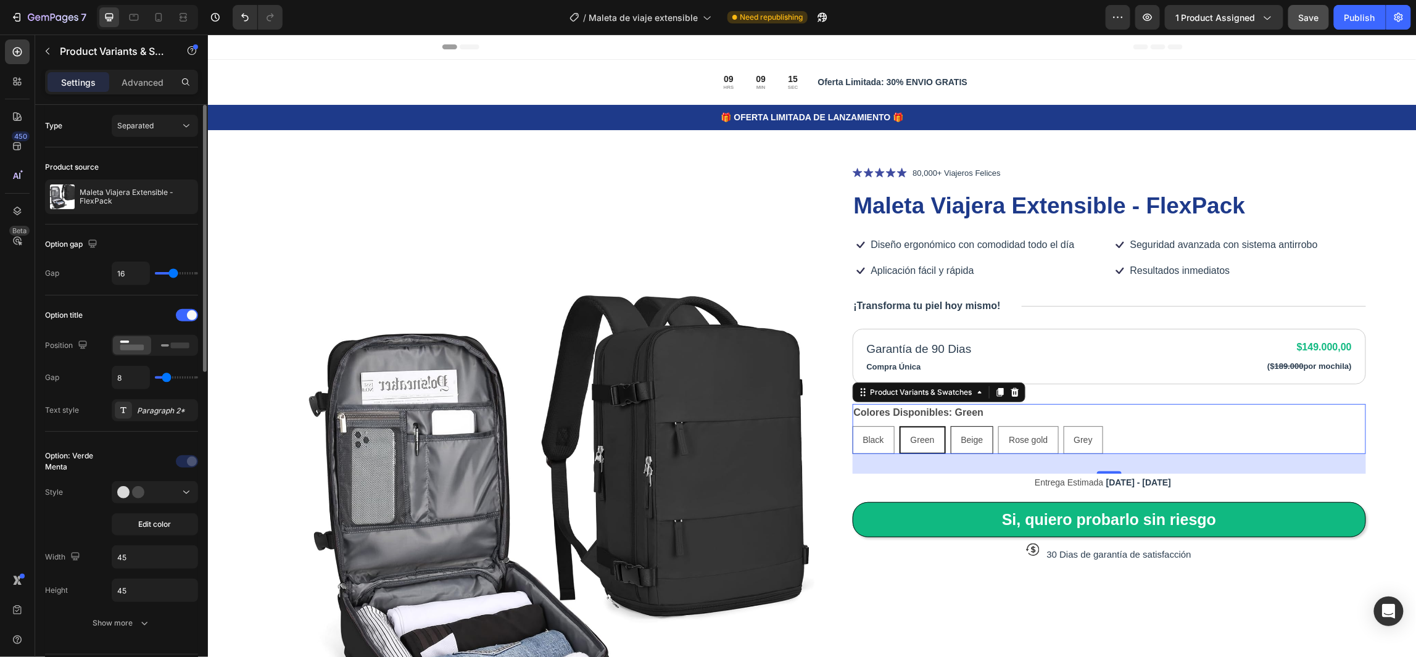
click at [962, 441] on span "Beige" at bounding box center [971, 439] width 22 height 10
click at [950, 426] on input "Beige Beige Beige" at bounding box center [949, 425] width 1 height 1
radio input "true"
click at [1023, 440] on span "Rose gold" at bounding box center [1027, 439] width 39 height 10
click at [997, 426] on input "Rose gold Rose gold Rose gold" at bounding box center [997, 425] width 1 height 1
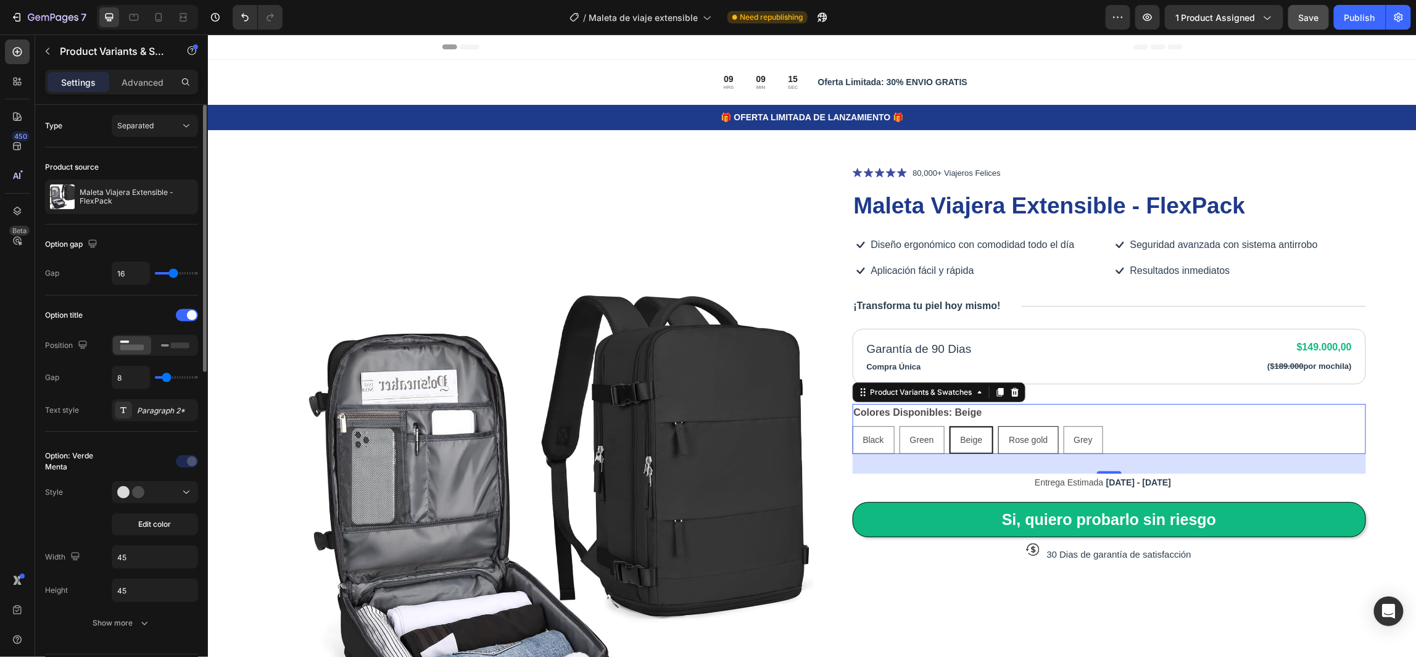
radio input "true"
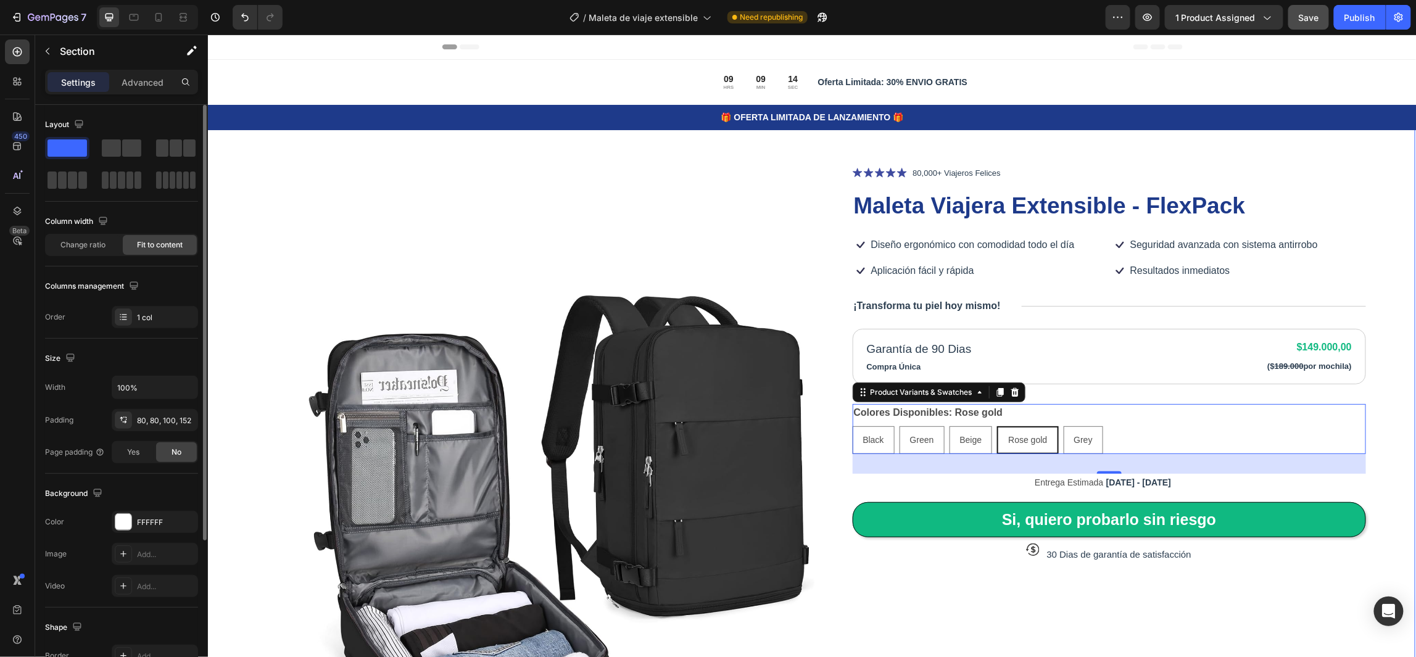
click at [1396, 426] on div "Product Images Icon Icon Icon Icon Icon Icon List 80,000+ Viajeros Felices Text…" at bounding box center [810, 552] width 1208 height 886
click at [1155, 426] on div "Black Black Black Green Green Green Beige Beige Beige Rose gold Rose gold Rose …" at bounding box center [1109, 440] width 514 height 28
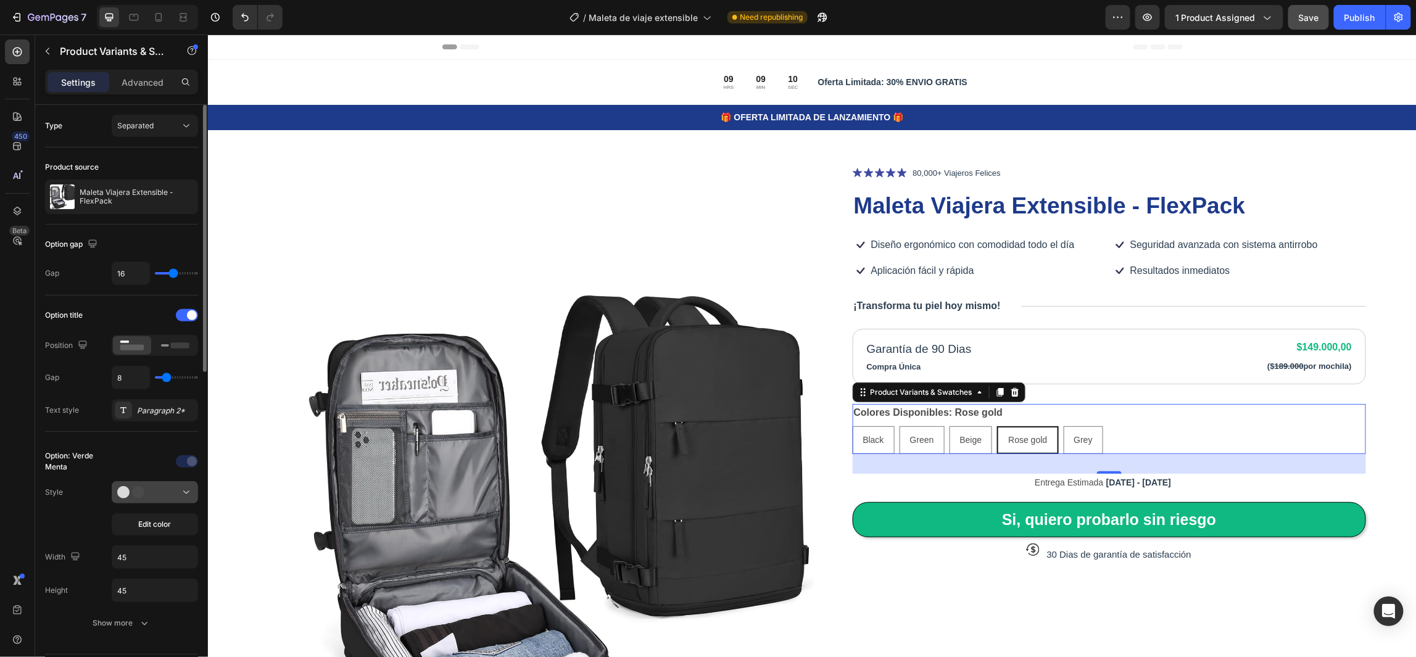
click at [188, 495] on icon at bounding box center [186, 492] width 12 height 12
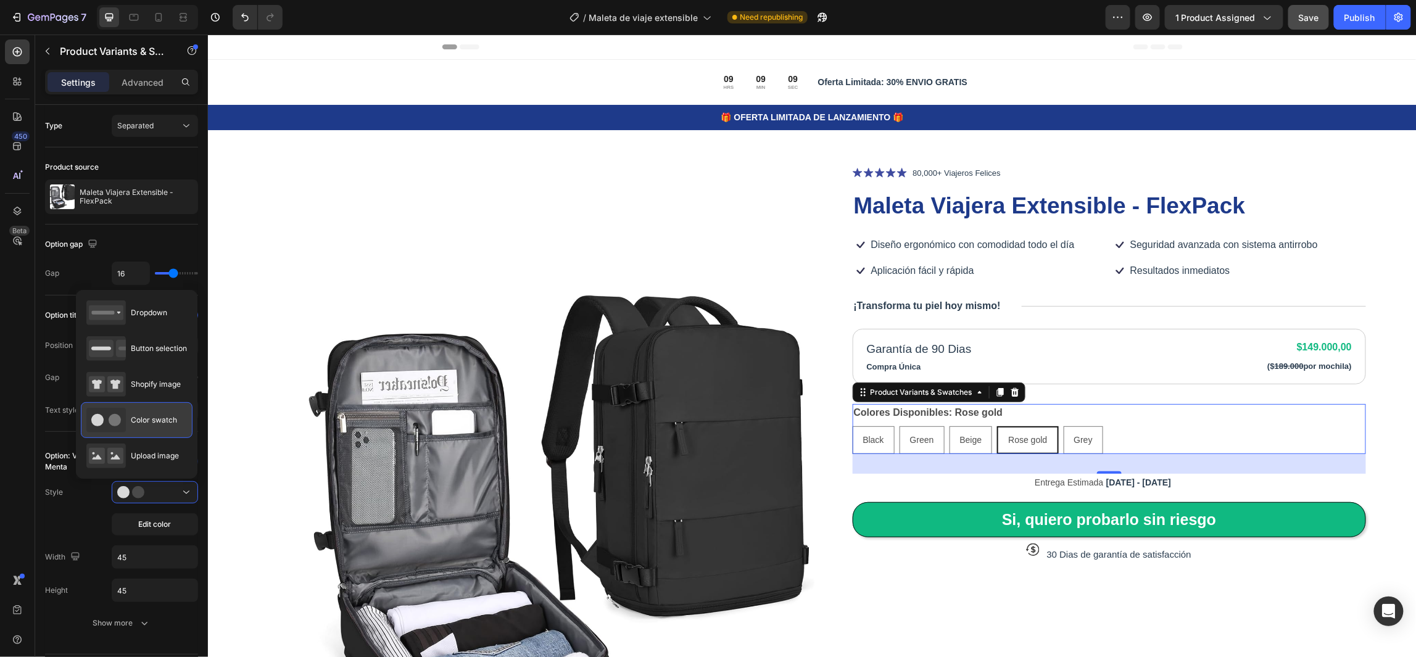
click at [157, 428] on div "Color swatch" at bounding box center [131, 420] width 91 height 25
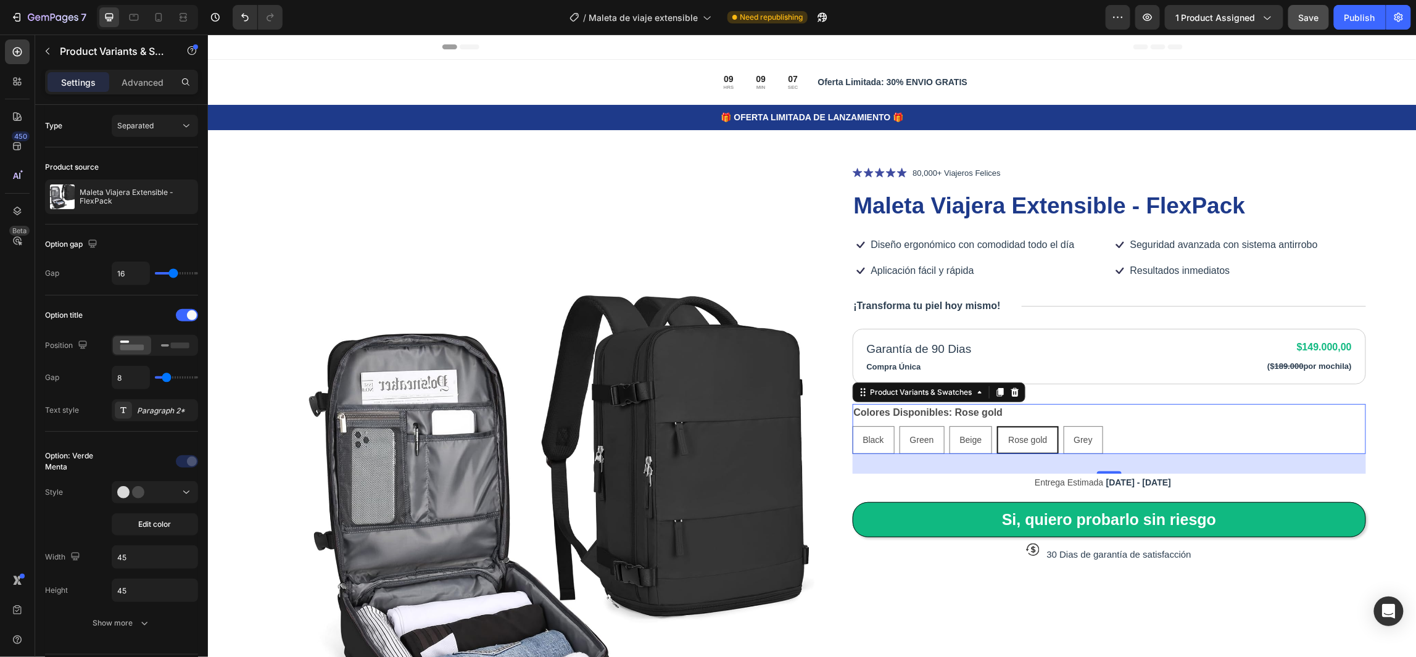
click at [1146, 422] on div "Colores Disponibles: Rose gold Black Black Black Green Green Green Beige Beige …" at bounding box center [1109, 428] width 514 height 50
click at [187, 494] on icon at bounding box center [186, 492] width 12 height 12
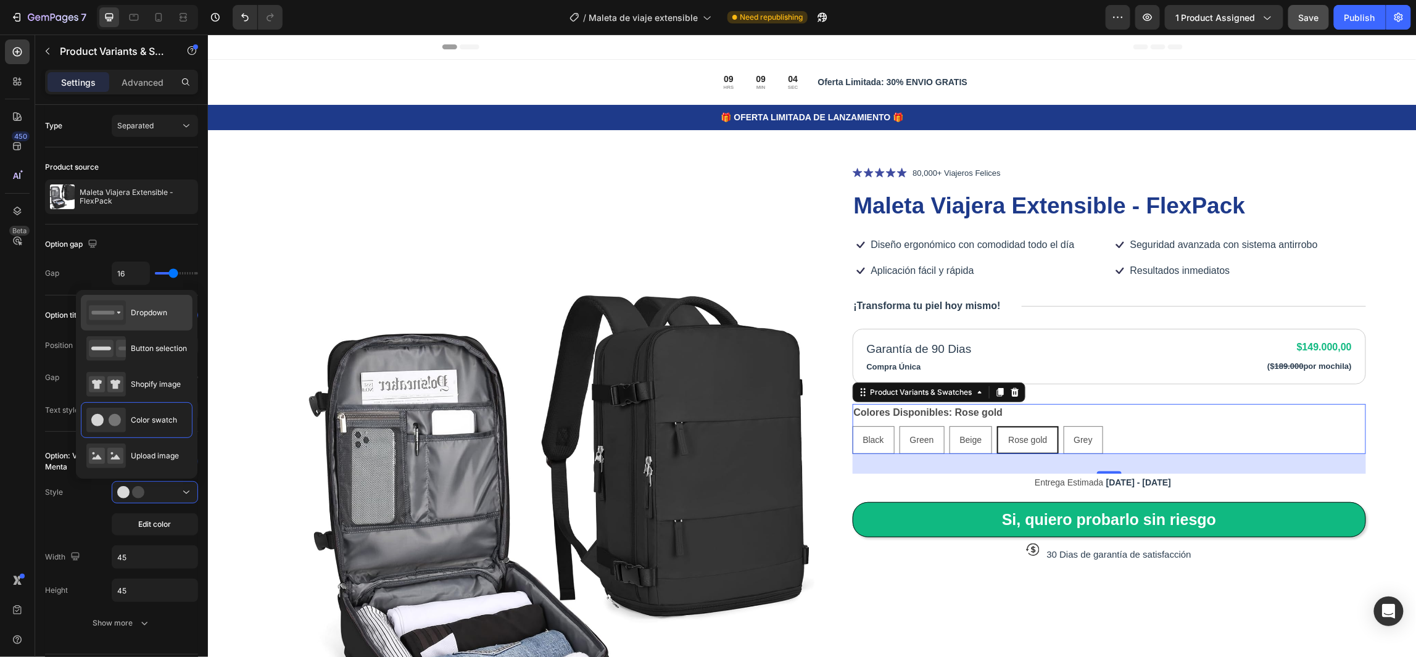
click at [162, 316] on span "Dropdown" at bounding box center [149, 312] width 36 height 11
type input "100%"
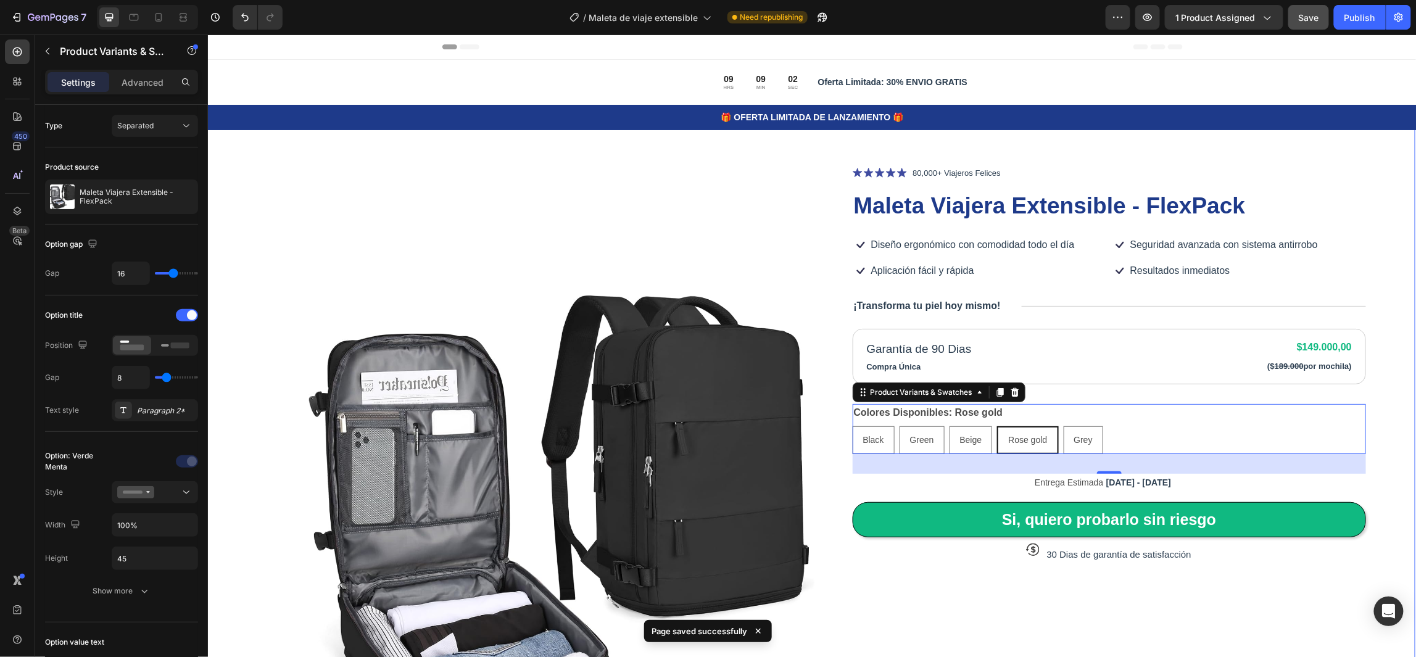
click at [1381, 408] on div "Product Images Icon Icon Icon Icon Icon Icon List 80,000+ Viajeros Felices Text…" at bounding box center [810, 552] width 1208 height 886
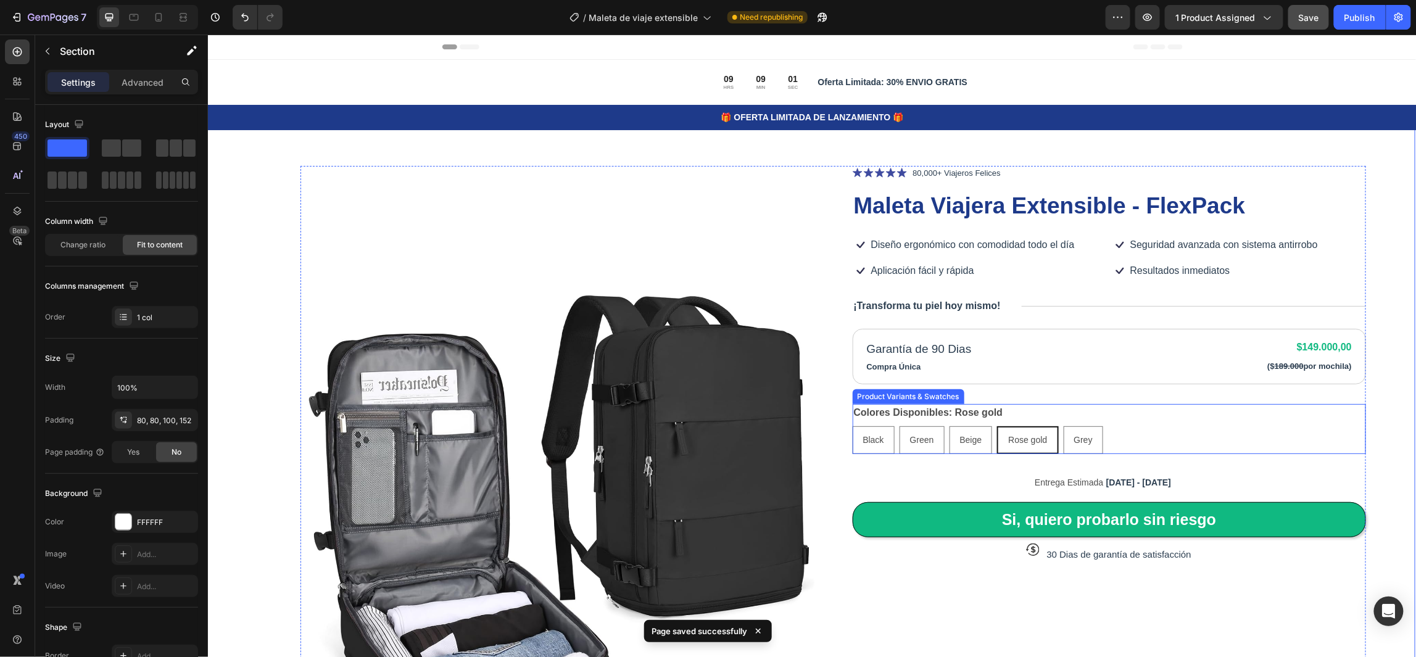
click at [1032, 413] on div "Colores Disponibles: Rose gold Black Black Black Green Green Green Beige Beige …" at bounding box center [1109, 428] width 514 height 50
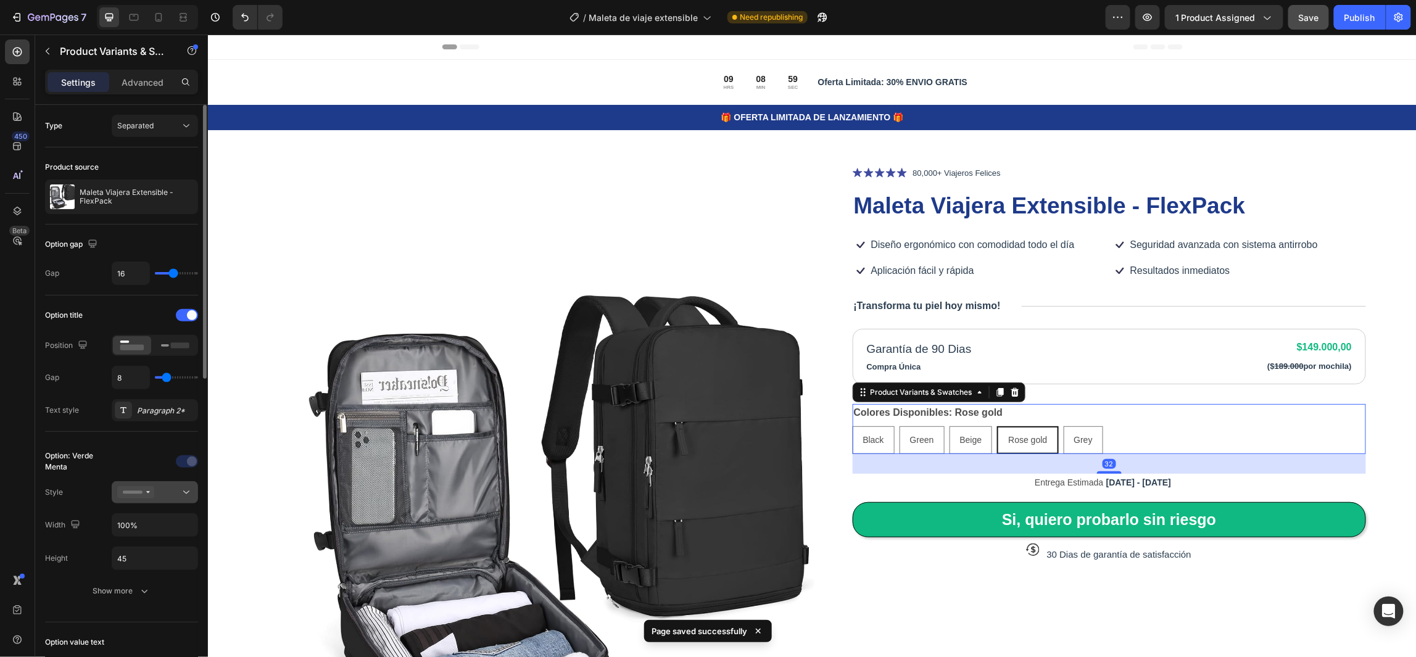
click at [177, 494] on div at bounding box center [154, 492] width 75 height 12
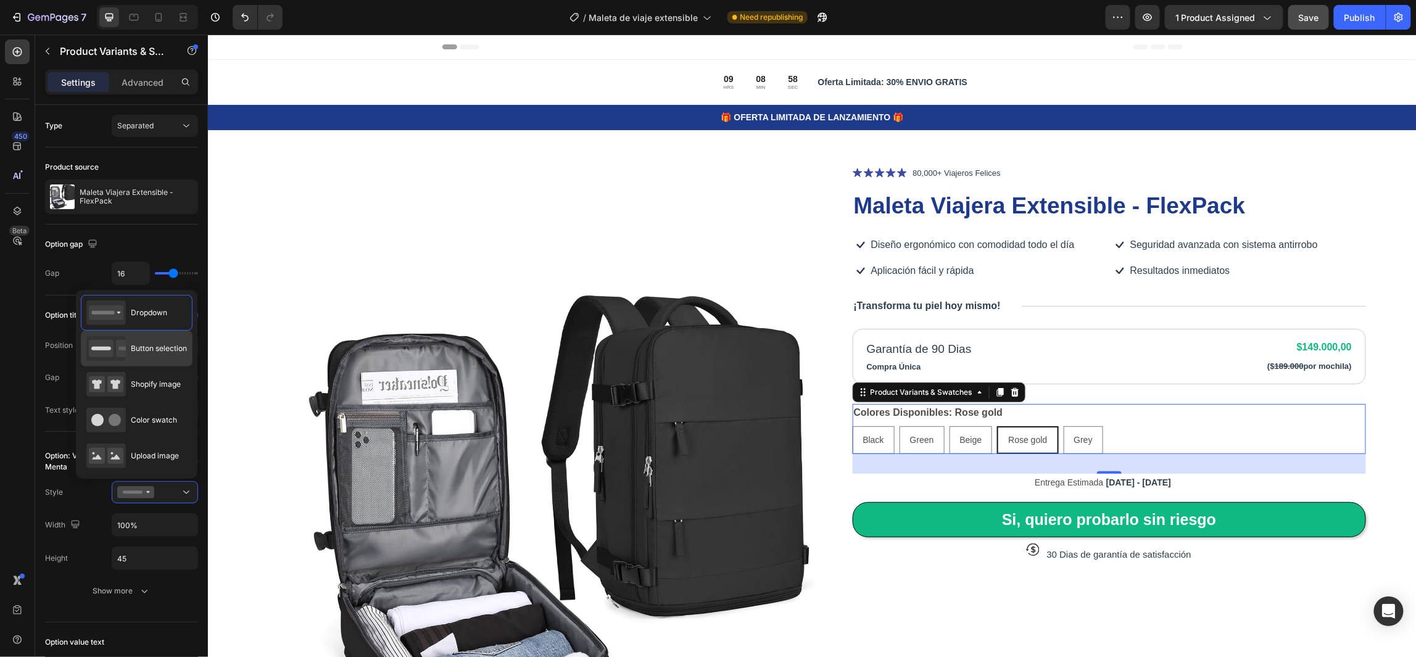
click at [160, 353] on span "Button selection" at bounding box center [159, 348] width 56 height 11
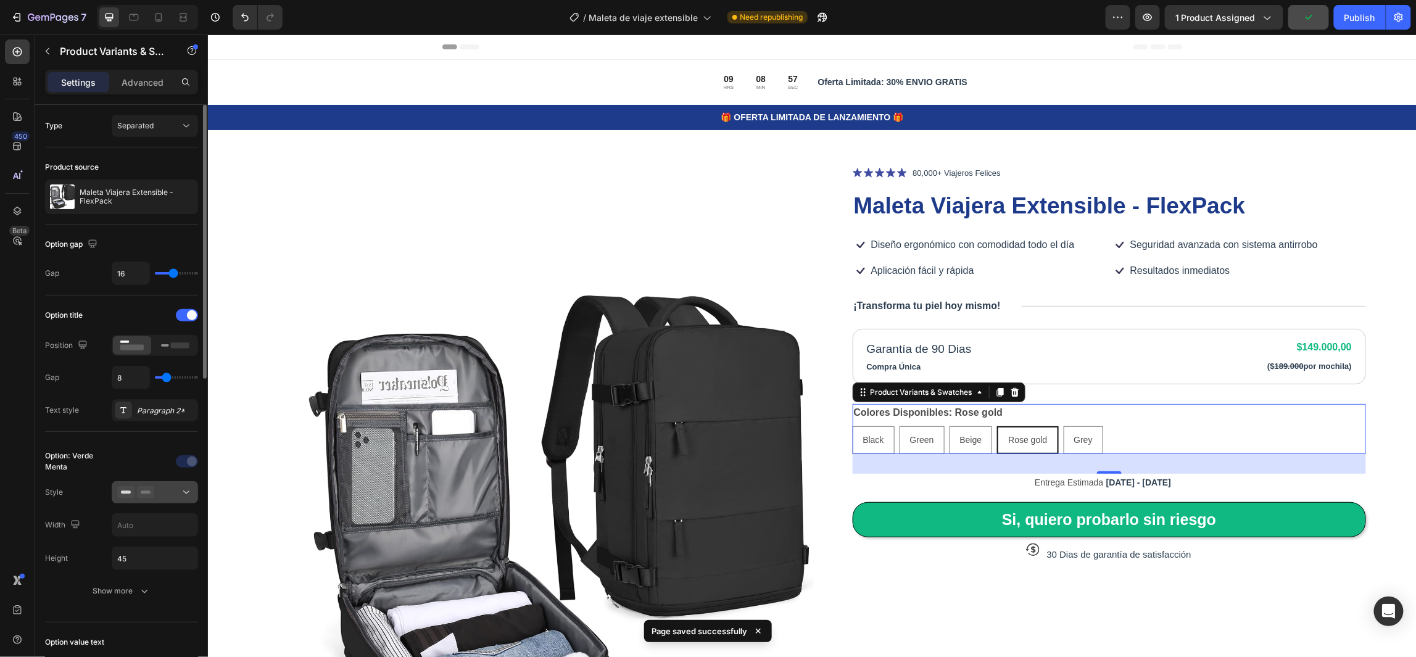
click at [171, 497] on div at bounding box center [154, 492] width 75 height 12
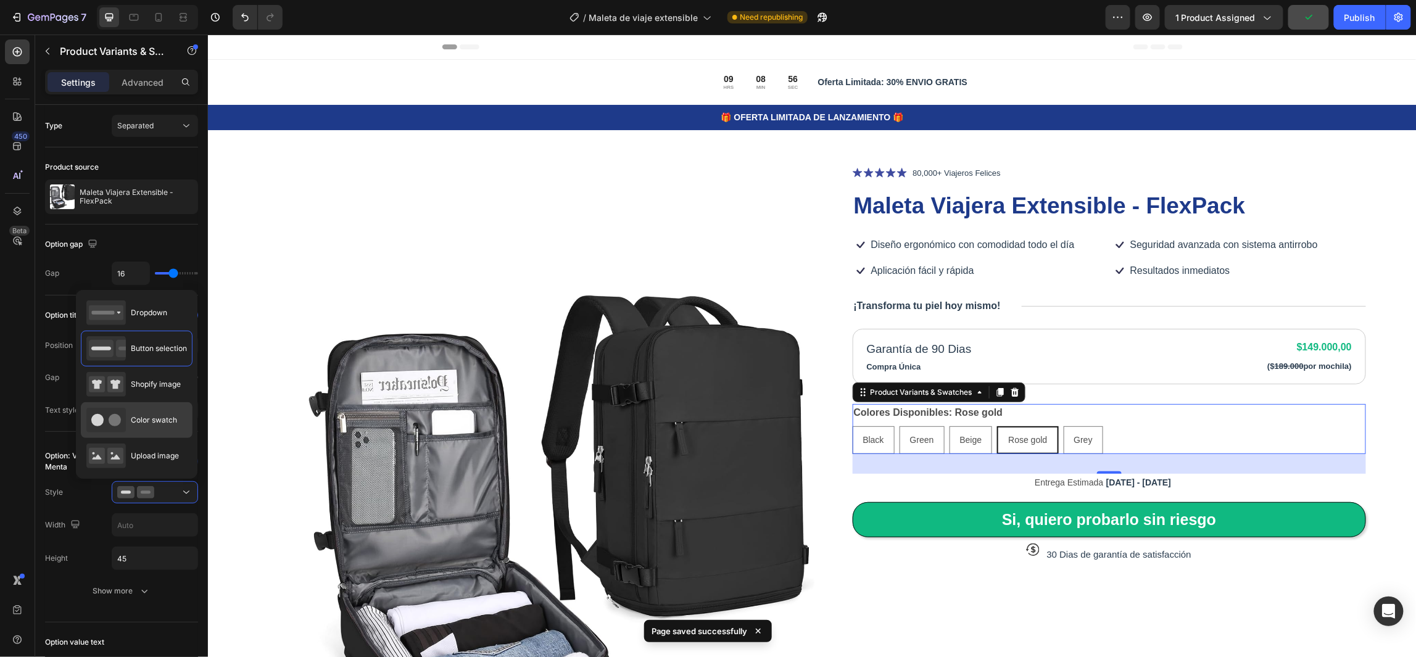
click at [162, 416] on span "Color swatch" at bounding box center [154, 420] width 46 height 11
type input "45"
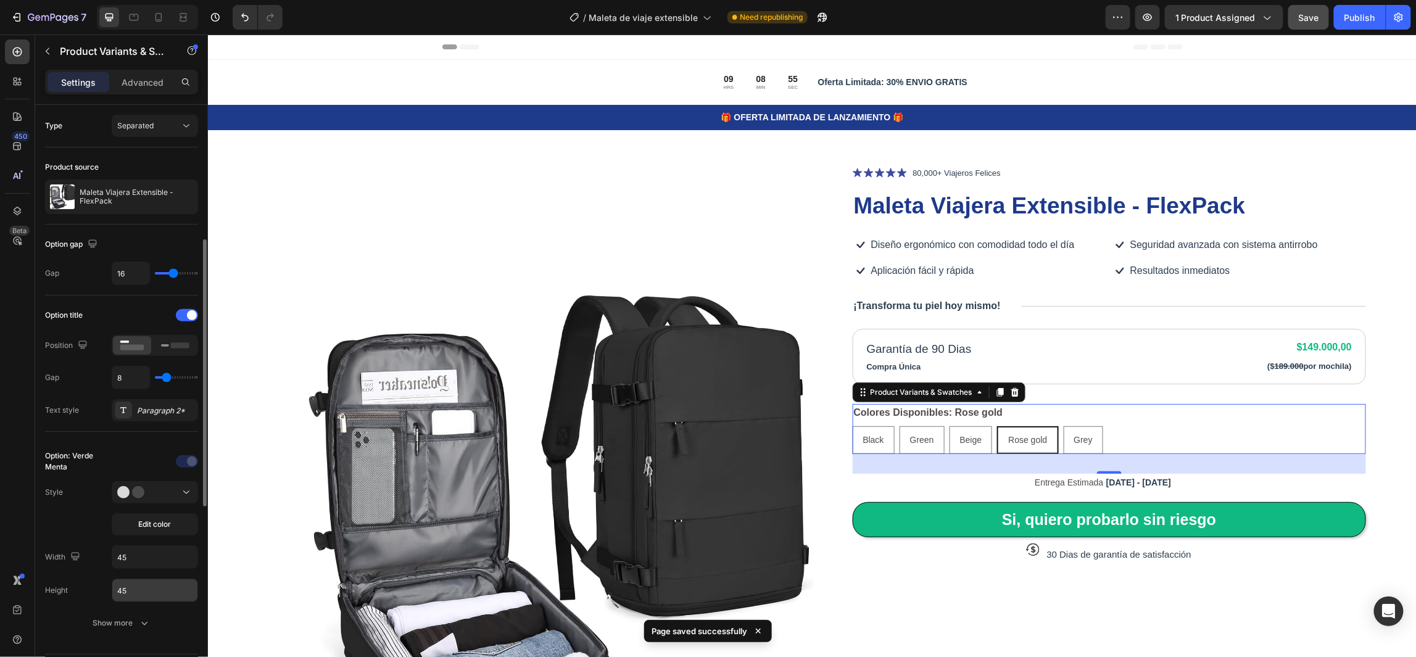
scroll to position [93, 0]
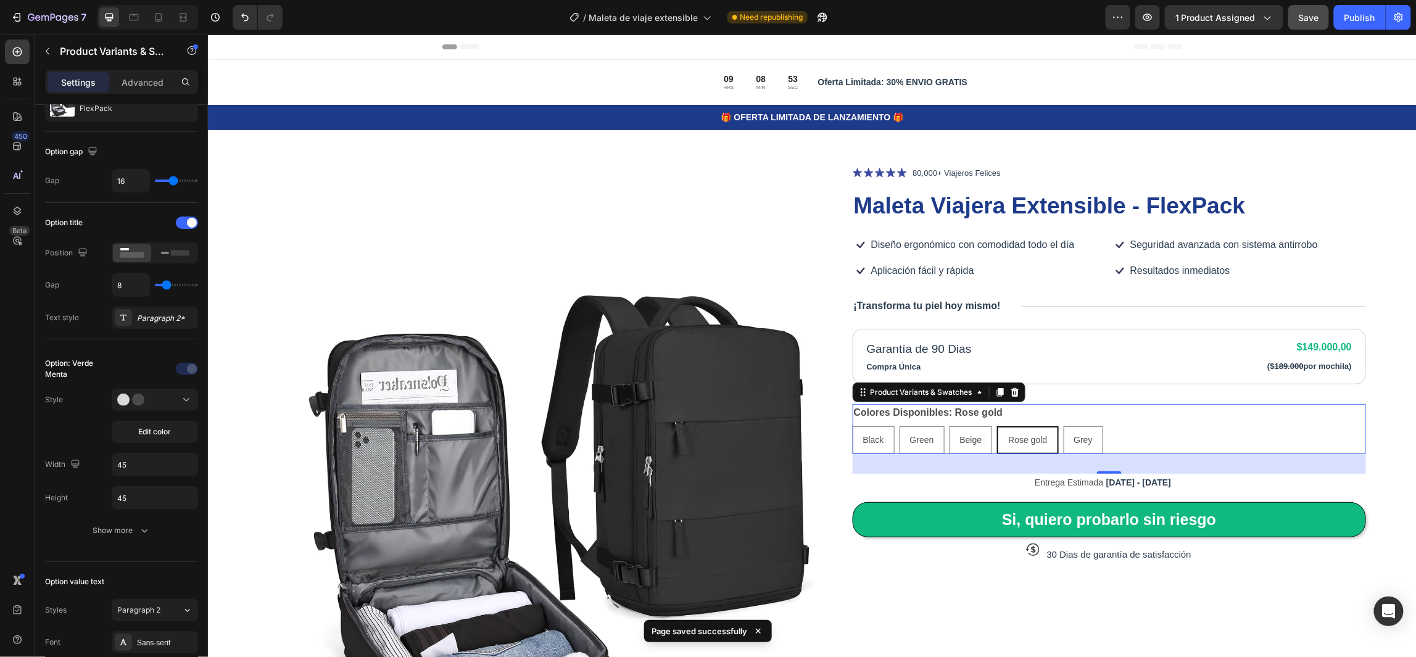
click at [1184, 425] on div "Colores Disponibles: Rose gold Black Black Black Green Green Green Beige Beige …" at bounding box center [1109, 428] width 514 height 50
click at [1010, 392] on icon at bounding box center [1014, 391] width 8 height 9
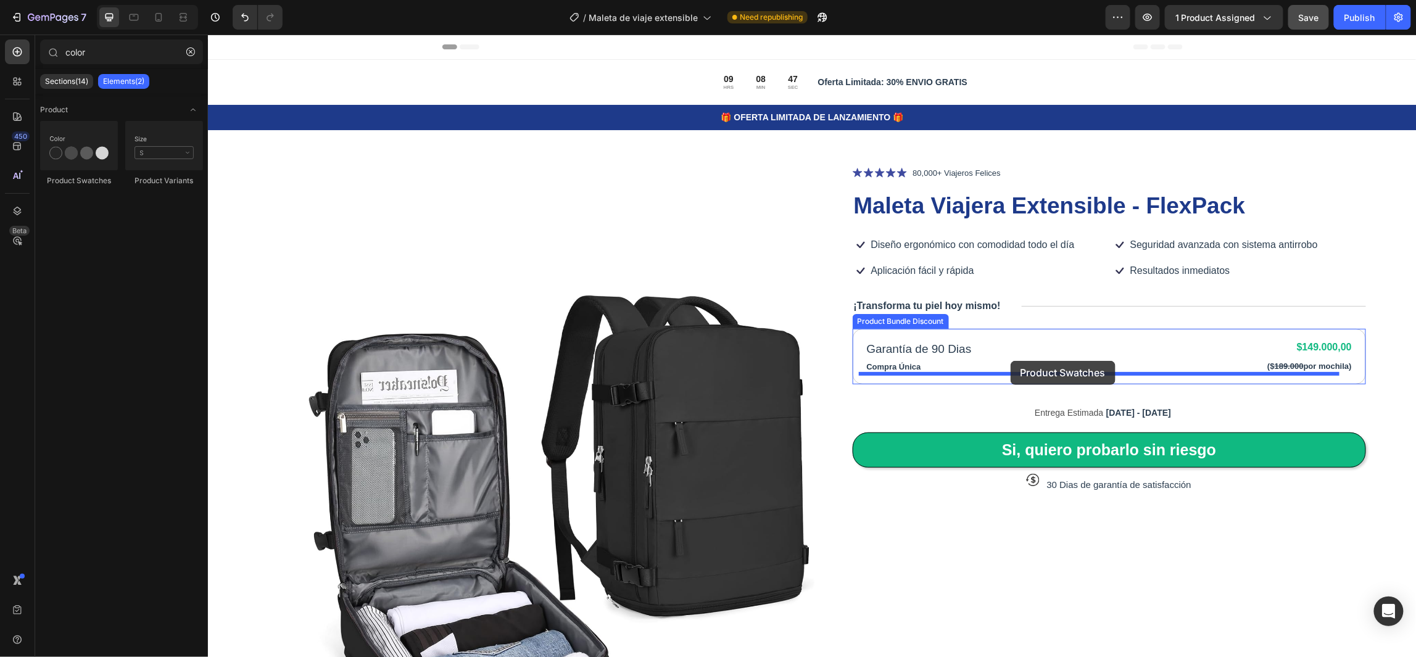
drag, startPoint x: 280, startPoint y: 189, endPoint x: 1010, endPoint y: 360, distance: 749.6
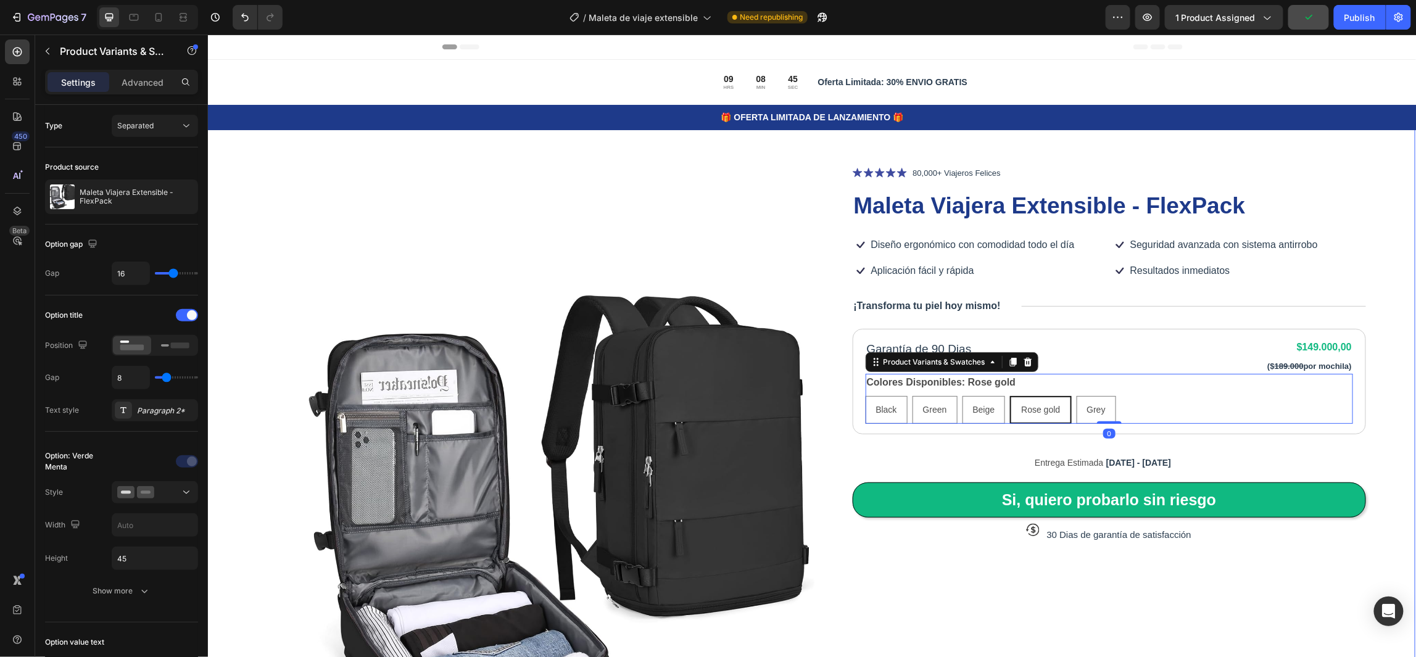
click at [1384, 397] on div "Product Images Icon Icon Icon Icon Icon Icon List 80,000+ Viajeros Felices Text…" at bounding box center [810, 552] width 1208 height 886
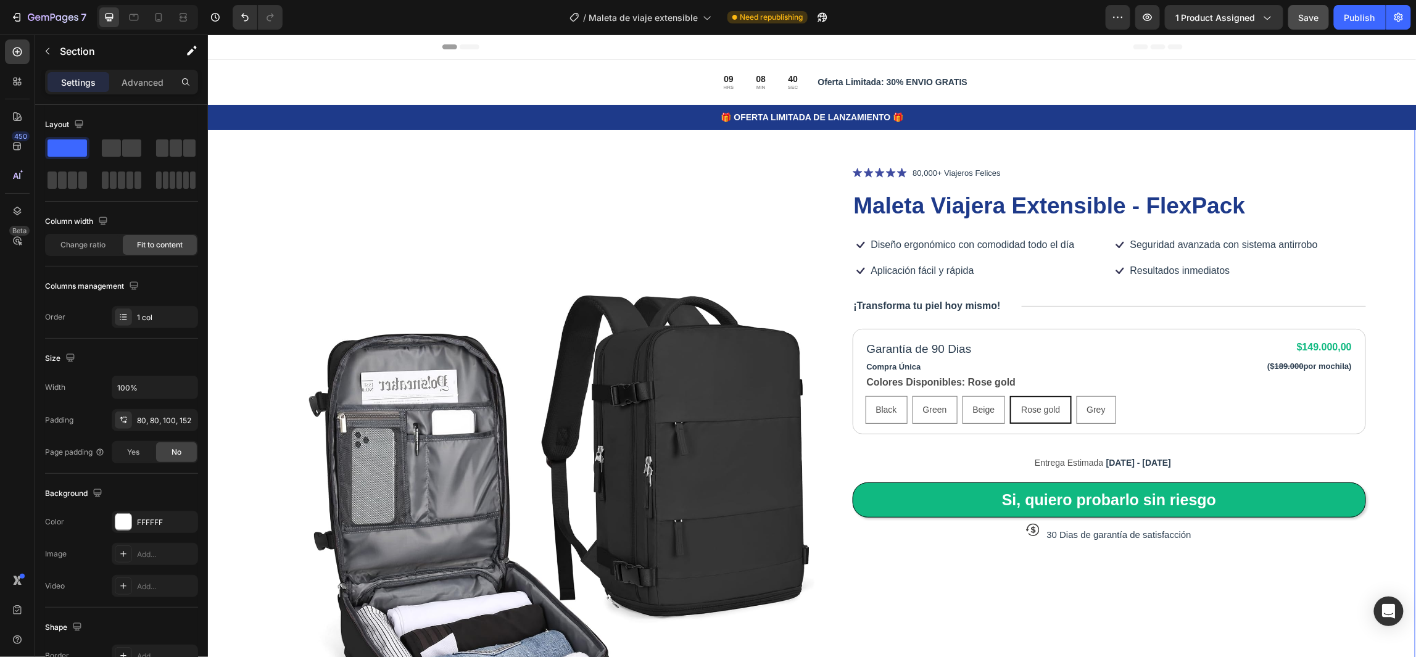
click at [1379, 383] on div "Product Images Icon Icon Icon Icon Icon Icon List 80,000+ Viajeros Felices Text…" at bounding box center [810, 552] width 1208 height 886
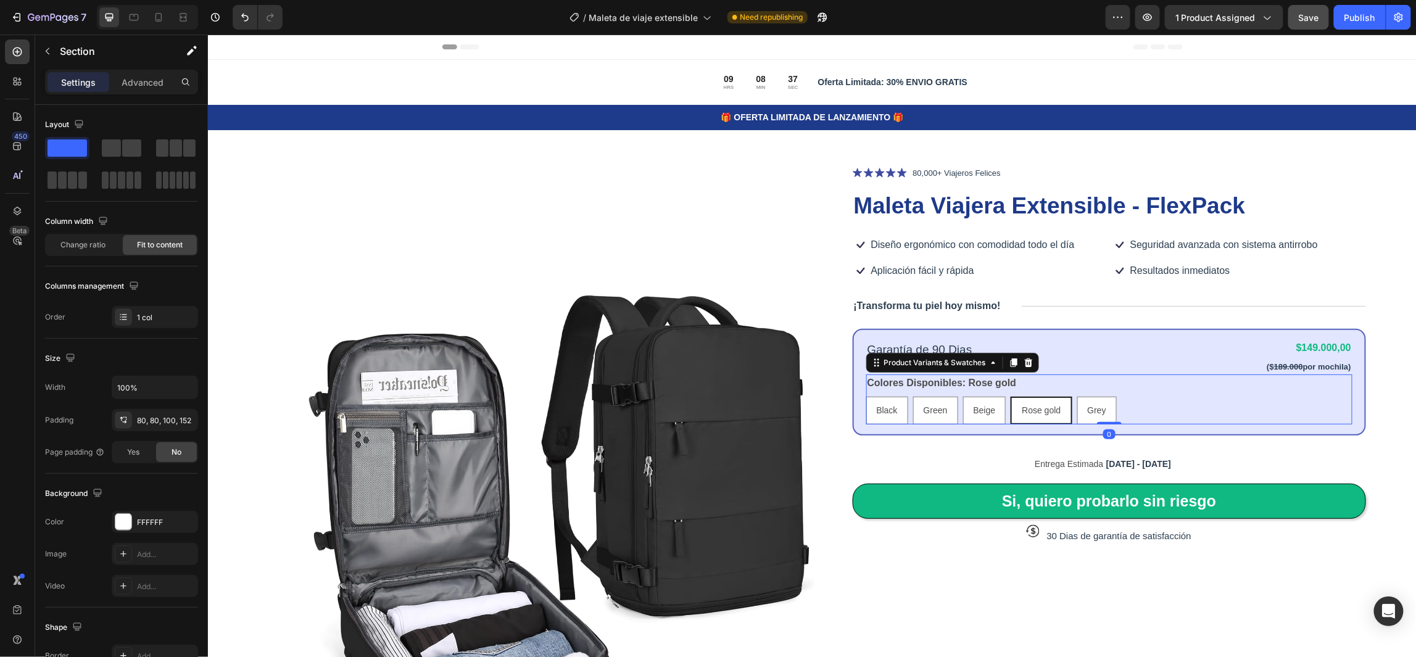
click at [1134, 392] on div "Colores Disponibles: Rose gold Black Black Black Green Green Green Beige Beige …" at bounding box center [1108, 399] width 487 height 50
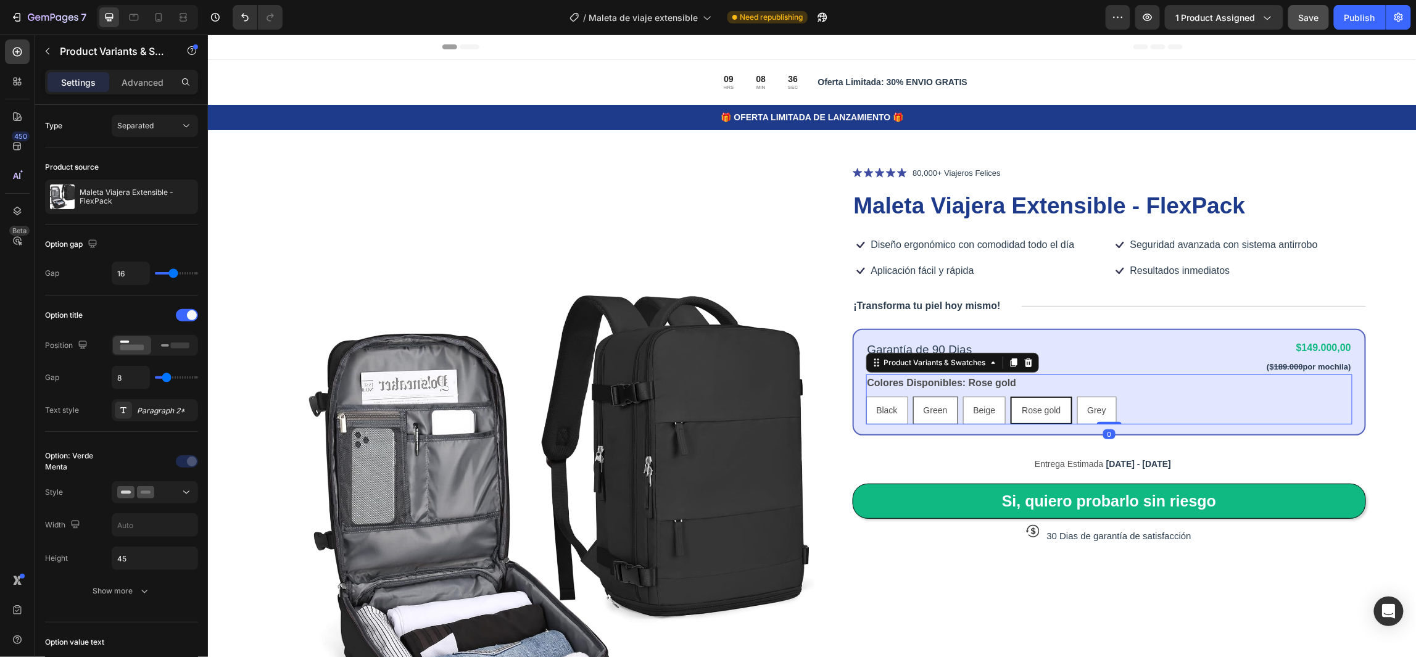
click at [932, 415] on div "Green" at bounding box center [935, 409] width 44 height 25
click at [912, 396] on input "Green Green Green" at bounding box center [912, 395] width 1 height 1
radio input "true"
click at [885, 409] on span "Black" at bounding box center [886, 410] width 21 height 10
click at [865, 396] on input "Black Black Black" at bounding box center [865, 395] width 1 height 1
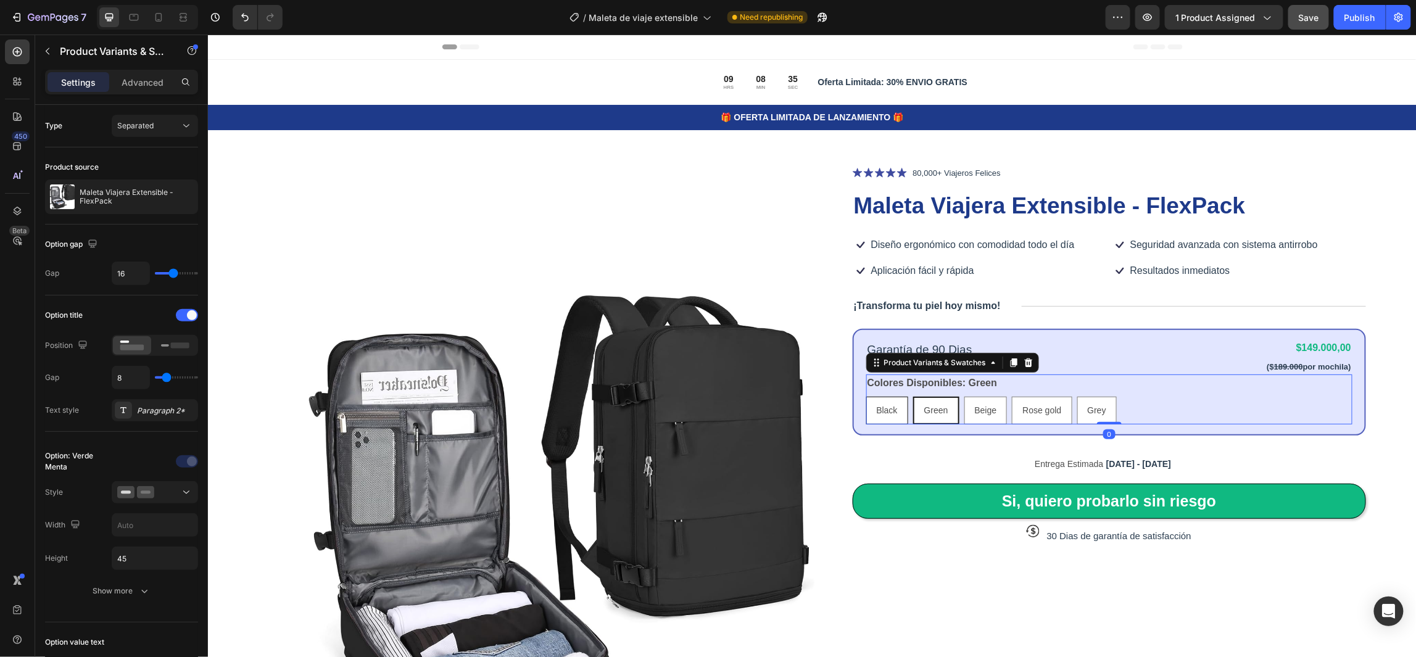
radio input "true"
click at [1136, 396] on div "Black Black Black Green Green Green Beige Beige Beige Rose gold Rose gold Rose …" at bounding box center [1108, 410] width 487 height 28
click at [191, 497] on icon at bounding box center [186, 492] width 12 height 12
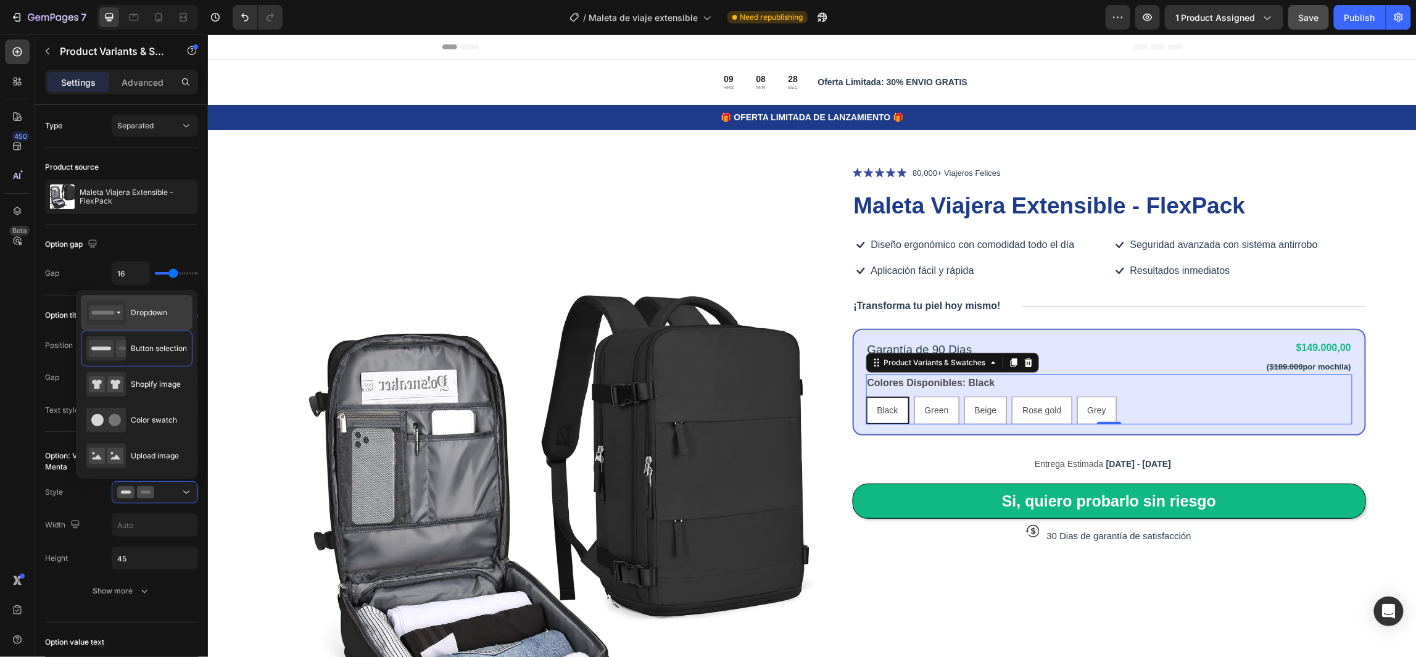
click at [162, 317] on span "Dropdown" at bounding box center [149, 312] width 36 height 11
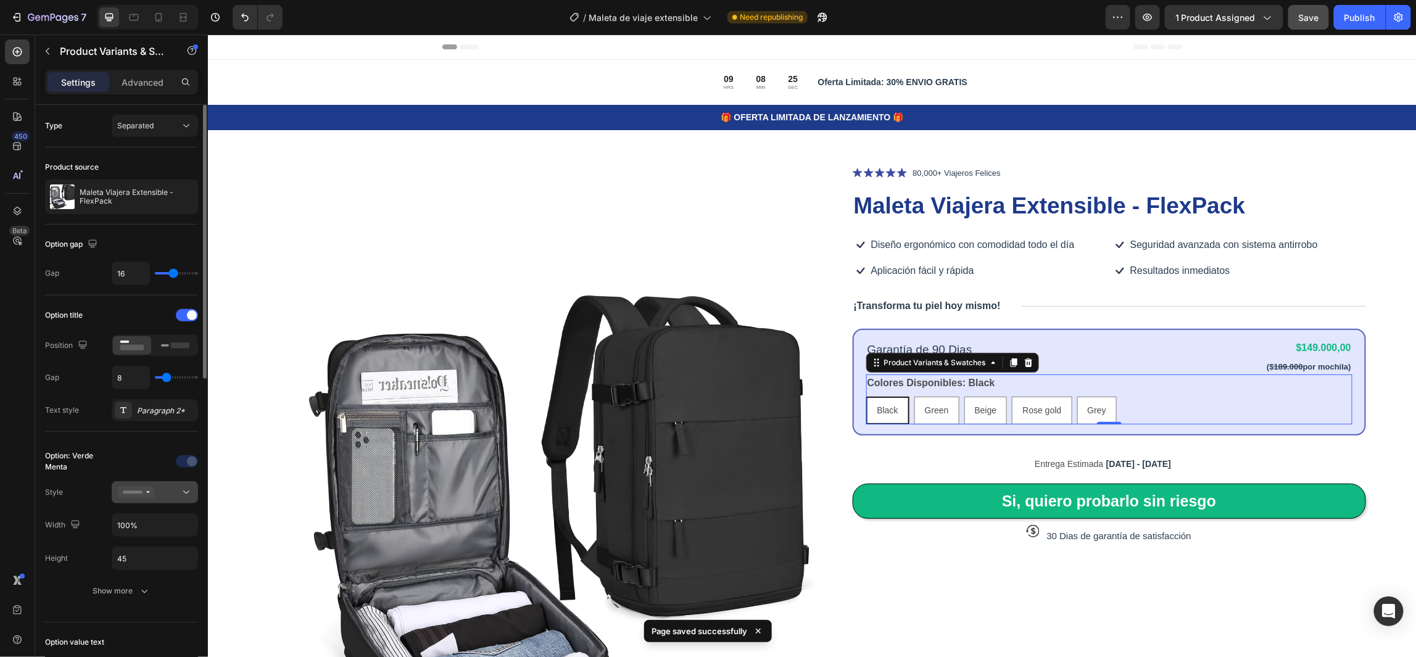
click at [183, 488] on icon at bounding box center [186, 492] width 12 height 12
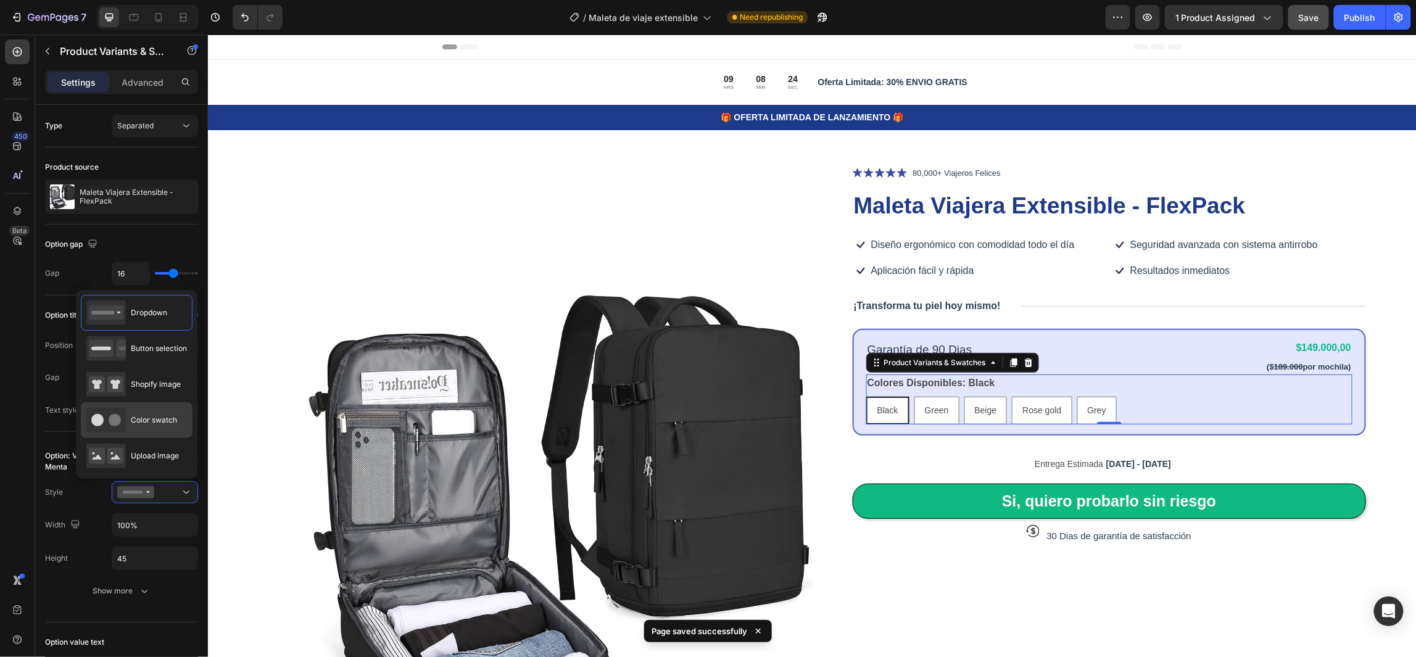
click at [157, 420] on span "Color swatch" at bounding box center [154, 420] width 46 height 11
type input "45"
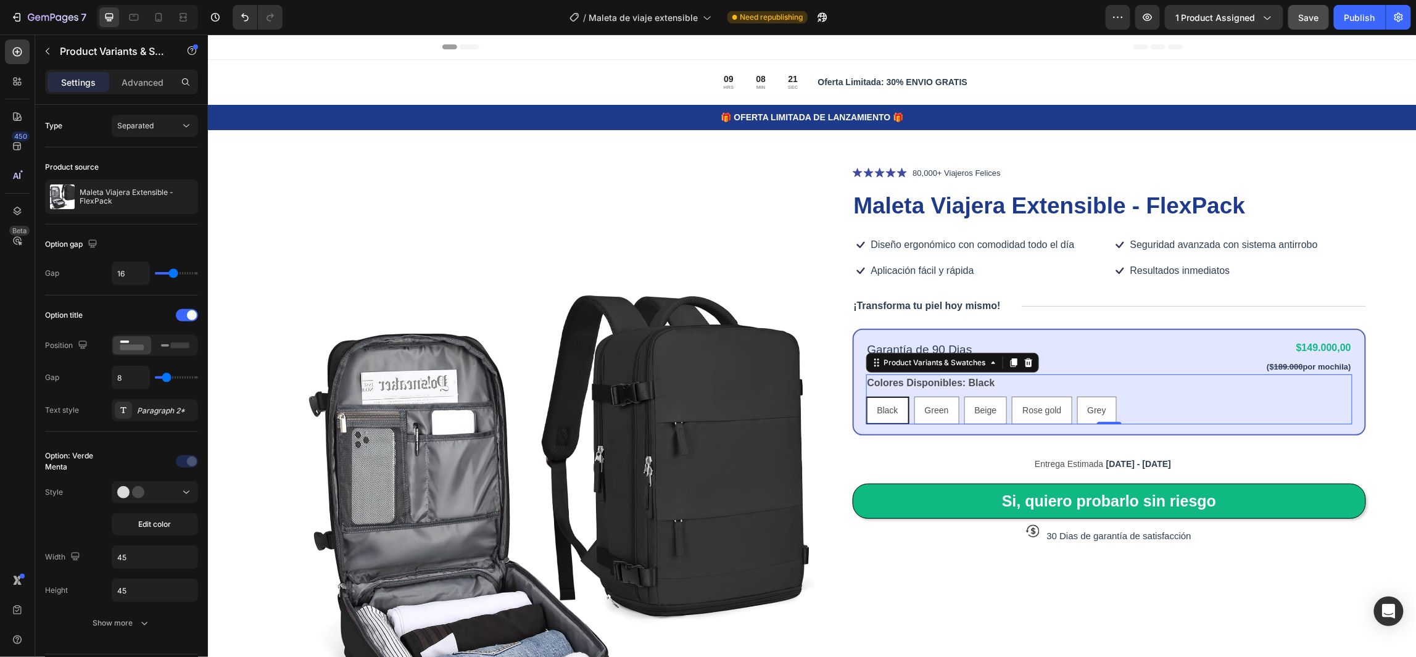
click at [888, 415] on div "Black" at bounding box center [887, 409] width 41 height 25
click at [865, 396] on input "Black Black Black" at bounding box center [865, 395] width 1 height 1
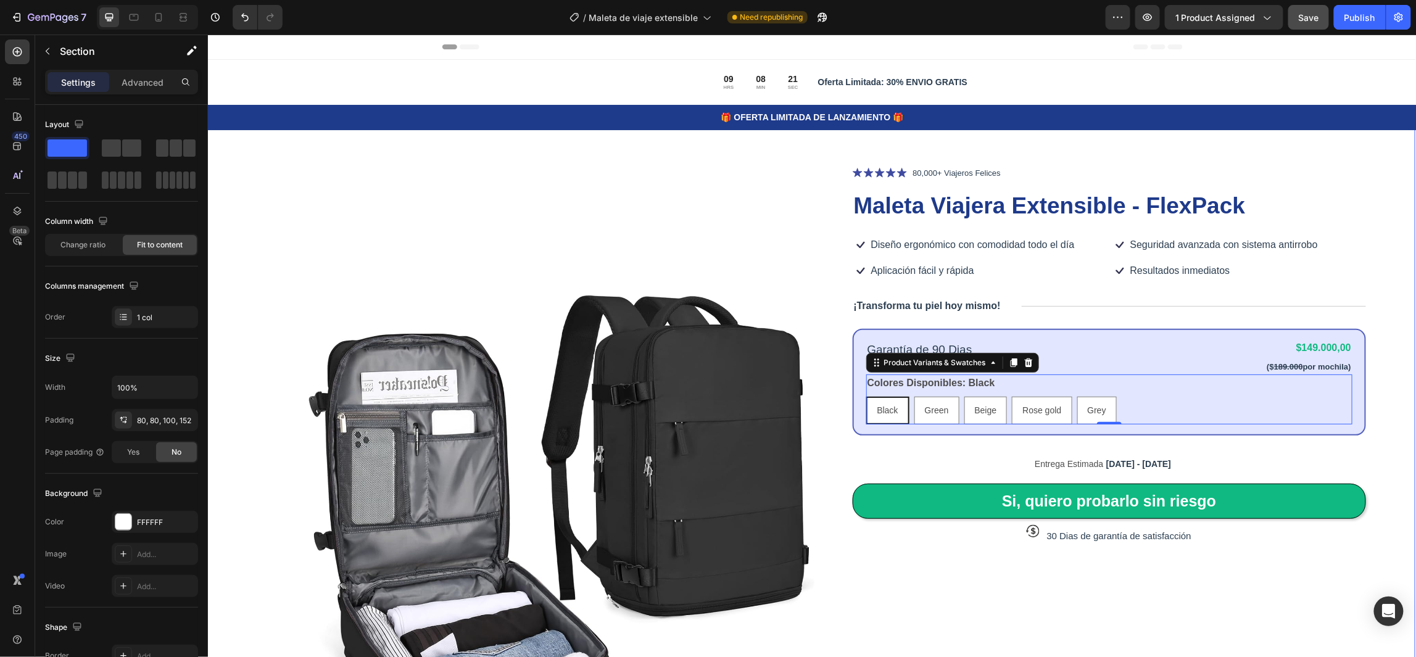
click at [1368, 404] on div "Product Images Icon Icon Icon Icon Icon Icon List 80,000+ Viajeros Felices Text…" at bounding box center [810, 552] width 1208 height 886
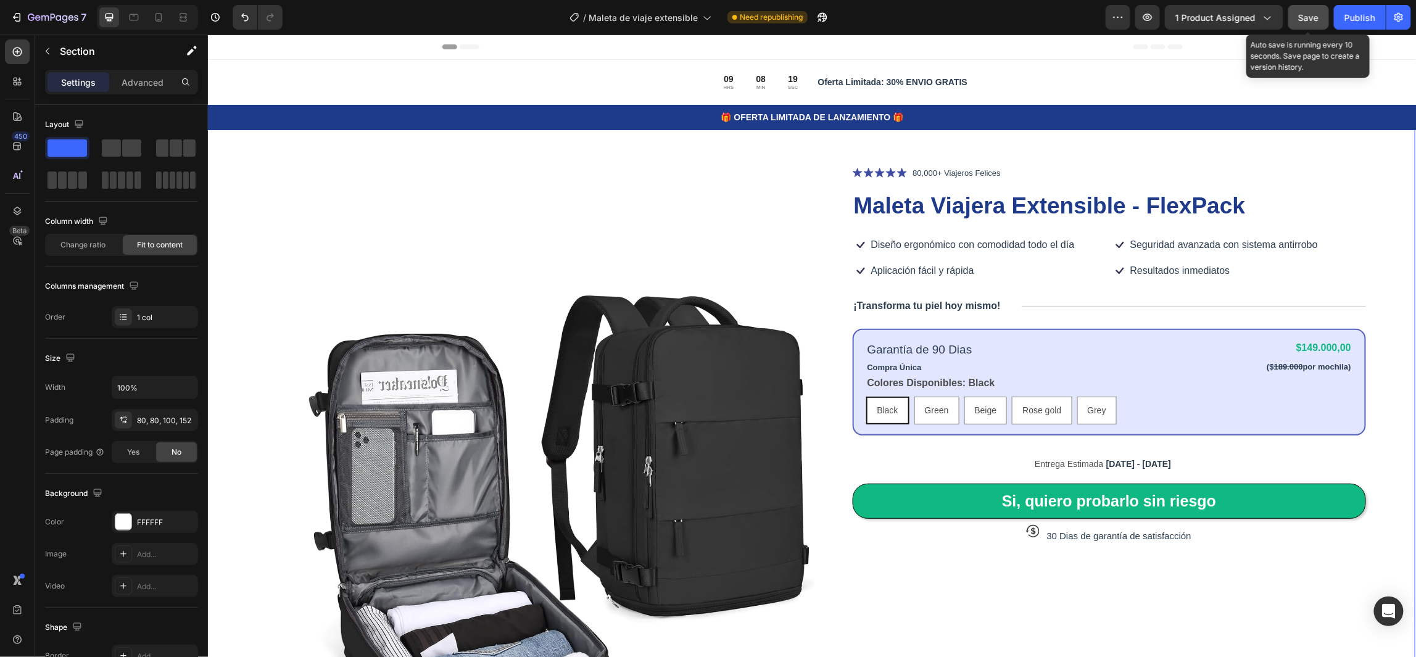
click at [1307, 18] on span "Save" at bounding box center [1309, 17] width 20 height 10
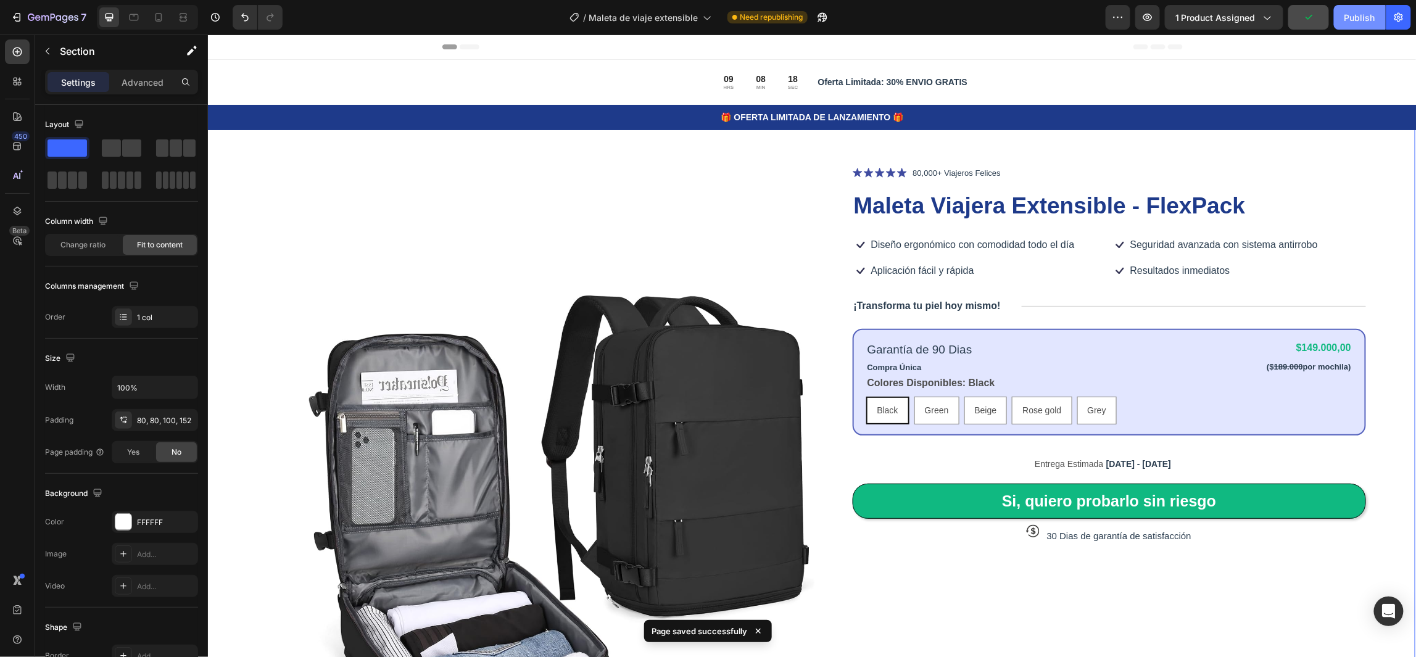
click at [1354, 11] on div "Publish" at bounding box center [1359, 17] width 31 height 13
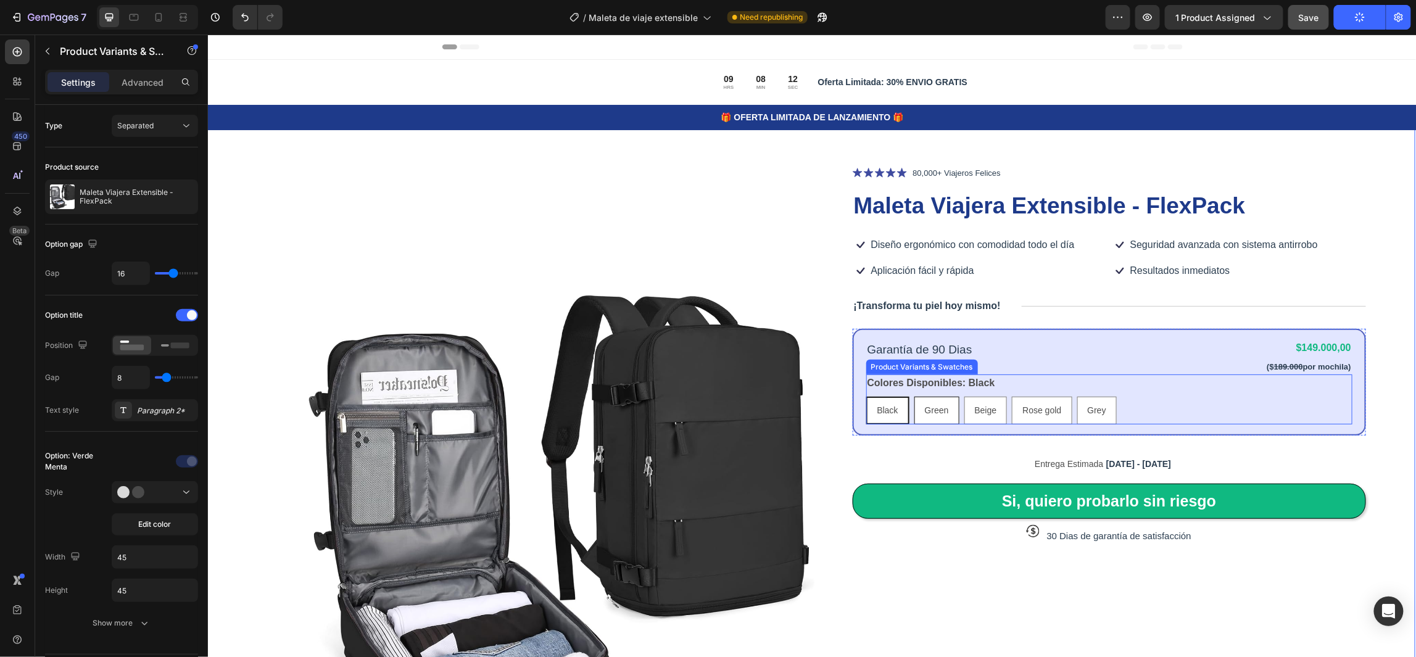
click at [929, 411] on span "Green" at bounding box center [936, 410] width 24 height 10
click at [914, 396] on input "Green Green Green" at bounding box center [913, 395] width 1 height 1
radio input "true"
click at [882, 411] on span "Black" at bounding box center [886, 410] width 21 height 10
click at [865, 396] on input "Black Black Black" at bounding box center [865, 395] width 1 height 1
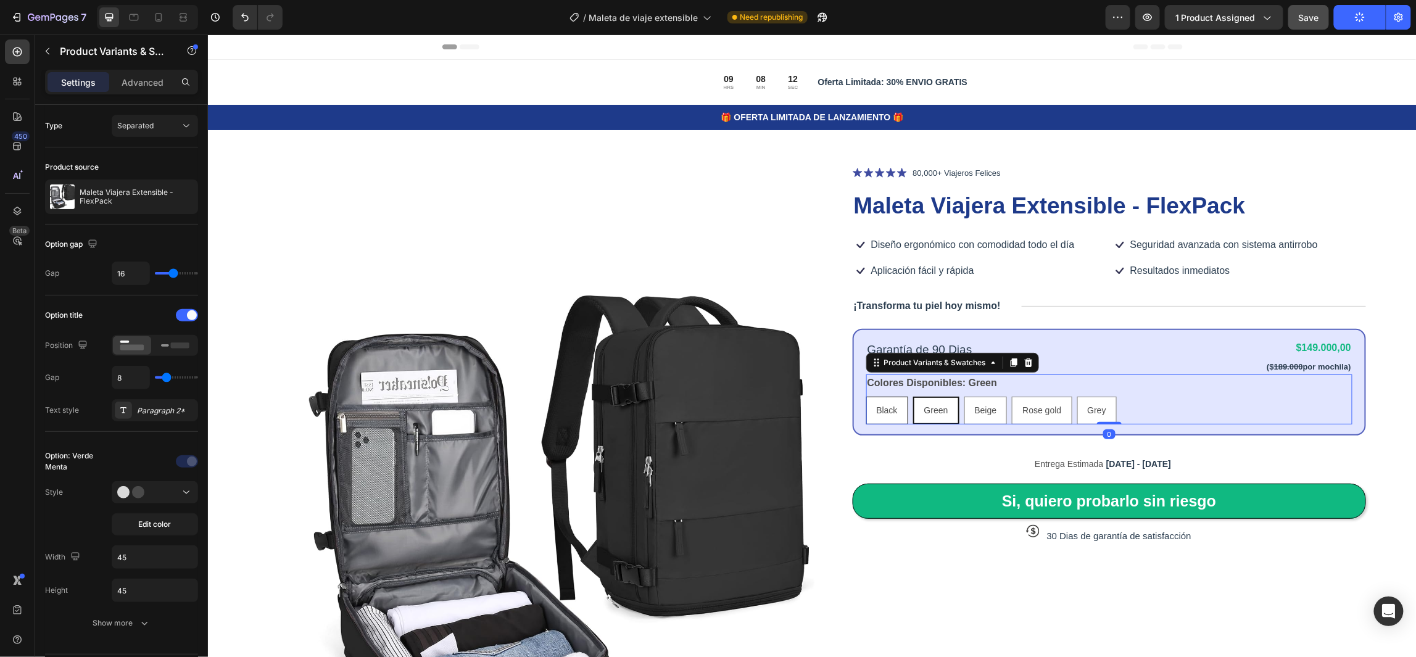
radio input "true"
click at [1087, 405] on span "Grey" at bounding box center [1096, 410] width 19 height 10
click at [1076, 396] on input "Grey Grey Grey" at bounding box center [1076, 395] width 1 height 1
radio input "true"
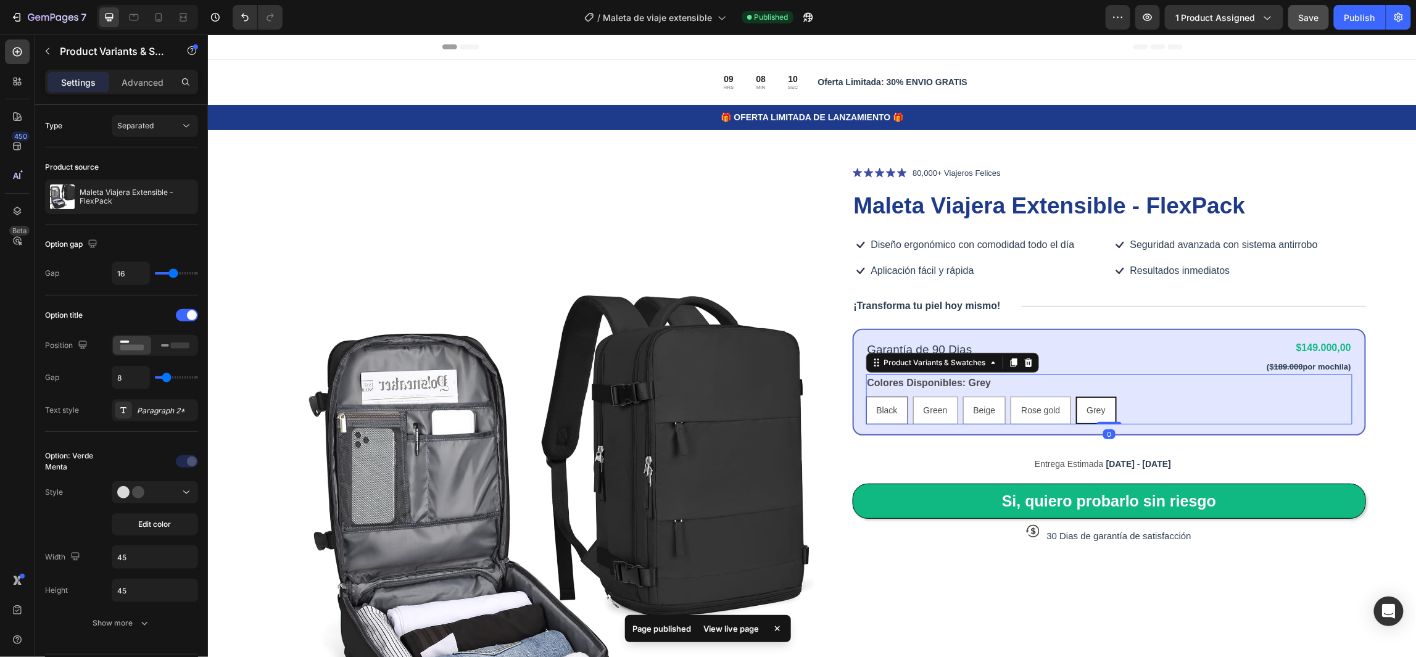
click at [876, 409] on span "Black" at bounding box center [886, 410] width 21 height 10
click at [865, 396] on input "Black Black Black" at bounding box center [865, 395] width 1 height 1
radio input "true"
click at [1170, 404] on div "Black Black Black Green Green Green Beige Beige Beige Rose gold Rose gold Rose …" at bounding box center [1108, 410] width 487 height 28
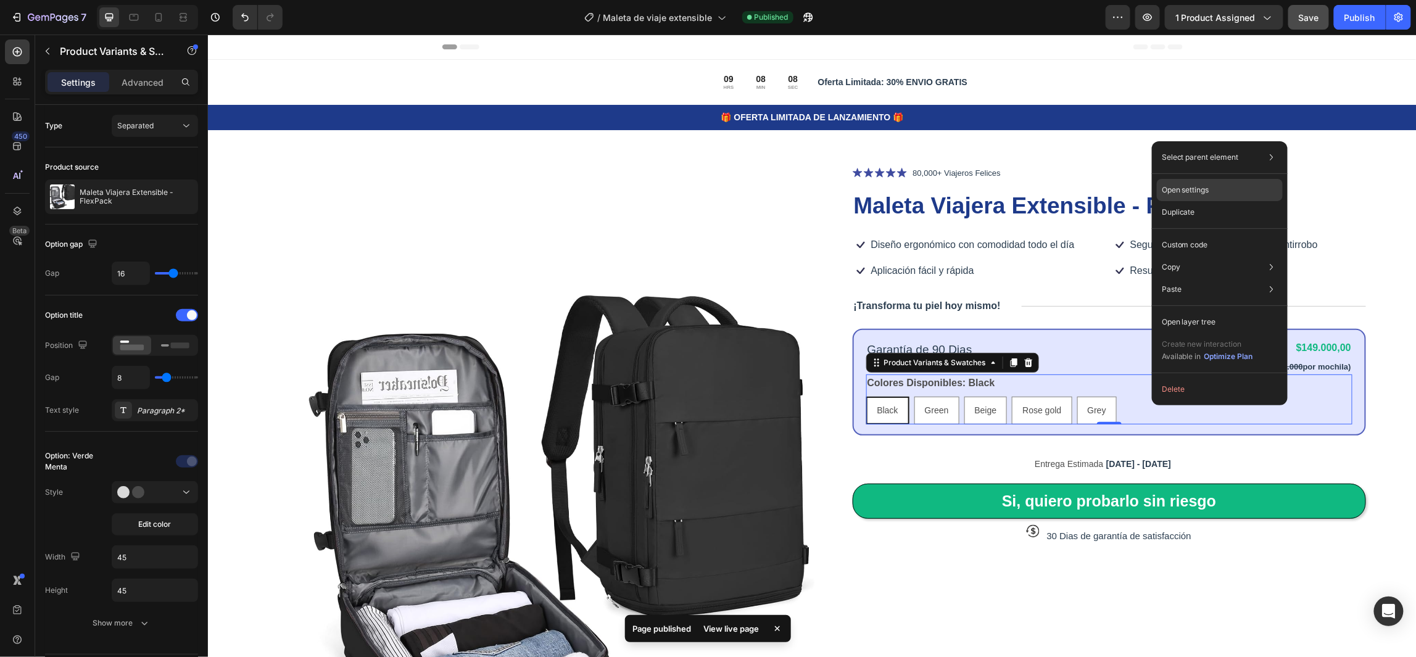
click at [1200, 194] on p "Open settings" at bounding box center [1185, 189] width 47 height 11
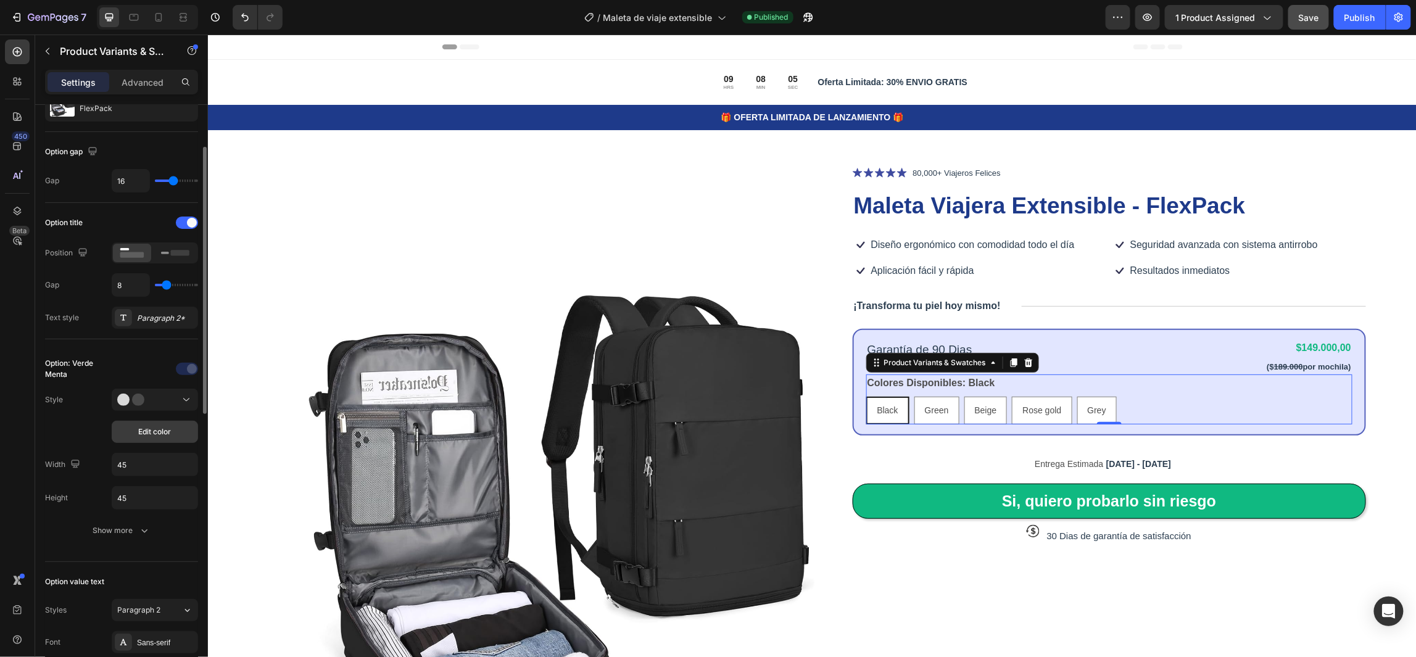
click at [163, 428] on span "Edit color" at bounding box center [155, 431] width 33 height 11
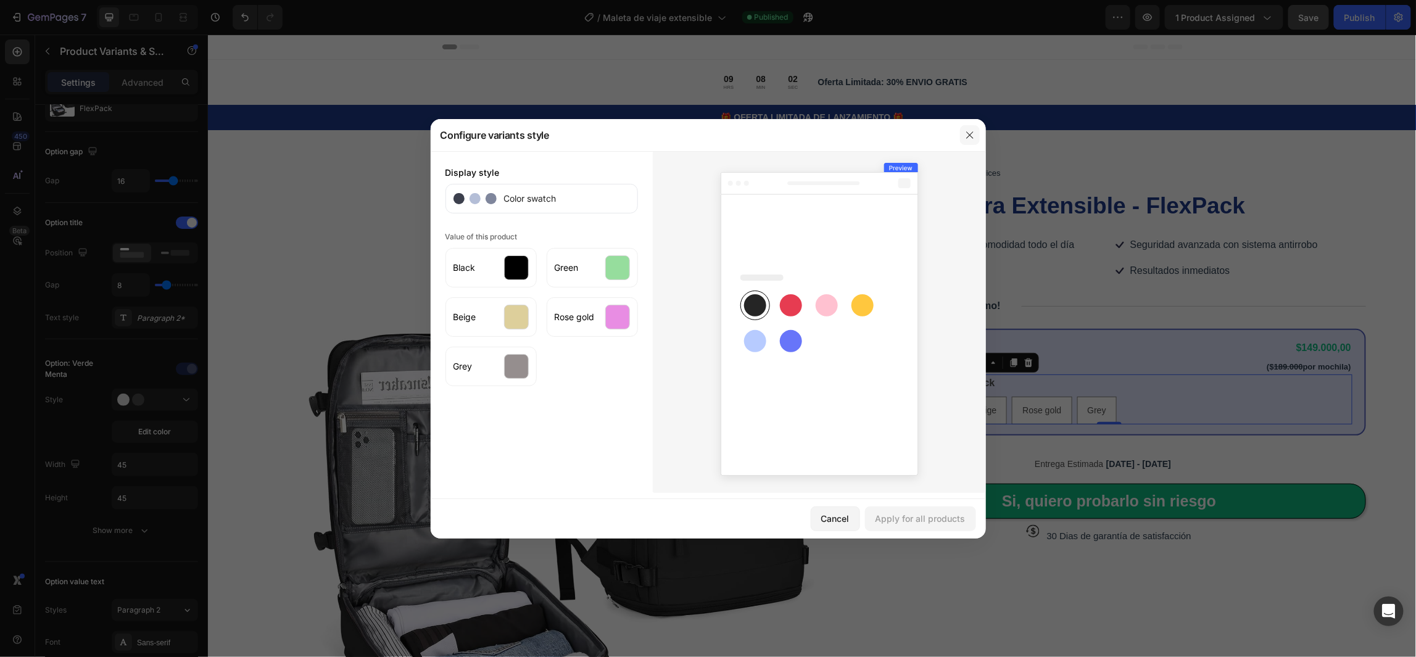
click at [963, 134] on button "button" at bounding box center [970, 135] width 20 height 20
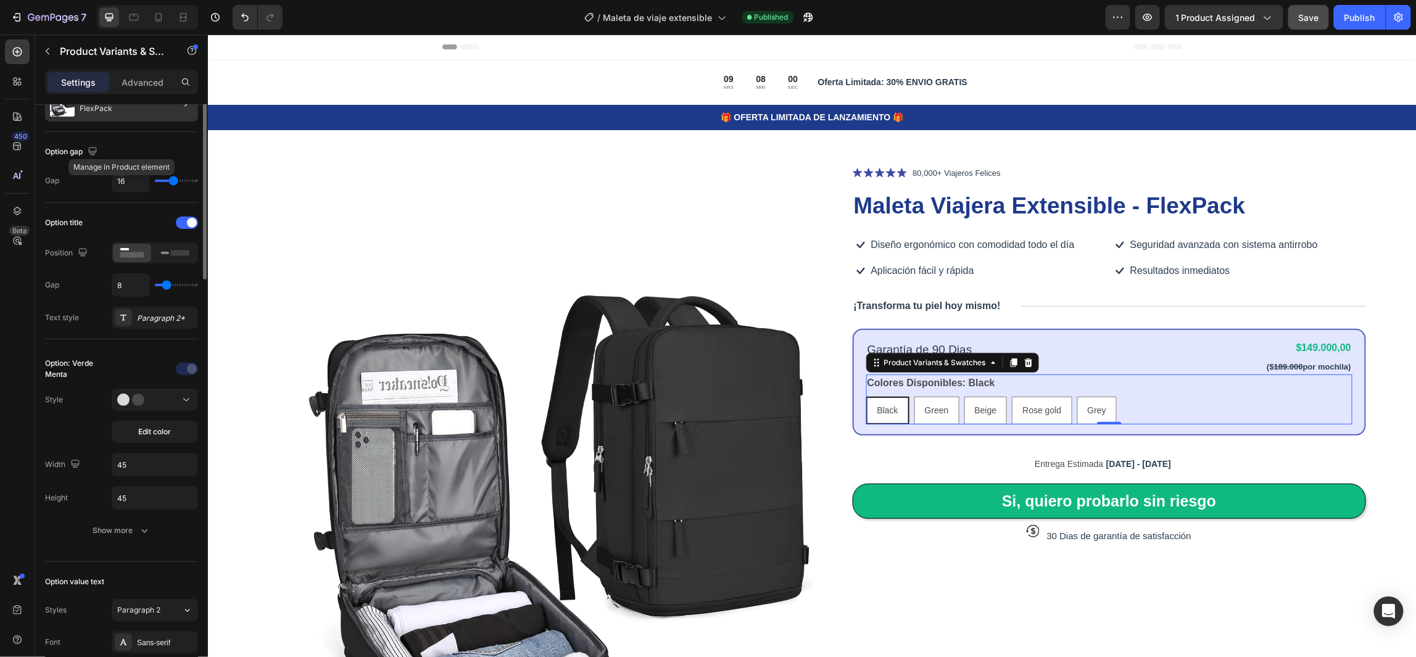
scroll to position [0, 0]
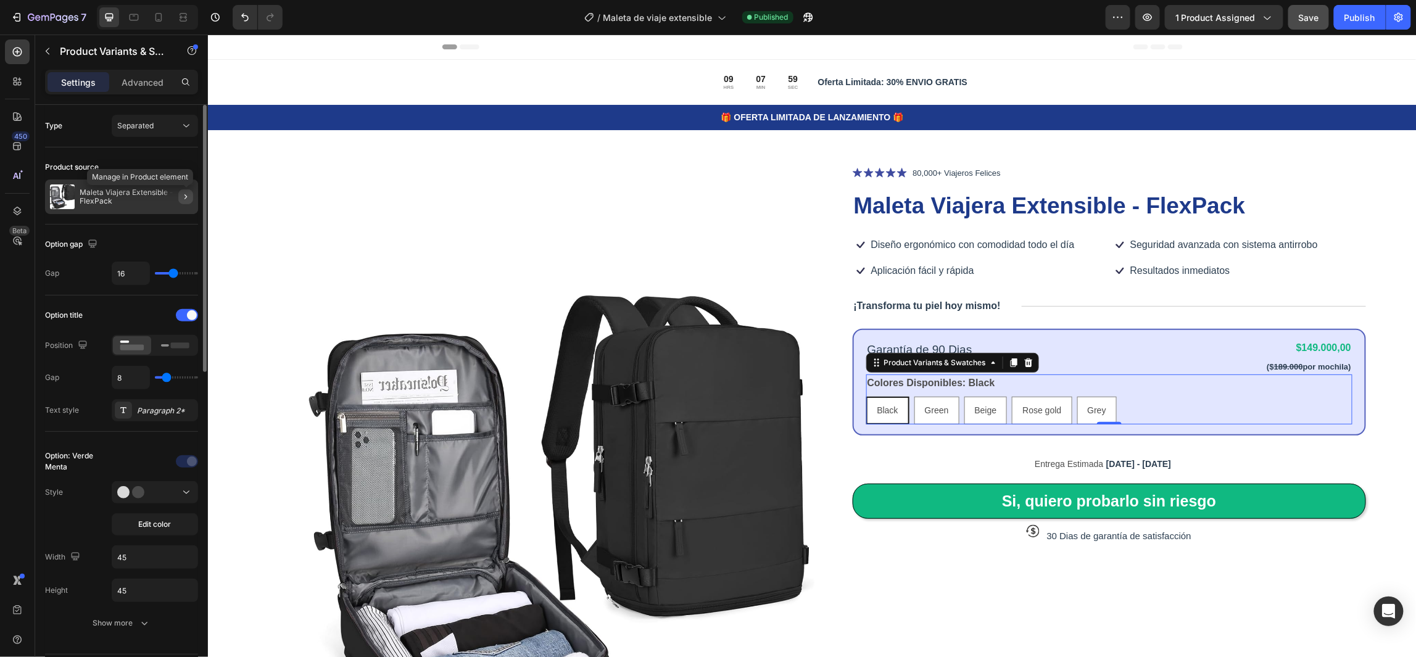
click at [178, 199] on button "button" at bounding box center [185, 196] width 15 height 15
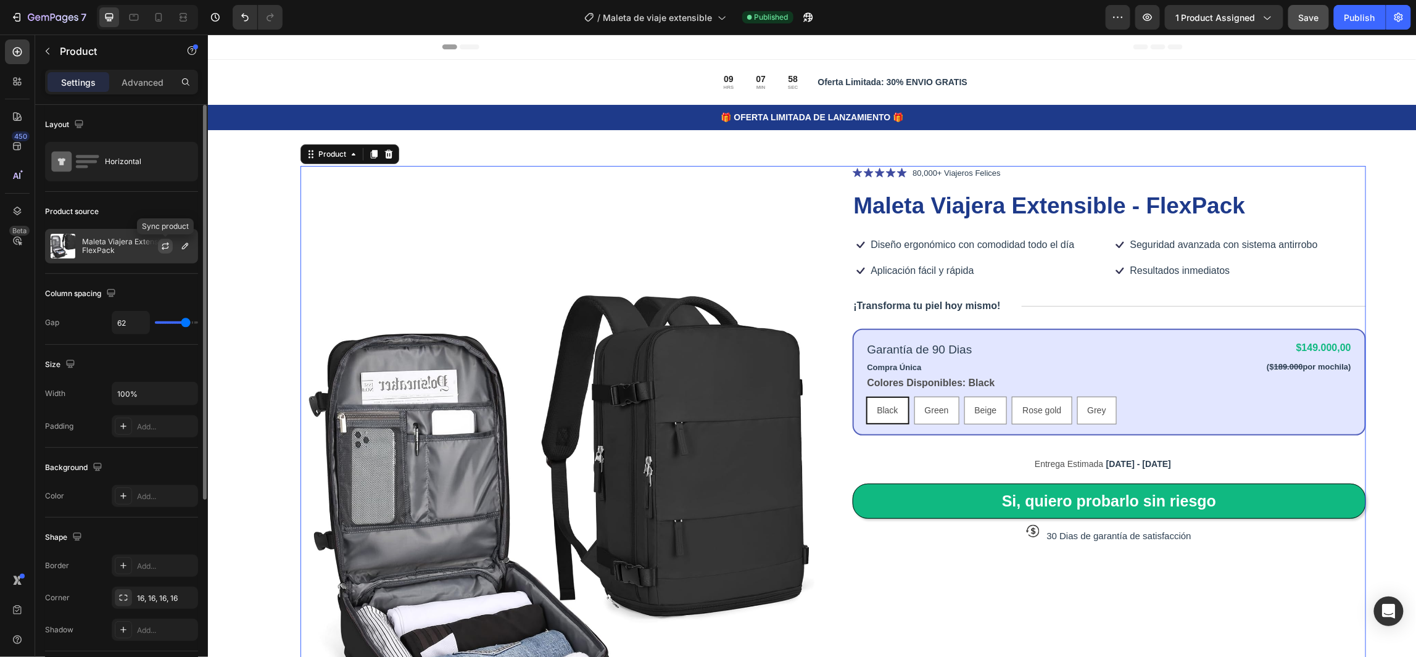
click at [165, 247] on icon "button" at bounding box center [165, 246] width 10 height 10
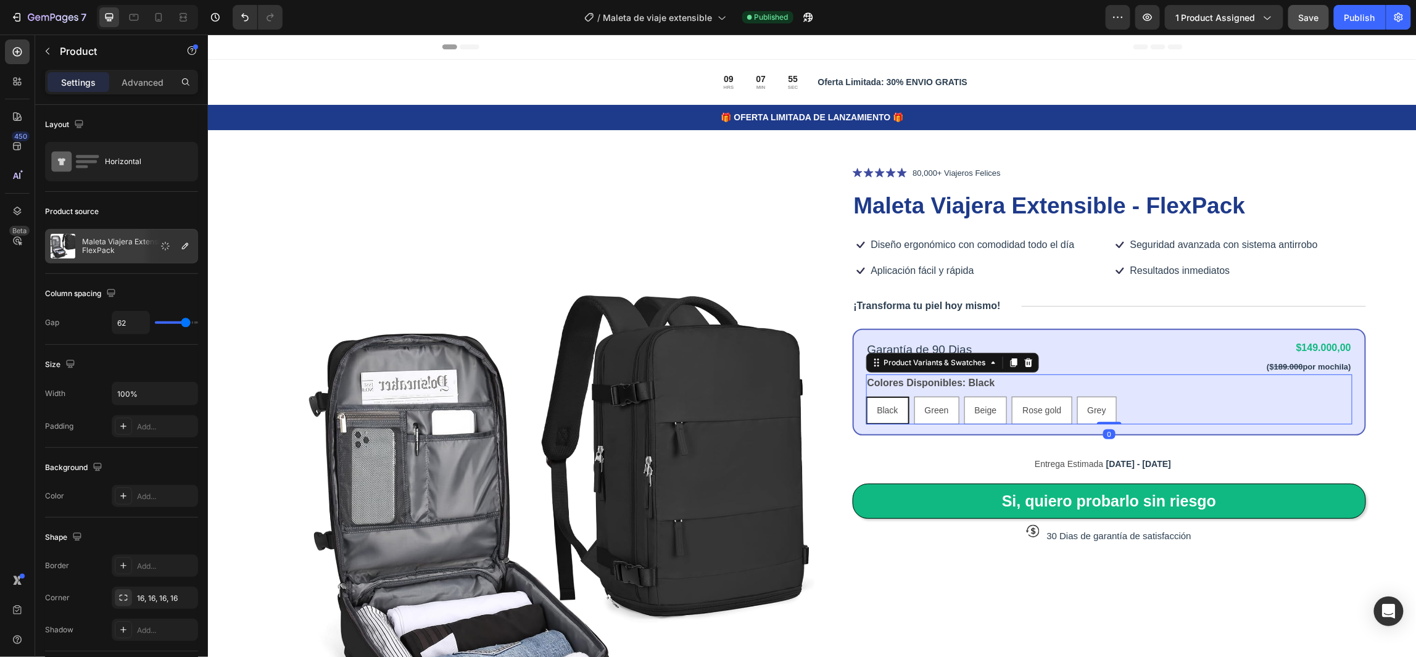
click at [1138, 398] on div "Black Black Black Green Green Green Beige Beige Beige Rose gold Rose gold Rose …" at bounding box center [1108, 410] width 487 height 28
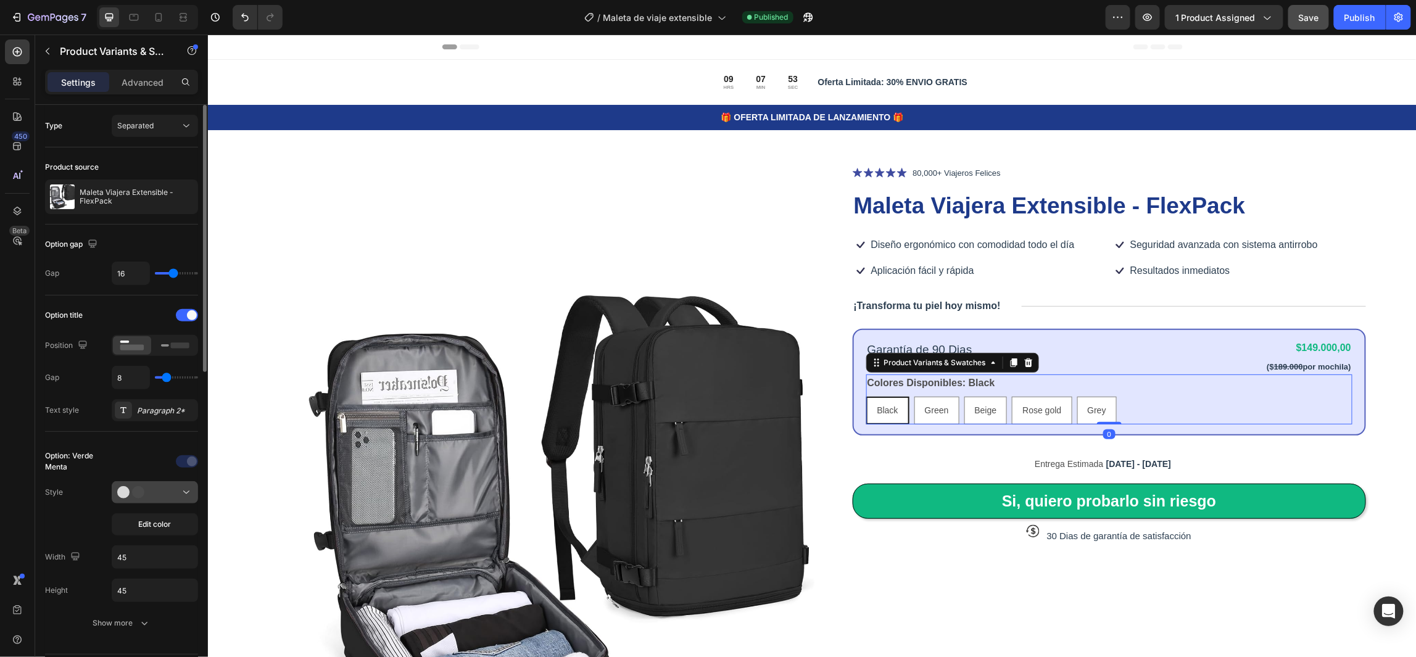
click at [175, 488] on div at bounding box center [154, 492] width 75 height 12
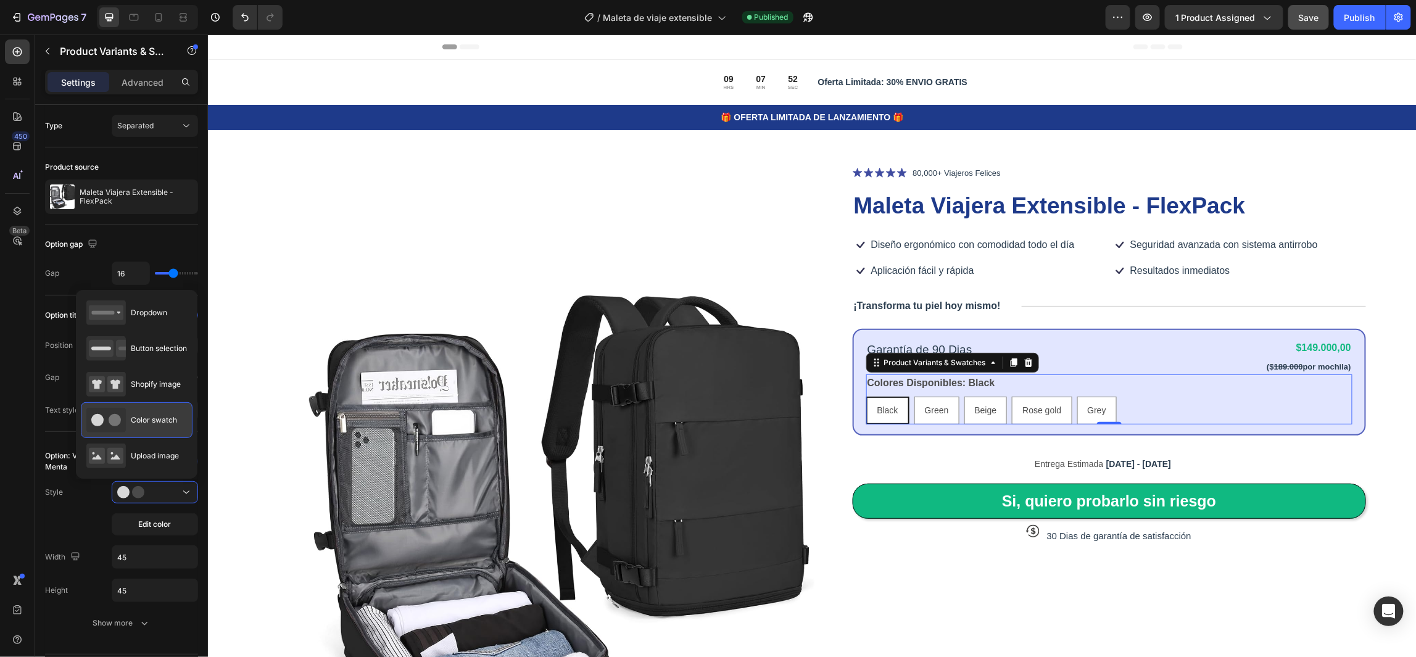
click at [147, 418] on span "Color swatch" at bounding box center [154, 420] width 46 height 11
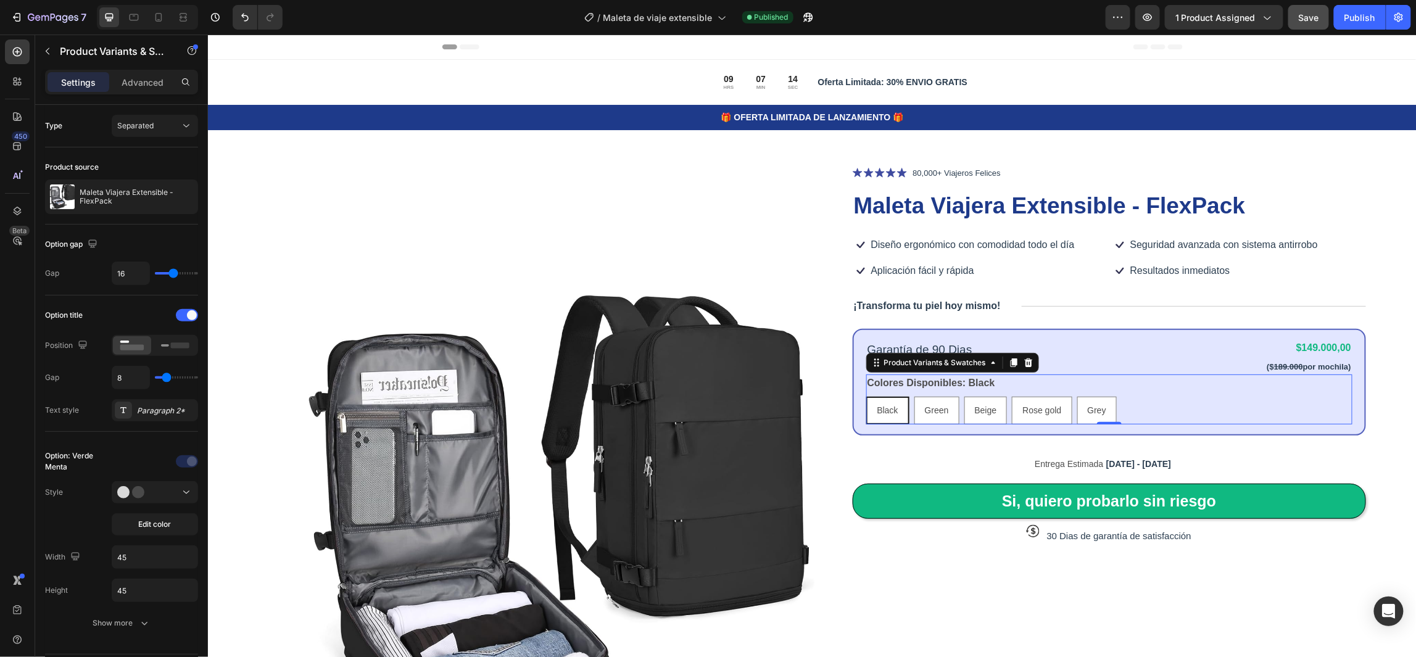
click at [1180, 400] on div "Black Black Black Green Green Green Beige Beige Beige Rose gold Rose gold Rose …" at bounding box center [1108, 410] width 487 height 28
click at [989, 361] on icon at bounding box center [993, 362] width 10 height 10
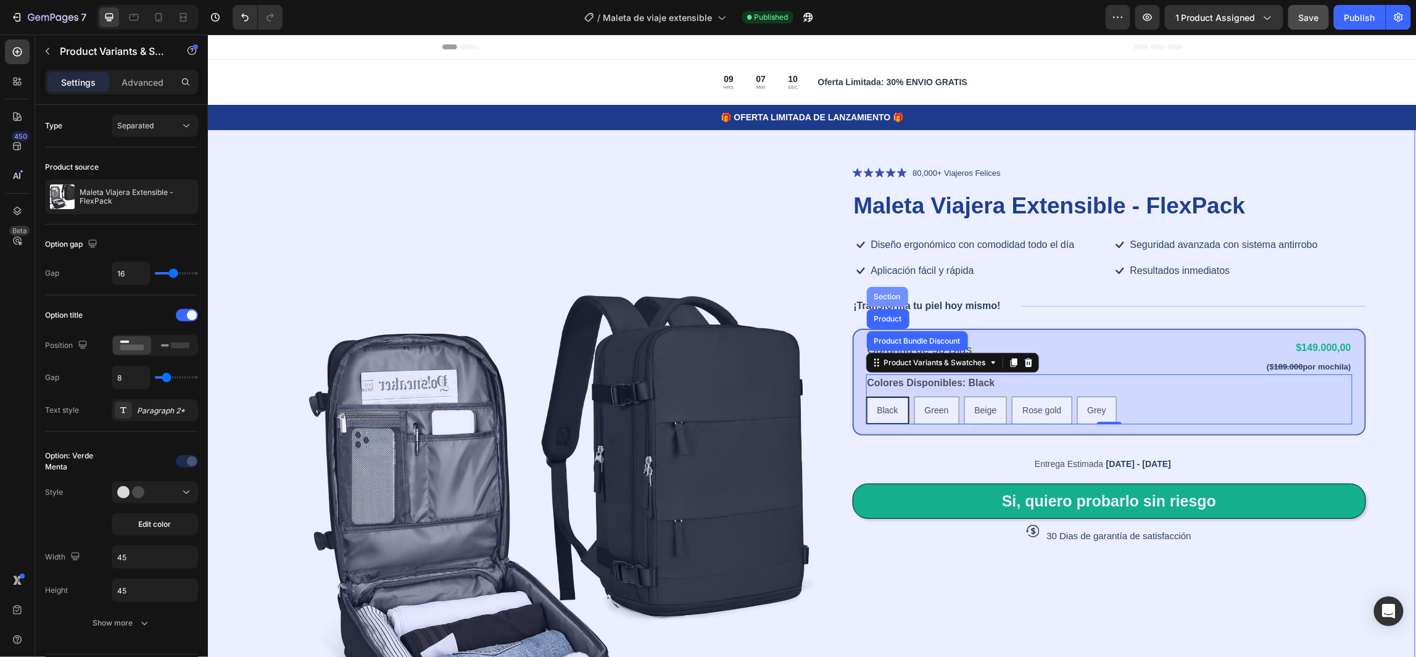
click at [885, 298] on div "Section" at bounding box center [886, 295] width 31 height 7
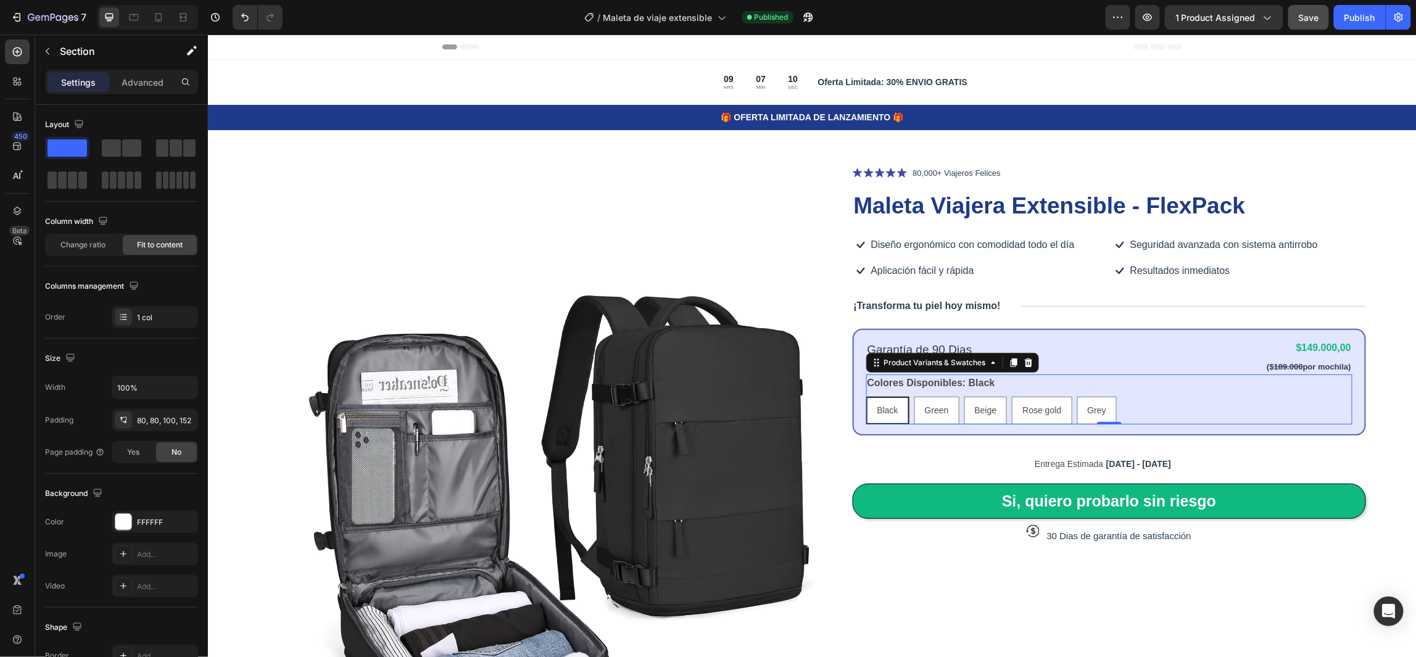
click at [1141, 396] on div "Black Black Black Green Green Green Beige Beige Beige Rose gold Rose gold Rose …" at bounding box center [1108, 410] width 487 height 28
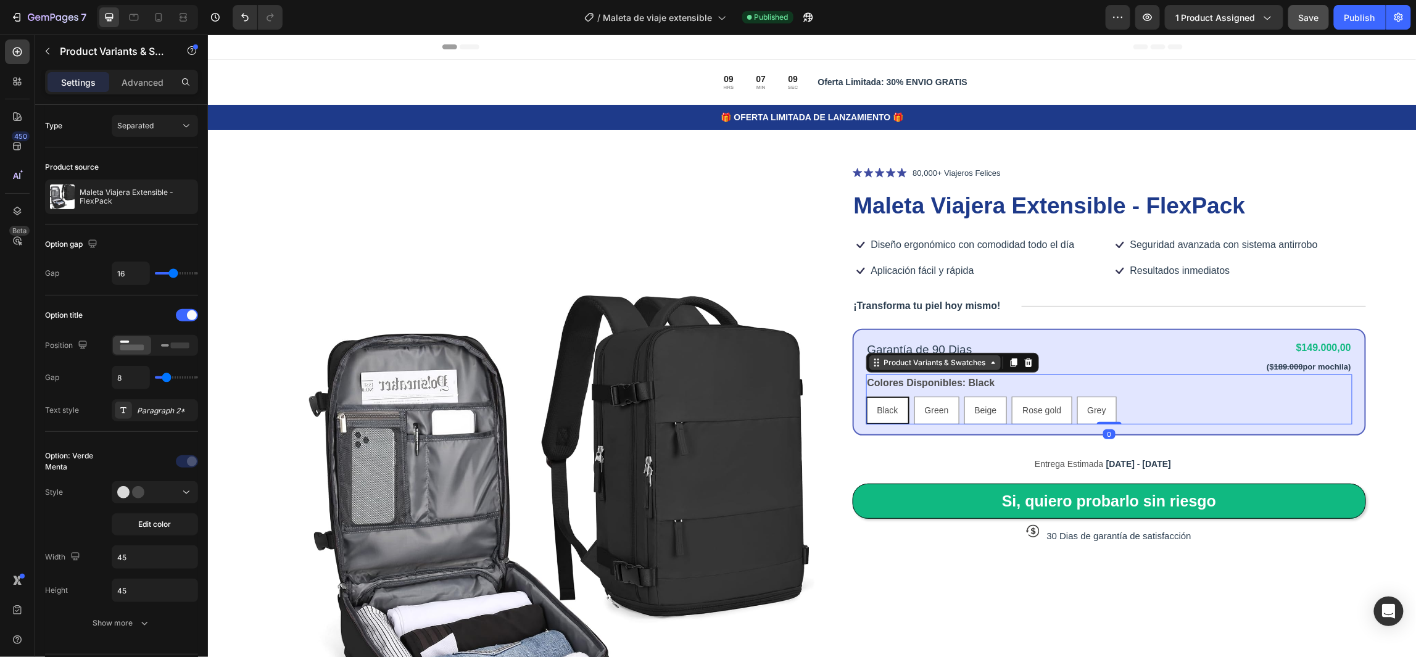
click at [918, 361] on div "Product Variants & Swatches" at bounding box center [934, 362] width 107 height 11
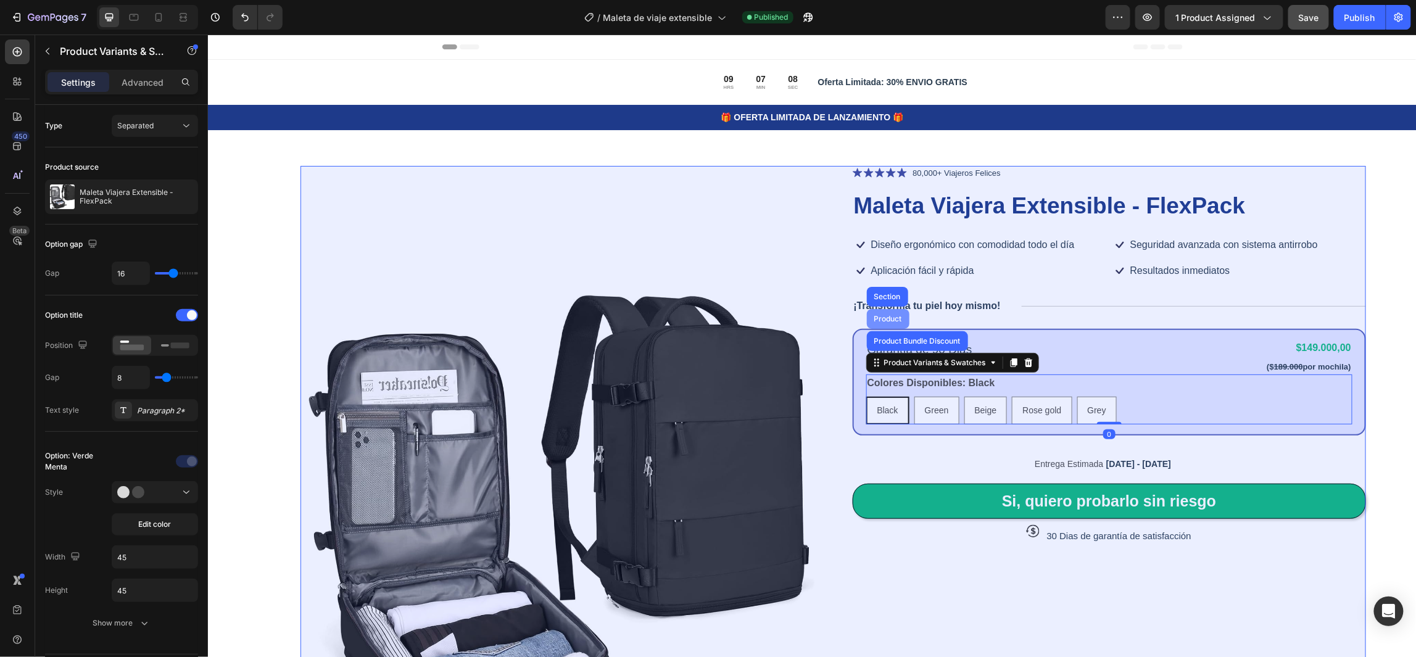
click at [877, 319] on div "Product" at bounding box center [887, 318] width 33 height 7
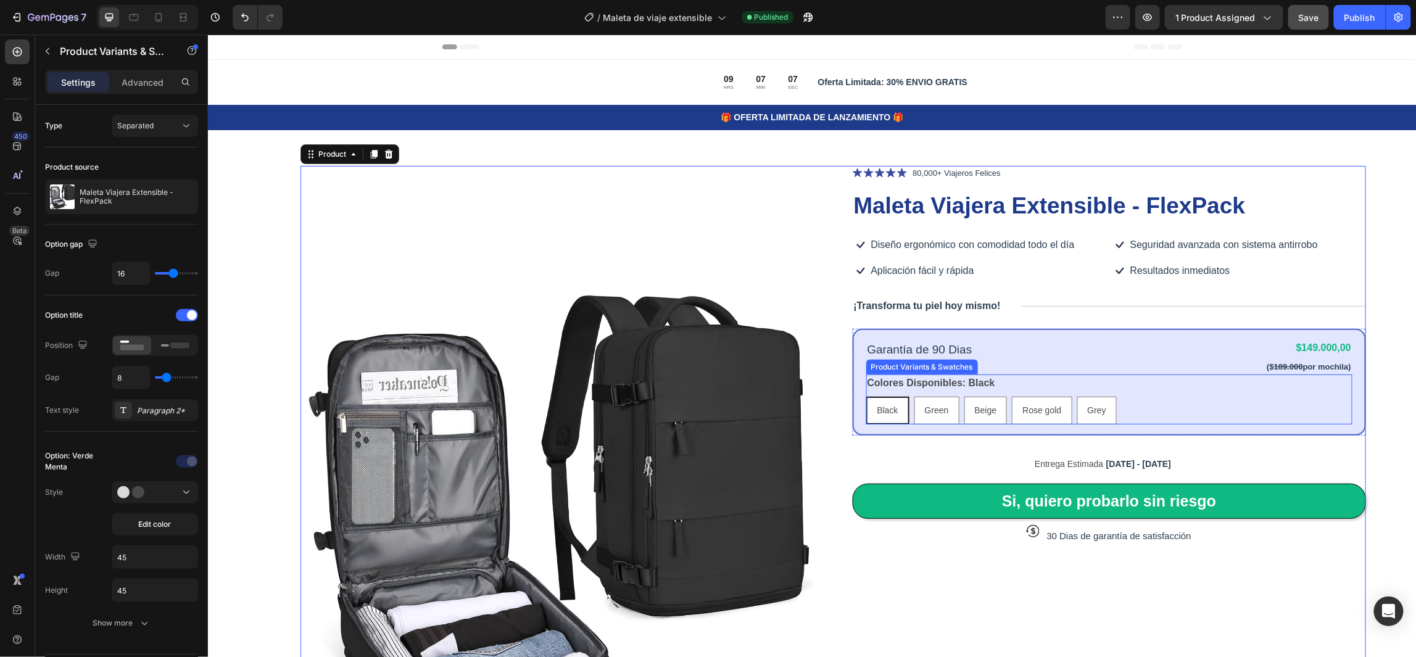
click at [895, 381] on legend "Colores Disponibles: Black" at bounding box center [930, 382] width 130 height 17
click at [891, 363] on div "Product Variants & Swatches" at bounding box center [934, 362] width 107 height 11
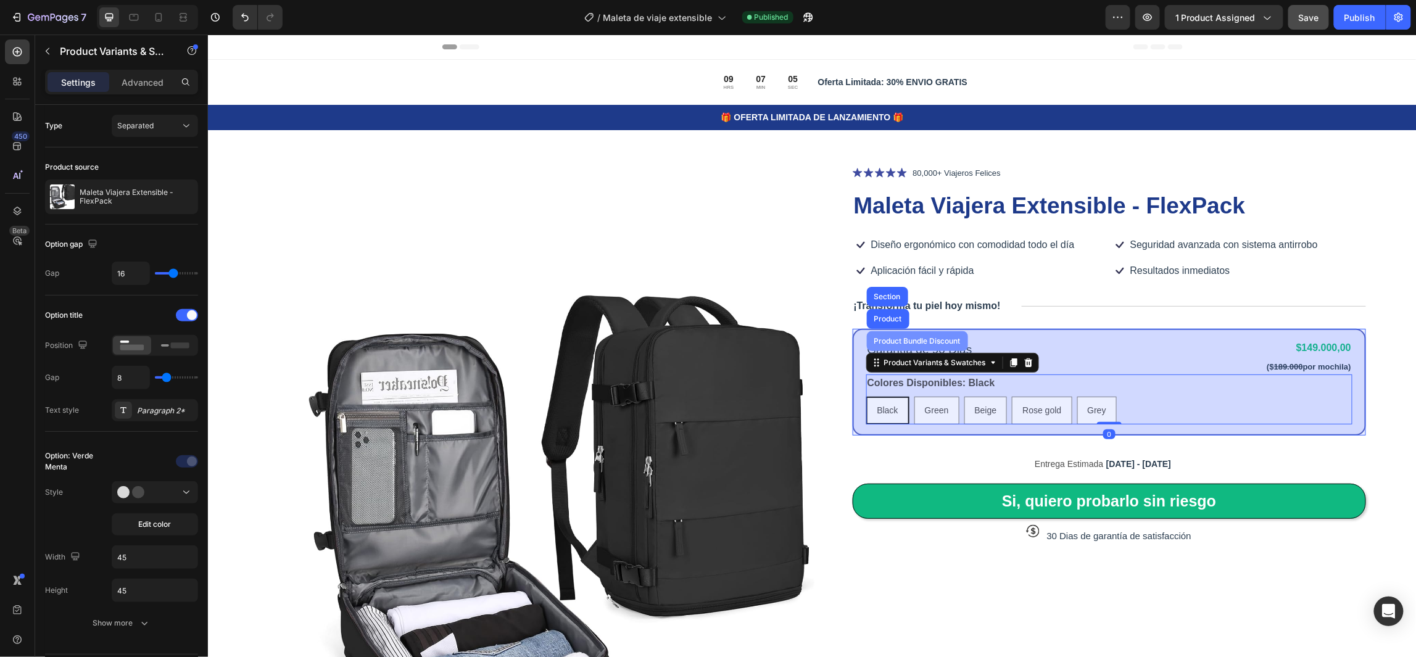
click at [888, 341] on div "Product Bundle Discount" at bounding box center [916, 340] width 91 height 7
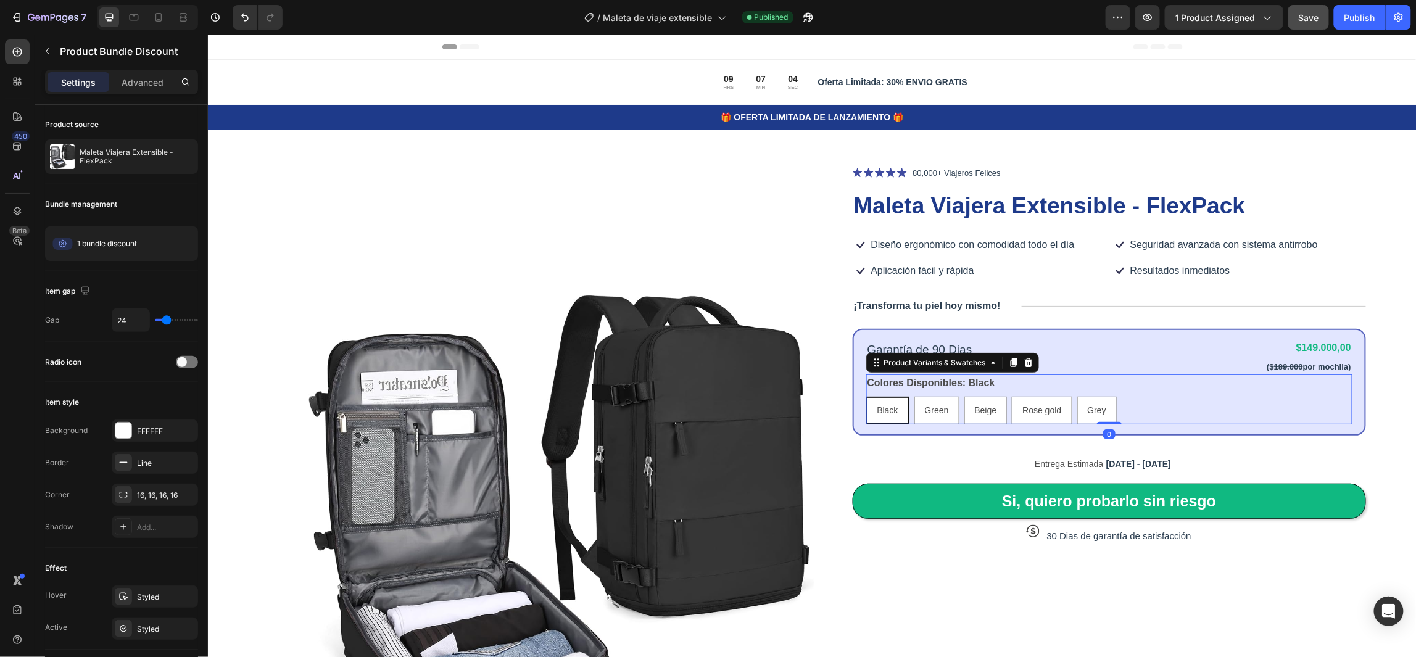
click at [922, 382] on legend "Colores Disponibles: Black" at bounding box center [930, 382] width 130 height 17
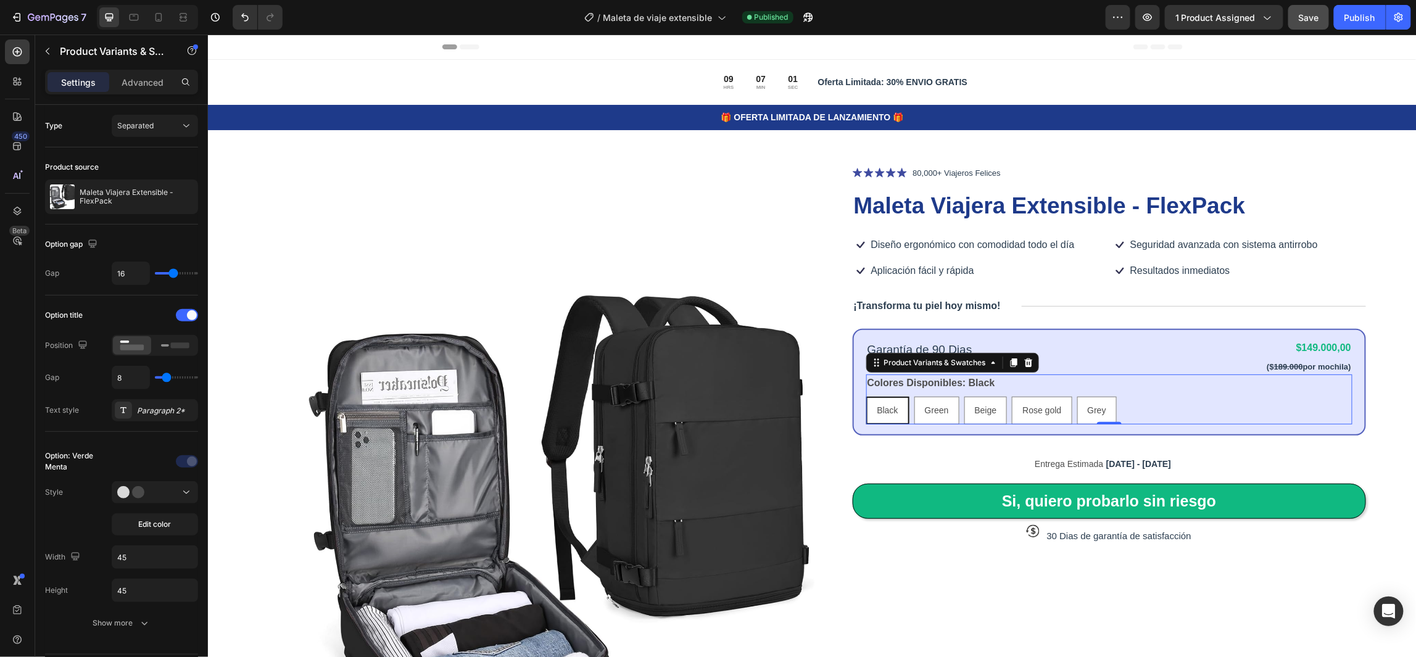
click at [1200, 396] on div "Black Black Black Green Green Green Beige Beige Beige Rose gold Rose gold Rose …" at bounding box center [1108, 410] width 487 height 28
click at [173, 498] on div at bounding box center [154, 492] width 75 height 12
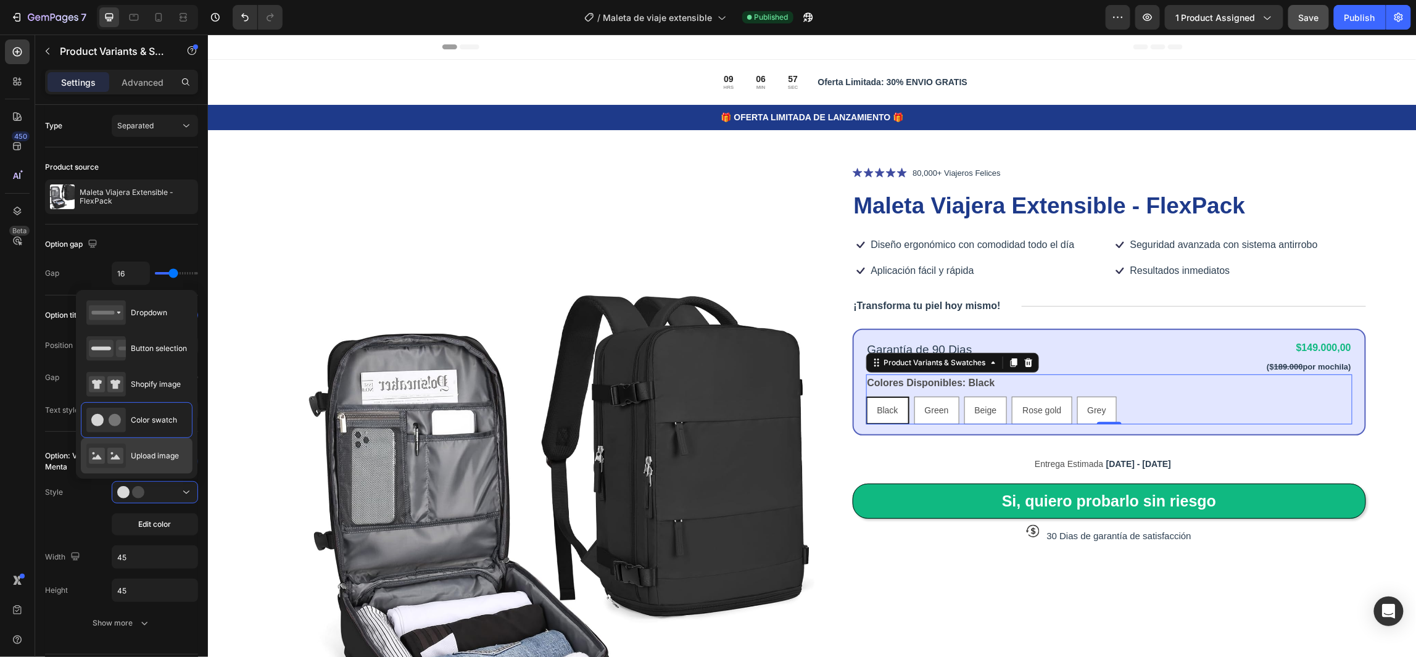
click at [157, 462] on div "Upload image" at bounding box center [132, 456] width 93 height 25
type input "64"
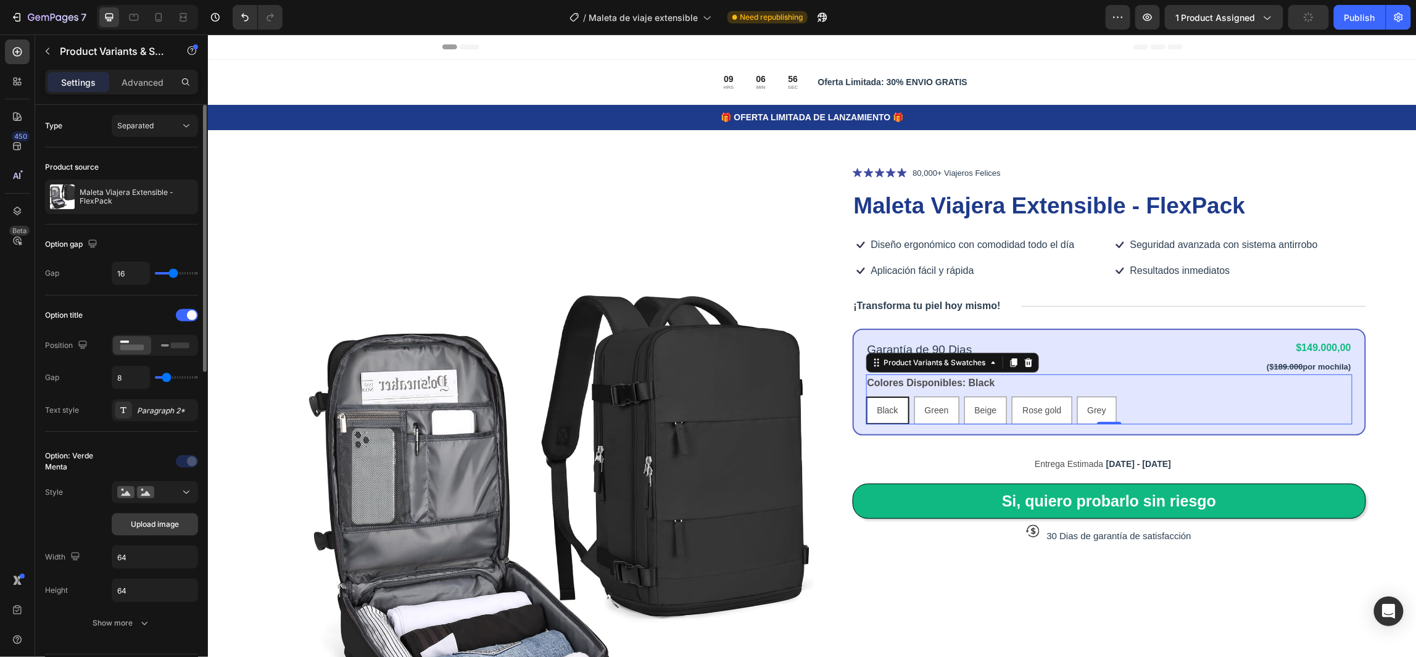
click at [165, 521] on span "Upload image" at bounding box center [155, 524] width 48 height 11
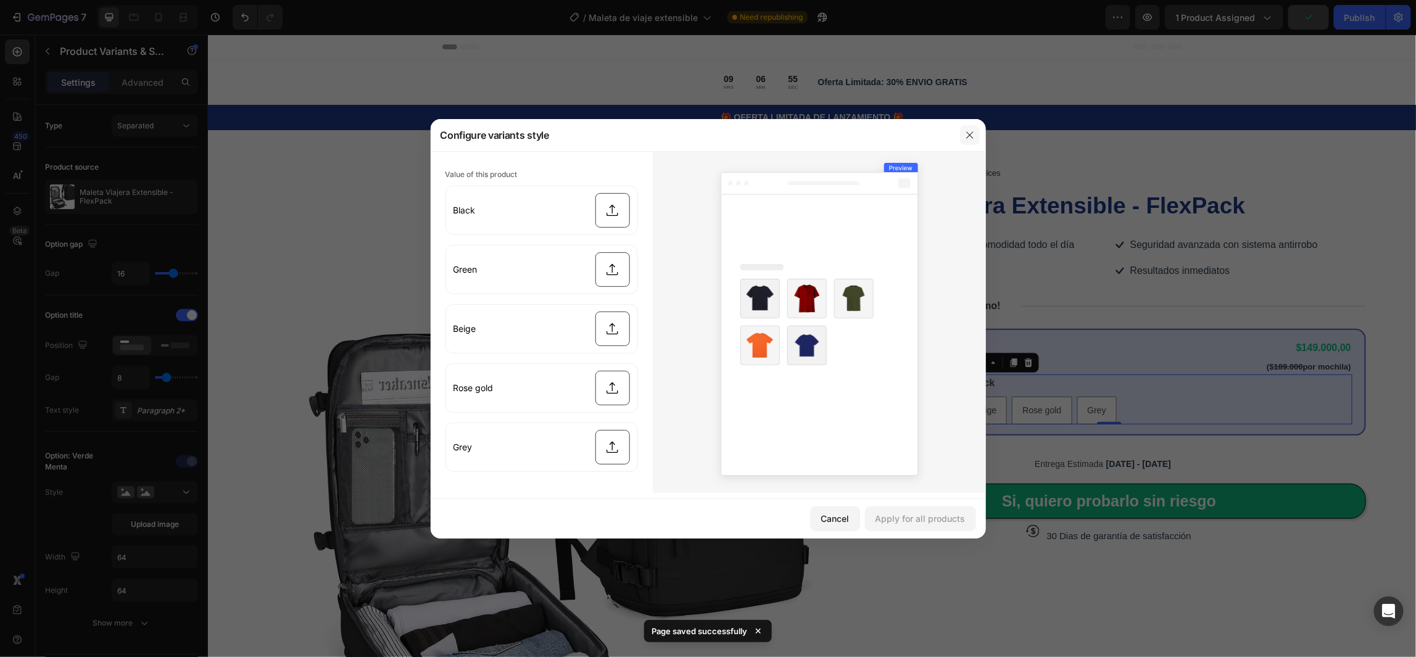
click at [972, 136] on icon "button" at bounding box center [970, 135] width 10 height 10
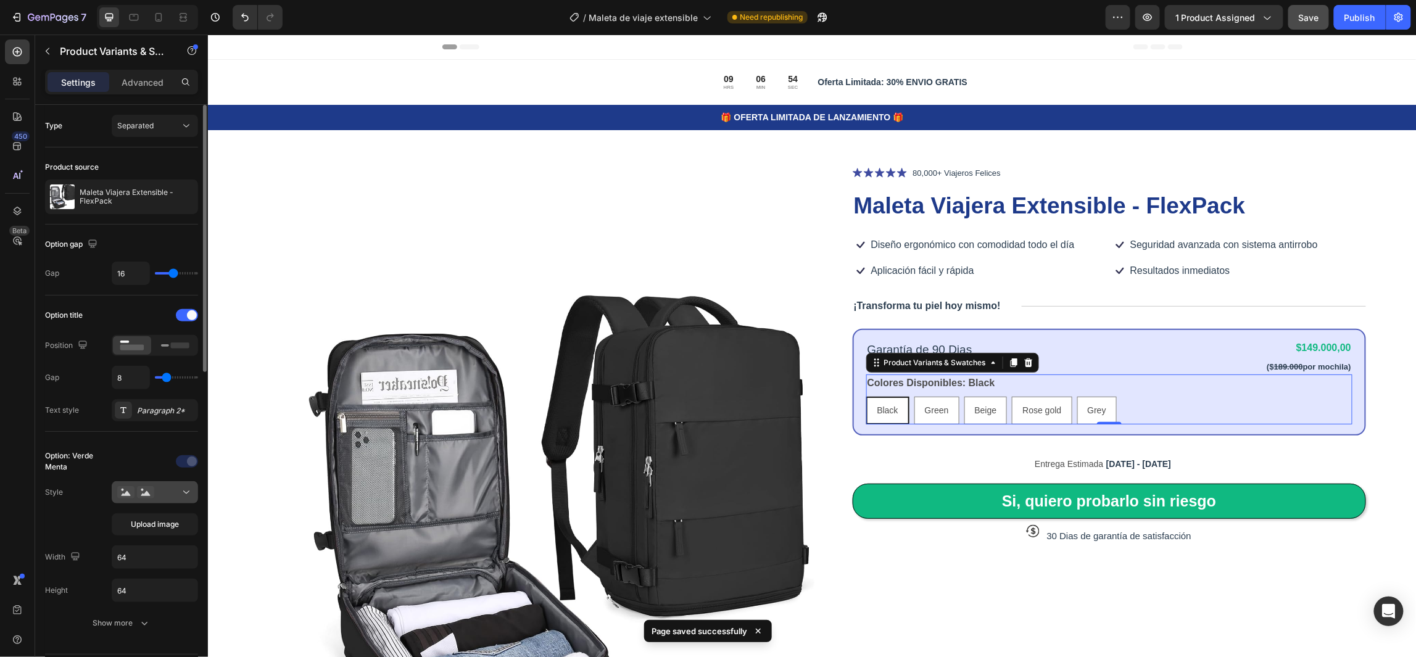
click at [171, 487] on div at bounding box center [154, 492] width 75 height 12
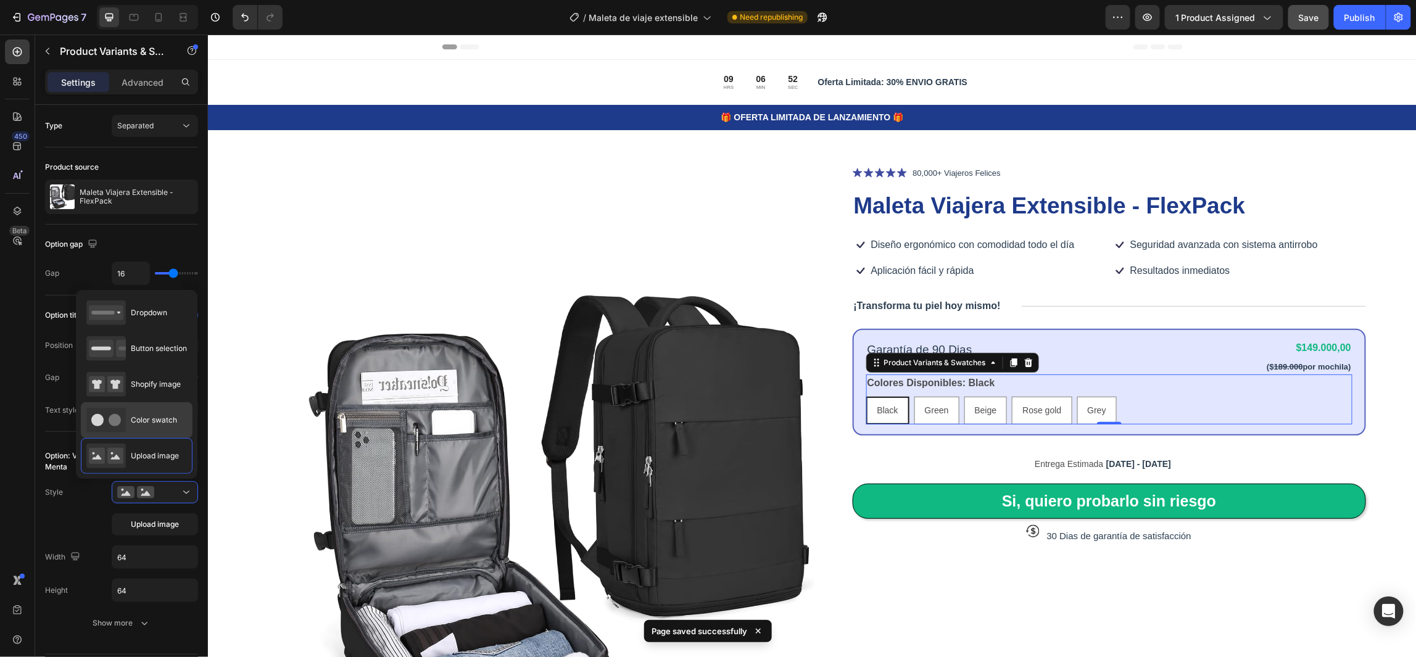
click at [155, 419] on span "Color swatch" at bounding box center [154, 420] width 46 height 11
type input "45"
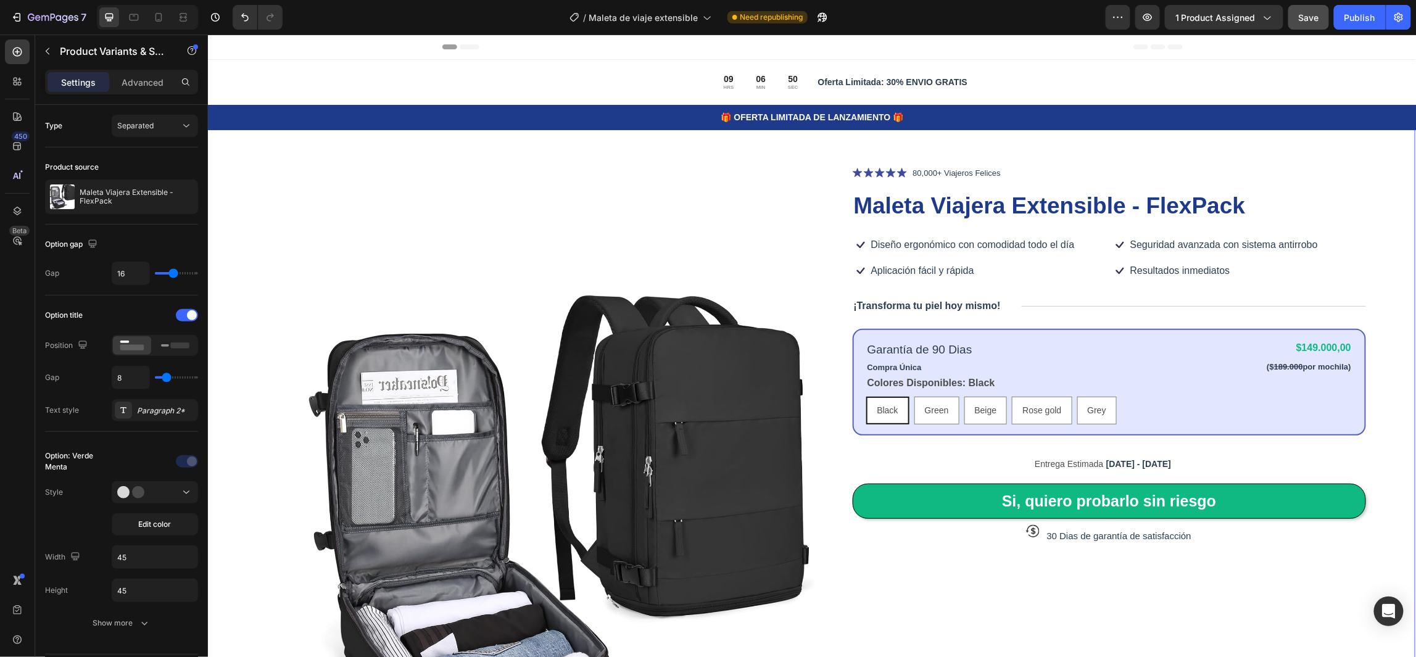
click at [1371, 388] on div "Product Images Icon Icon Icon Icon Icon Icon List 80,000+ Viajeros Felices Text…" at bounding box center [810, 552] width 1208 height 886
click at [1165, 403] on div "Black Black Black Green Green Green Beige Beige Beige Rose gold Rose gold Rose …" at bounding box center [1108, 410] width 487 height 28
click at [1228, 18] on span "1 product assigned" at bounding box center [1215, 17] width 80 height 13
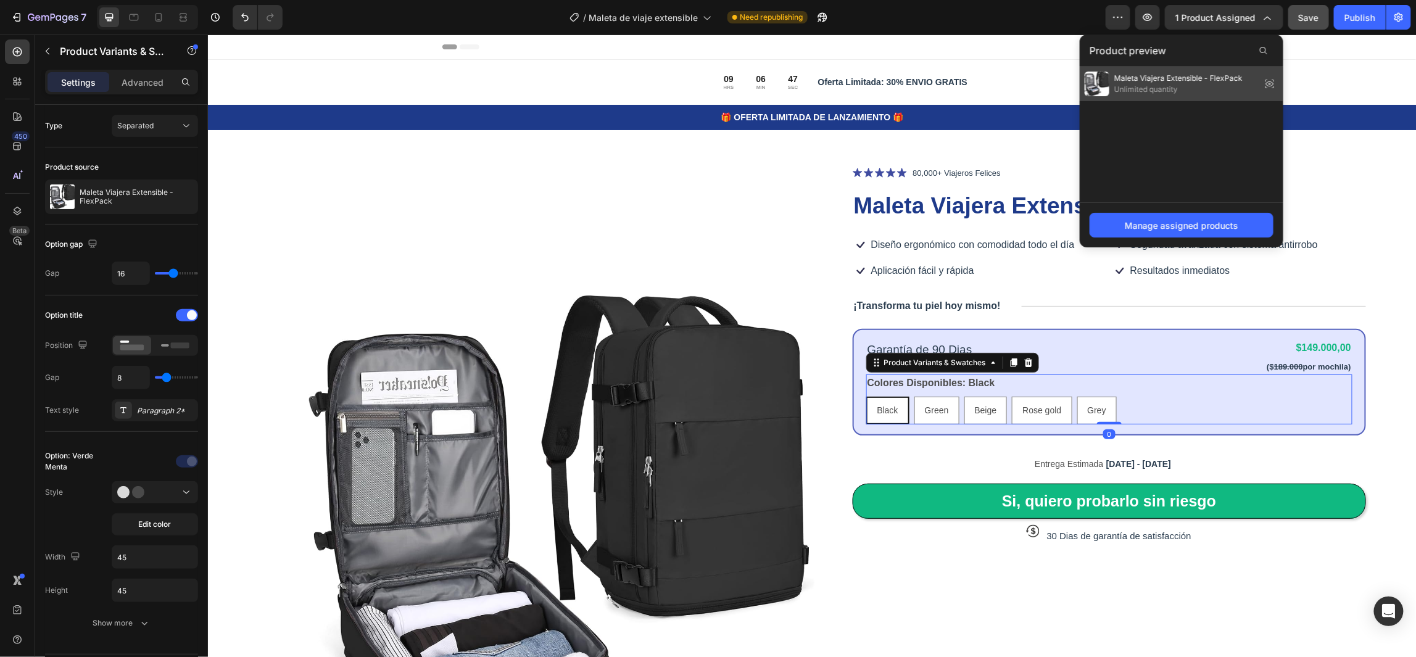
click at [1163, 80] on span "Maleta Viajera Extensible - FlexPack" at bounding box center [1178, 78] width 128 height 11
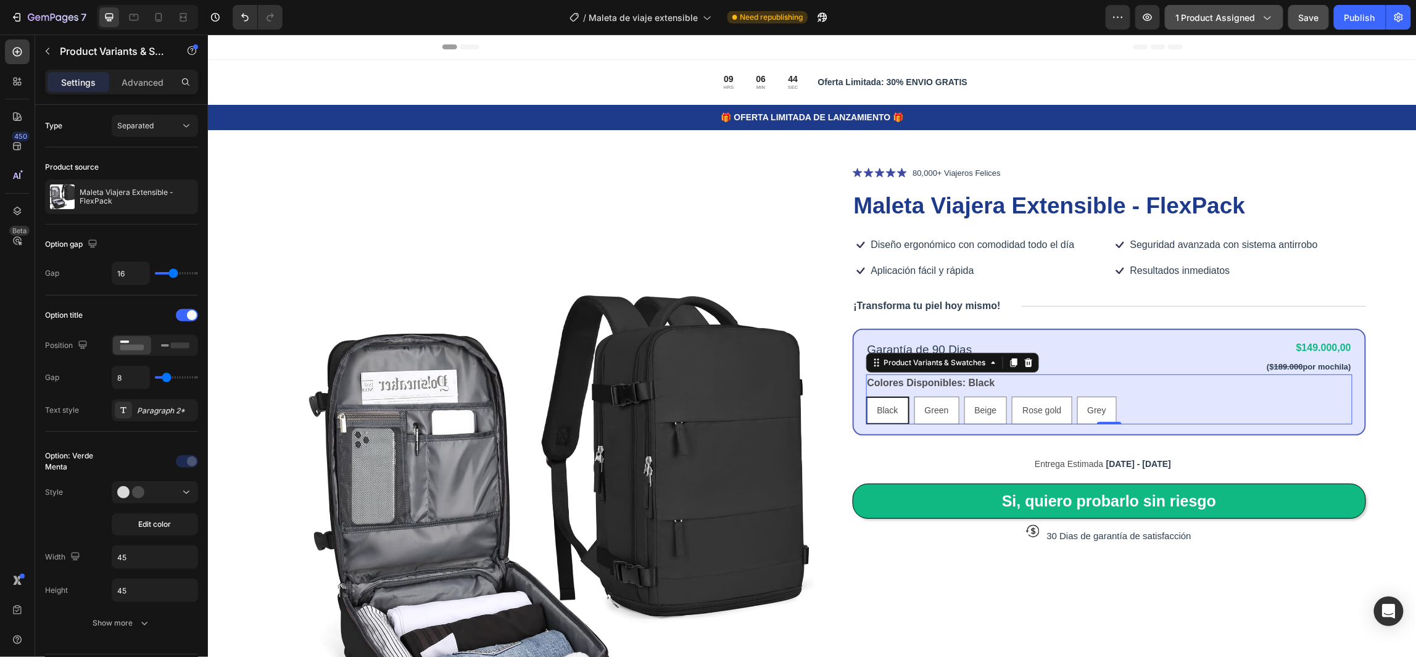
click at [1252, 20] on span "1 product assigned" at bounding box center [1215, 17] width 80 height 13
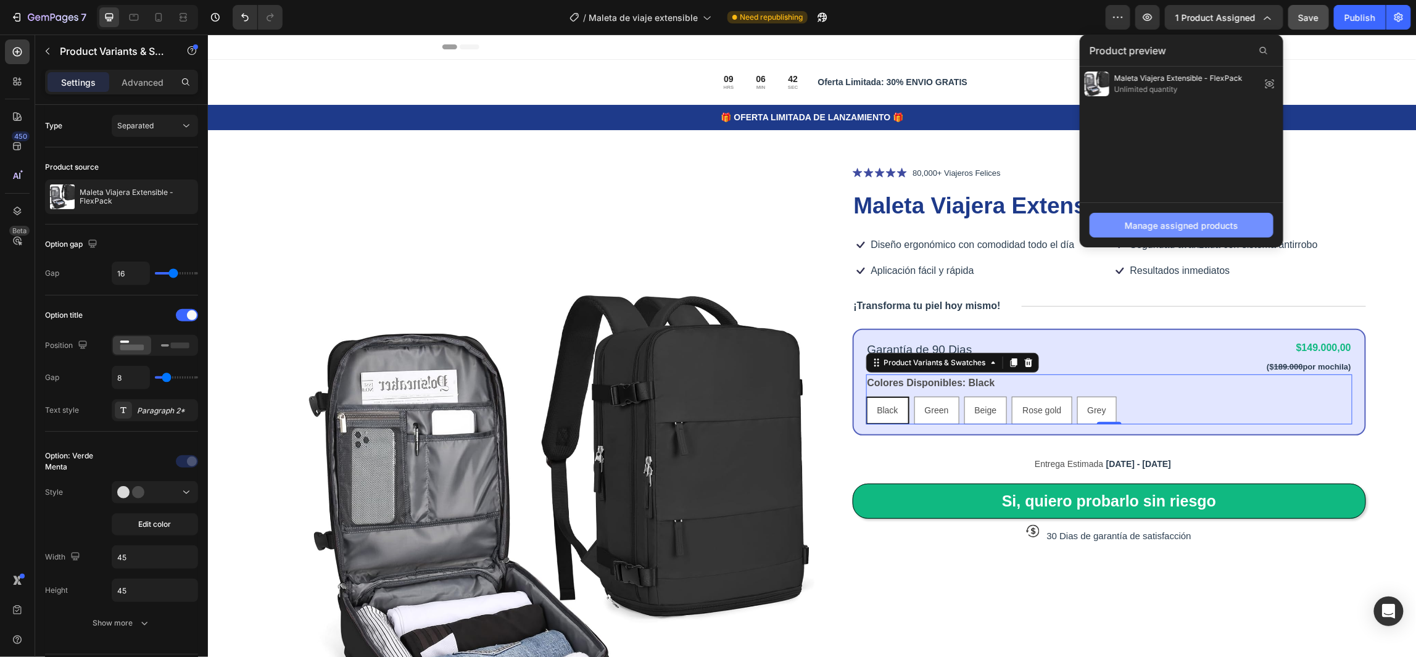
click at [1183, 221] on div "Manage assigned products" at bounding box center [1182, 225] width 114 height 13
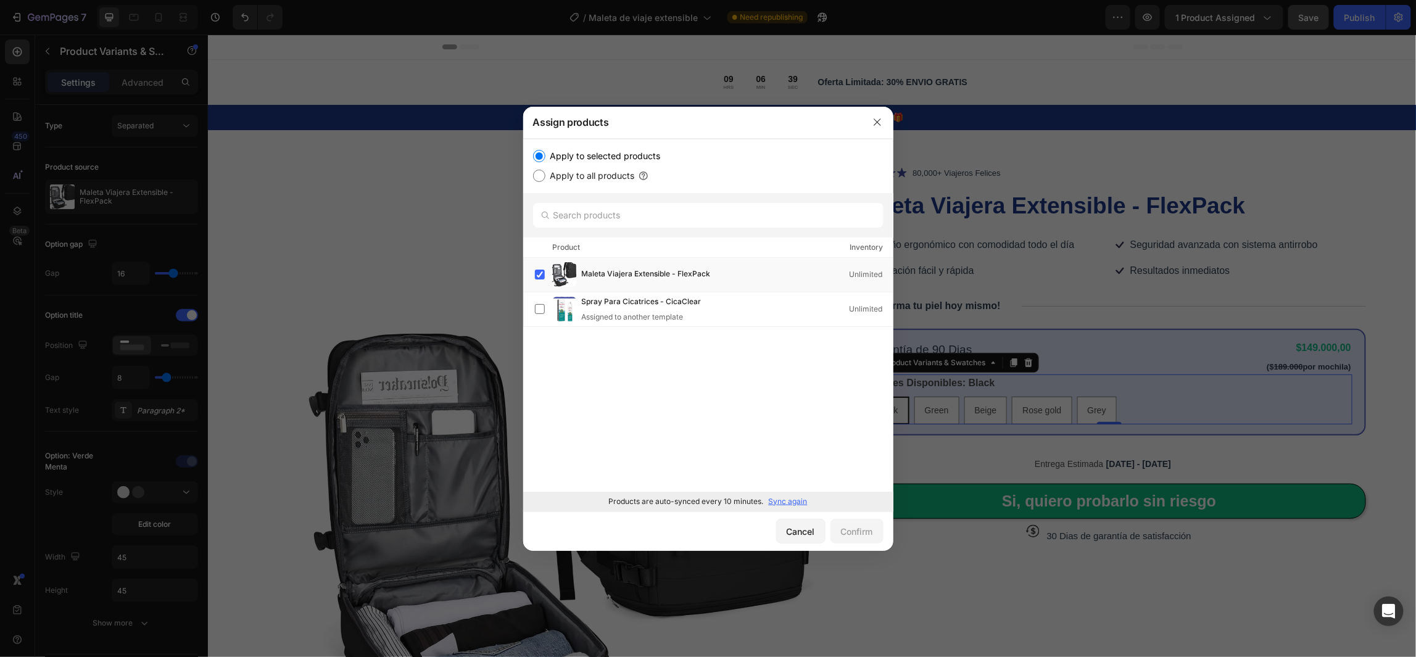
click at [794, 501] on p "Sync again" at bounding box center [788, 501] width 39 height 11
click at [788, 529] on div "Cancel" at bounding box center [801, 531] width 28 height 13
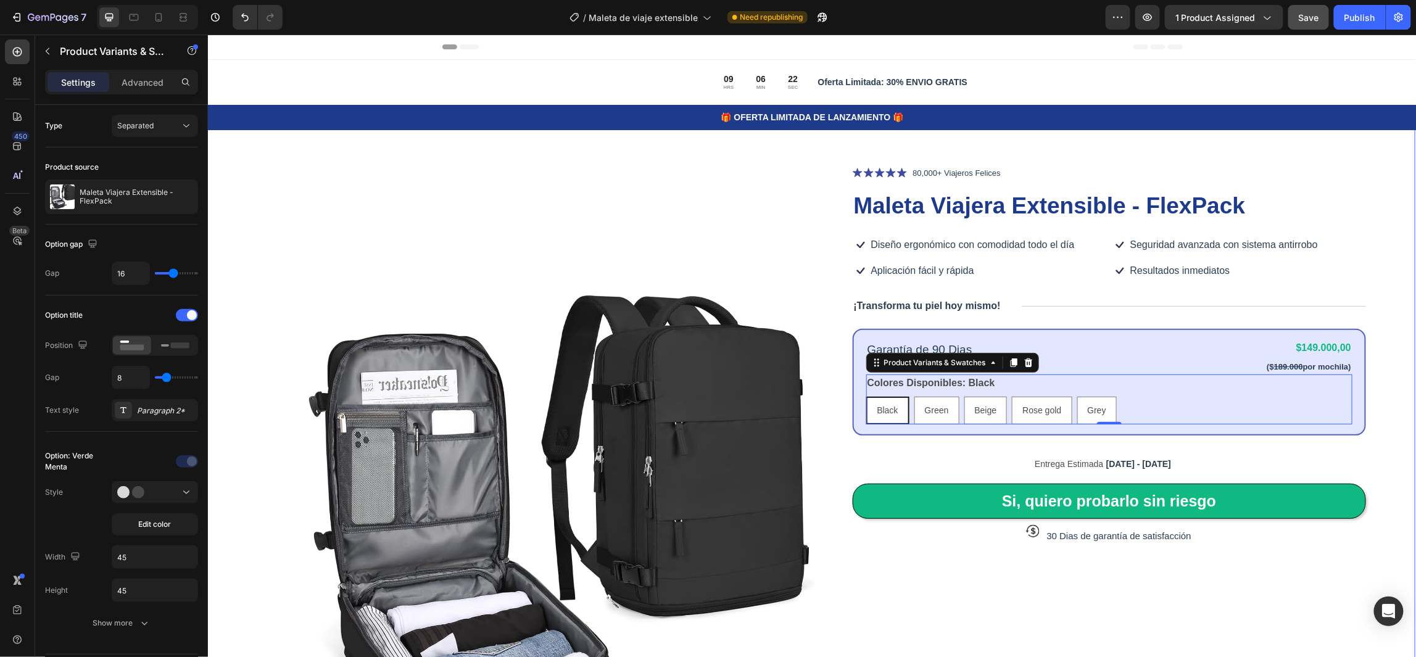
click at [1365, 395] on div "Product Images Icon Icon Icon Icon Icon Icon List 80,000+ Viajeros Felices Text…" at bounding box center [810, 552] width 1208 height 886
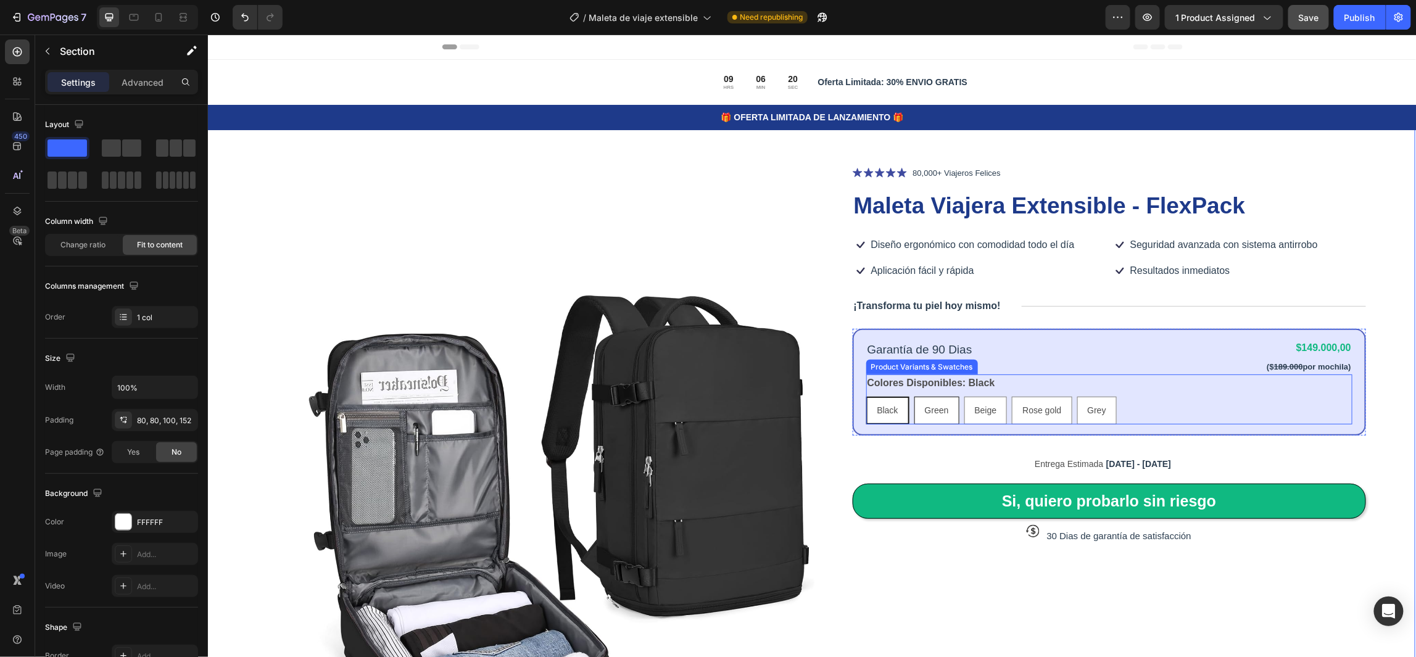
click at [936, 407] on span "Green" at bounding box center [936, 410] width 24 height 10
click at [914, 396] on input "Green Green Green" at bounding box center [913, 395] width 1 height 1
radio input "true"
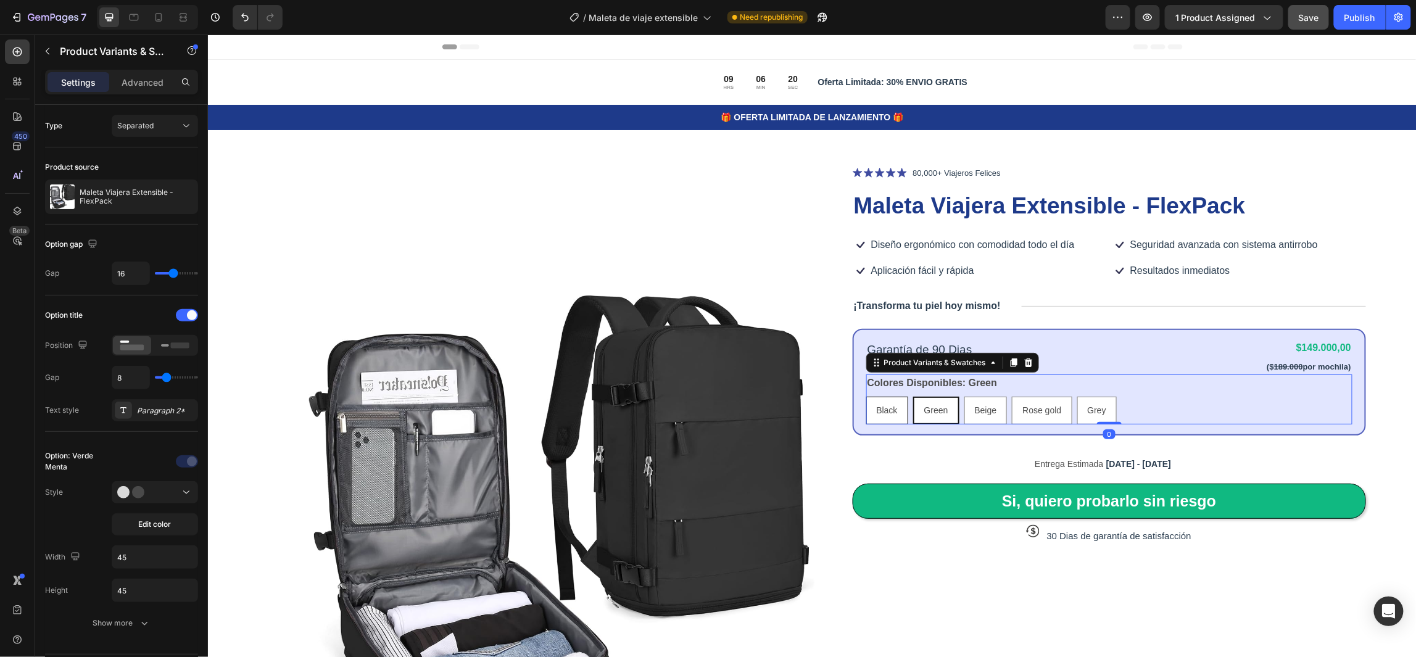
click at [890, 411] on div "Black" at bounding box center [886, 409] width 41 height 25
click at [865, 396] on input "Black Black Black" at bounding box center [865, 395] width 1 height 1
radio input "true"
click at [1365, 405] on div "Product Images Icon Icon Icon Icon Icon Icon List 80,000+ Viajeros Felices Text…" at bounding box center [810, 552] width 1208 height 886
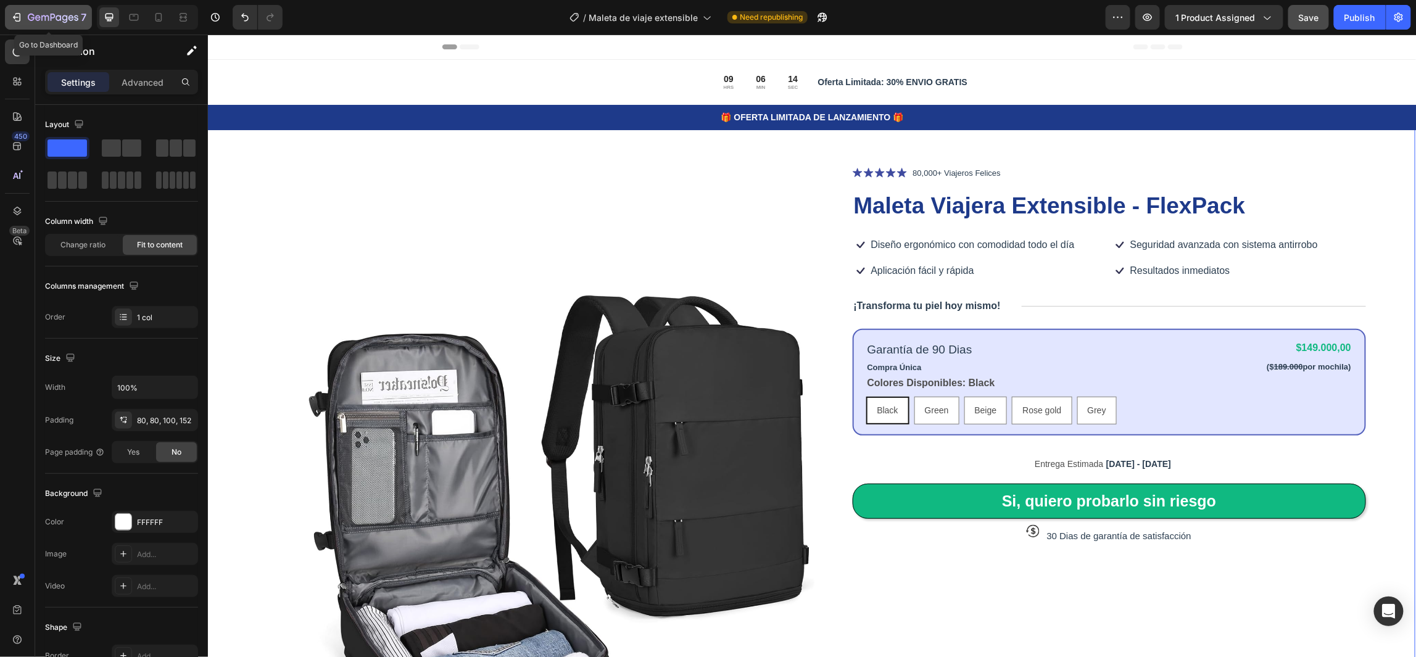
click at [60, 23] on div "7" at bounding box center [57, 17] width 59 height 15
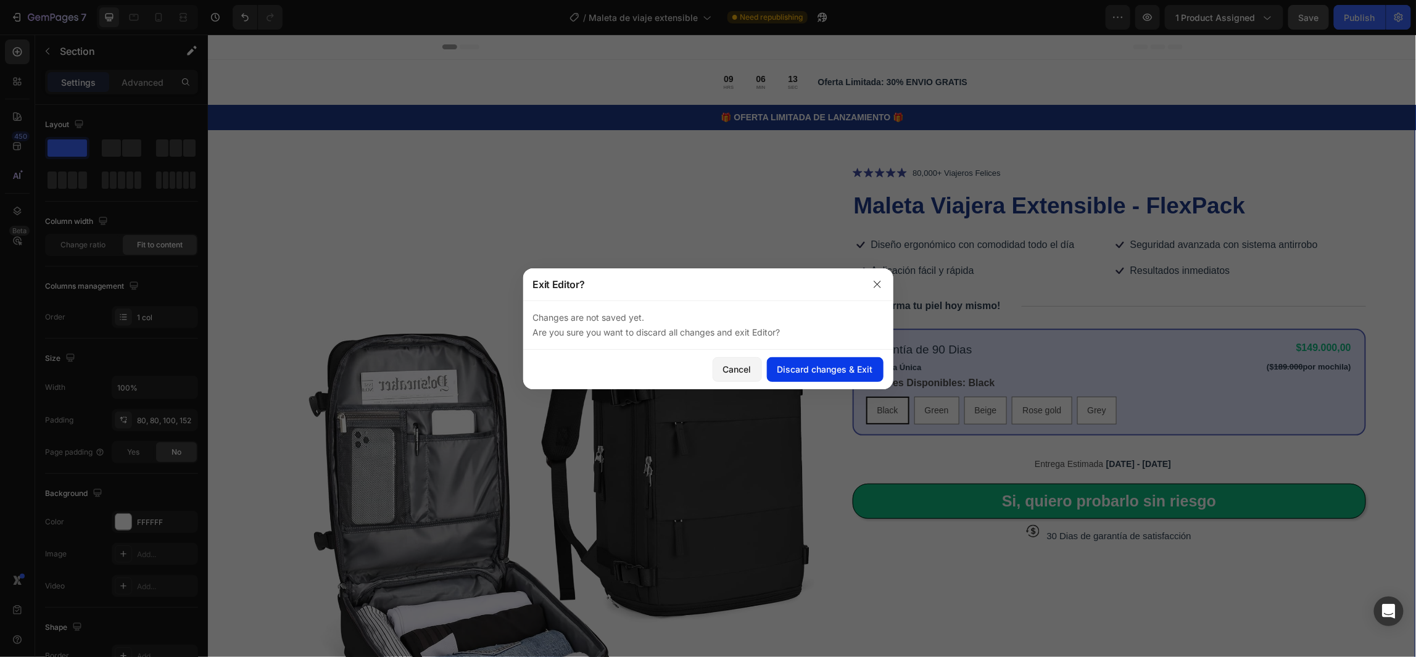
click at [824, 369] on div "Discard changes & Exit" at bounding box center [825, 369] width 96 height 13
